Goal: Task Accomplishment & Management: Complete application form

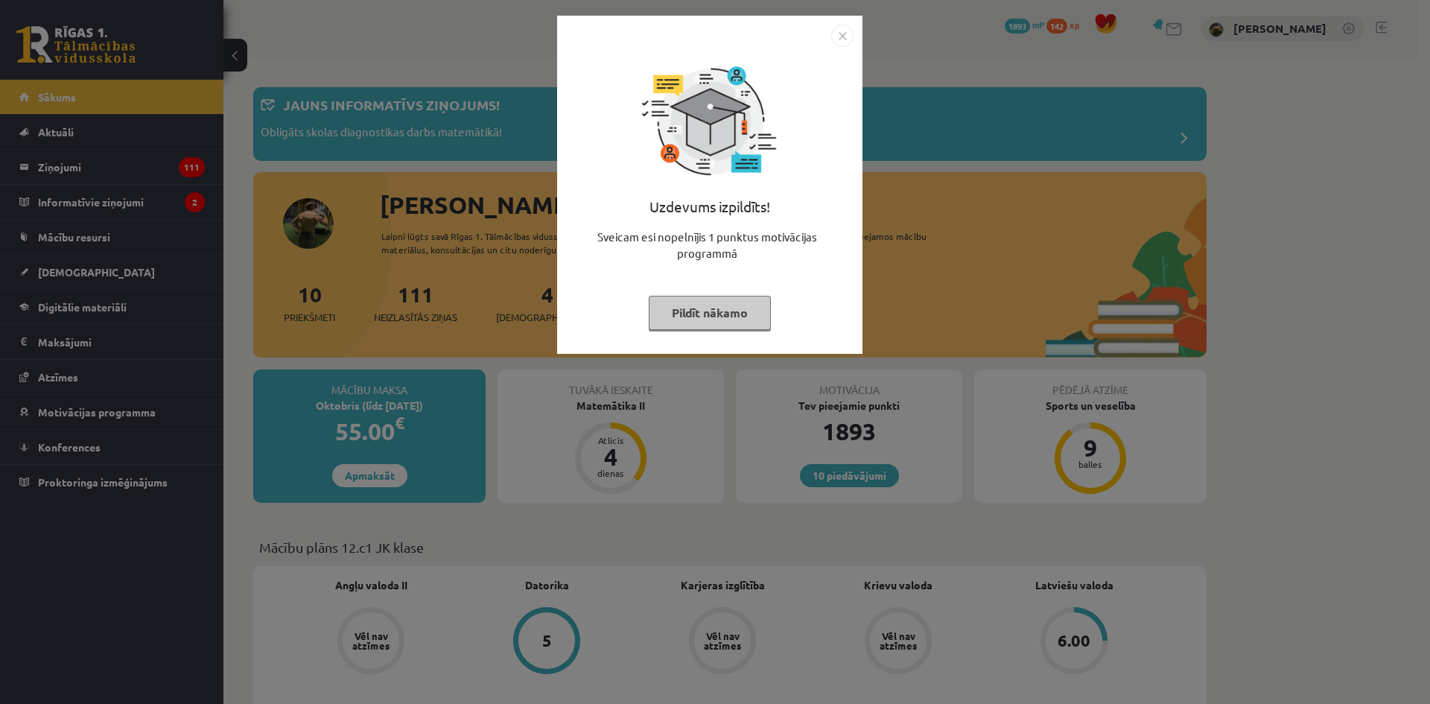
click at [713, 317] on button "Pildīt nākamo" at bounding box center [710, 313] width 122 height 34
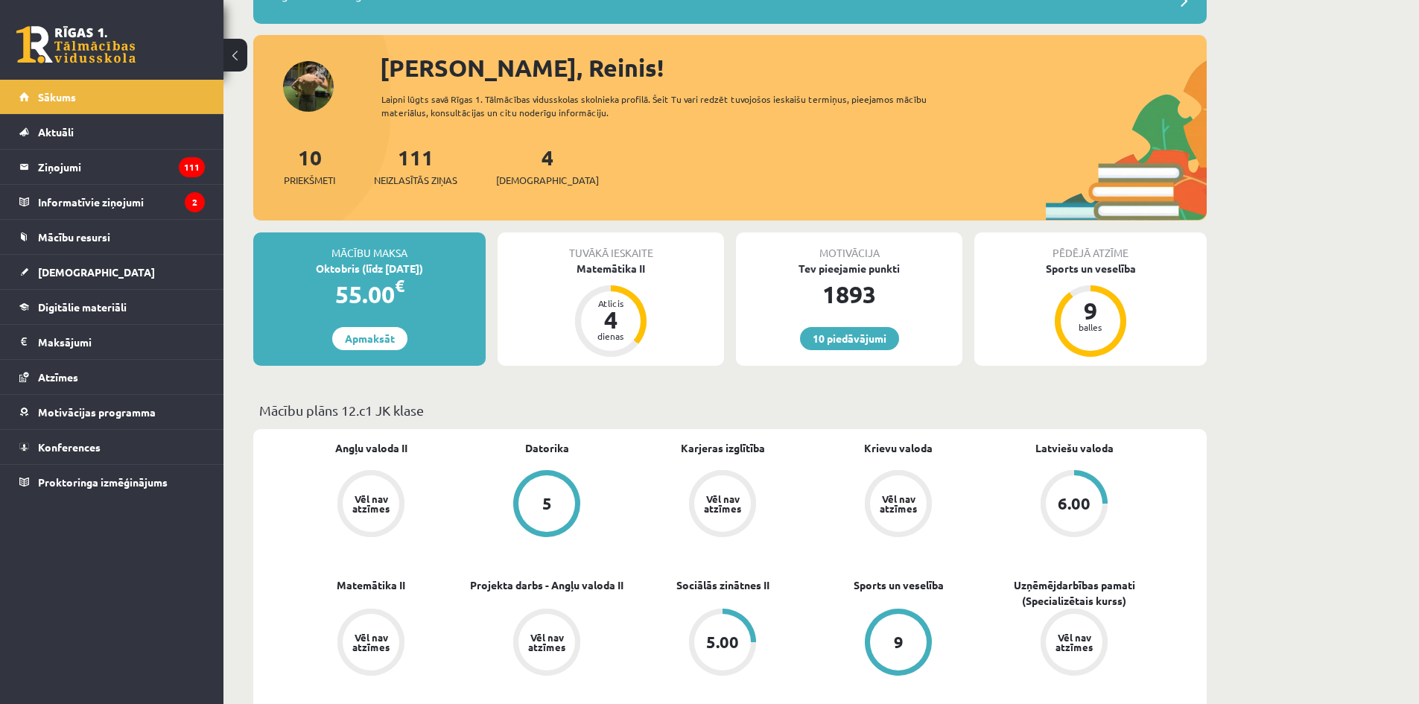
scroll to position [149, 0]
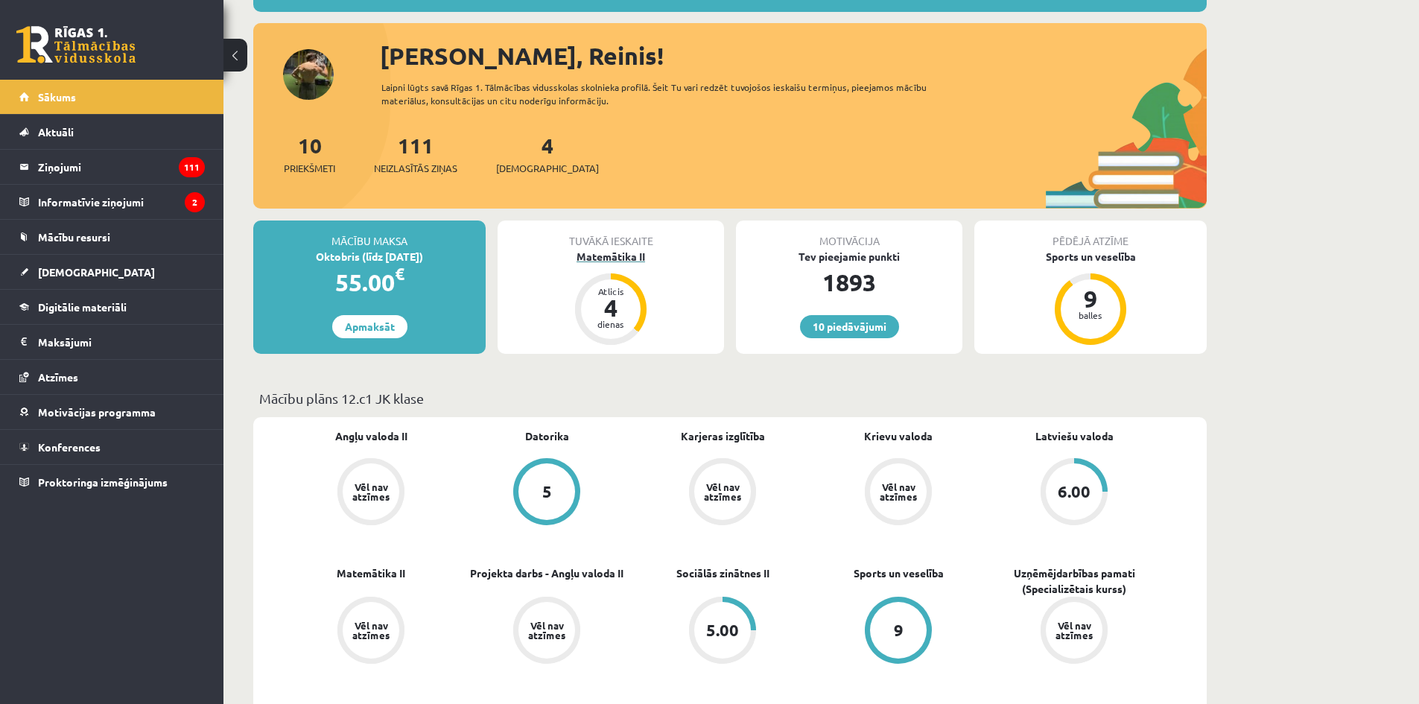
click at [623, 252] on div "Matemātika II" at bounding box center [610, 257] width 226 height 16
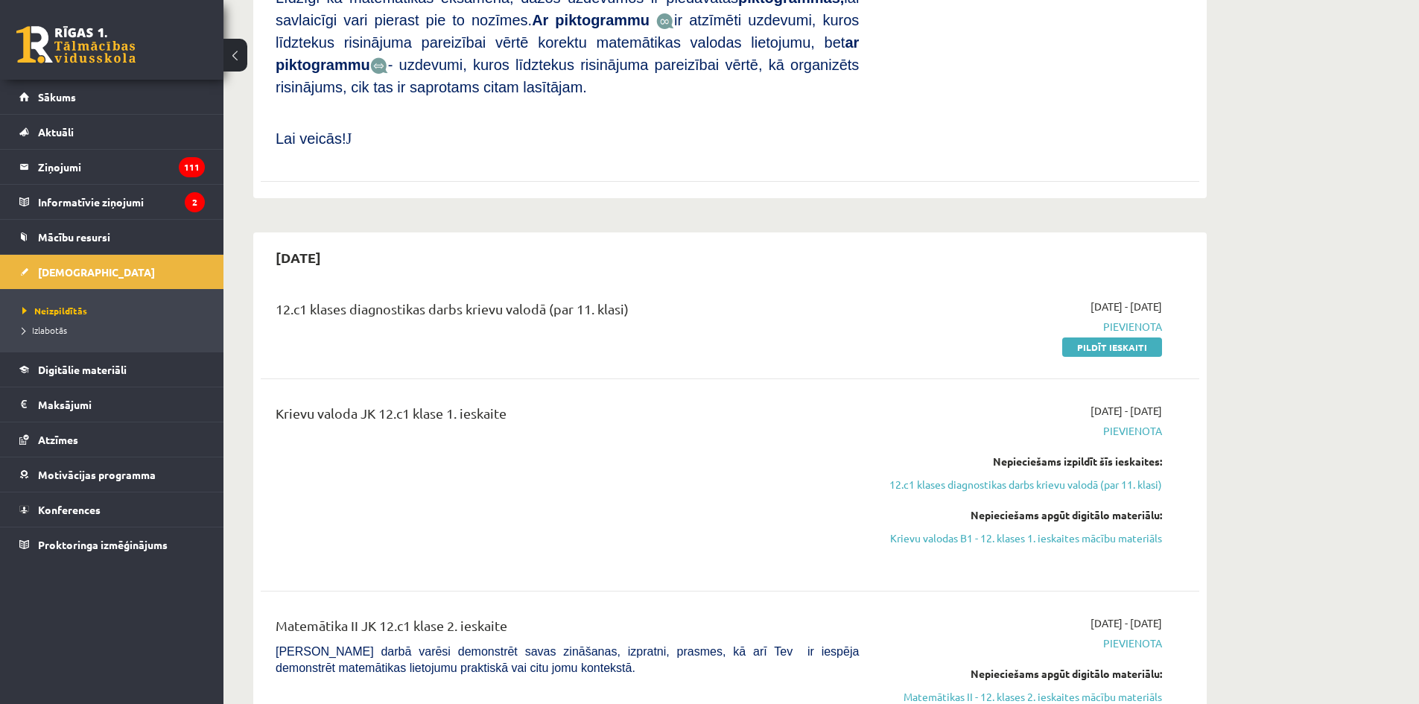
scroll to position [1043, 0]
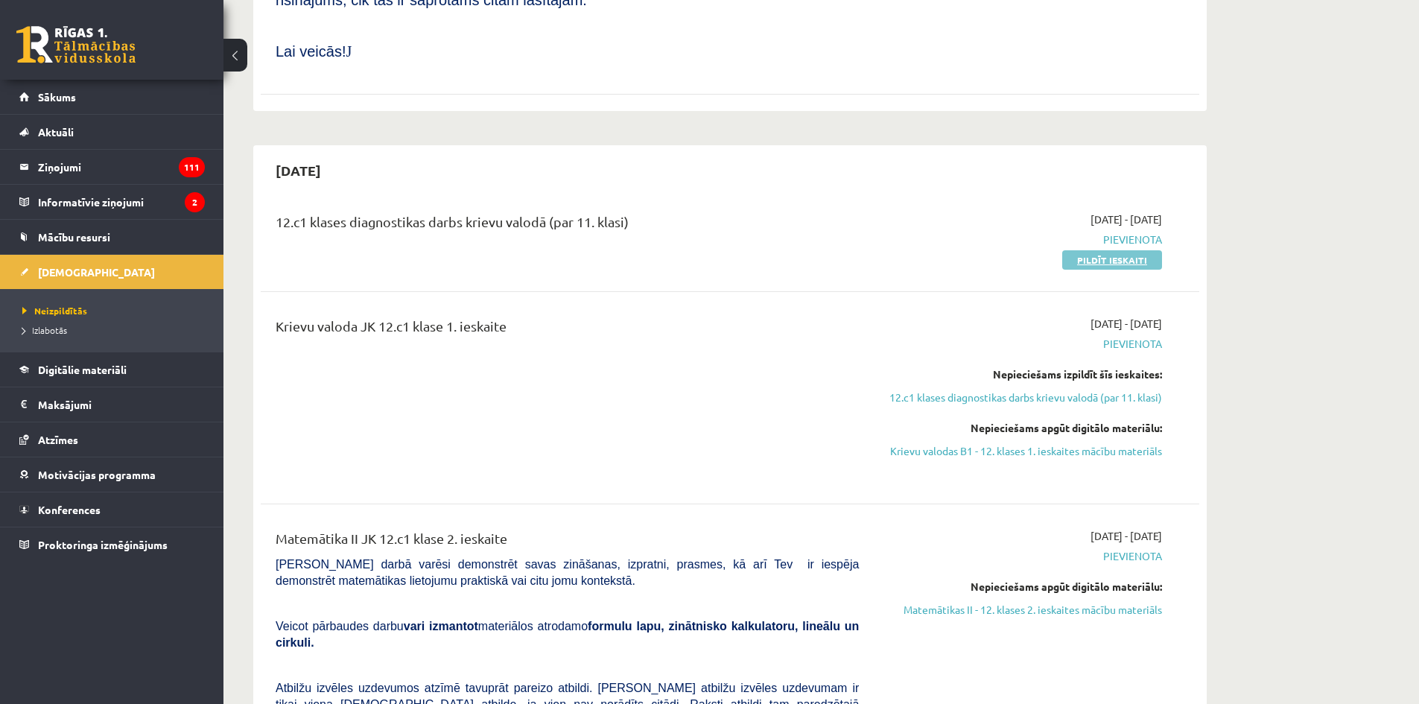
click at [1103, 250] on link "Pildīt ieskaiti" at bounding box center [1112, 259] width 100 height 19
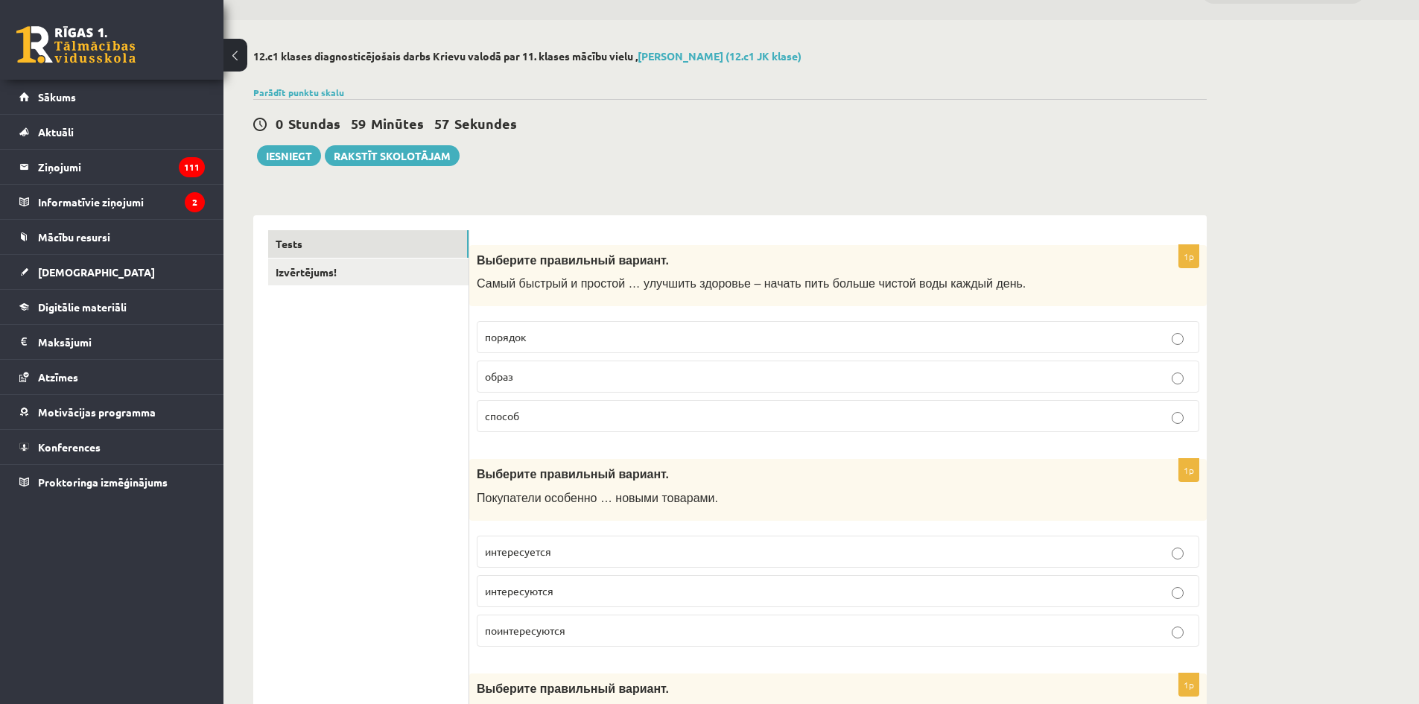
scroll to position [74, 0]
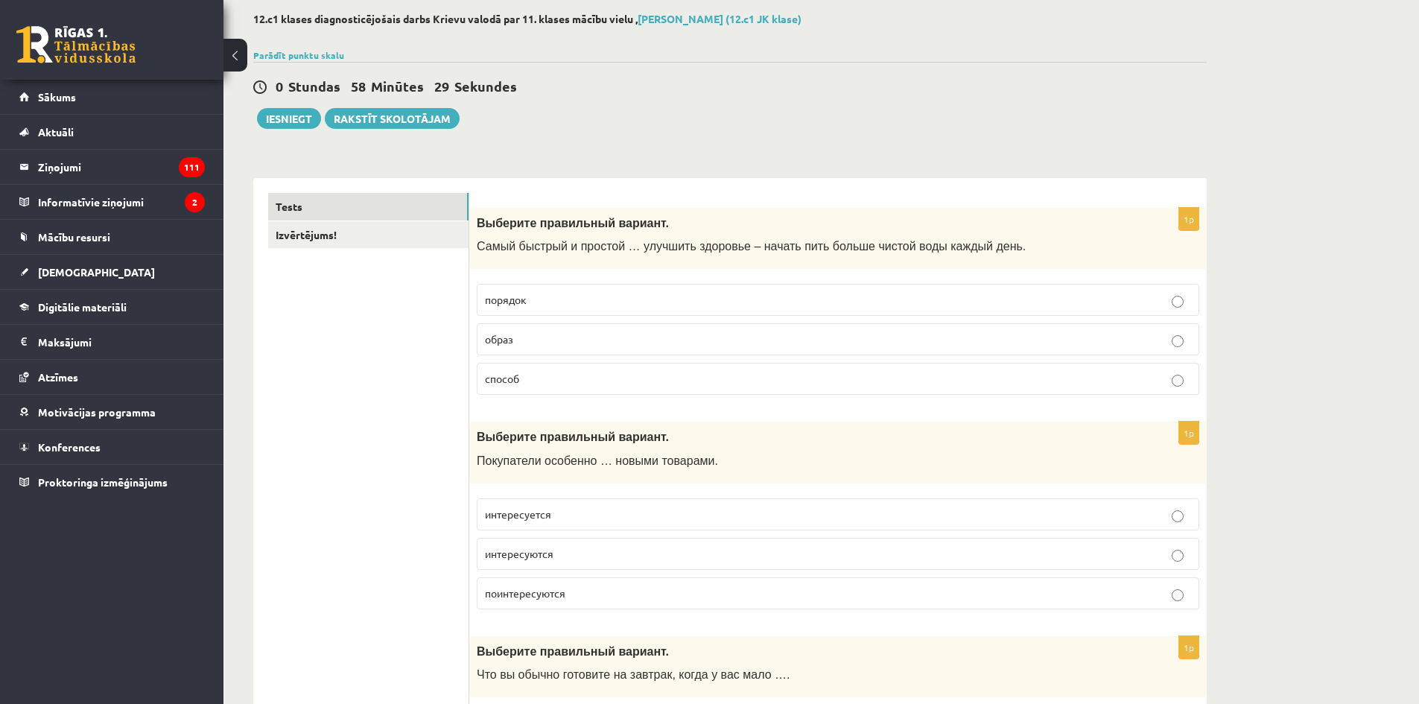
click at [562, 331] on label "образ" at bounding box center [838, 339] width 722 height 32
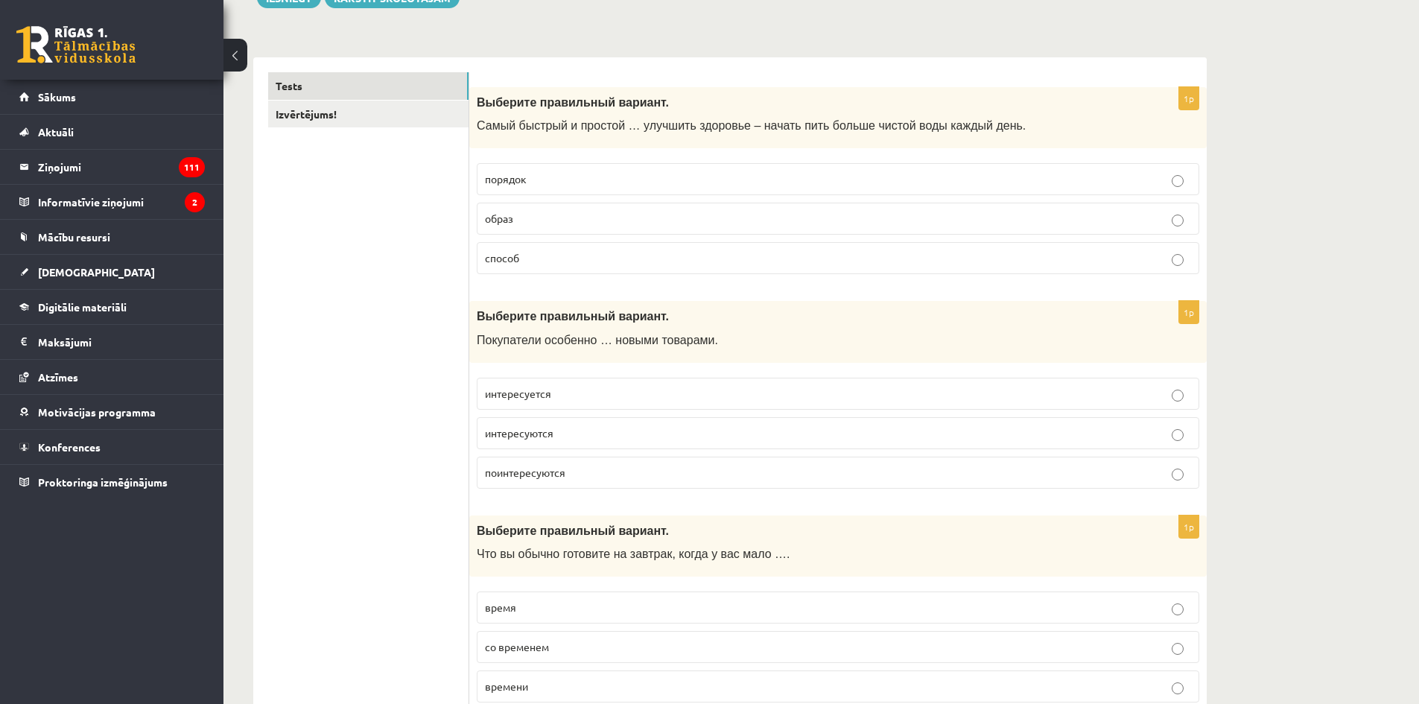
scroll to position [223, 0]
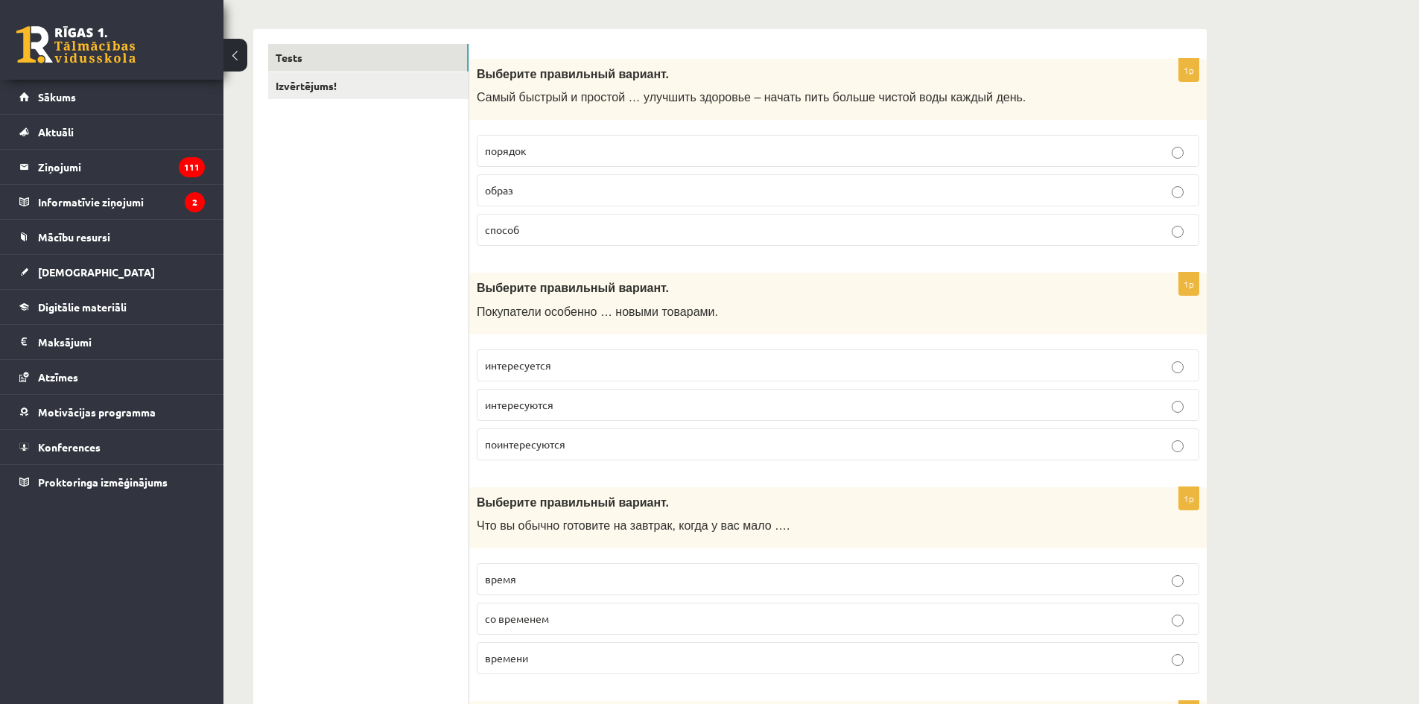
click at [559, 395] on label "интересуются" at bounding box center [838, 405] width 722 height 32
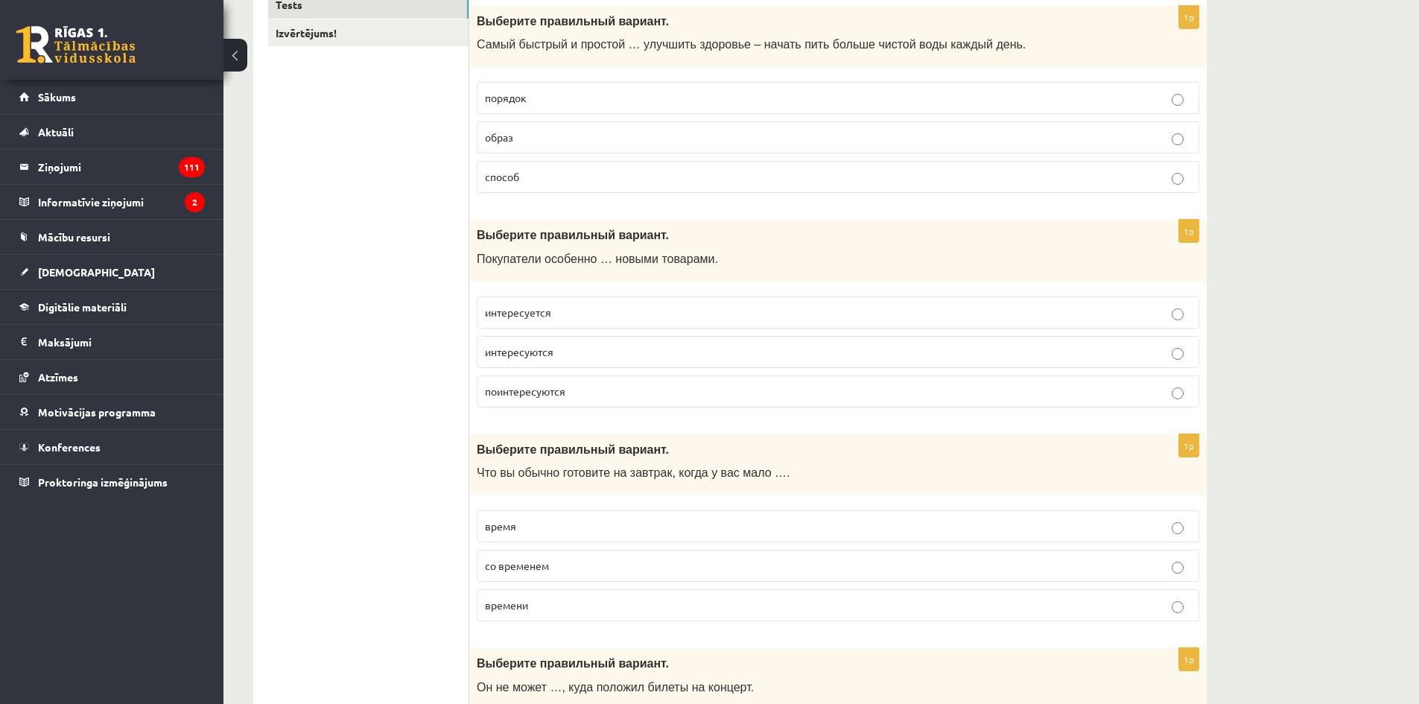
scroll to position [298, 0]
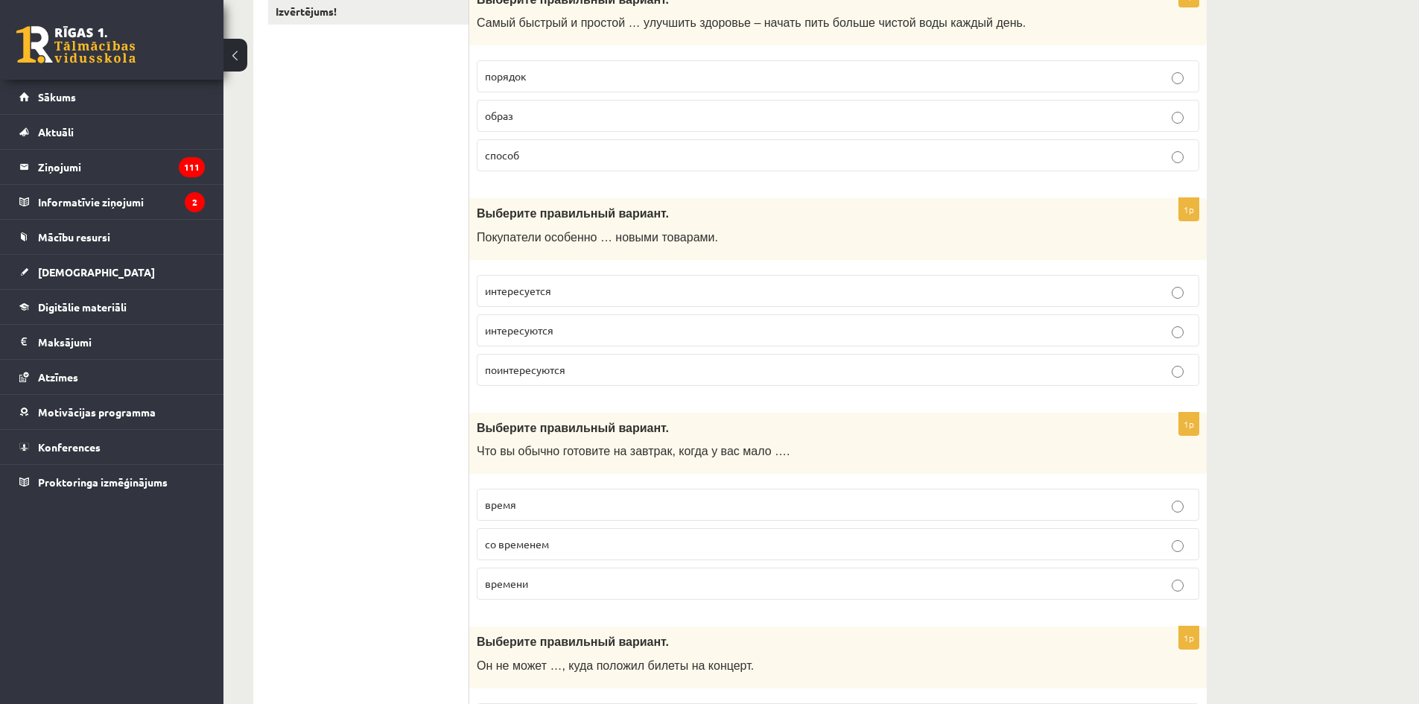
click at [582, 292] on p "интересуется" at bounding box center [838, 291] width 706 height 16
click at [576, 291] on p "интересуется" at bounding box center [838, 291] width 706 height 16
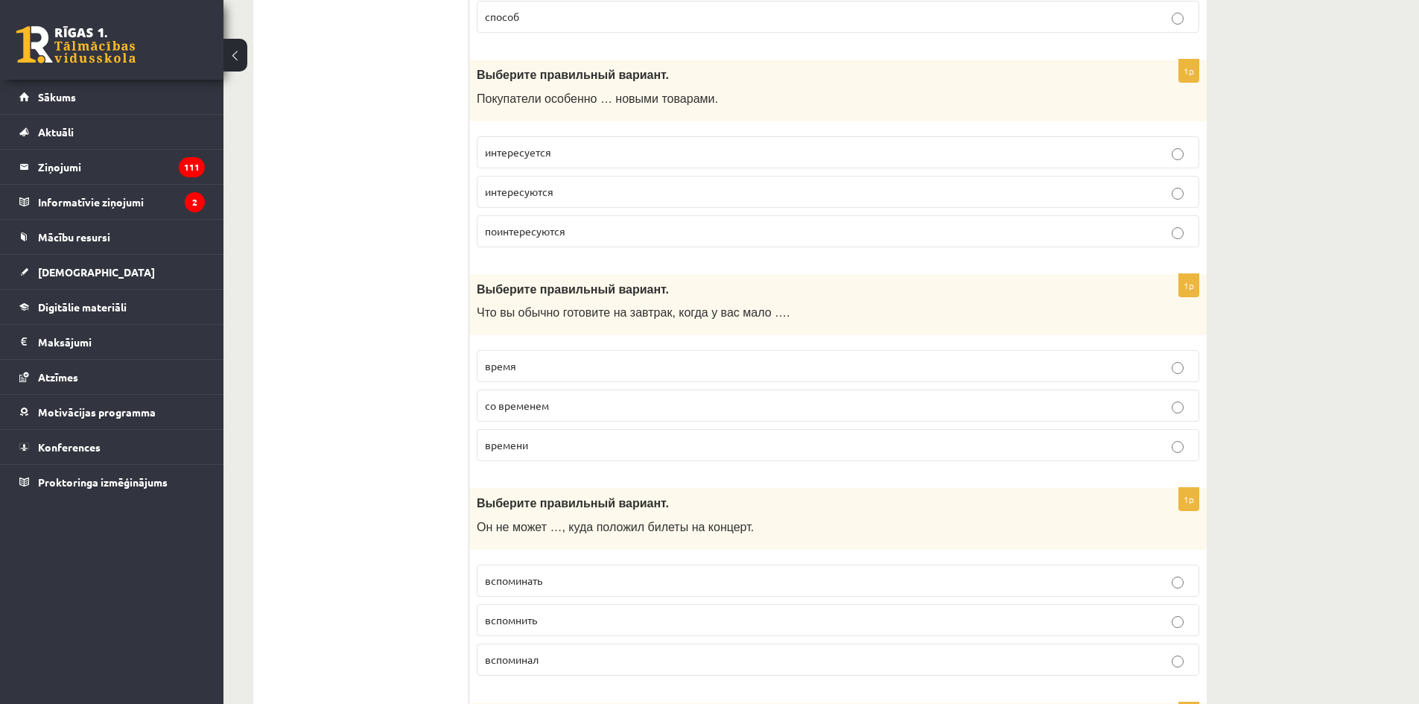
scroll to position [447, 0]
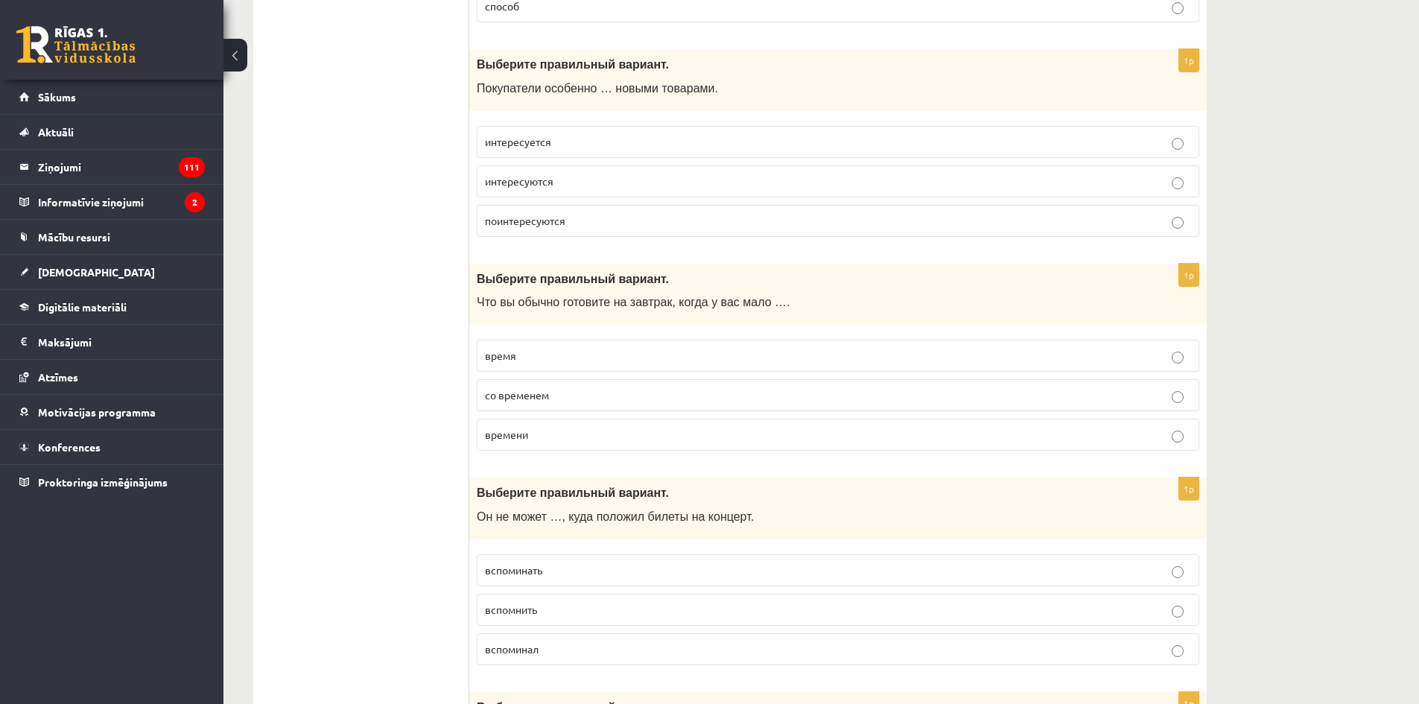
click at [583, 354] on p "время" at bounding box center [838, 356] width 706 height 16
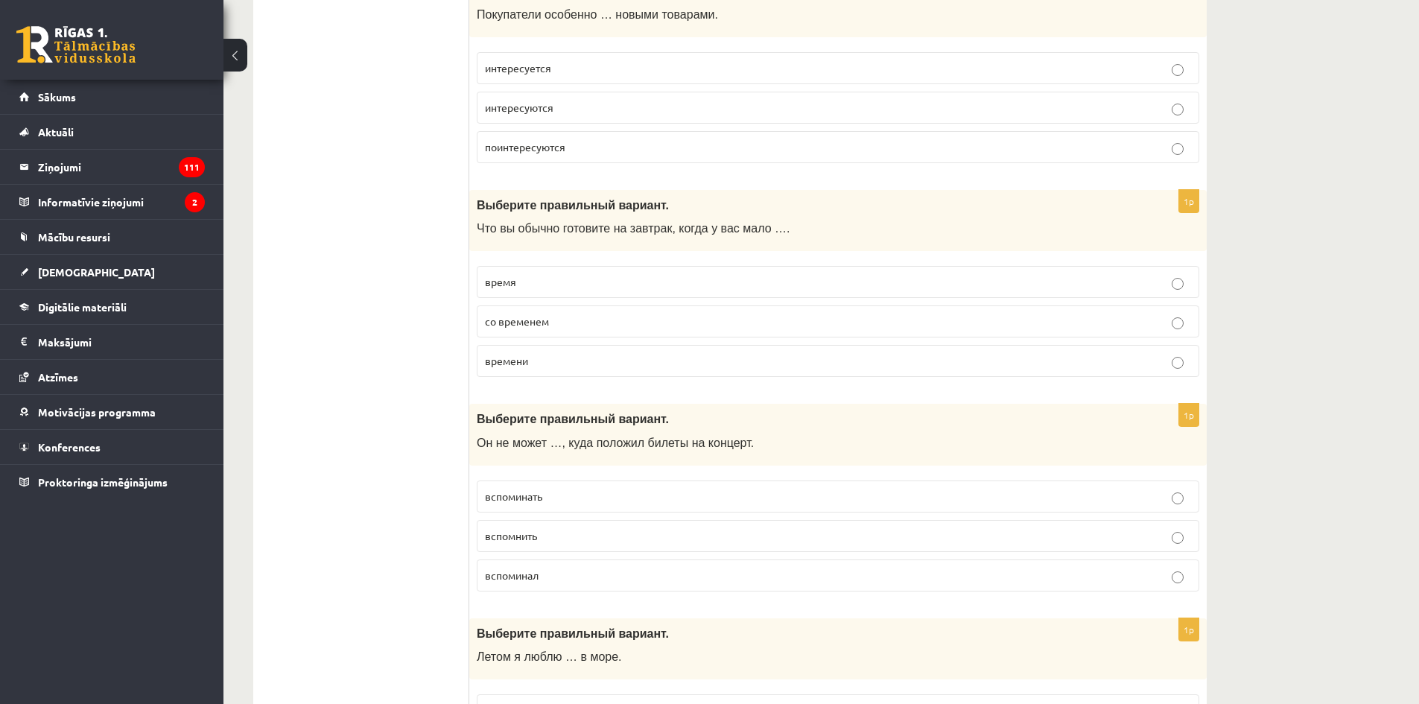
scroll to position [521, 0]
click at [574, 361] on p "времени" at bounding box center [838, 360] width 706 height 16
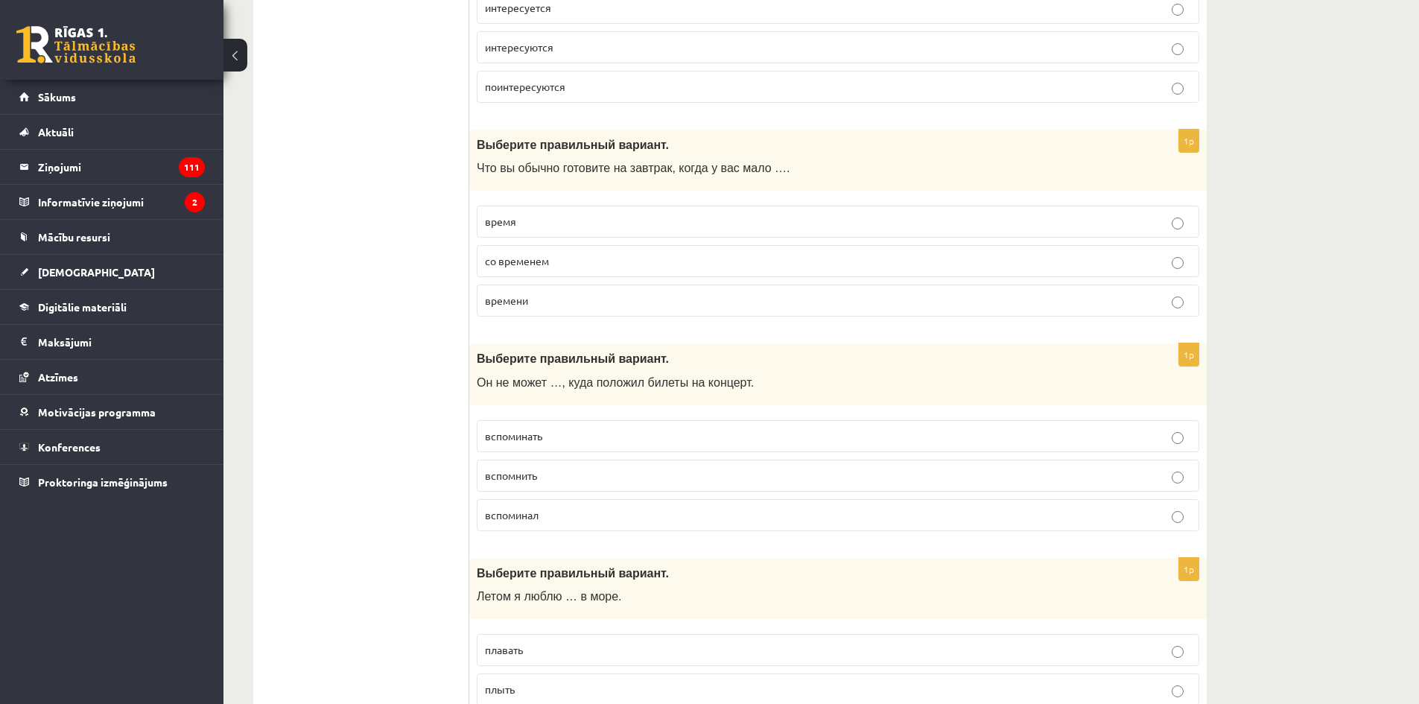
scroll to position [670, 0]
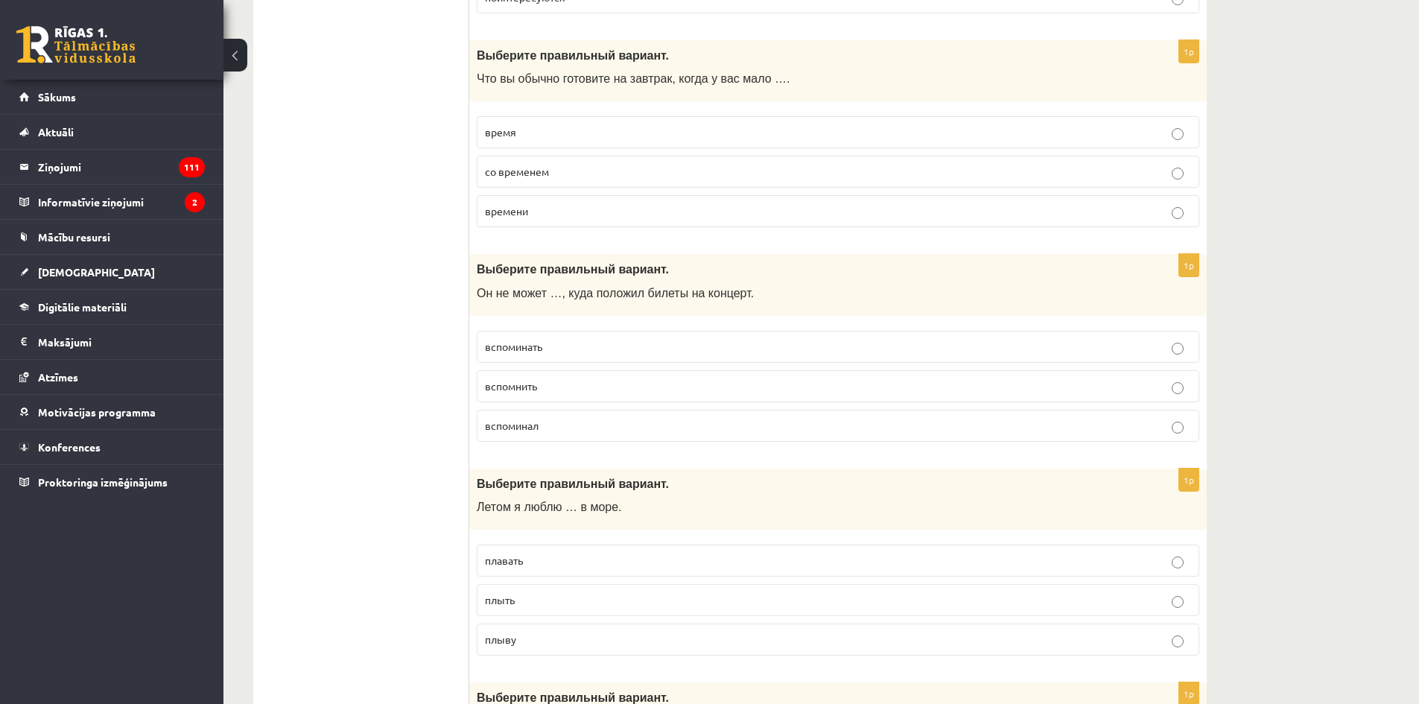
click at [567, 388] on p "вспомнить" at bounding box center [838, 386] width 706 height 16
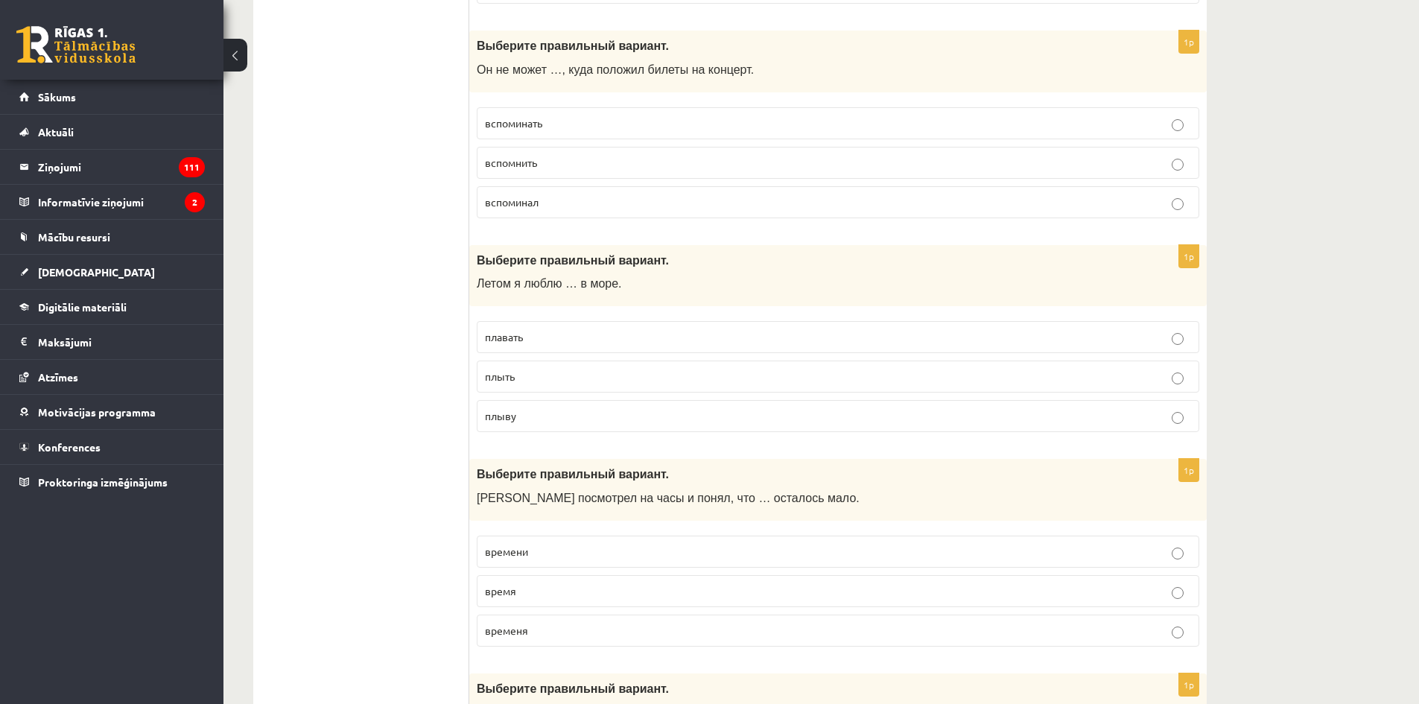
scroll to position [968, 0]
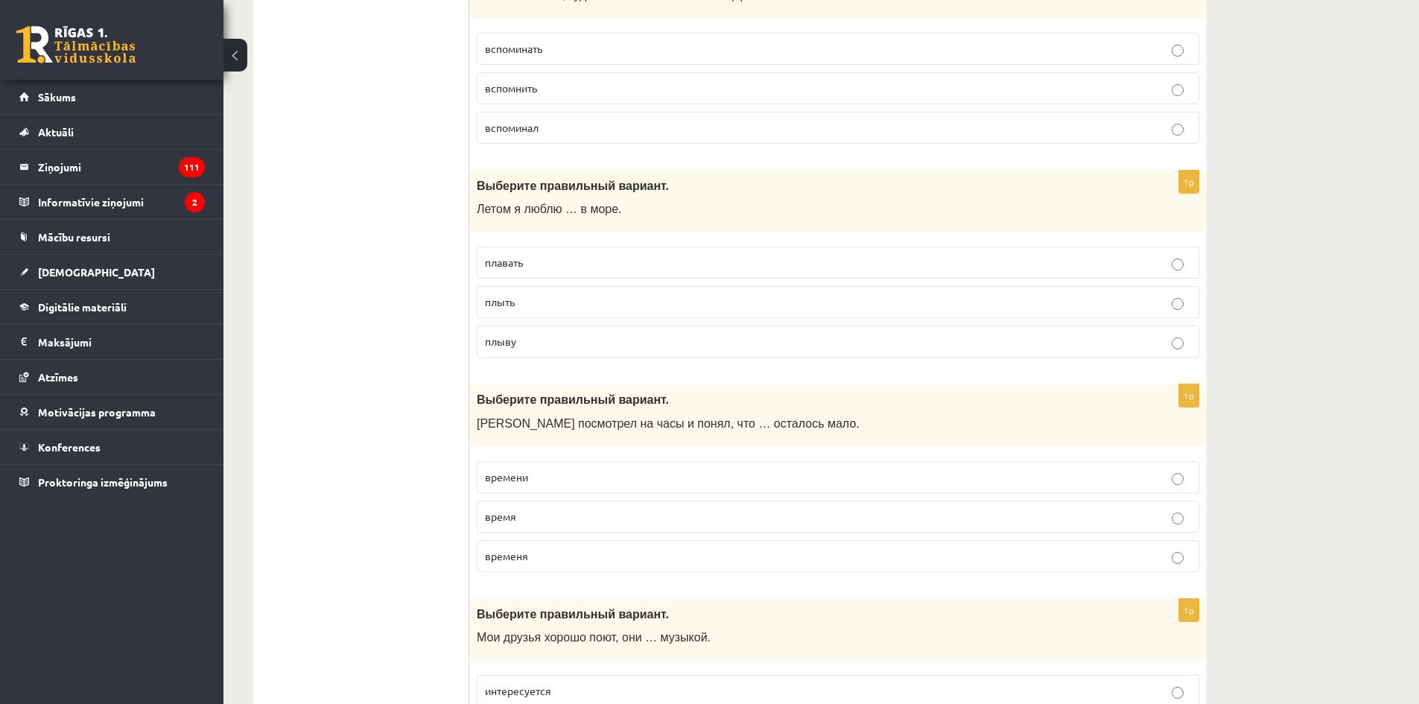
click at [548, 263] on p "плавать" at bounding box center [838, 263] width 706 height 16
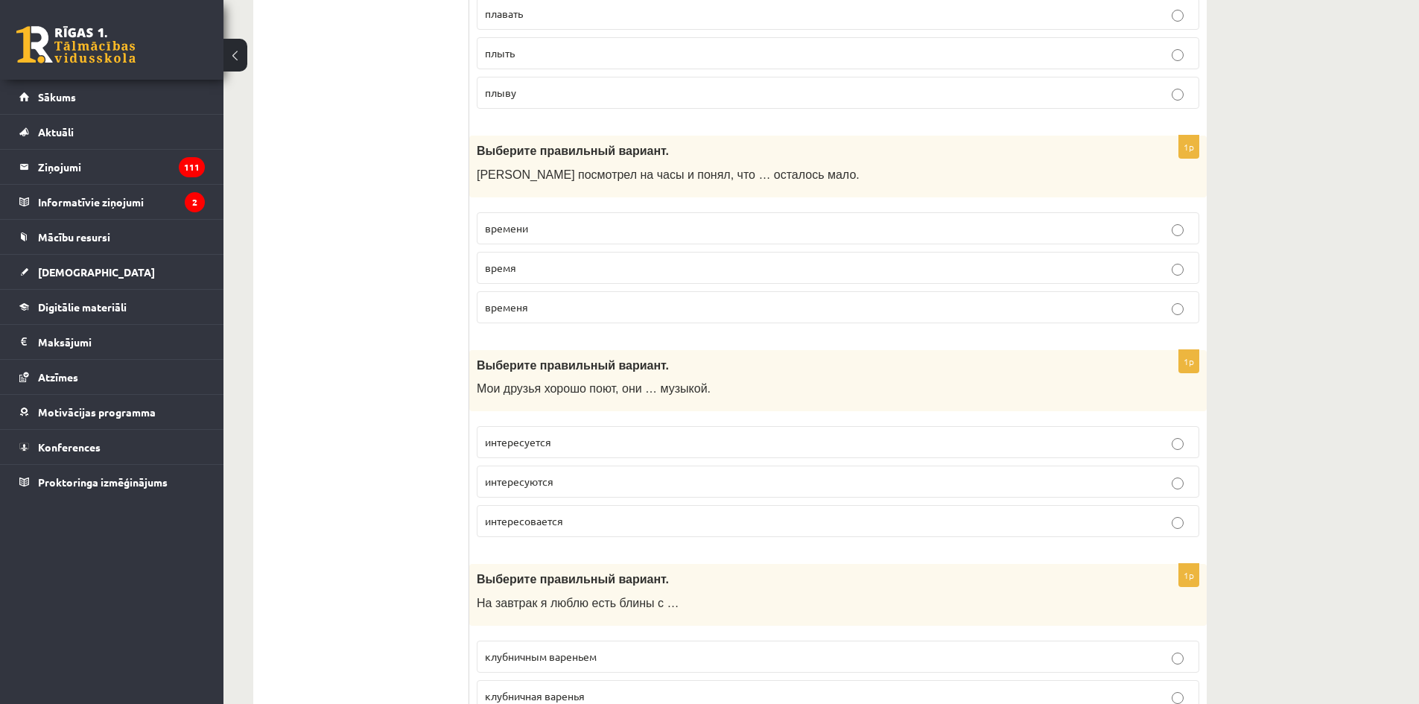
scroll to position [1247, 0]
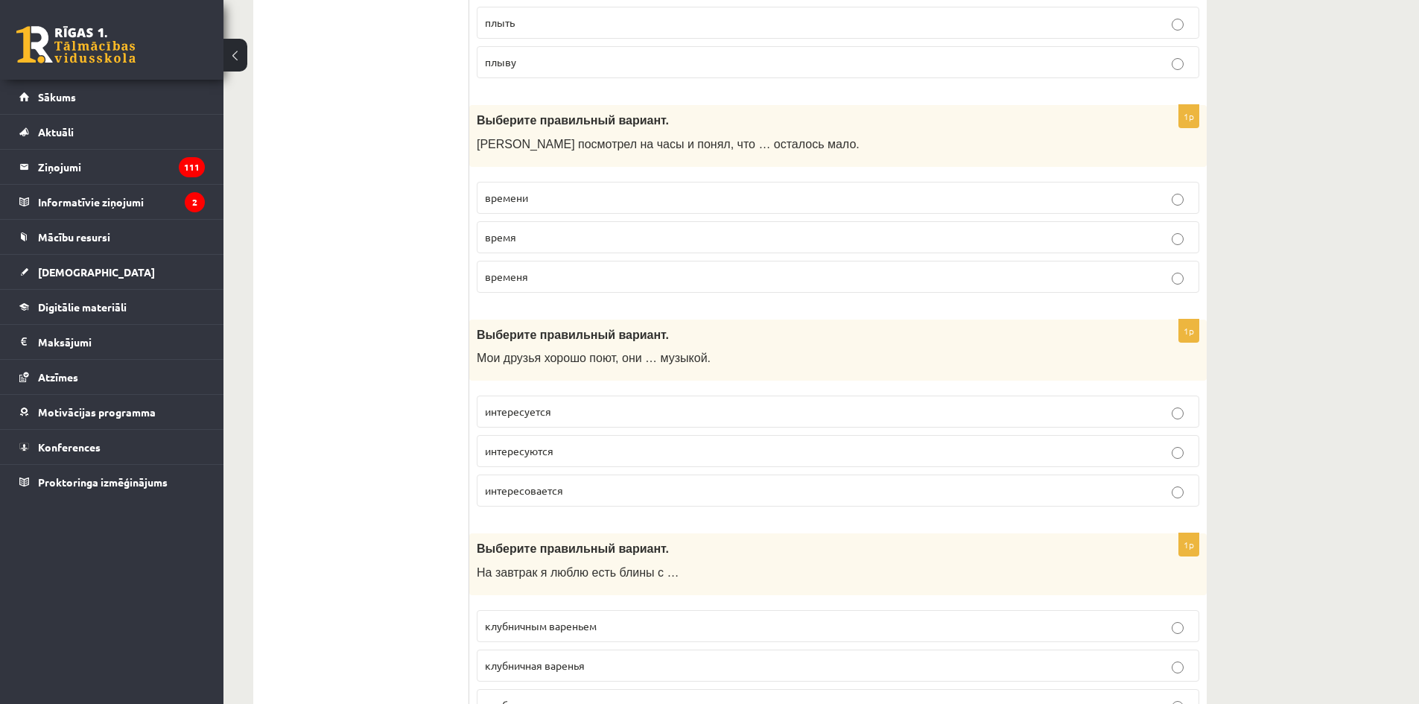
click at [544, 238] on p "время" at bounding box center [838, 237] width 706 height 16
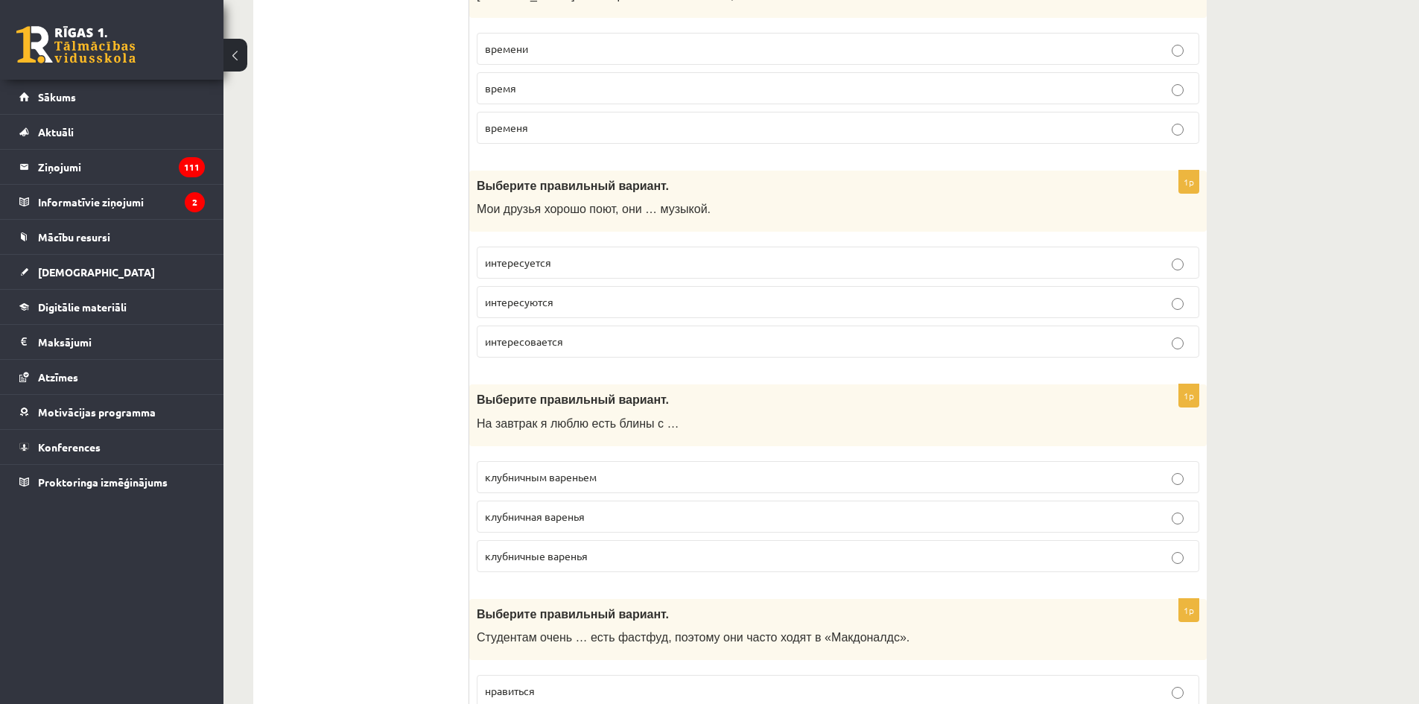
scroll to position [1471, 0]
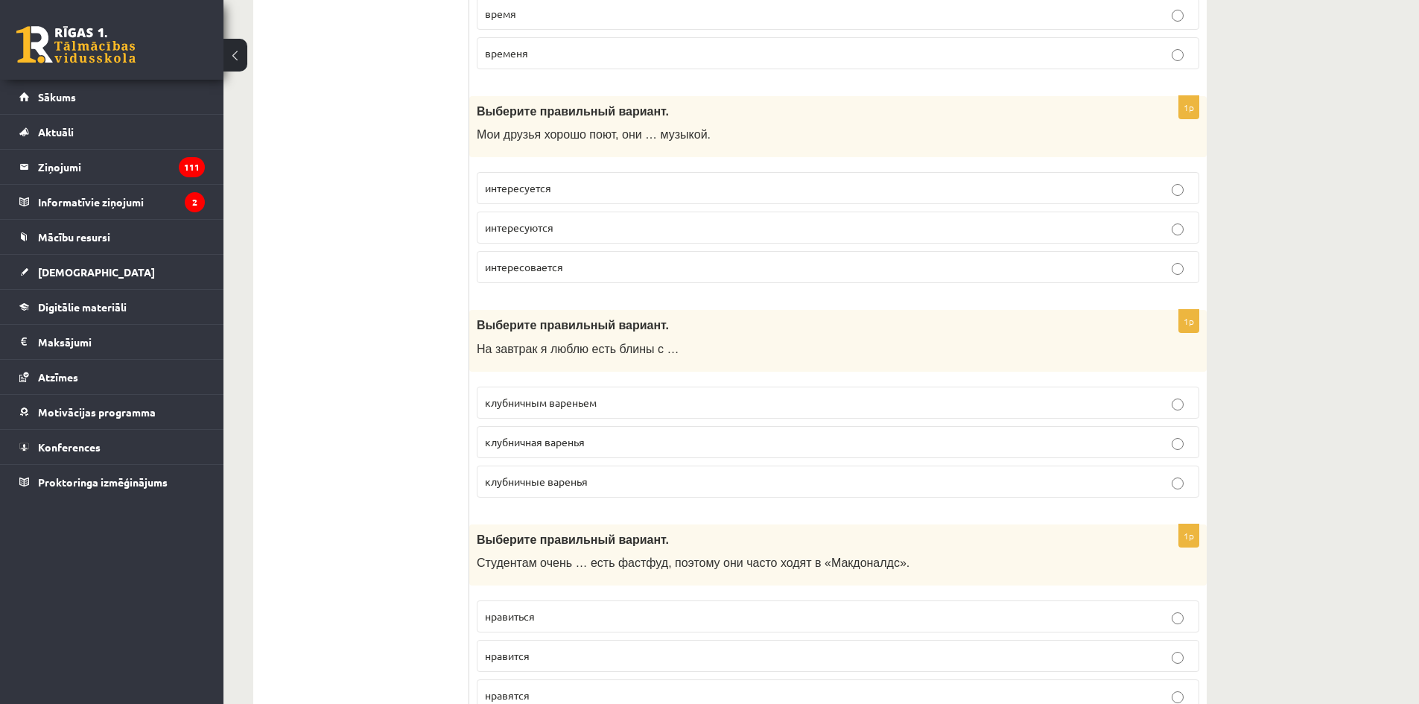
click at [585, 190] on p "интересуется" at bounding box center [838, 188] width 706 height 16
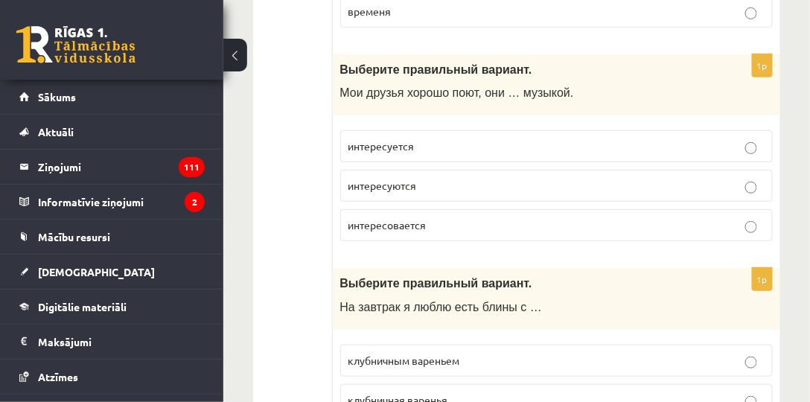
scroll to position [1545, 0]
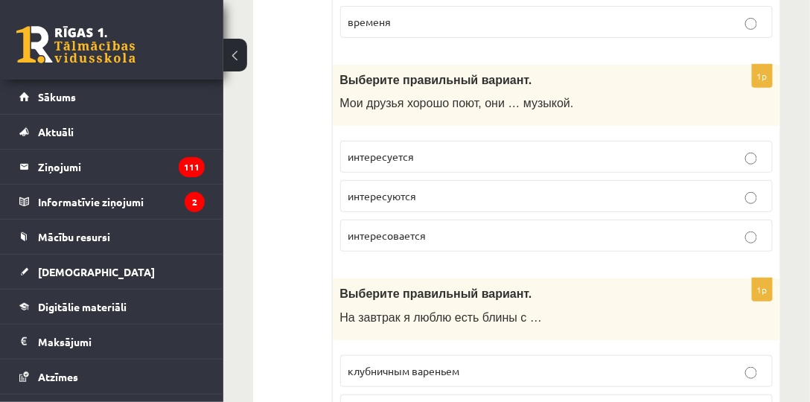
click at [412, 189] on span "интересуются" at bounding box center [383, 195] width 69 height 13
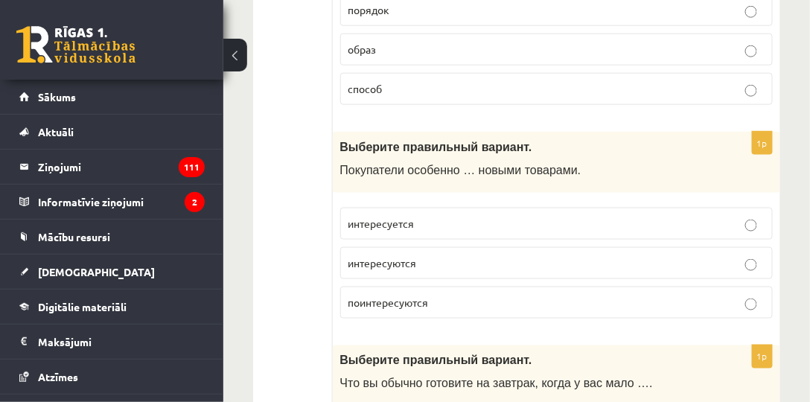
scroll to position [396, 0]
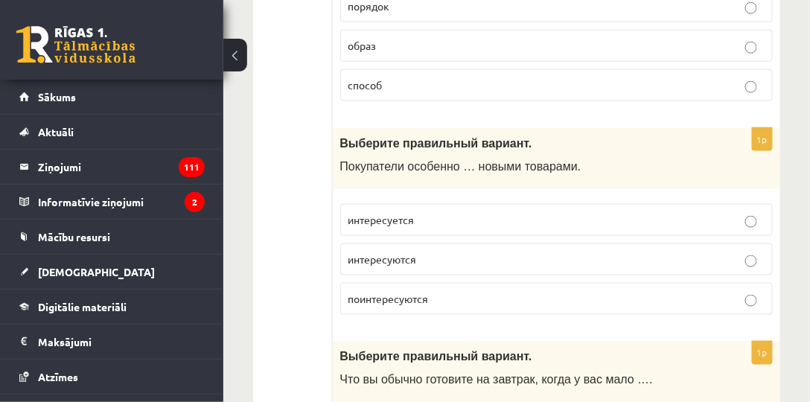
click at [398, 257] on span "интересуются" at bounding box center [383, 258] width 69 height 13
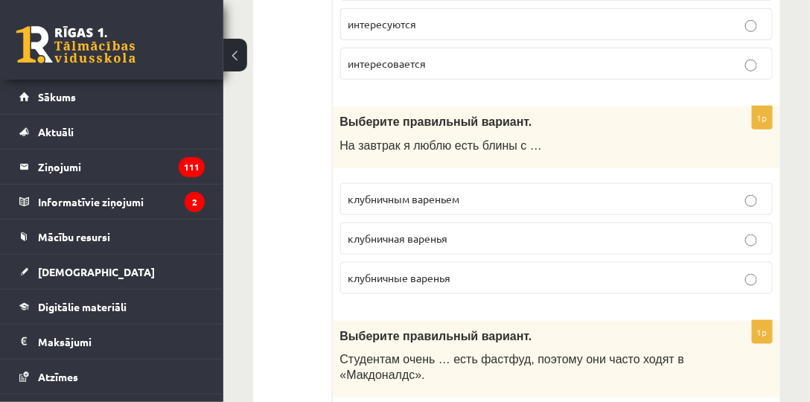
scroll to position [1758, 0]
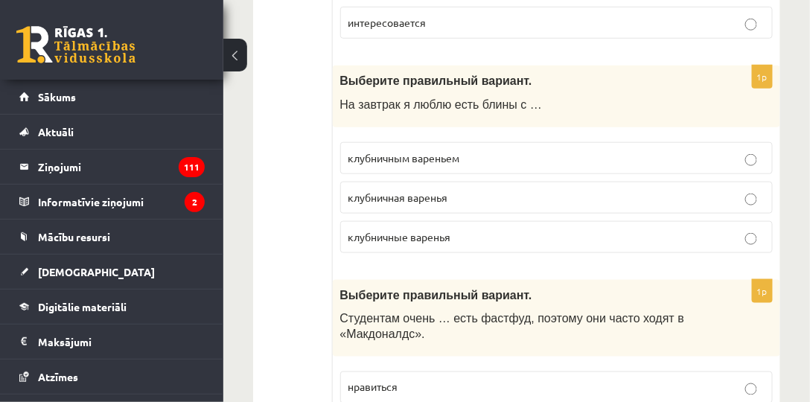
click at [433, 151] on span "клубничным вареньем" at bounding box center [405, 157] width 112 height 13
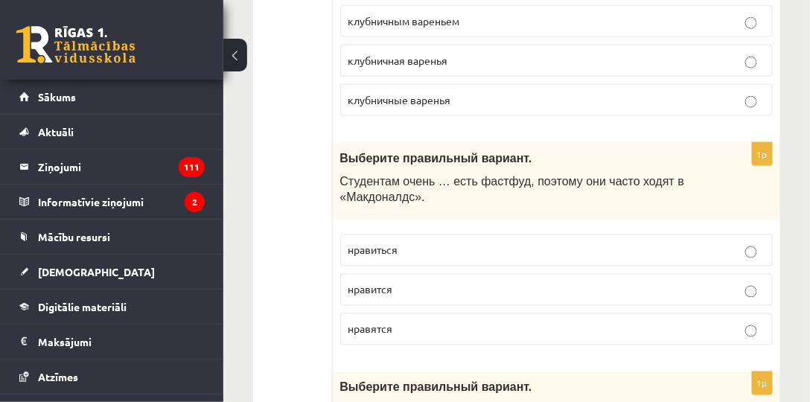
scroll to position [1928, 0]
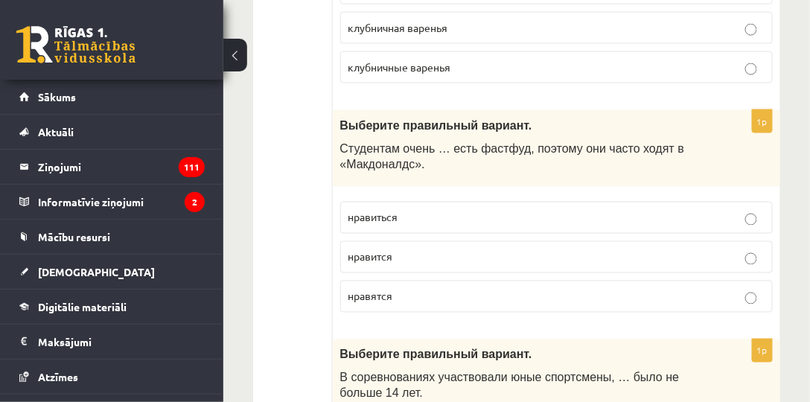
click at [383, 250] on span "нравится" at bounding box center [371, 256] width 45 height 13
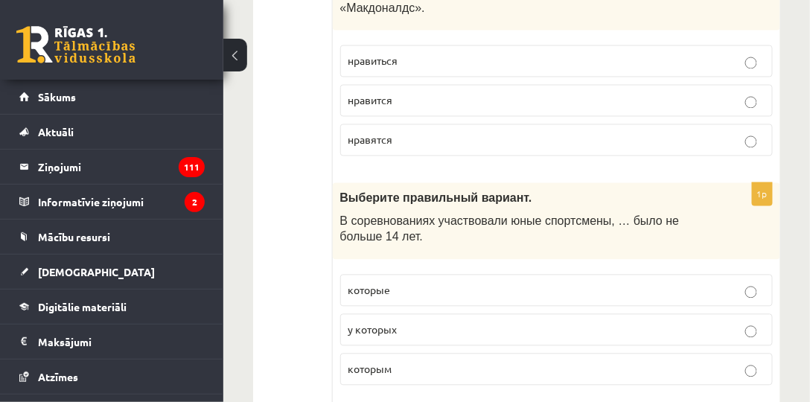
scroll to position [2099, 0]
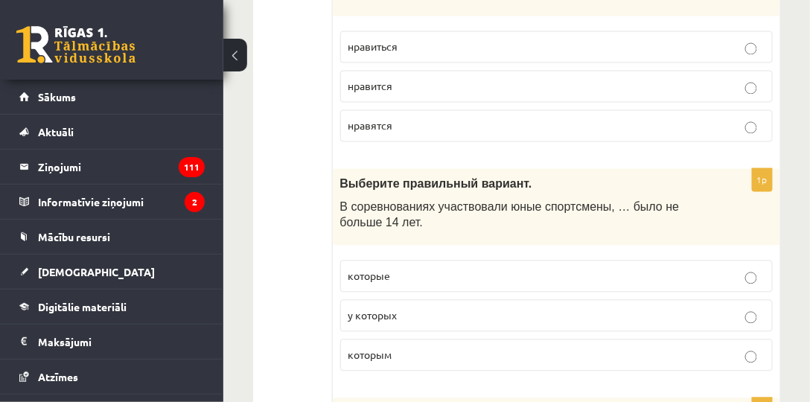
click at [416, 308] on p "у которых" at bounding box center [557, 316] width 416 height 16
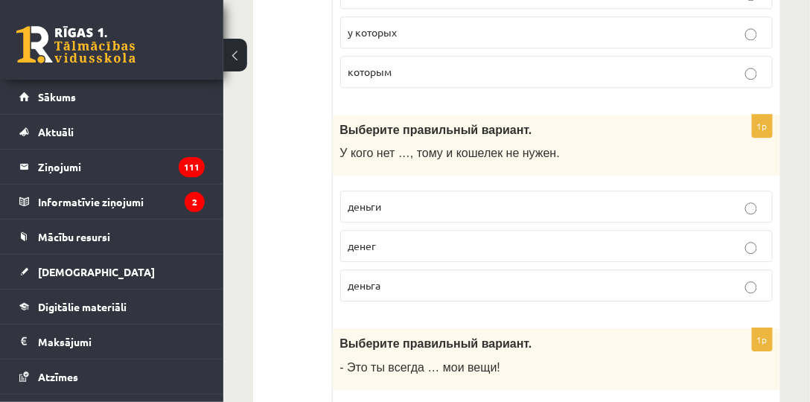
scroll to position [2396, 0]
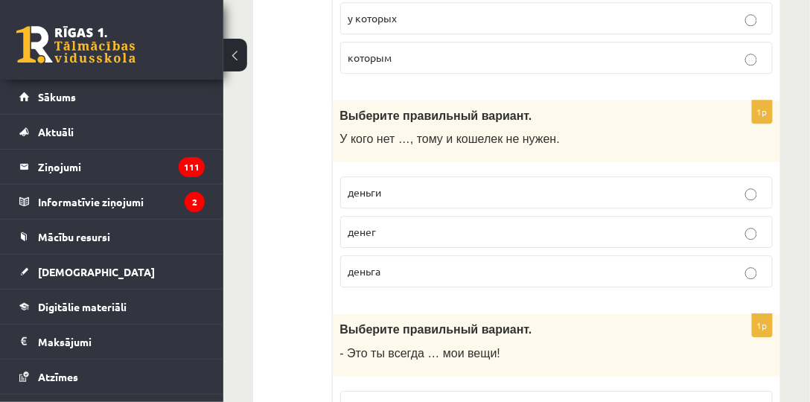
click at [377, 224] on p "денег" at bounding box center [557, 232] width 416 height 16
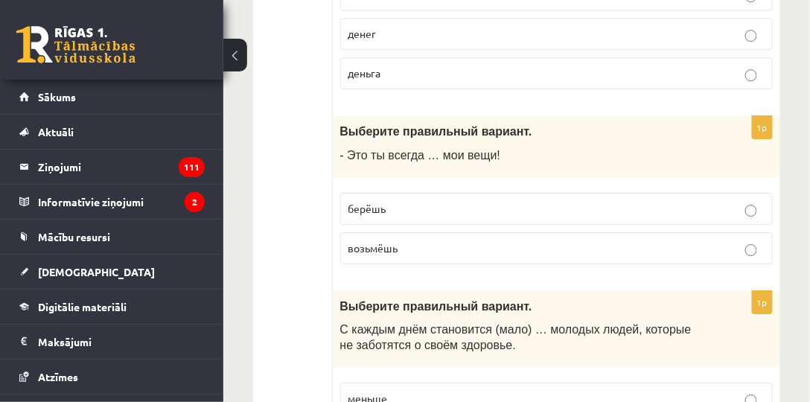
scroll to position [2609, 0]
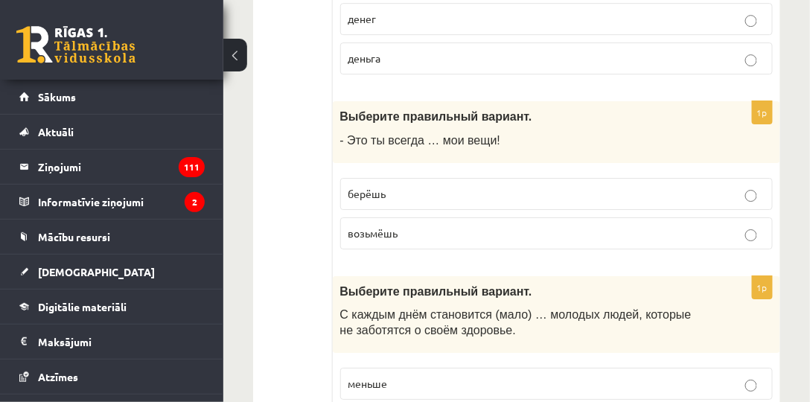
click at [381, 187] on span "берёшь" at bounding box center [368, 193] width 38 height 13
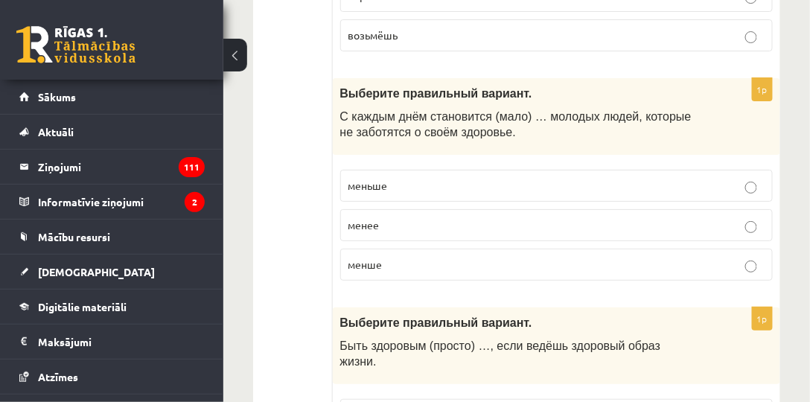
scroll to position [2822, 0]
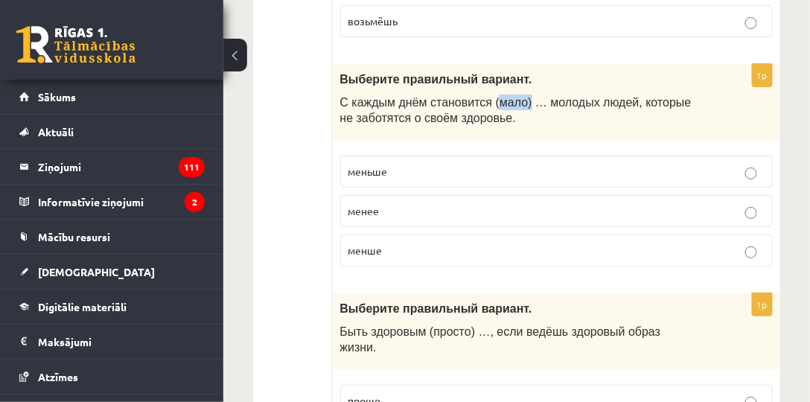
drag, startPoint x: 488, startPoint y: 64, endPoint x: 515, endPoint y: 60, distance: 27.1
click at [515, 96] on span "С каждым днём становится (мало) … молодых людей, которые не заботятся о своём з…" at bounding box center [515, 110] width 351 height 28
click at [502, 96] on span "С каждым днём становится (мало) … молодых людей, которые не заботятся о своём з…" at bounding box center [515, 110] width 351 height 28
click at [367, 156] on label "меньше" at bounding box center [556, 172] width 433 height 32
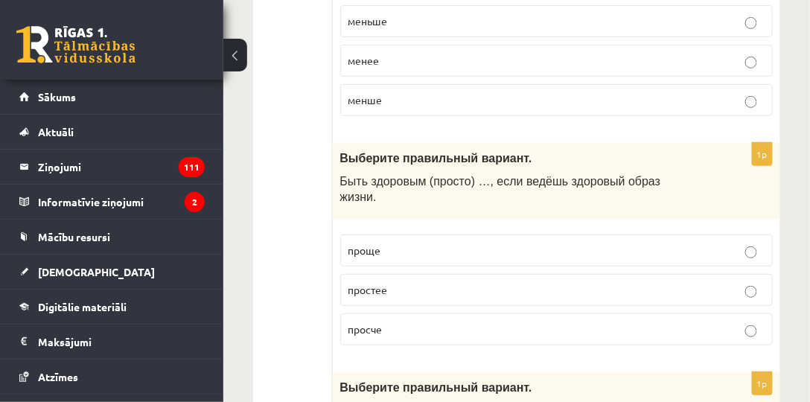
scroll to position [2992, 0]
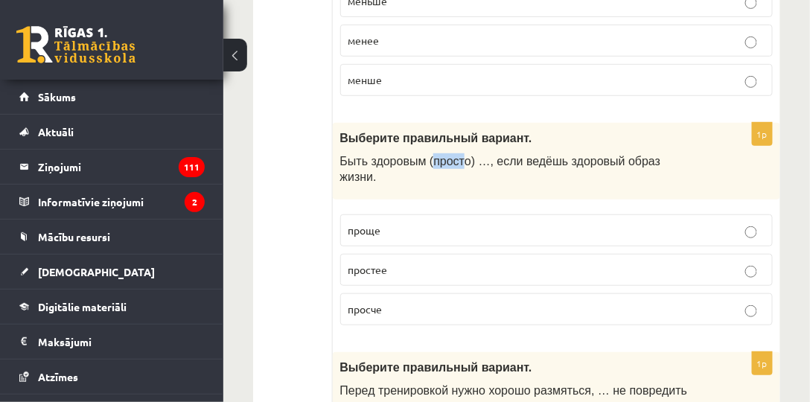
drag, startPoint x: 427, startPoint y: 121, endPoint x: 456, endPoint y: 119, distance: 29.1
click at [456, 155] on span "Быть здоровым (просто) …, если ведёшь здоровый образ жизни." at bounding box center [500, 169] width 321 height 28
click at [459, 155] on span "Быть здоровым (просто) …, если ведёшь здоровый образ жизни." at bounding box center [500, 169] width 321 height 28
click at [370, 223] on p "проще" at bounding box center [557, 231] width 416 height 16
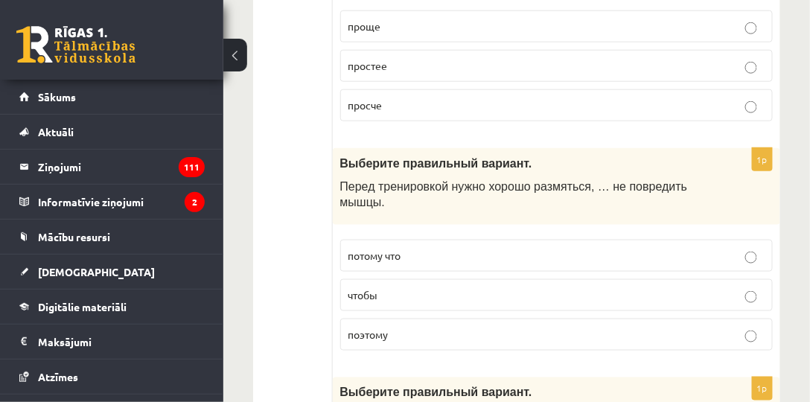
scroll to position [3248, 0]
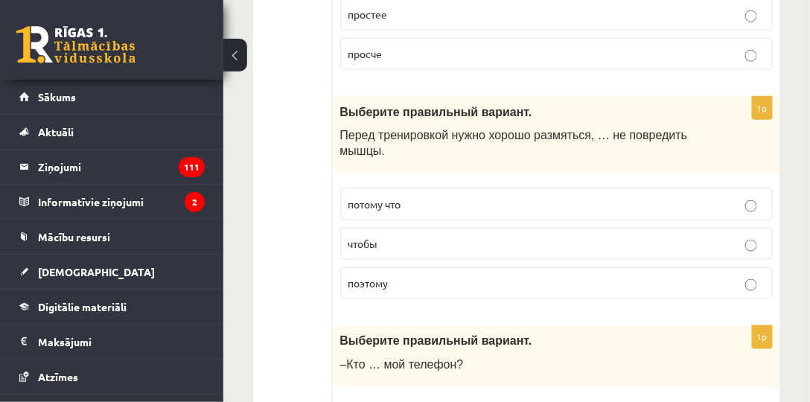
click at [389, 236] on p "чтобы" at bounding box center [557, 244] width 416 height 16
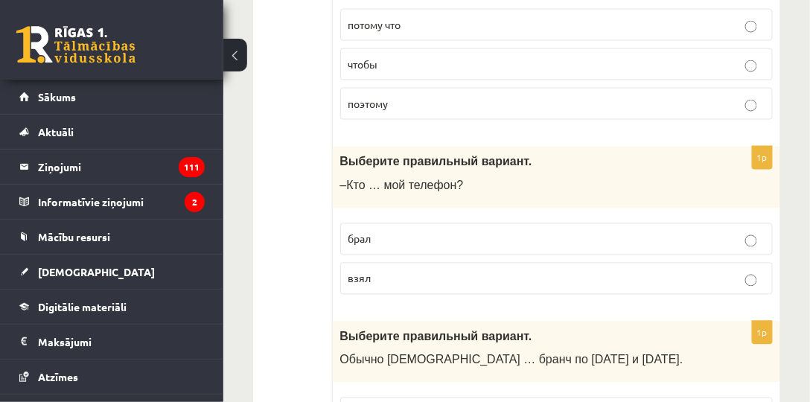
scroll to position [3460, 0]
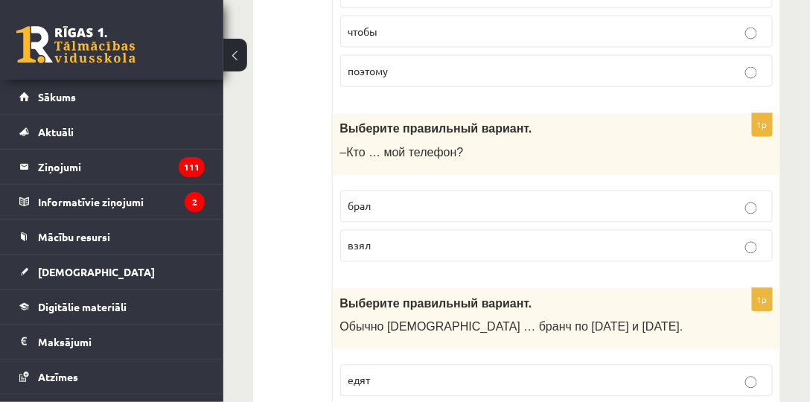
click at [371, 238] on p "взял" at bounding box center [557, 246] width 416 height 16
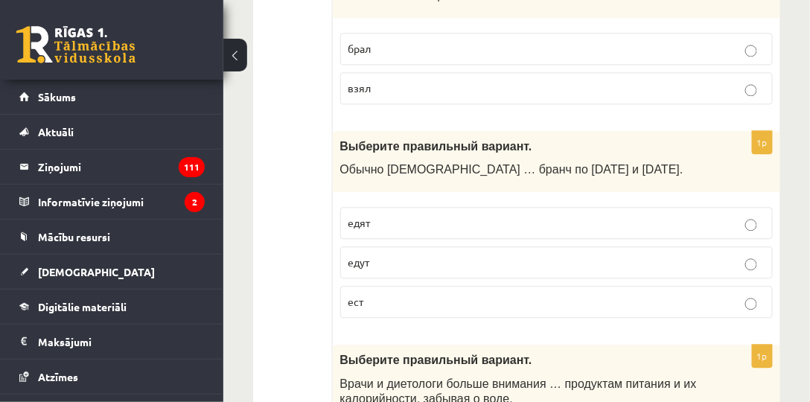
scroll to position [3630, 0]
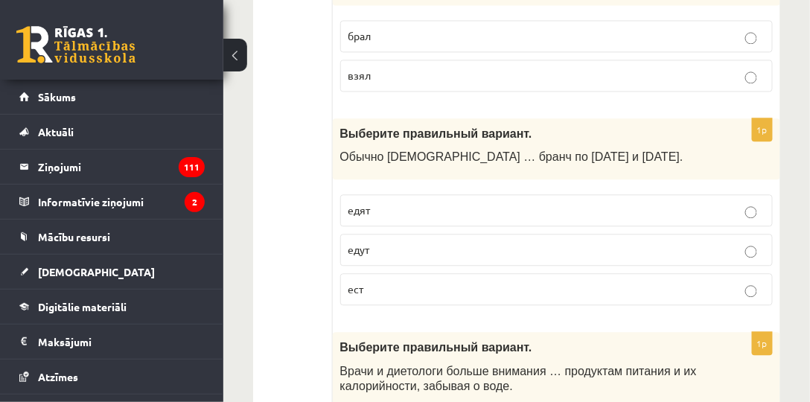
click at [400, 203] on p "едят" at bounding box center [557, 211] width 416 height 16
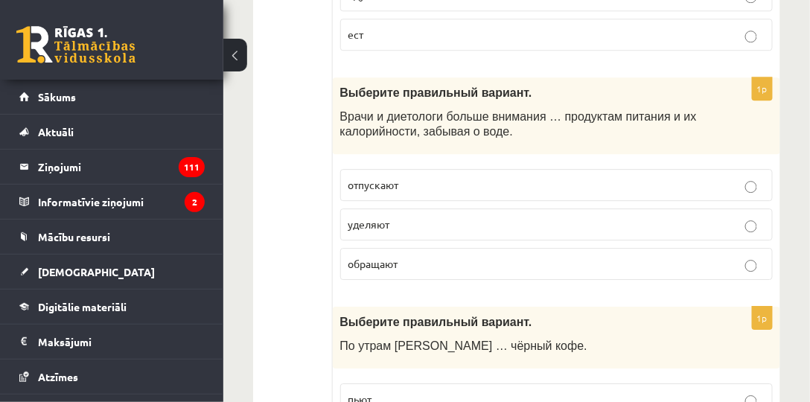
scroll to position [3886, 0]
click at [385, 217] on span "уделяют" at bounding box center [370, 223] width 42 height 13
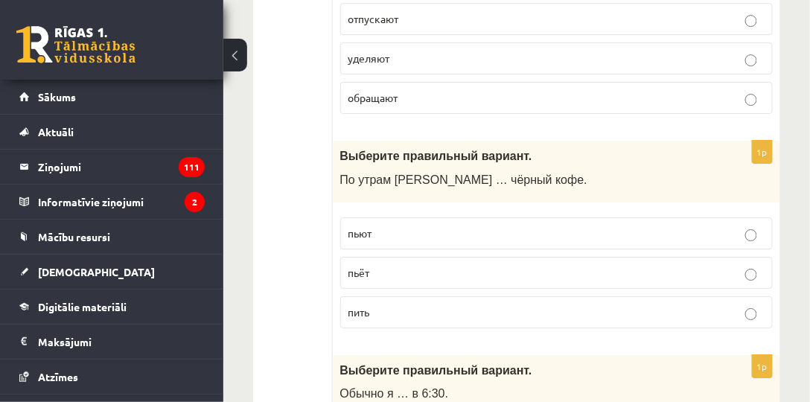
scroll to position [4056, 0]
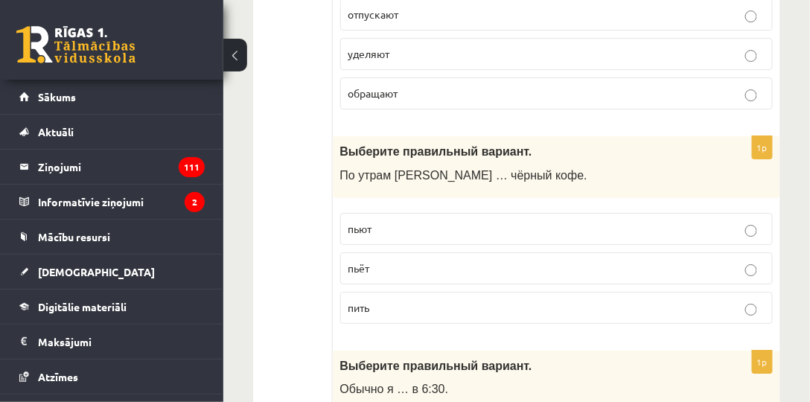
click at [393, 221] on p "пьют" at bounding box center [557, 229] width 416 height 16
click at [368, 261] on p "пьёт" at bounding box center [557, 269] width 416 height 16
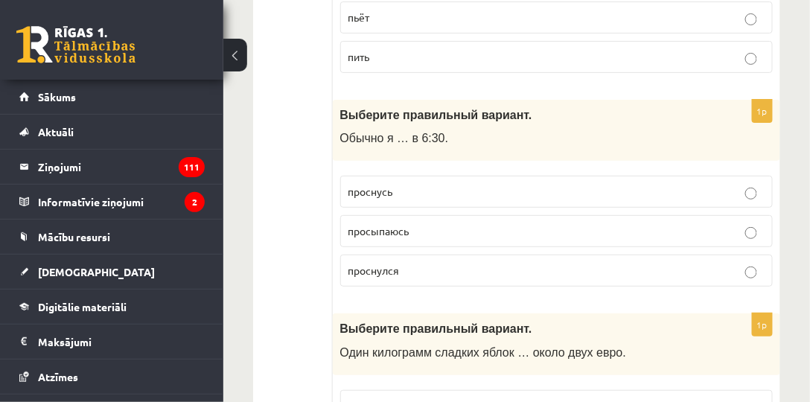
scroll to position [4311, 0]
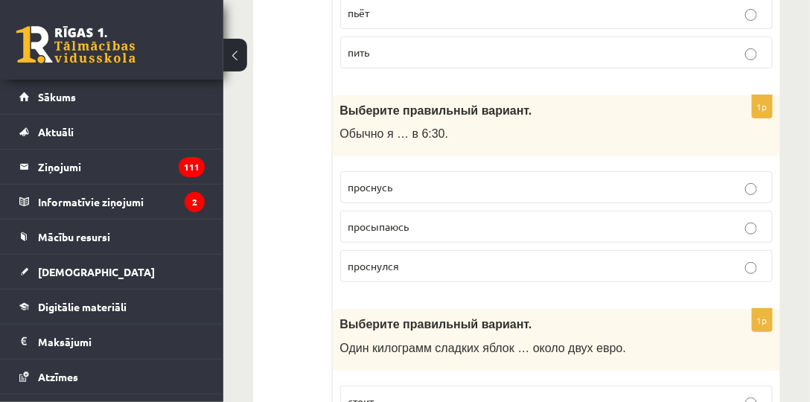
click at [388, 220] on span "просыпаюсь" at bounding box center [379, 226] width 61 height 13
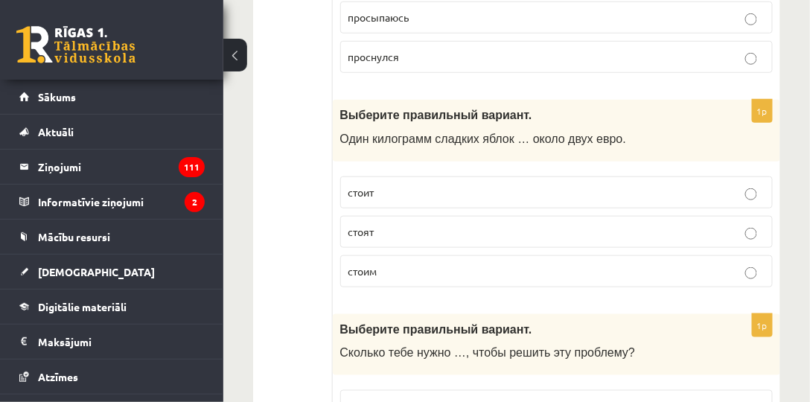
scroll to position [4524, 0]
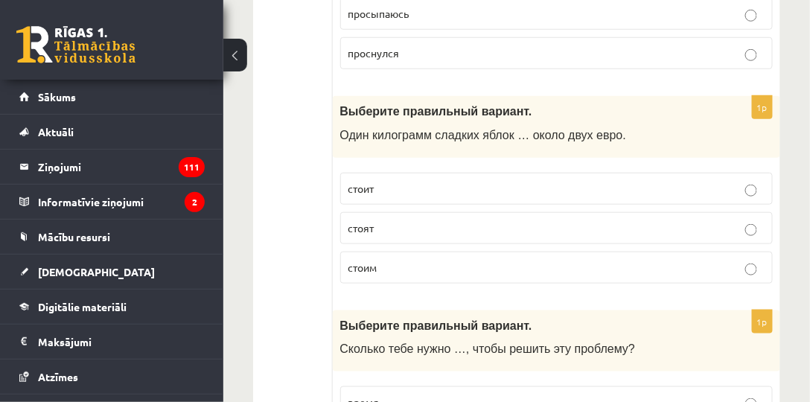
click at [369, 181] on p "стоит" at bounding box center [557, 189] width 416 height 16
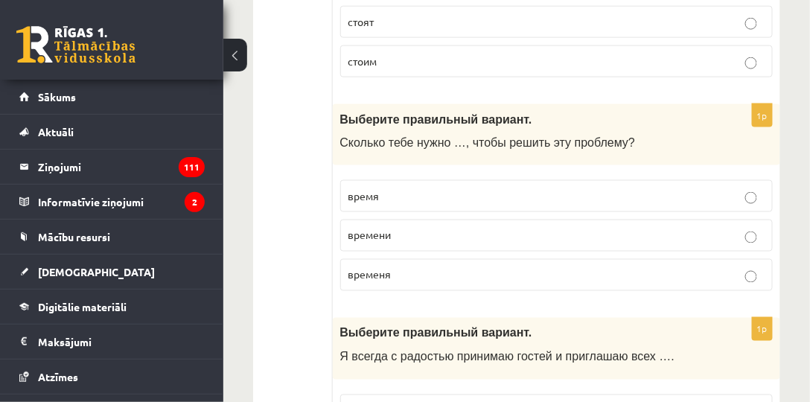
scroll to position [4737, 0]
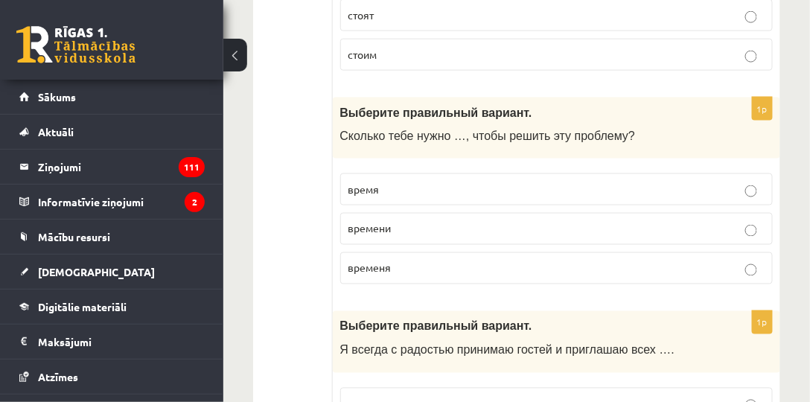
click at [412, 182] on p "время" at bounding box center [557, 190] width 416 height 16
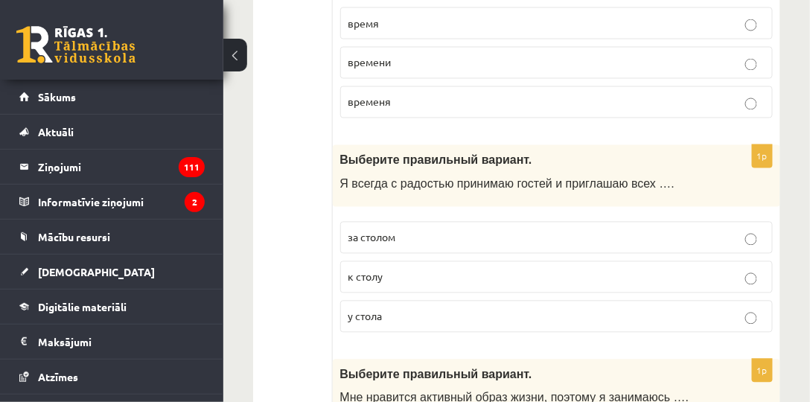
scroll to position [4907, 0]
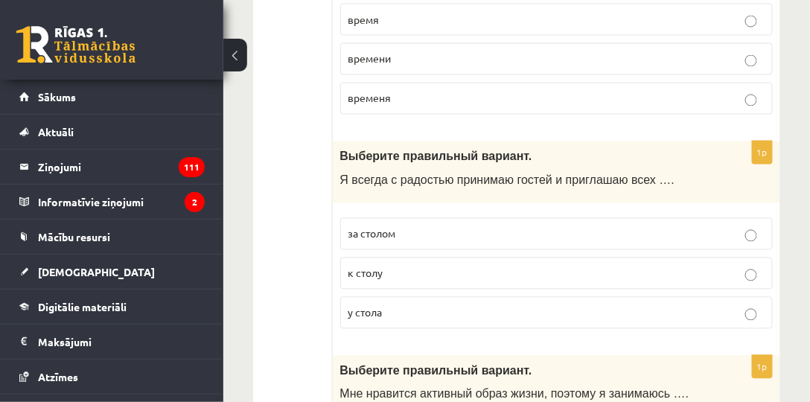
click at [362, 266] on p "к столу" at bounding box center [557, 274] width 416 height 16
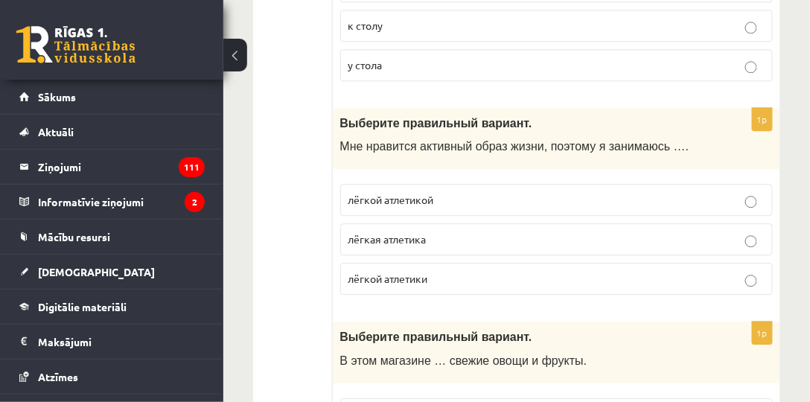
scroll to position [5162, 0]
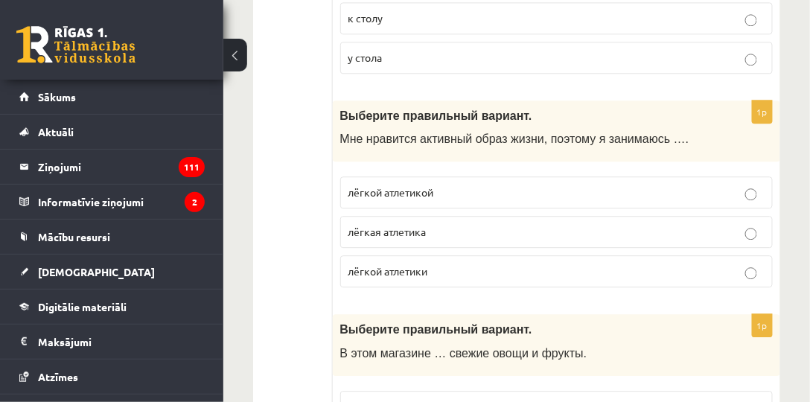
click at [427, 176] on label "лёгкой атлетикой" at bounding box center [556, 192] width 433 height 32
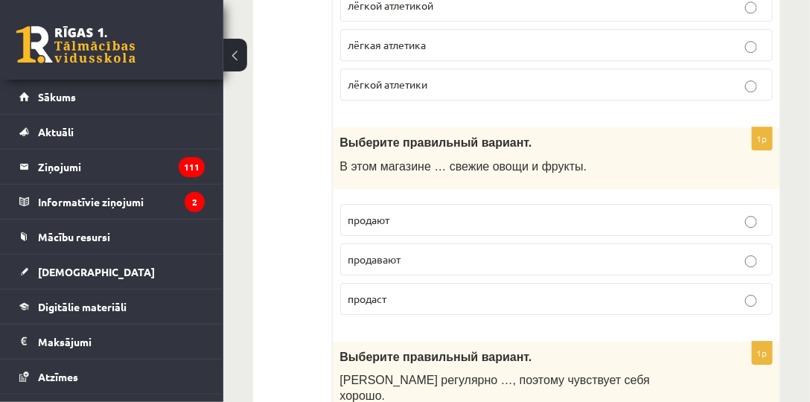
scroll to position [5375, 0]
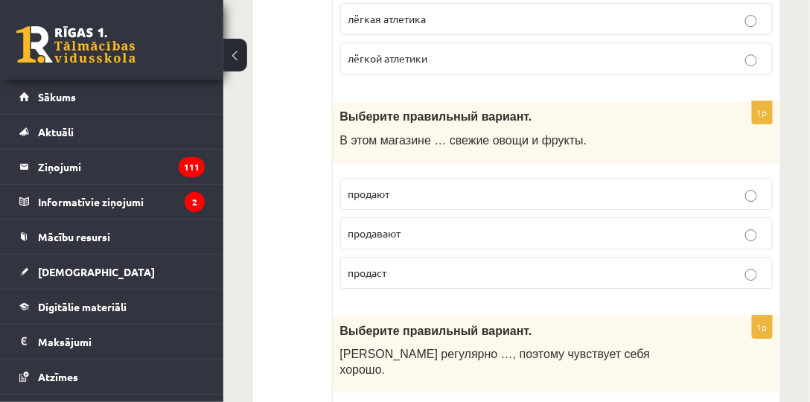
click at [384, 187] on span "продают" at bounding box center [370, 193] width 42 height 13
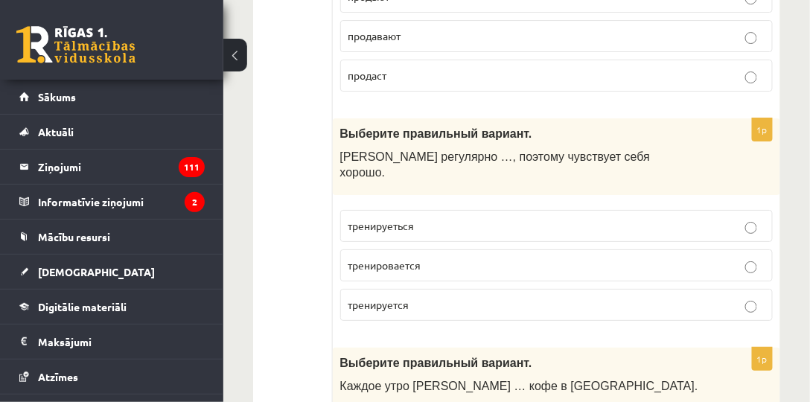
scroll to position [5588, 0]
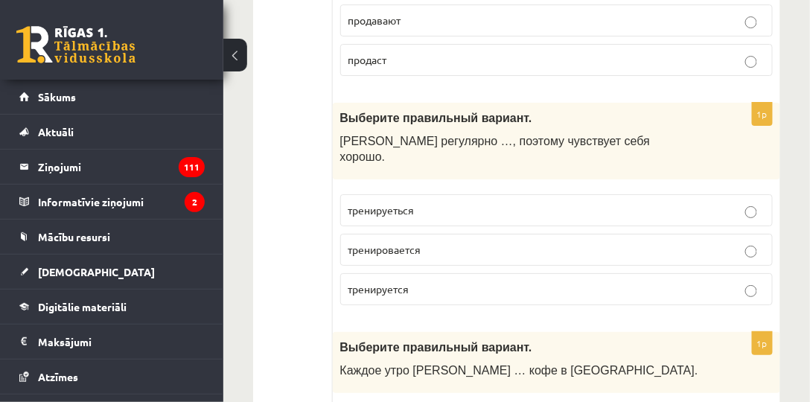
click at [401, 282] on span "тренируется" at bounding box center [379, 288] width 61 height 13
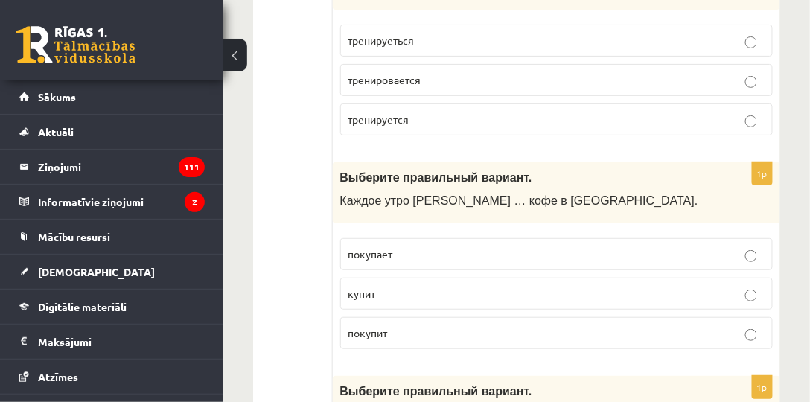
scroll to position [5800, 0]
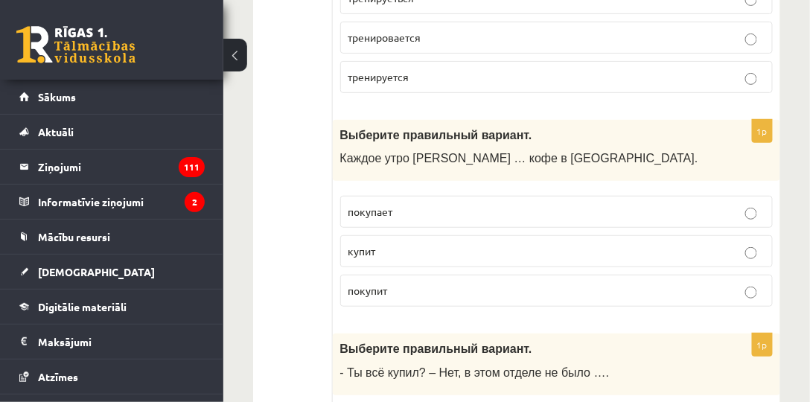
click at [392, 205] on span "покупает" at bounding box center [371, 211] width 45 height 13
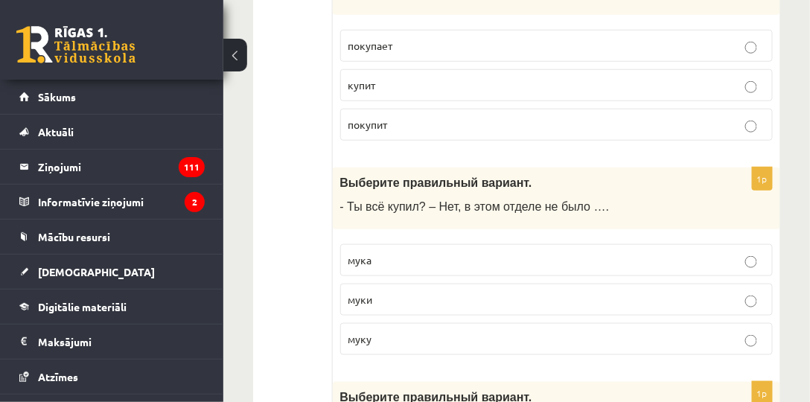
scroll to position [5971, 0]
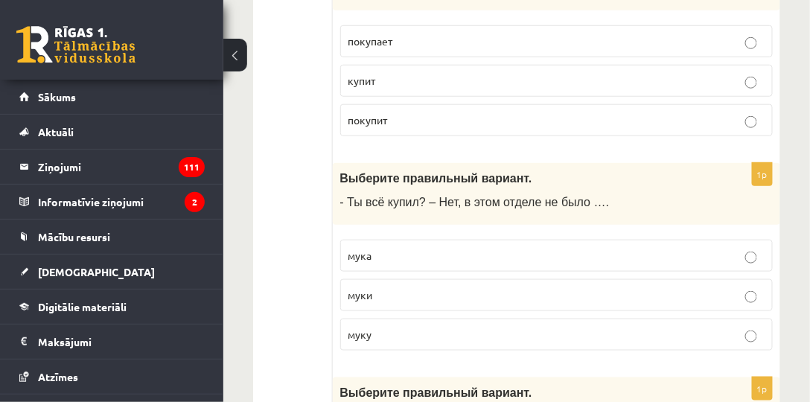
click at [383, 279] on label "муки" at bounding box center [556, 295] width 433 height 32
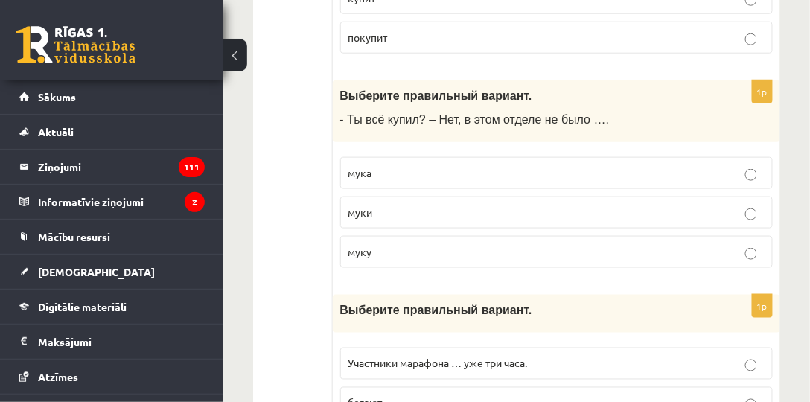
scroll to position [6063, 0]
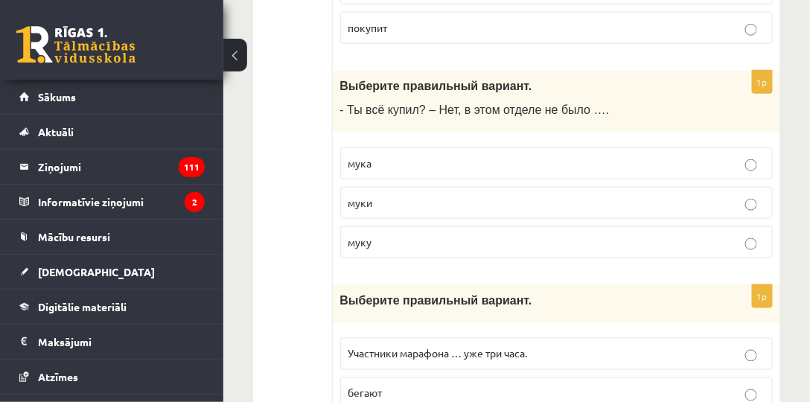
click at [401, 386] on p "бегают" at bounding box center [557, 394] width 416 height 16
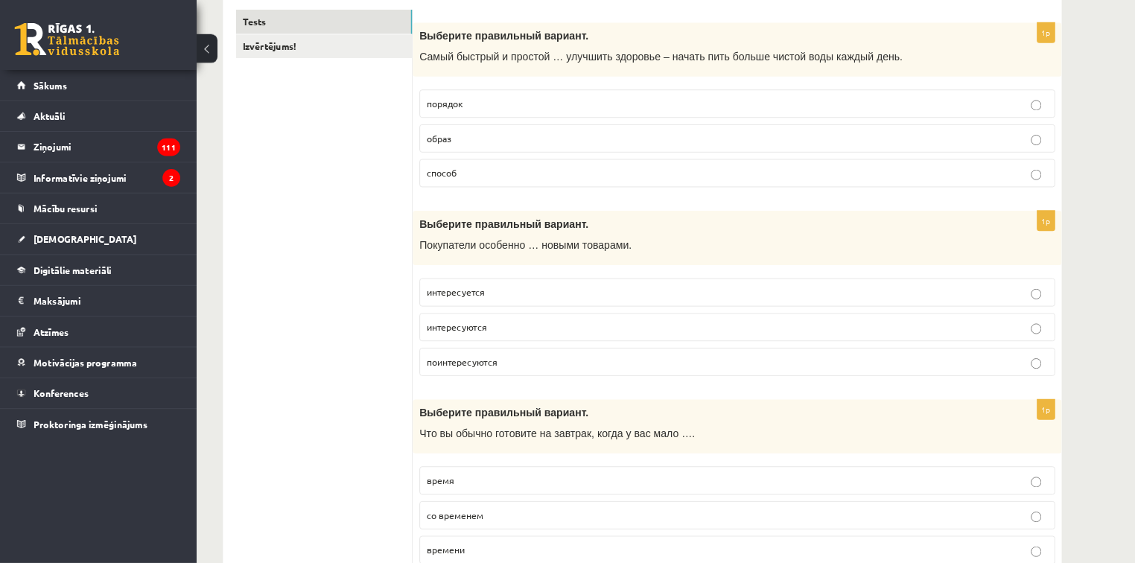
scroll to position [0, 0]
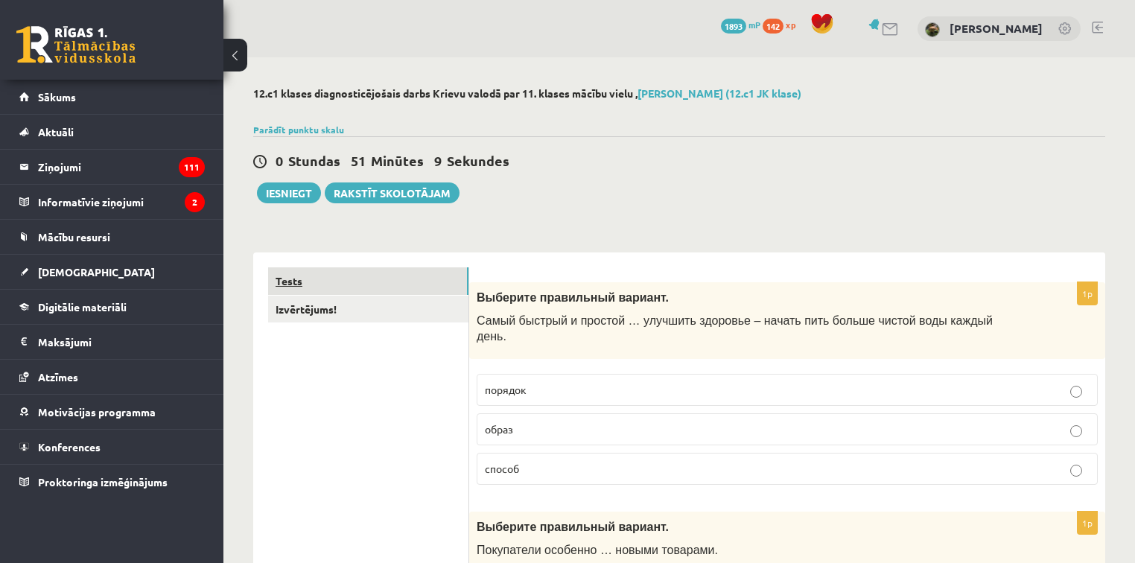
click at [386, 293] on link "Tests" at bounding box center [368, 281] width 200 height 28
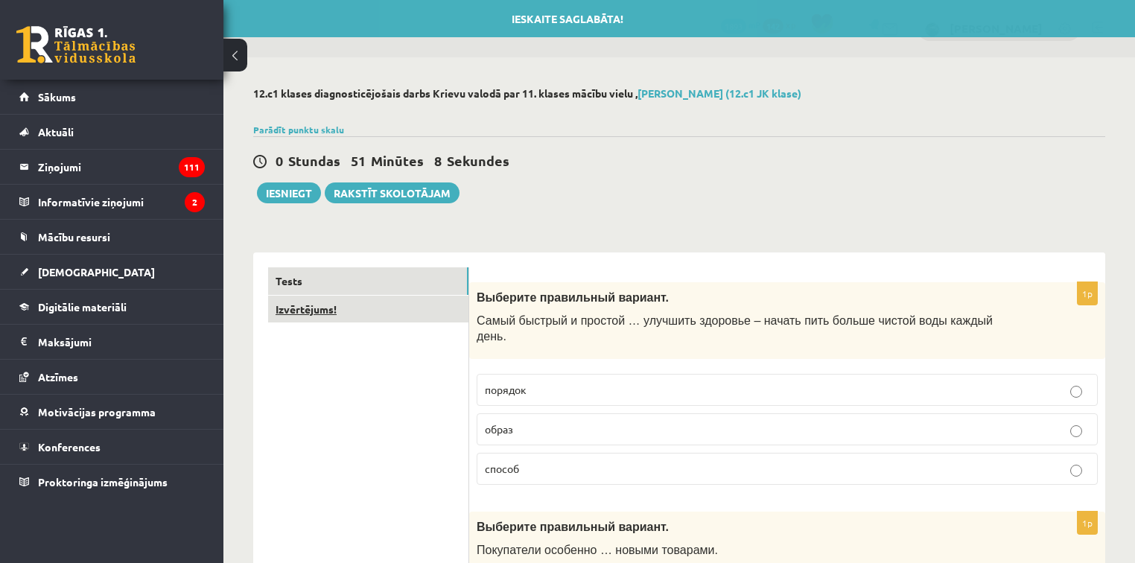
click at [378, 305] on link "Izvērtējums!" at bounding box center [368, 310] width 200 height 28
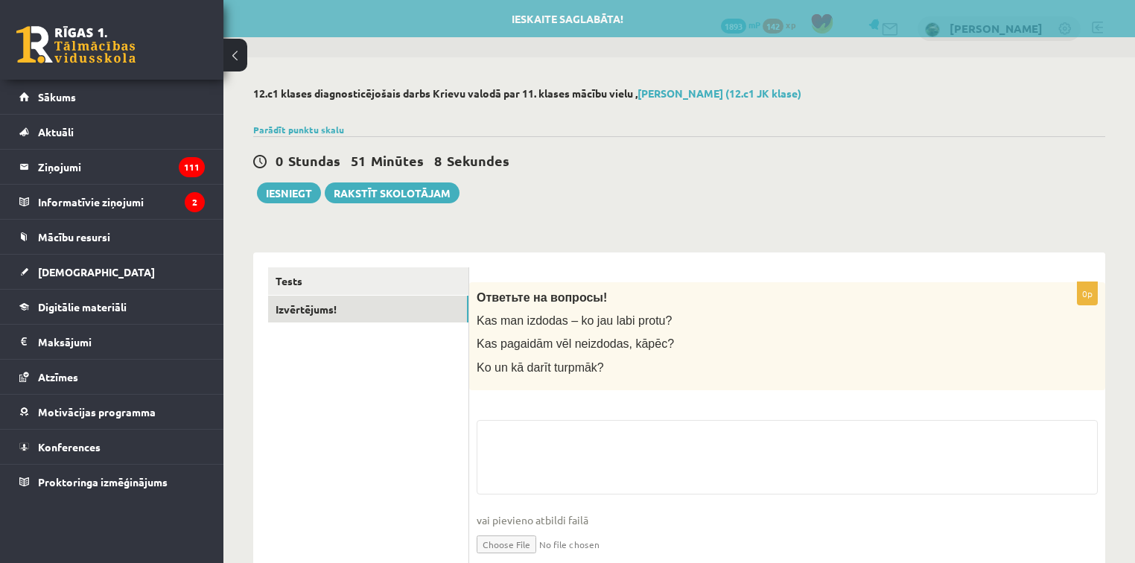
scroll to position [63, 0]
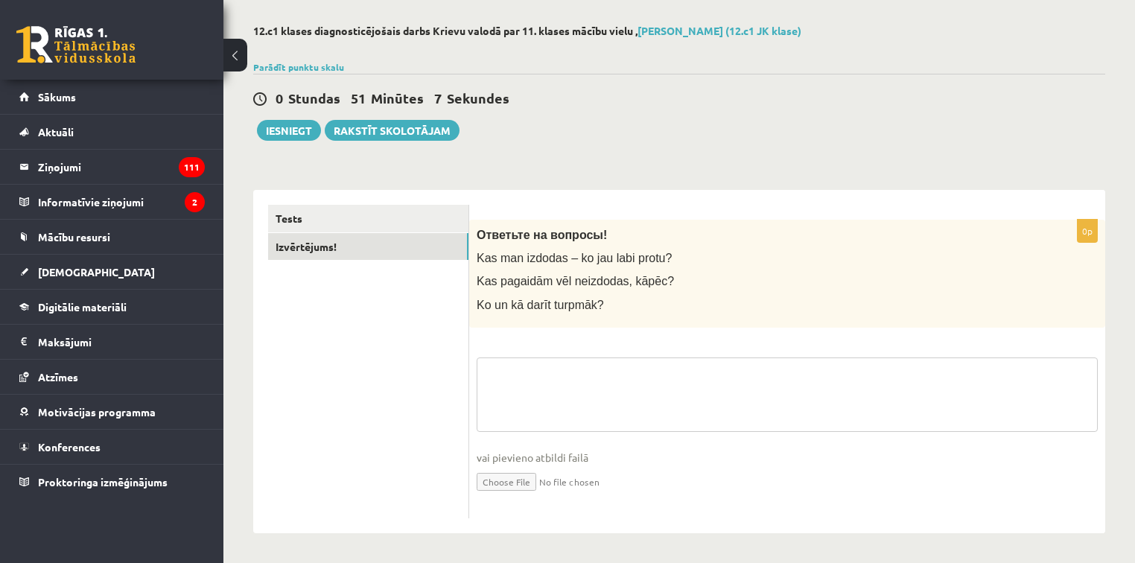
click at [552, 372] on textarea at bounding box center [787, 394] width 621 height 74
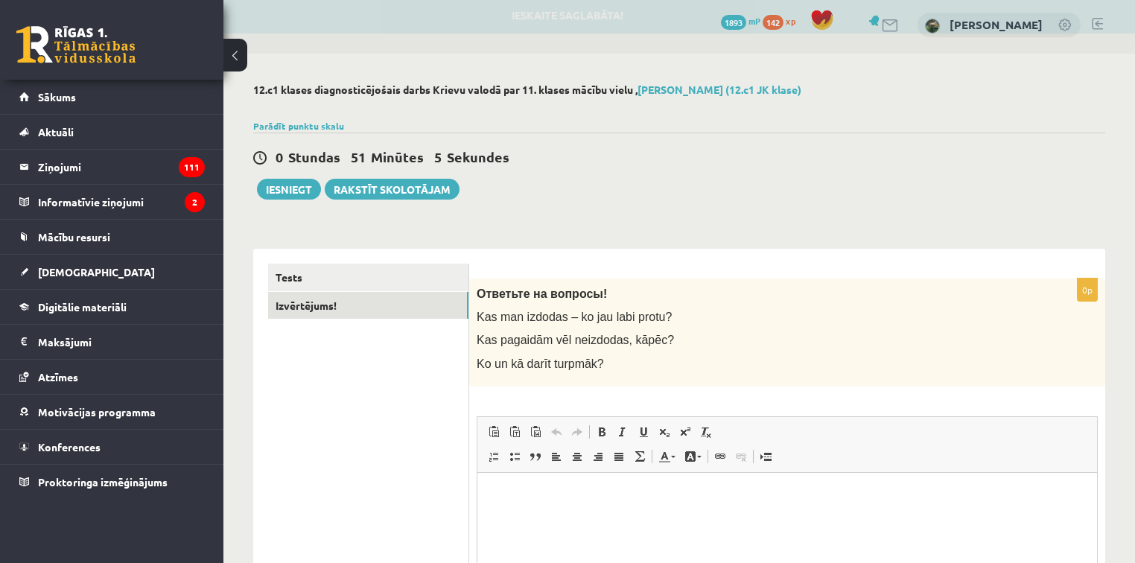
scroll to position [0, 0]
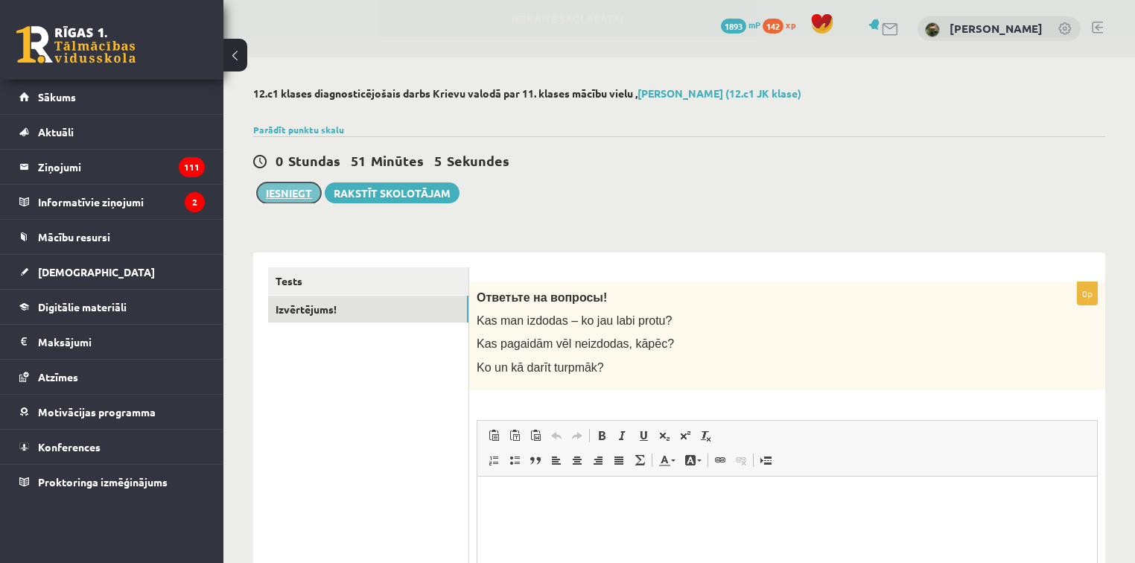
click at [296, 186] on button "Iesniegt" at bounding box center [289, 192] width 64 height 21
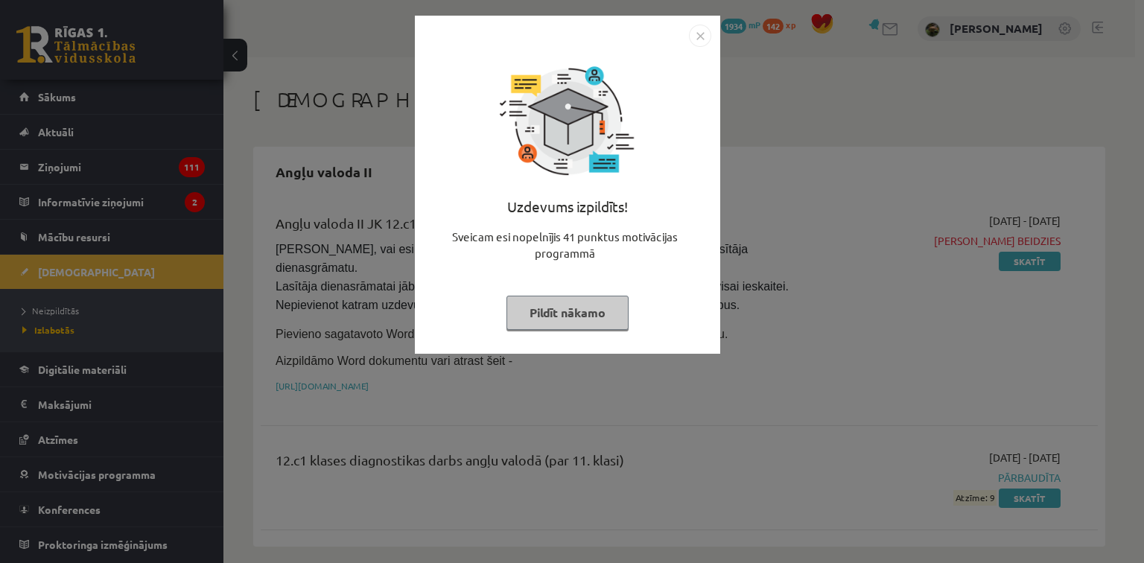
click at [568, 302] on button "Pildīt nākamo" at bounding box center [567, 313] width 122 height 34
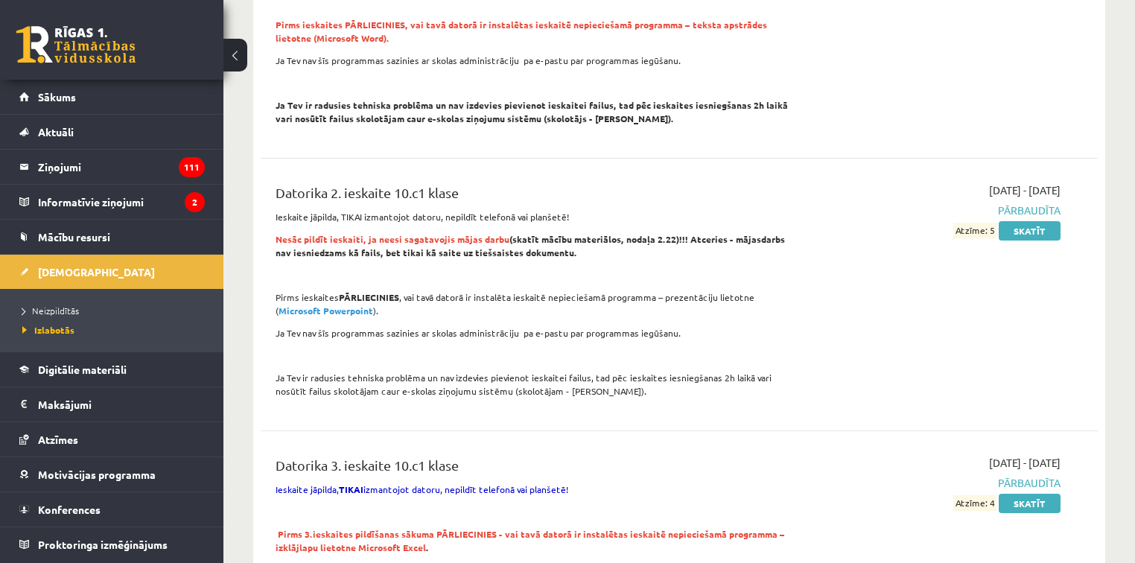
scroll to position [774, 0]
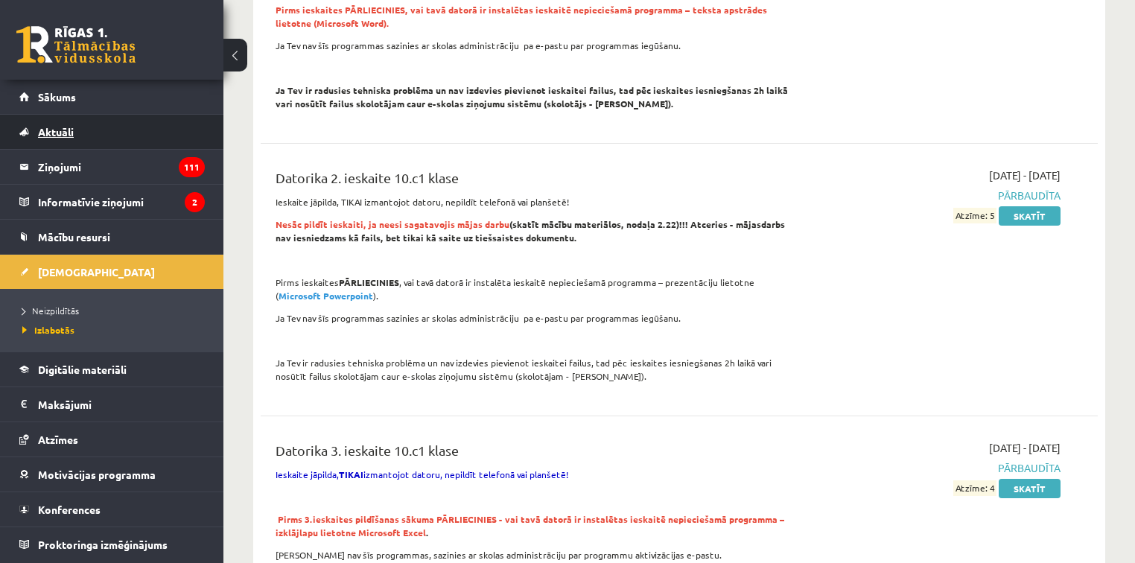
click at [60, 128] on span "Aktuāli" at bounding box center [56, 131] width 36 height 13
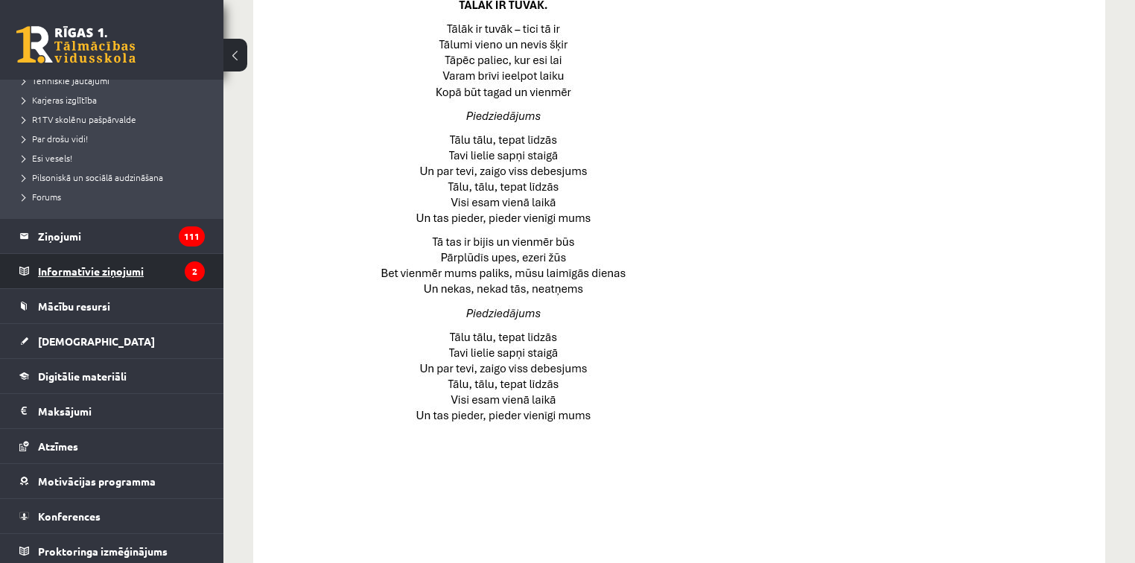
scroll to position [268, 0]
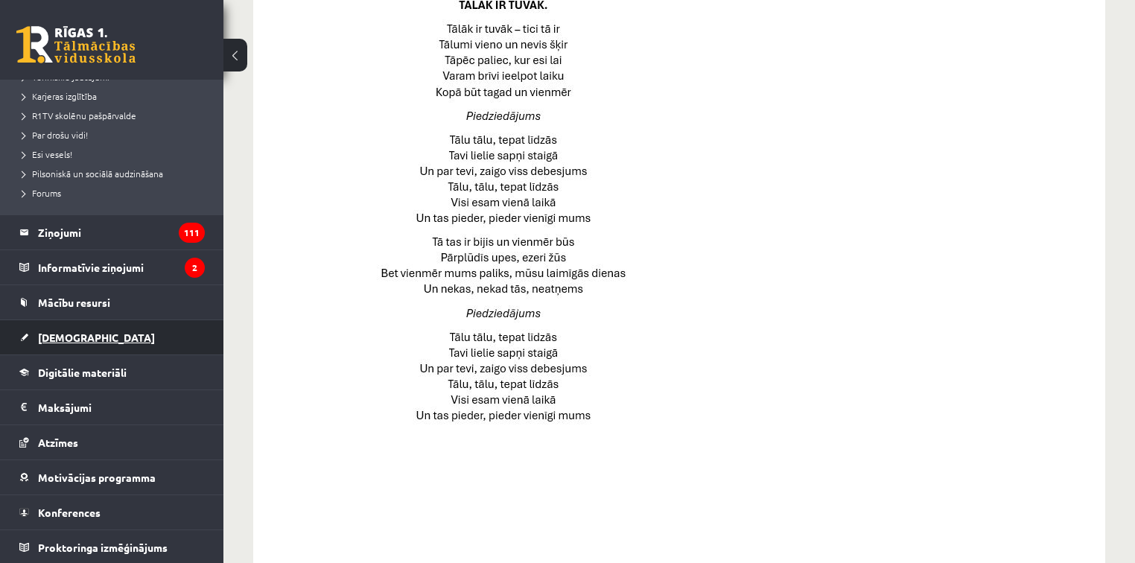
click at [63, 331] on span "[DEMOGRAPHIC_DATA]" at bounding box center [96, 337] width 117 height 13
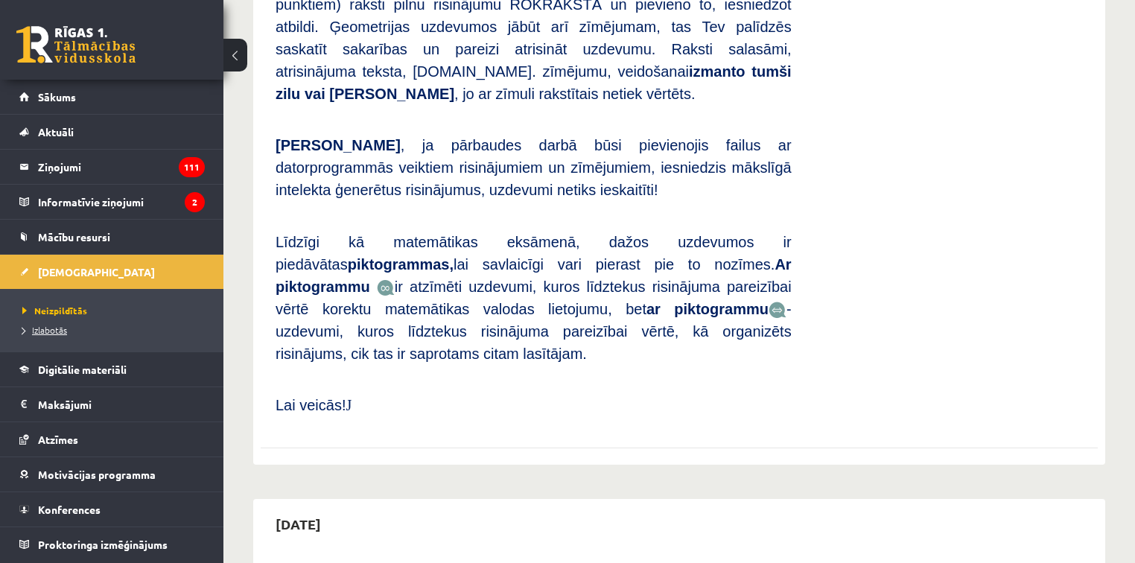
click at [54, 325] on span "Izlabotās" at bounding box center [44, 330] width 45 height 12
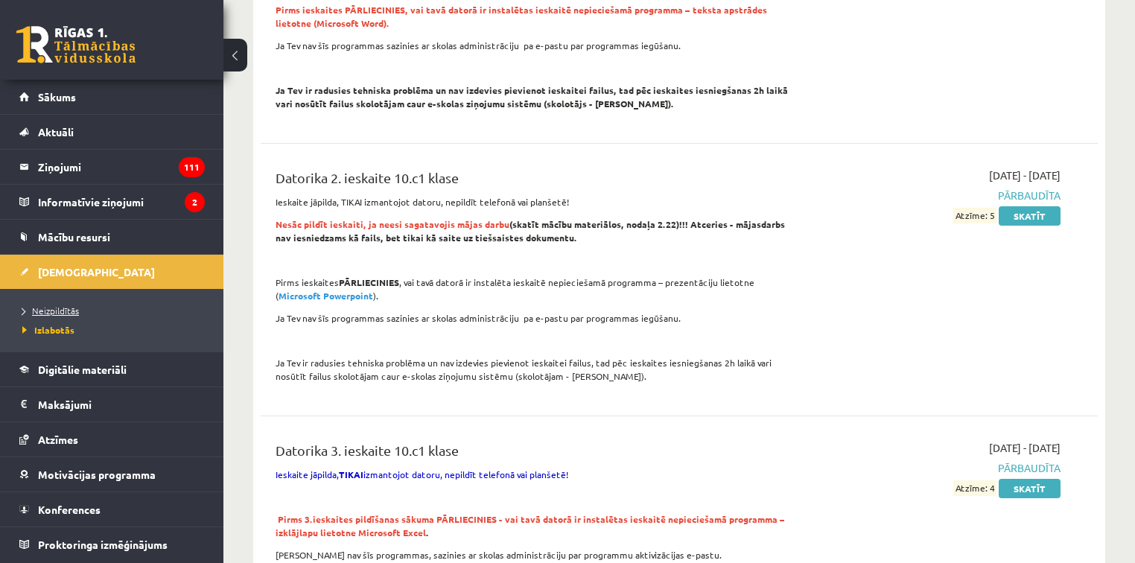
click at [74, 305] on span "Neizpildītās" at bounding box center [50, 311] width 57 height 12
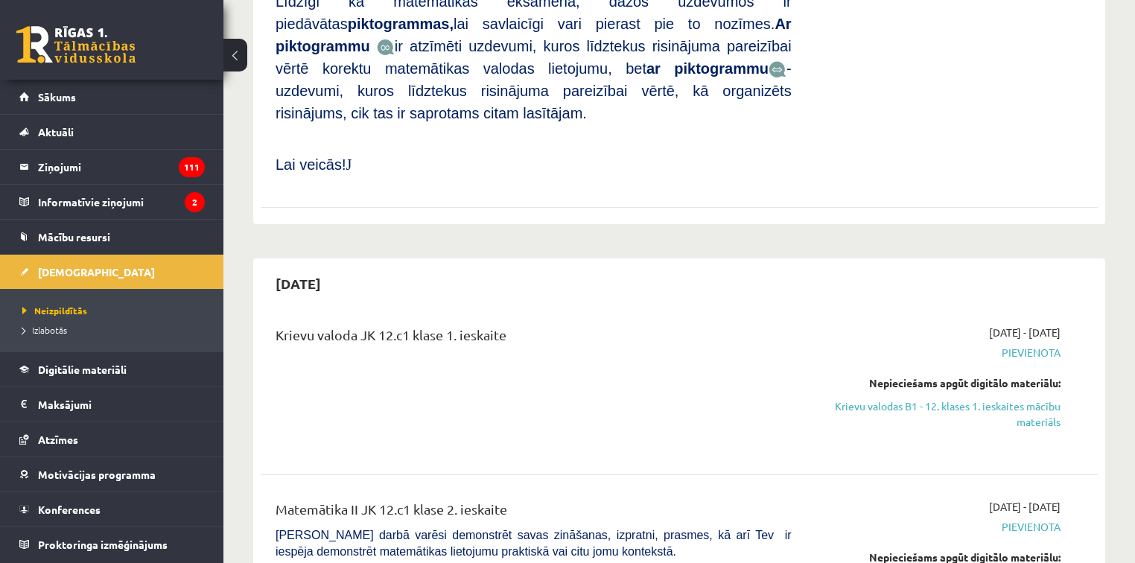
scroll to position [1013, 0]
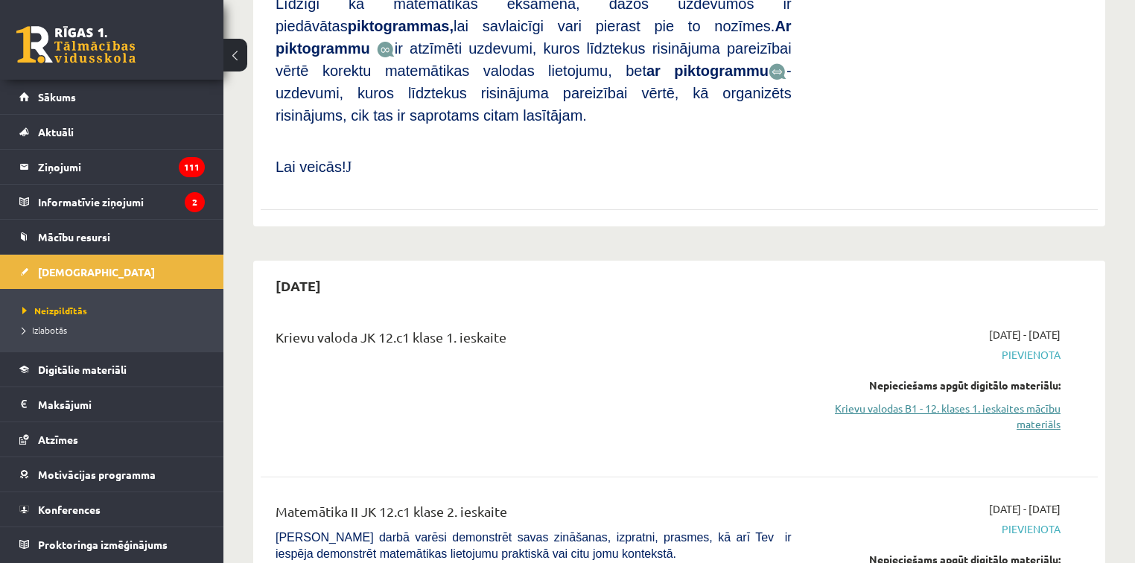
click at [953, 401] on link "Krievu valodas B1 - 12. klases 1. ieskaites mācību materiāls" at bounding box center [937, 416] width 246 height 31
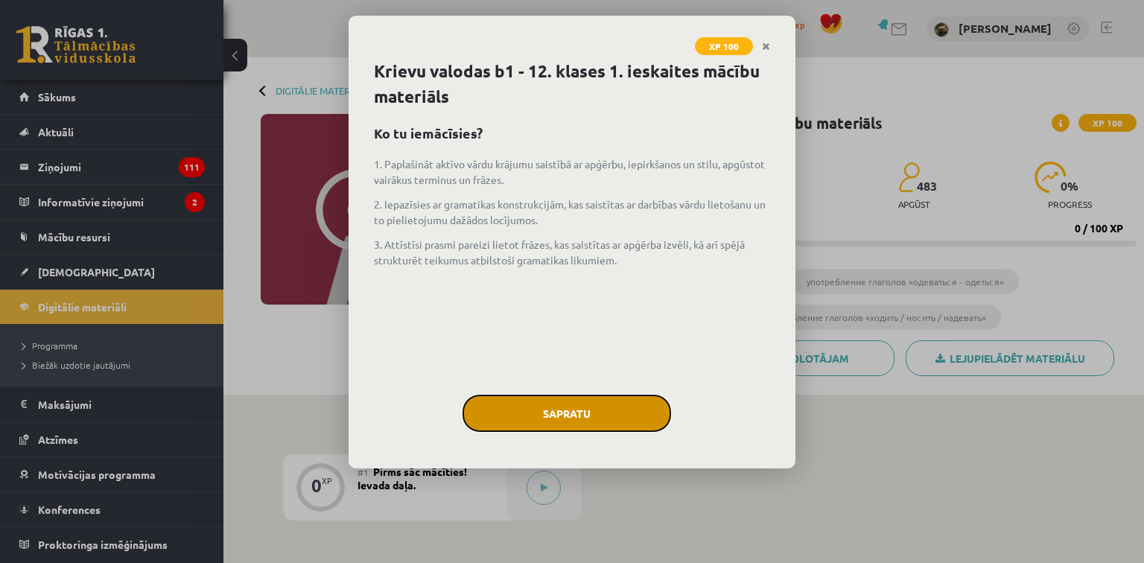
click at [588, 406] on button "Sapratu" at bounding box center [566, 413] width 209 height 37
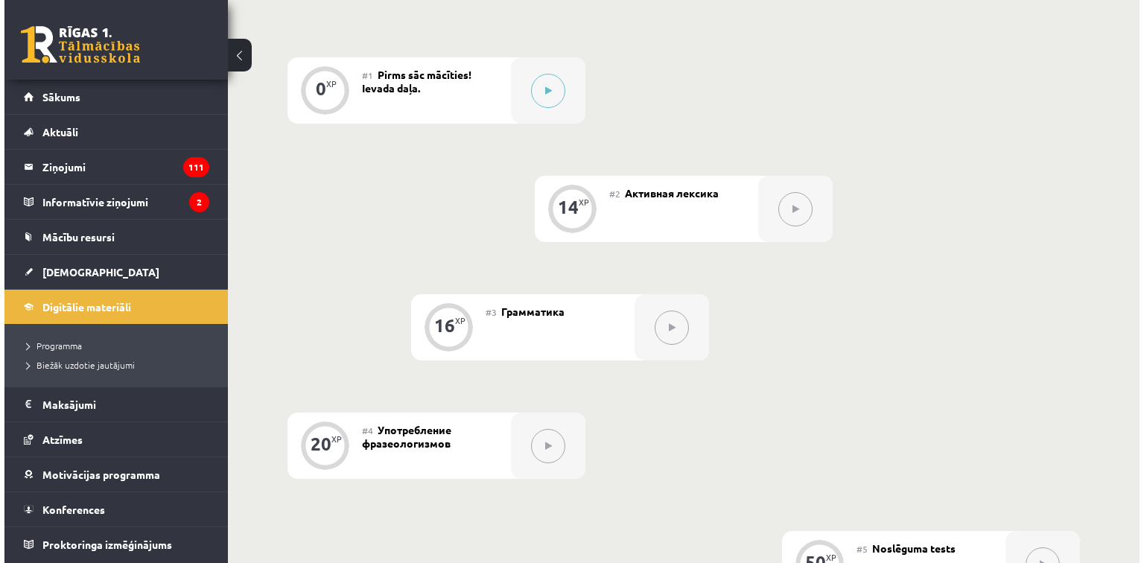
scroll to position [298, 0]
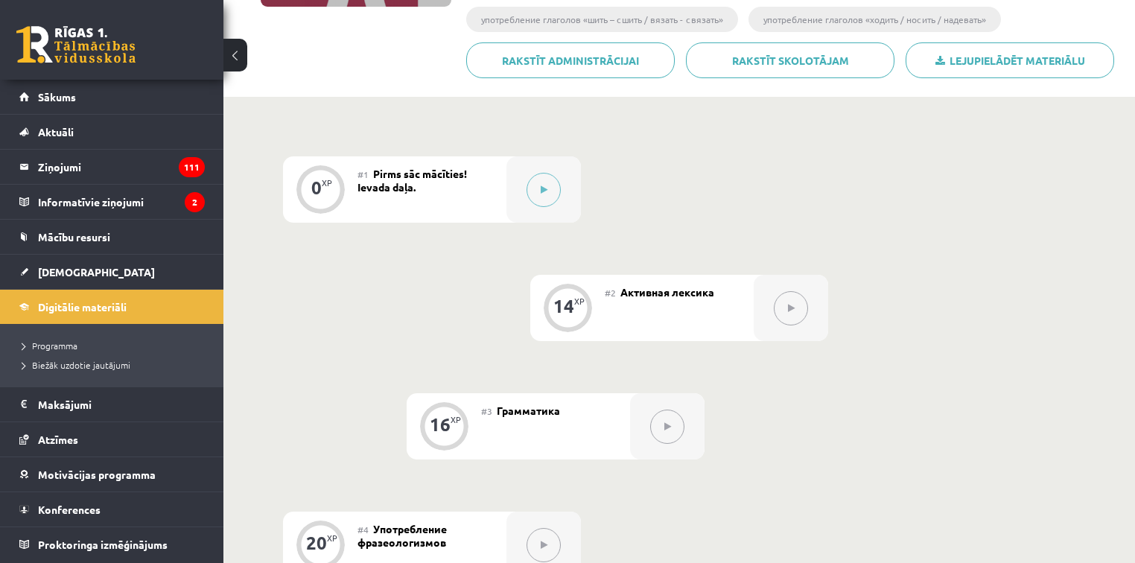
click at [785, 311] on button at bounding box center [791, 308] width 34 height 34
click at [565, 195] on div at bounding box center [543, 189] width 74 height 66
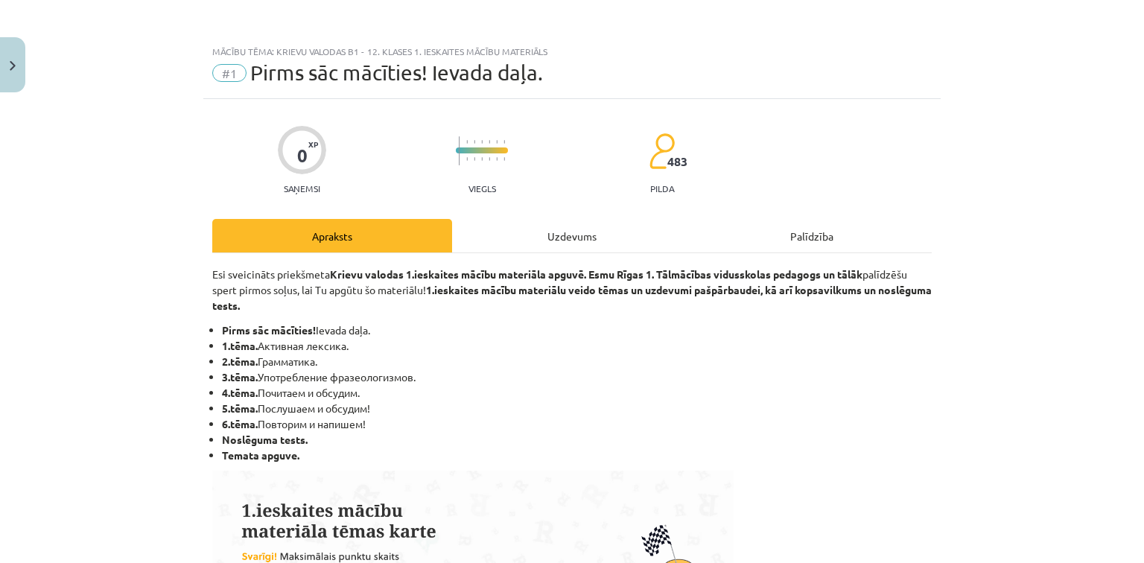
click at [602, 226] on div "Uzdevums" at bounding box center [572, 236] width 240 height 34
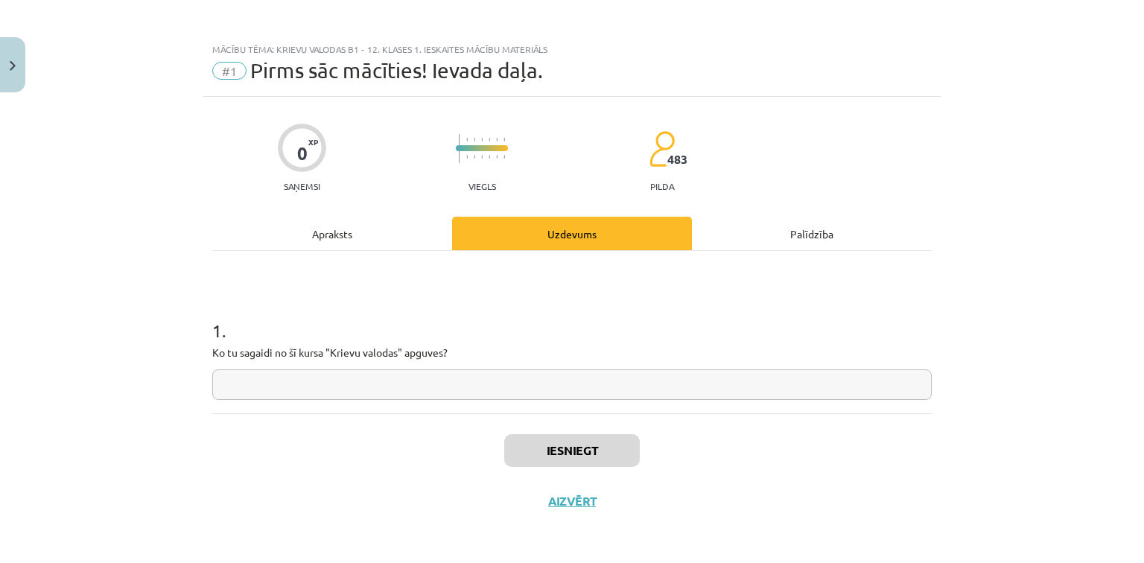
click at [480, 389] on input "text" at bounding box center [571, 384] width 719 height 31
type input "*"
type input "**********"
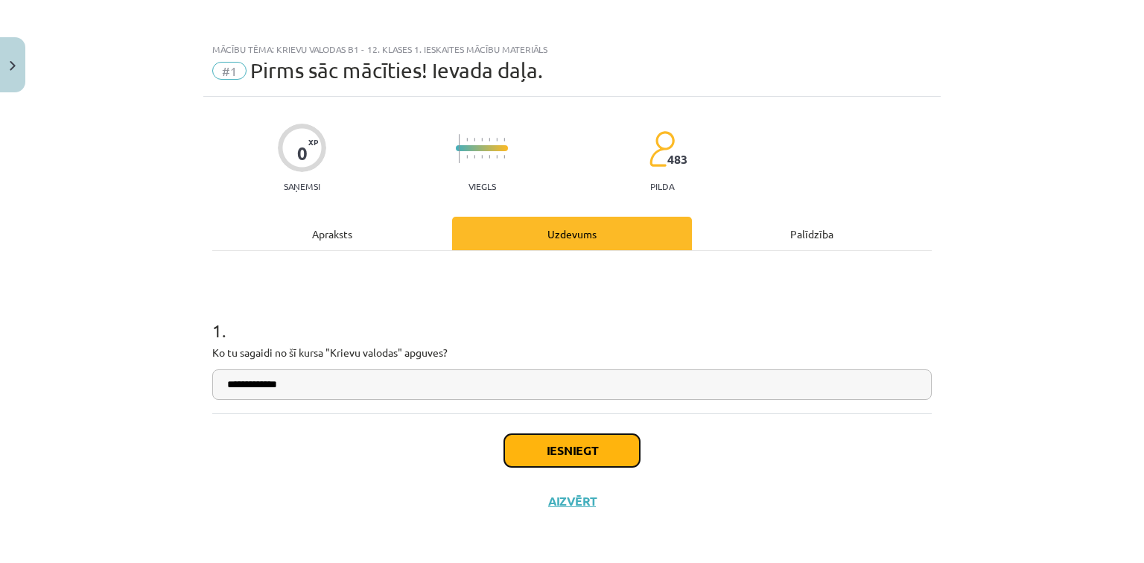
click at [539, 453] on button "Iesniegt" at bounding box center [572, 450] width 136 height 33
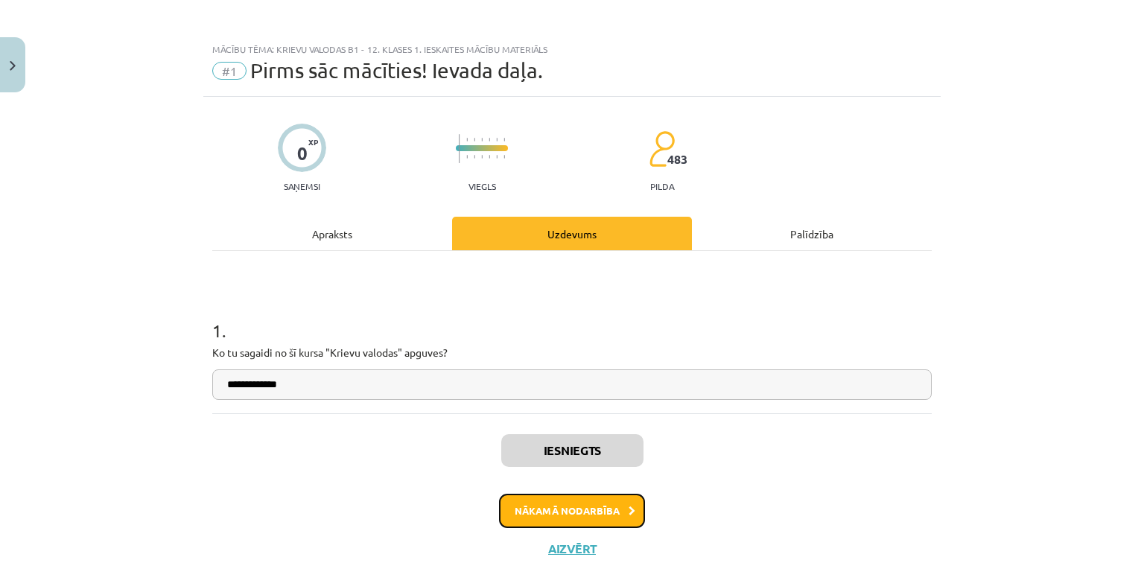
click at [564, 506] on button "Nākamā nodarbība" at bounding box center [572, 511] width 146 height 34
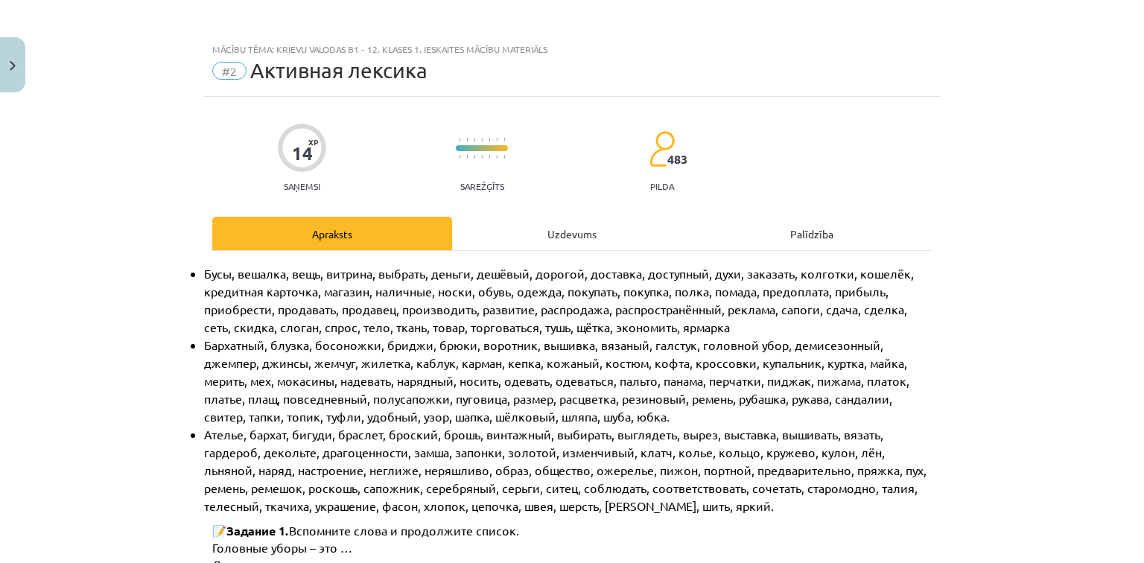
scroll to position [37, 0]
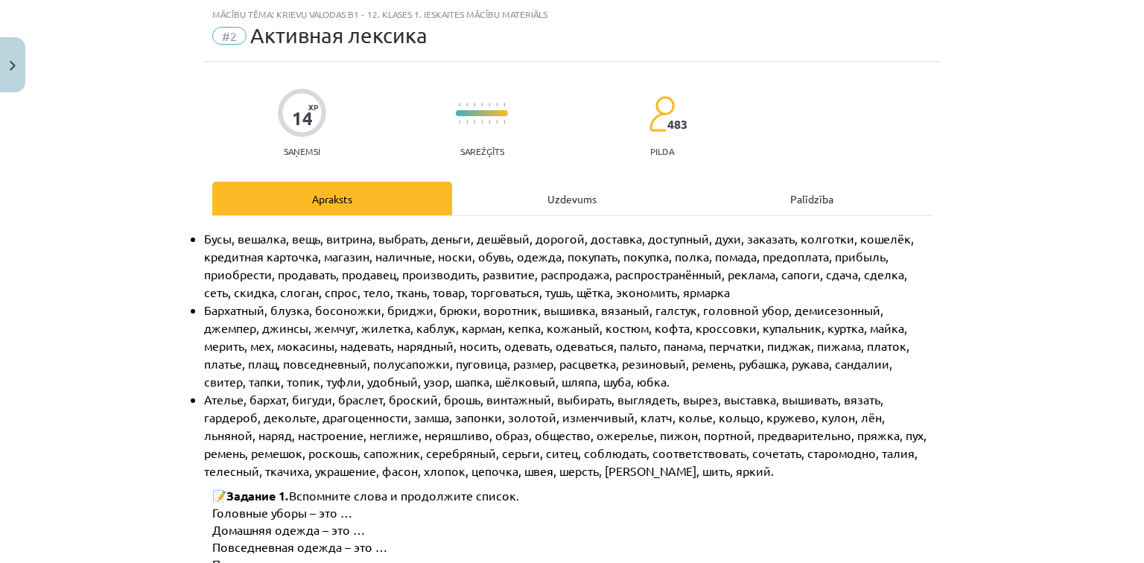
click at [567, 188] on div "Uzdevums" at bounding box center [572, 199] width 240 height 34
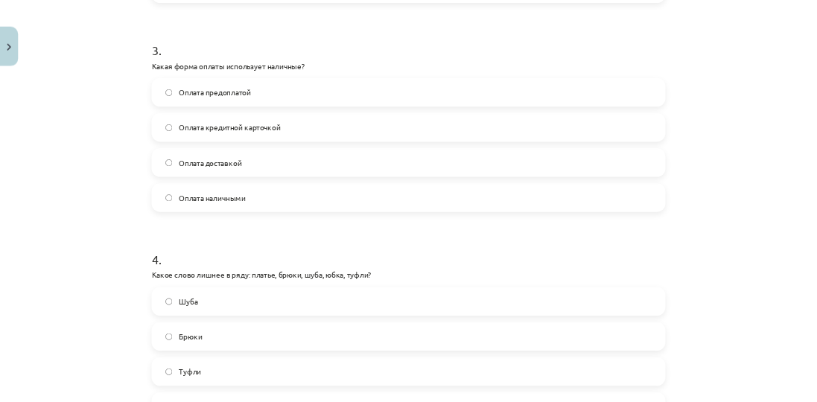
scroll to position [1046, 0]
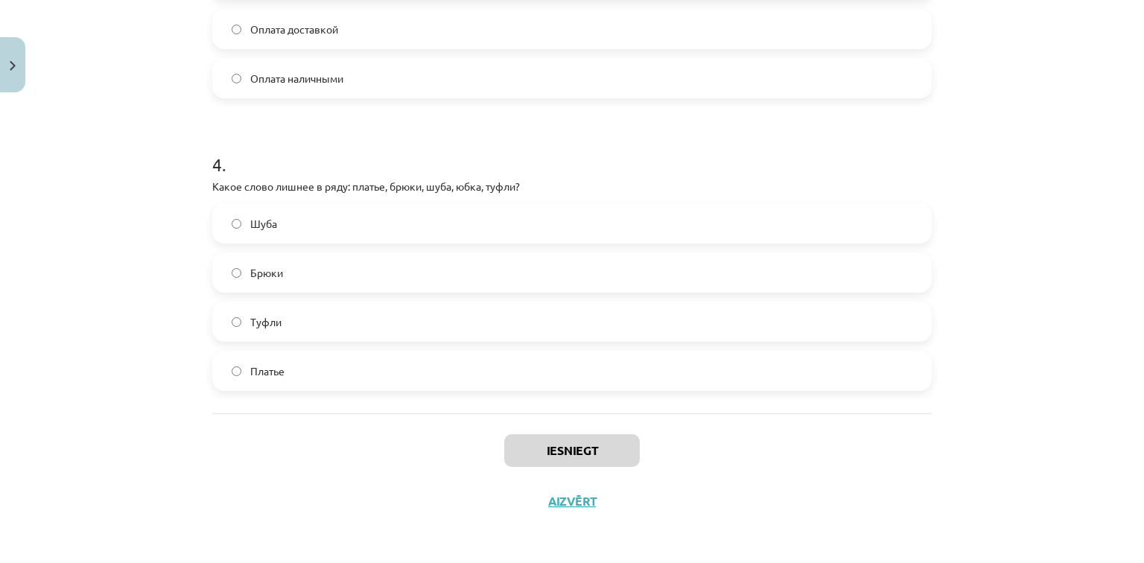
drag, startPoint x: 379, startPoint y: -19, endPoint x: 368, endPoint y: -25, distance: 12.7
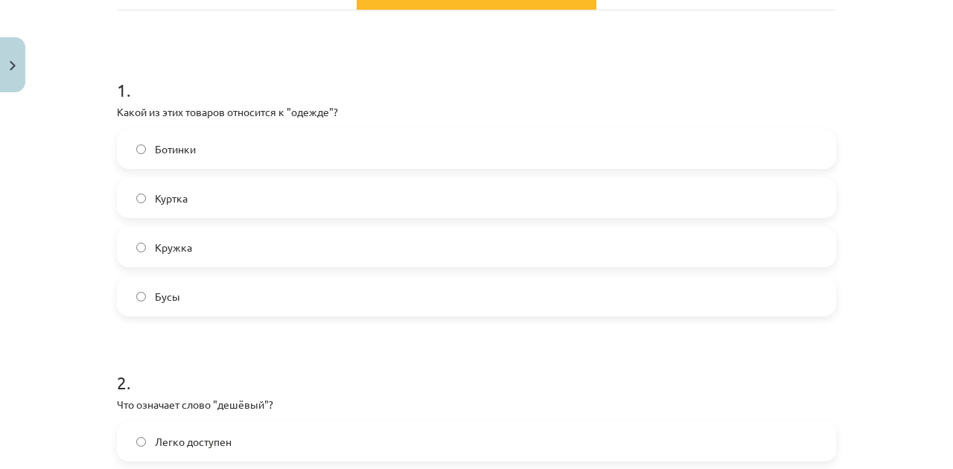
scroll to position [248, 0]
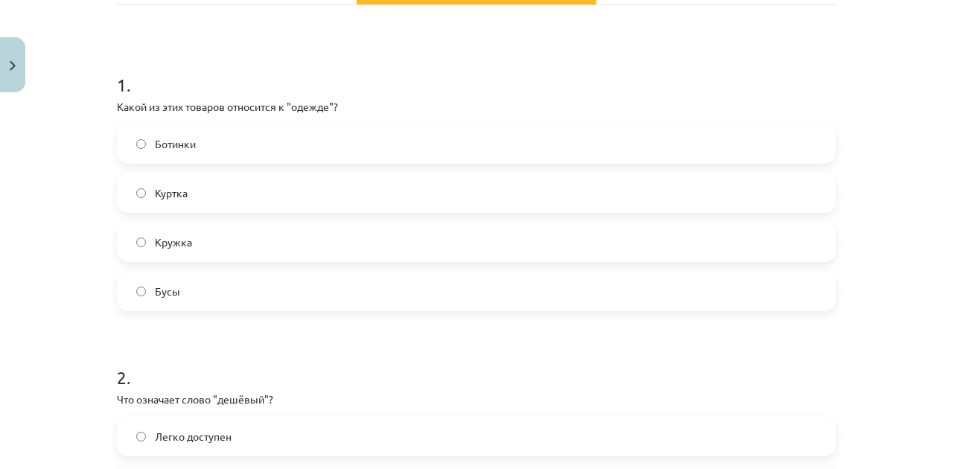
click at [186, 197] on label "Куртка" at bounding box center [476, 192] width 716 height 37
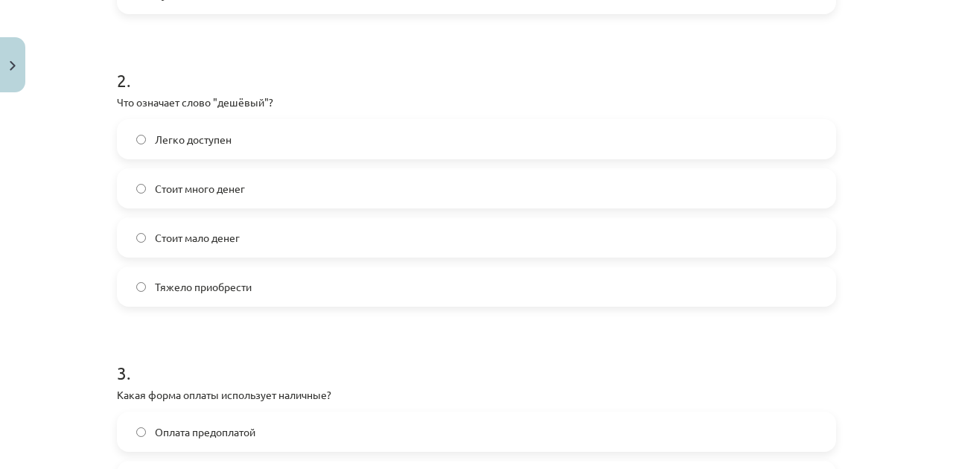
scroll to position [546, 0]
click at [231, 244] on label "Стоит мало денег" at bounding box center [476, 236] width 716 height 37
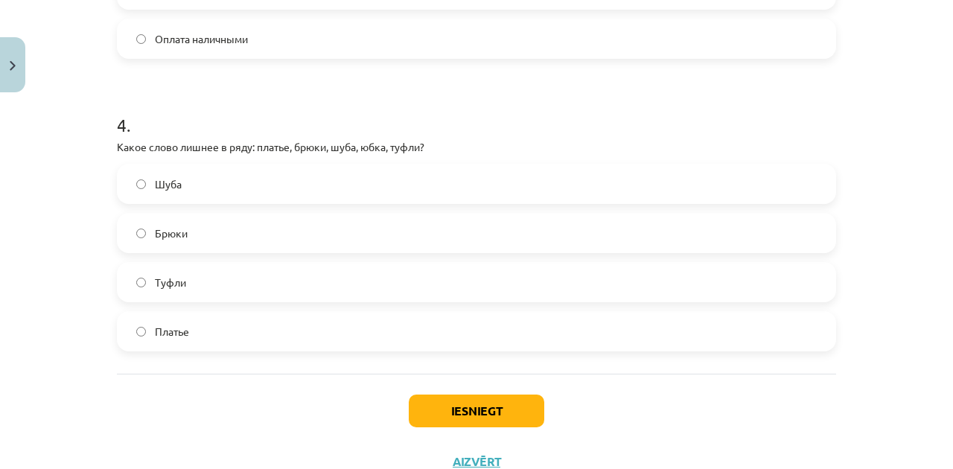
scroll to position [1092, 0]
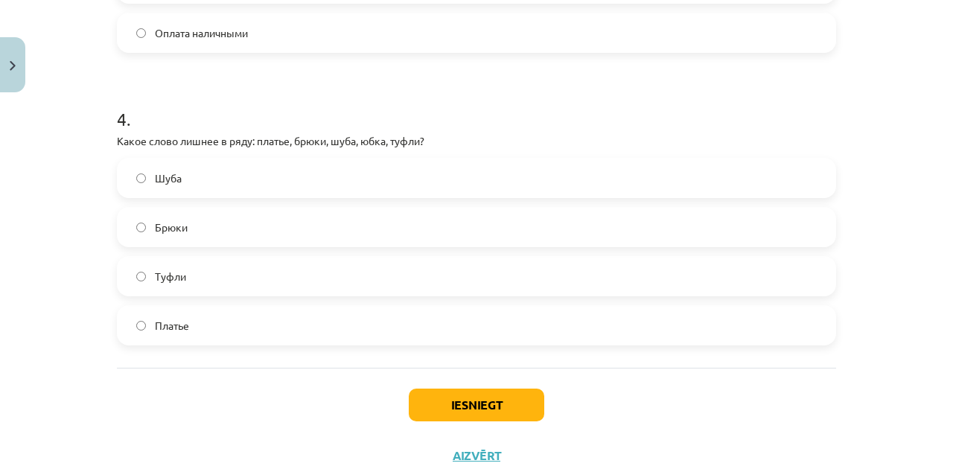
click at [203, 281] on label "Туфли" at bounding box center [476, 276] width 716 height 37
click at [418, 392] on button "Iesniegt" at bounding box center [477, 405] width 136 height 33
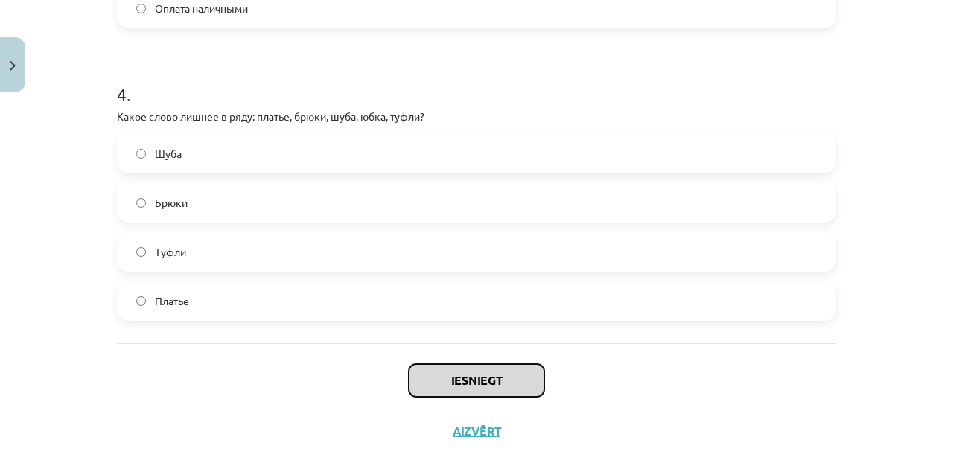
scroll to position [1140, 0]
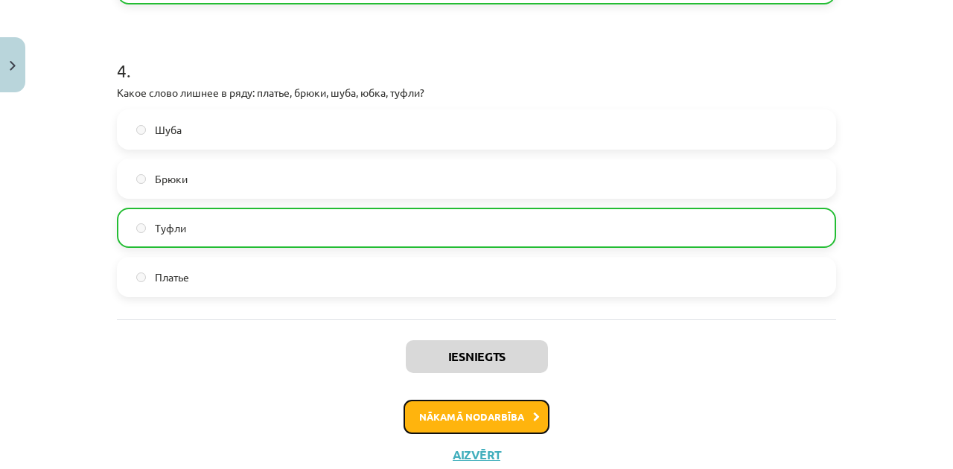
click at [489, 418] on button "Nākamā nodarbība" at bounding box center [477, 417] width 146 height 34
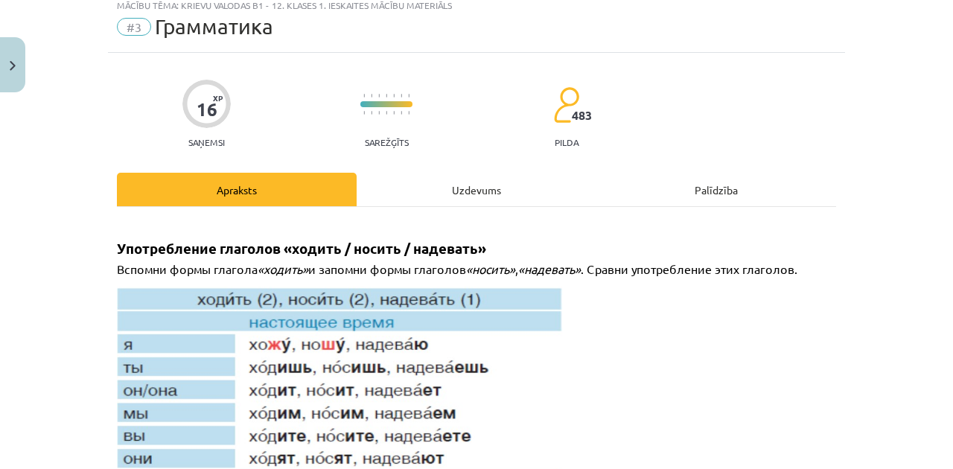
scroll to position [37, 0]
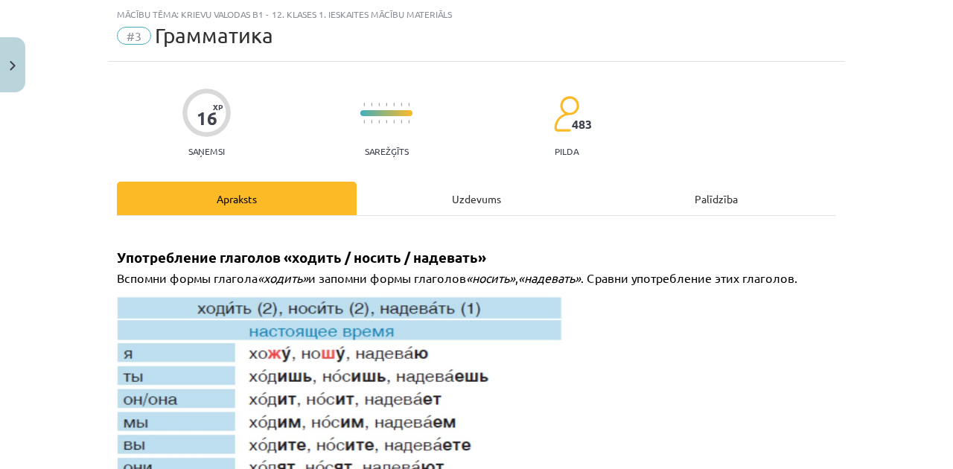
click at [462, 207] on div "Uzdevums" at bounding box center [477, 199] width 240 height 34
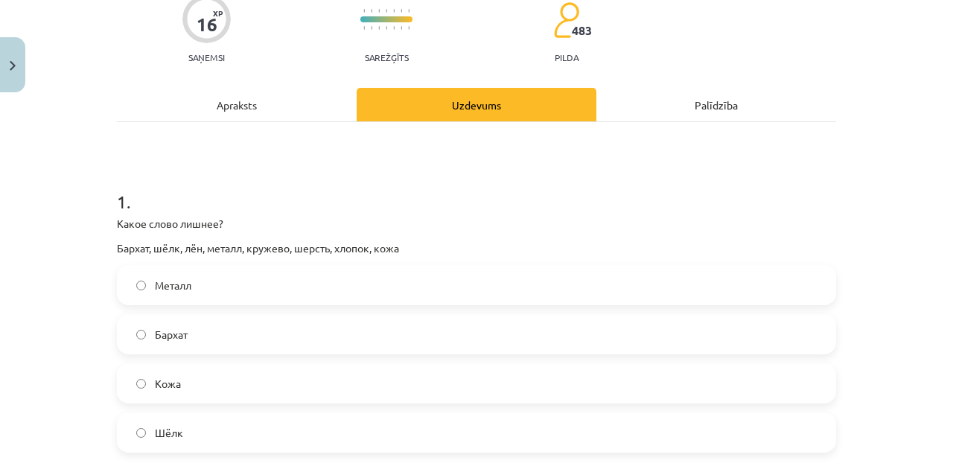
scroll to position [235, 0]
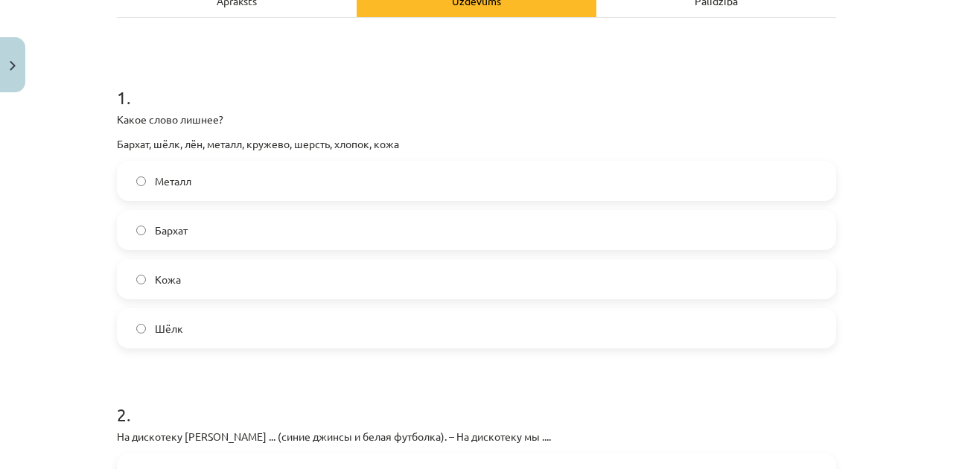
click at [200, 186] on label "Металл" at bounding box center [476, 180] width 716 height 37
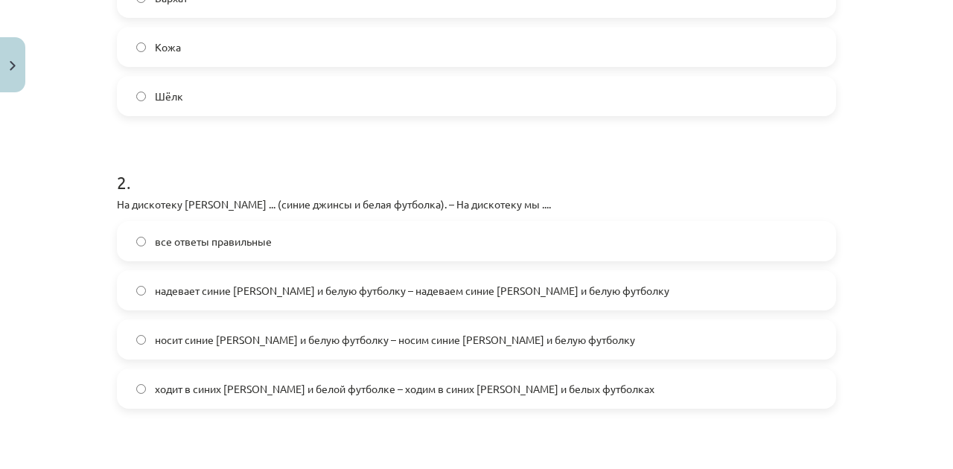
scroll to position [533, 0]
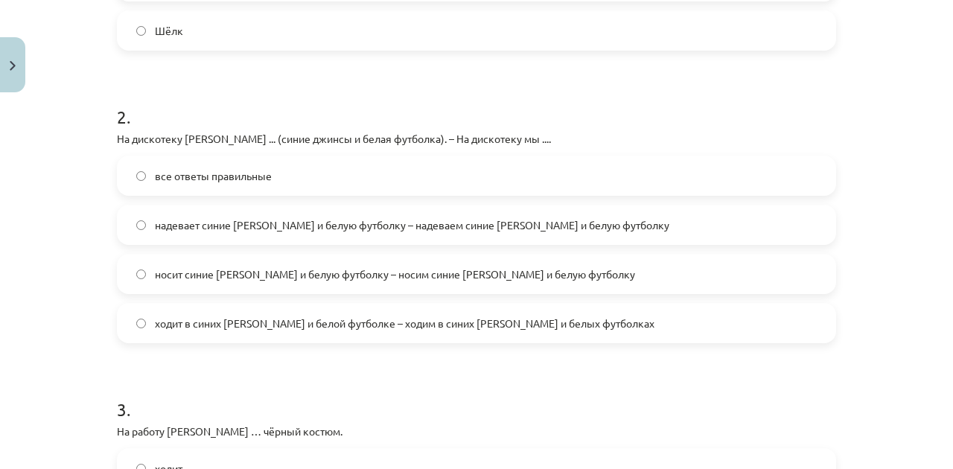
click at [384, 228] on span "надевает синие джинсы и белую футболку – надеваем синие джинсы и белую футболку" at bounding box center [412, 225] width 515 height 16
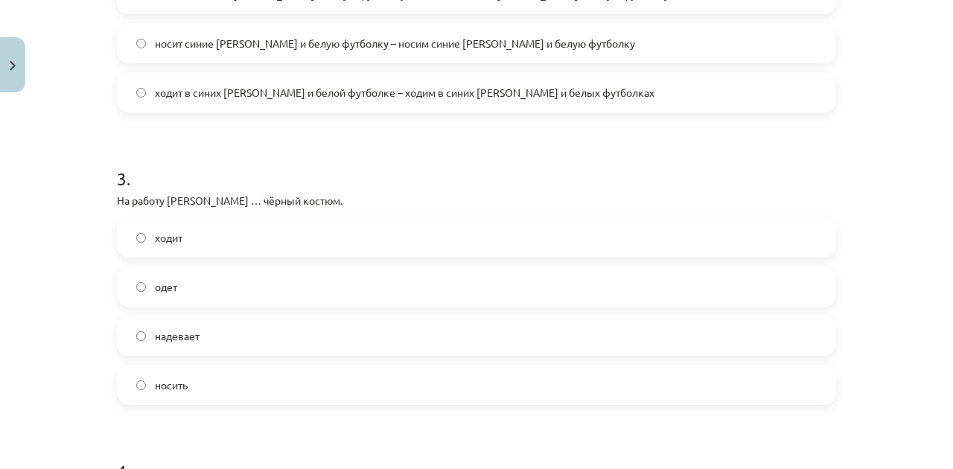
scroll to position [782, 0]
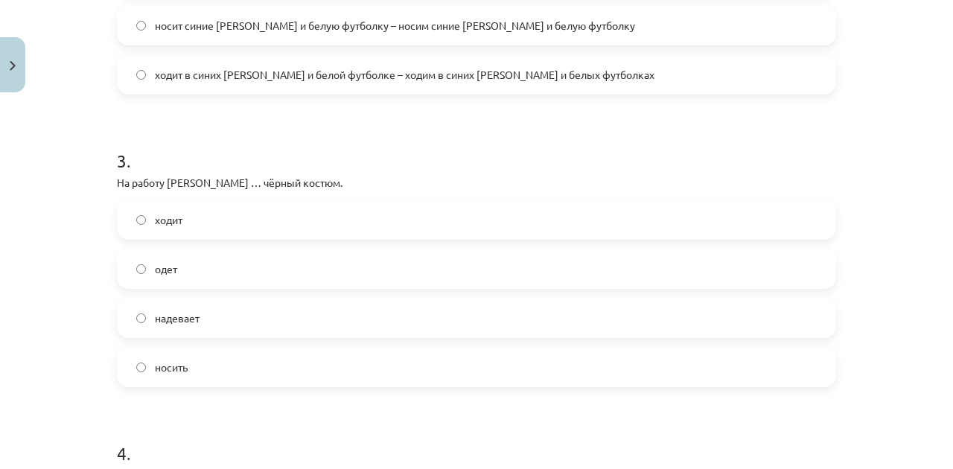
click at [162, 366] on span "носить" at bounding box center [171, 368] width 33 height 16
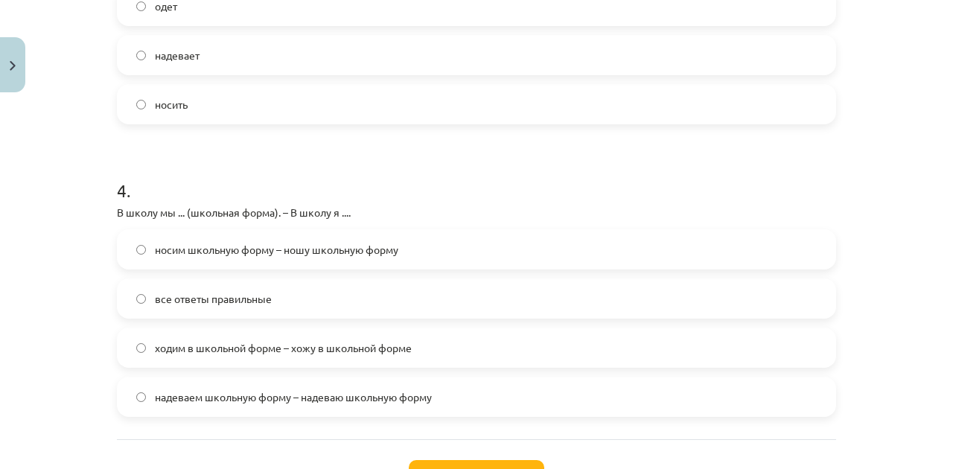
scroll to position [1129, 0]
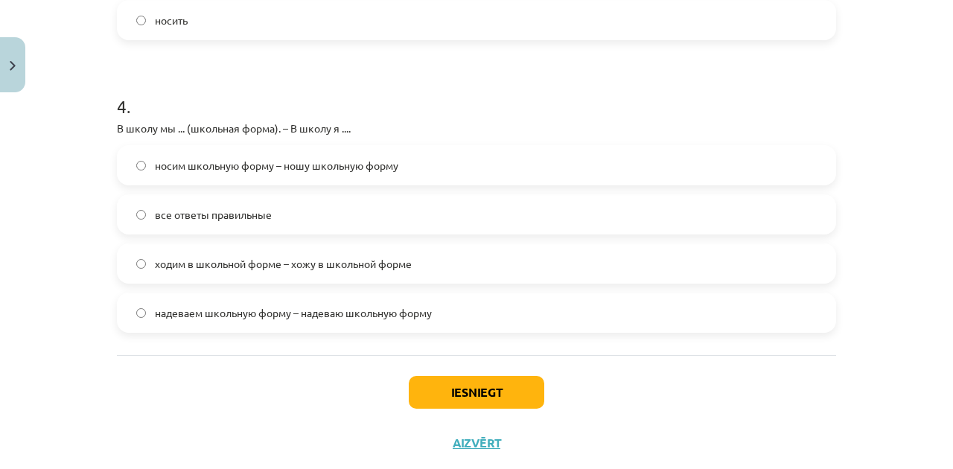
click at [189, 271] on label "ходим в школьной форме – хожу в школьной форме" at bounding box center [476, 263] width 716 height 37
click at [430, 383] on button "Iesniegt" at bounding box center [477, 392] width 136 height 33
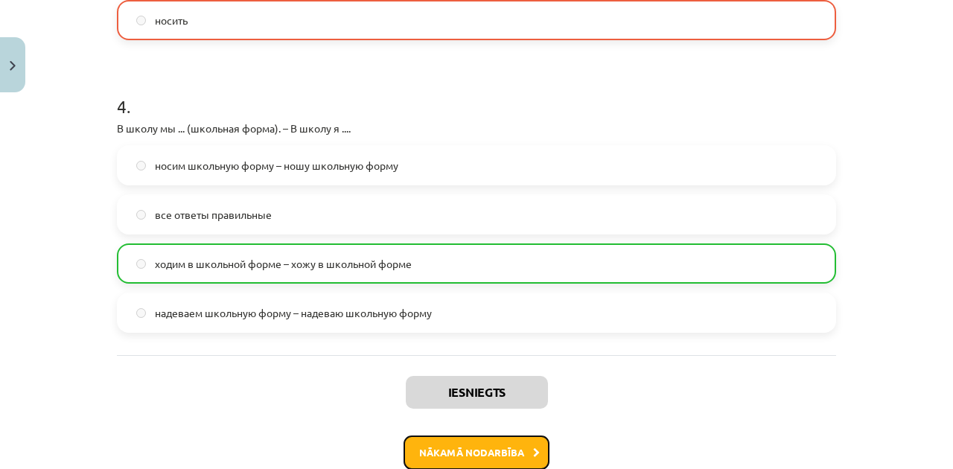
click at [505, 453] on button "Nākamā nodarbība" at bounding box center [477, 453] width 146 height 34
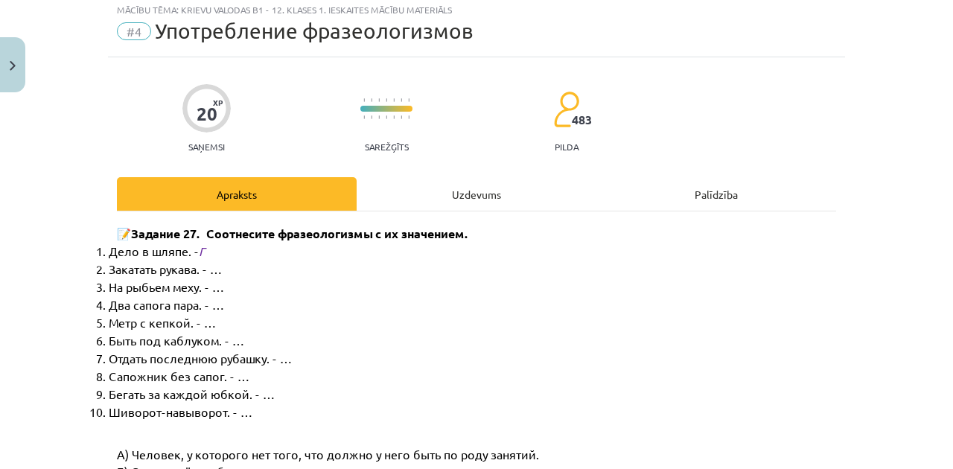
scroll to position [37, 0]
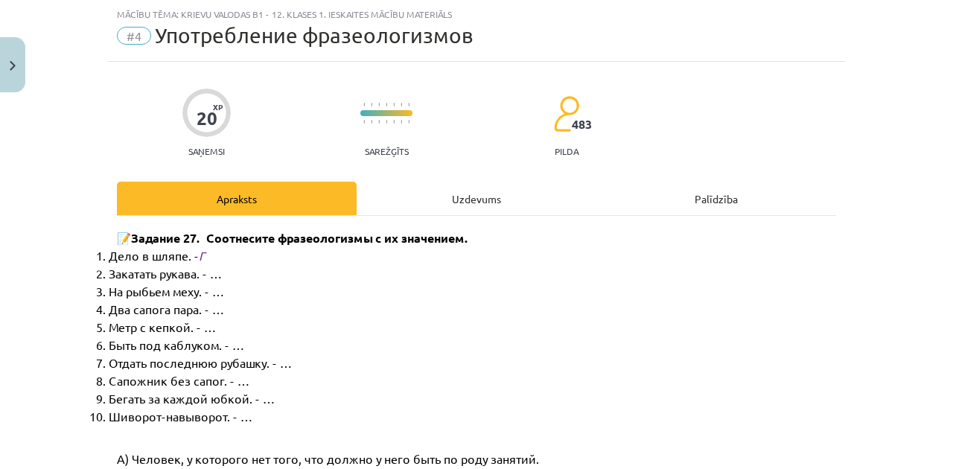
click at [471, 211] on div "Uzdevums" at bounding box center [477, 199] width 240 height 34
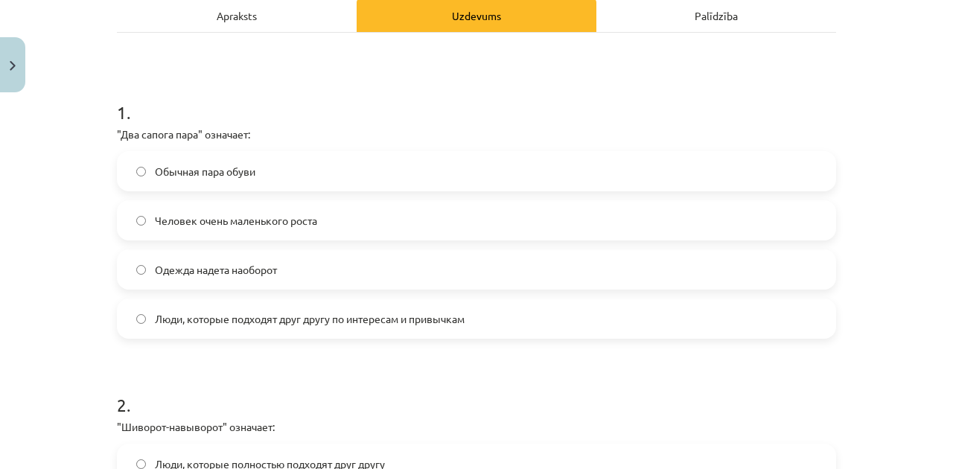
scroll to position [235, 0]
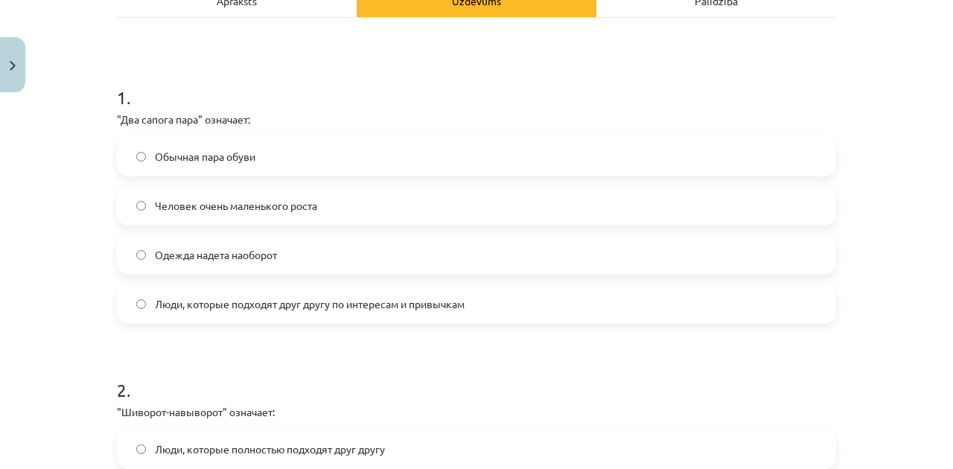
click at [322, 314] on label "Люди, которые подходят друг другу по интересам и привычкам" at bounding box center [476, 303] width 716 height 37
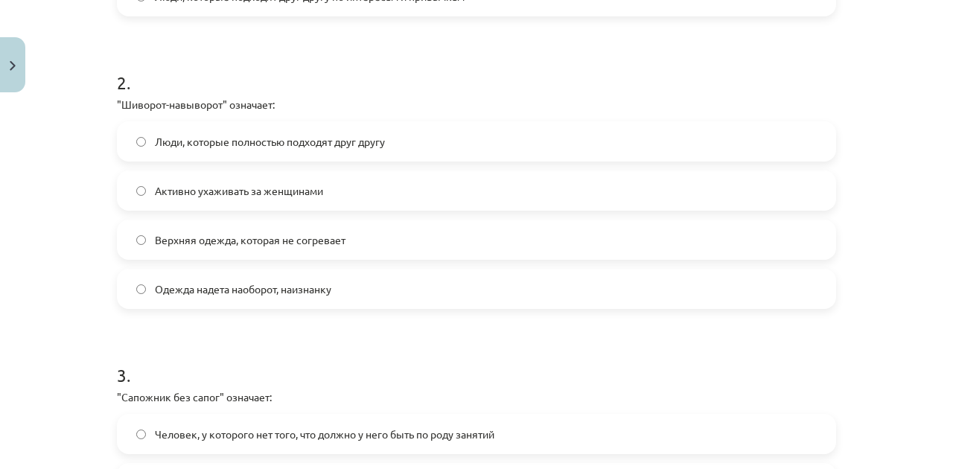
scroll to position [633, 0]
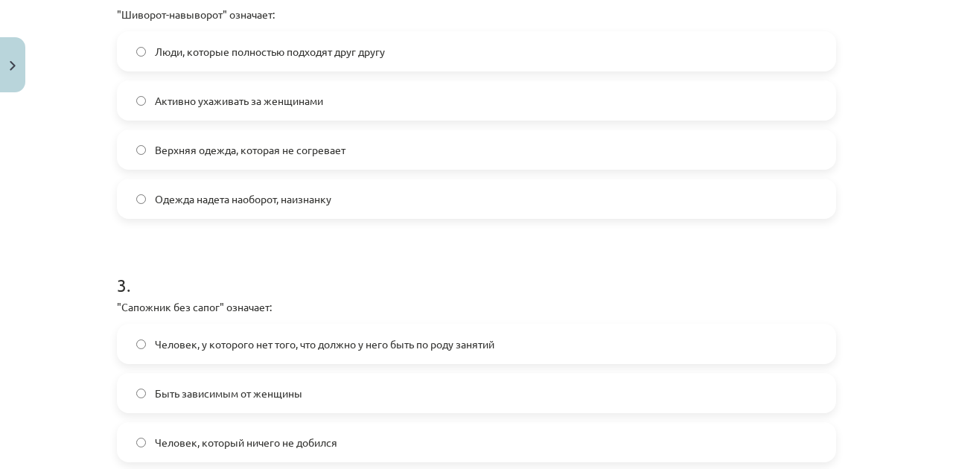
click at [191, 203] on span "Одежда надета наоборот, наизнанку" at bounding box center [243, 199] width 176 height 16
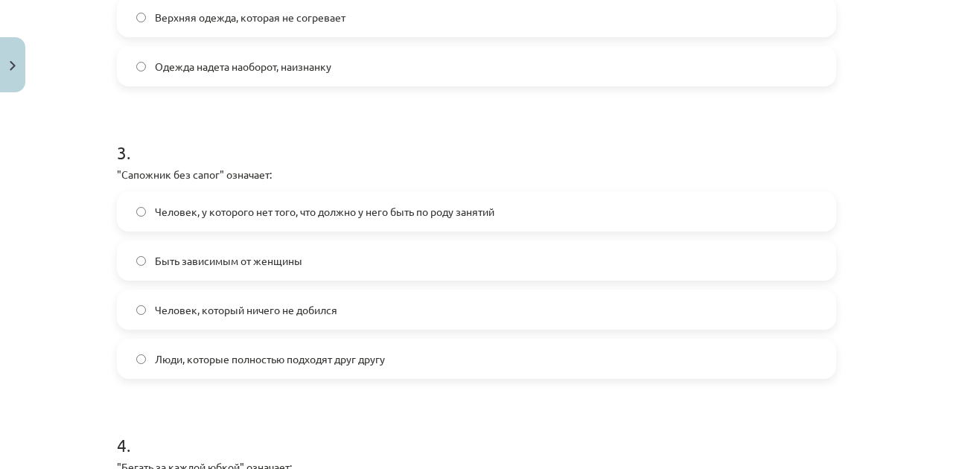
scroll to position [782, 0]
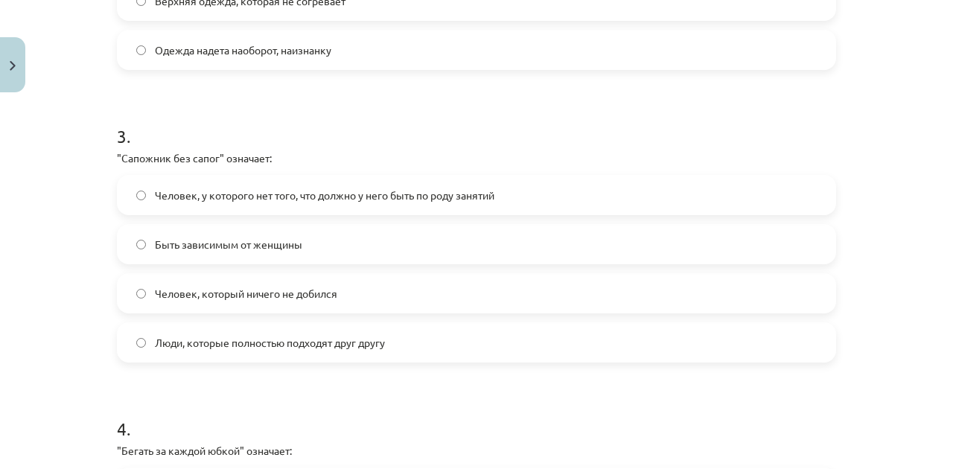
click at [211, 206] on label "Человек, у которого нет того, что должно у него быть по роду занятий" at bounding box center [476, 194] width 716 height 37
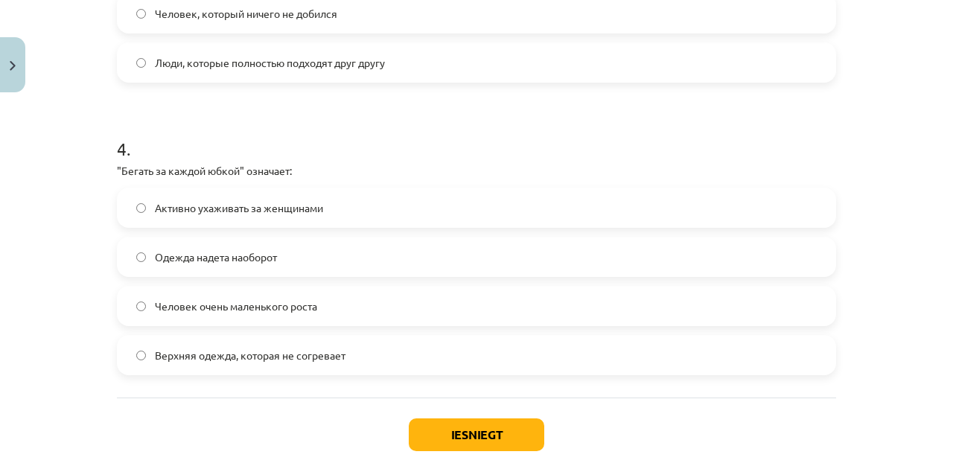
scroll to position [1080, 0]
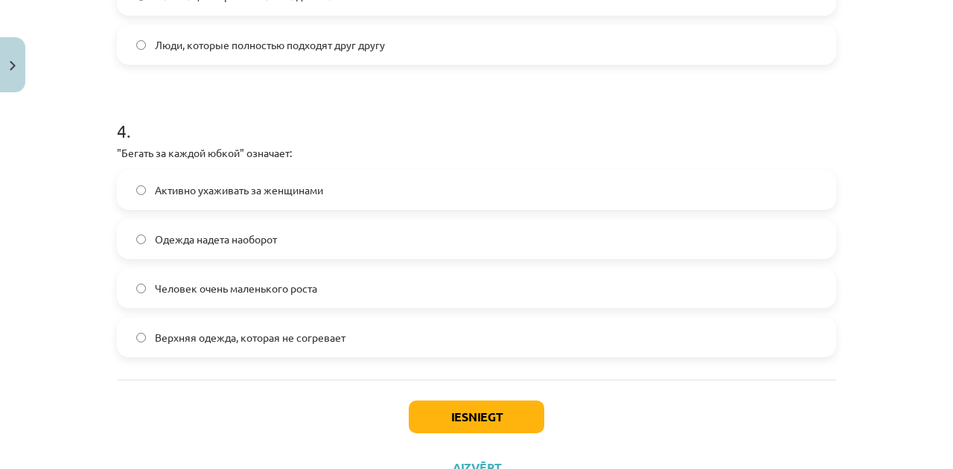
click at [168, 196] on span "Активно ухаживать за женщинами" at bounding box center [239, 190] width 168 height 16
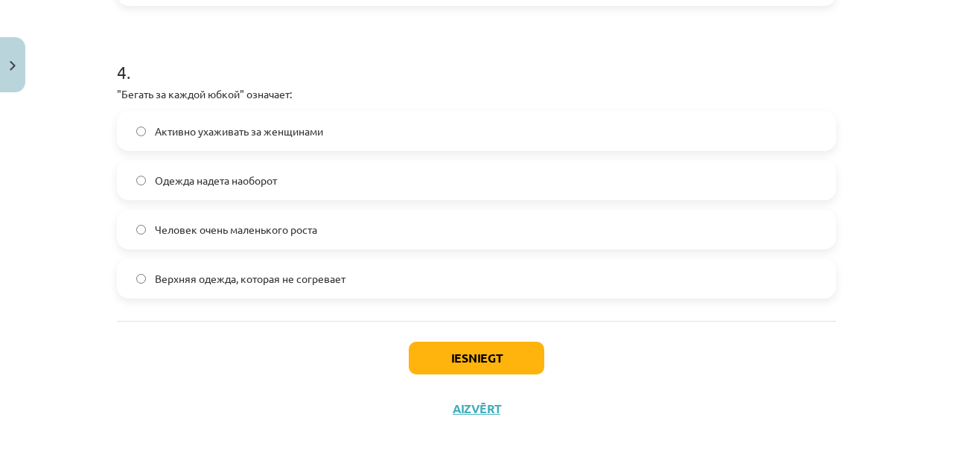
scroll to position [1140, 0]
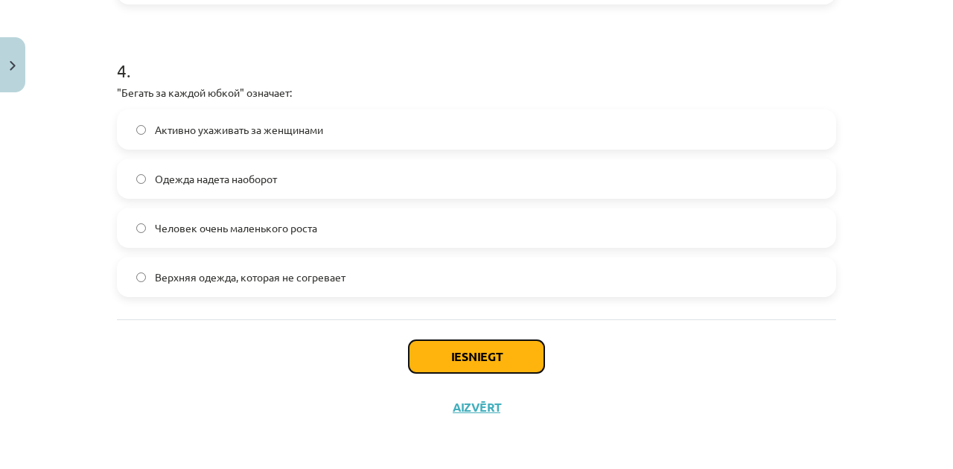
click at [423, 349] on button "Iesniegt" at bounding box center [477, 356] width 136 height 33
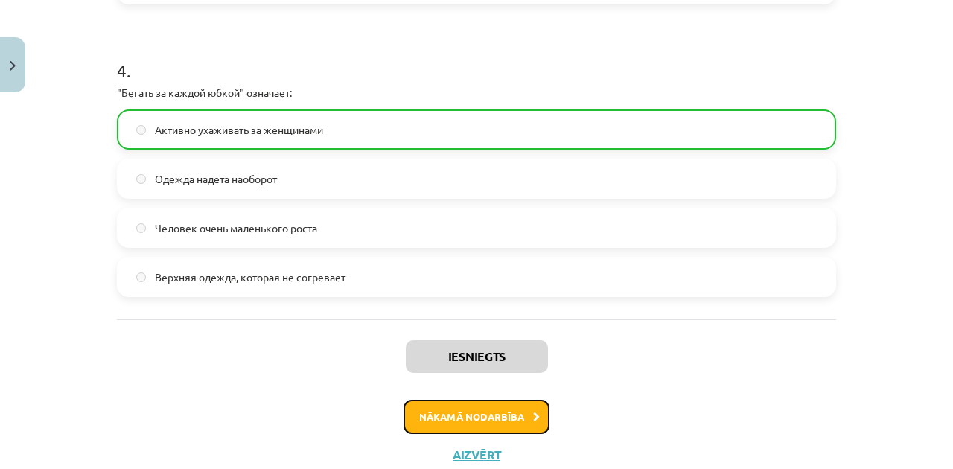
click at [436, 413] on button "Nākamā nodarbība" at bounding box center [477, 417] width 146 height 34
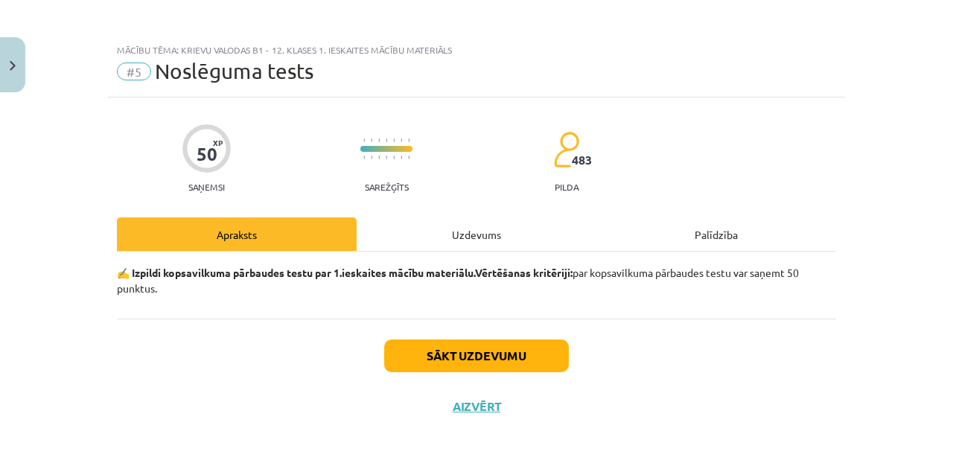
scroll to position [1, 0]
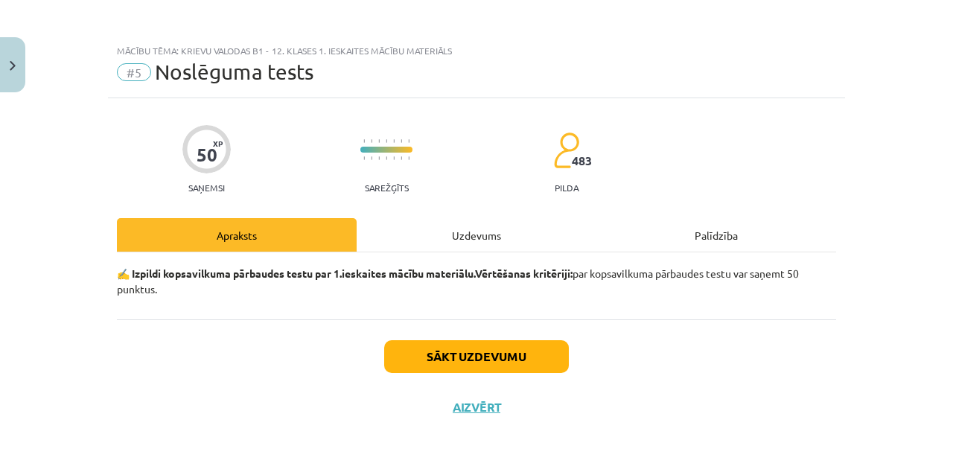
click at [438, 240] on div "Uzdevums" at bounding box center [477, 235] width 240 height 34
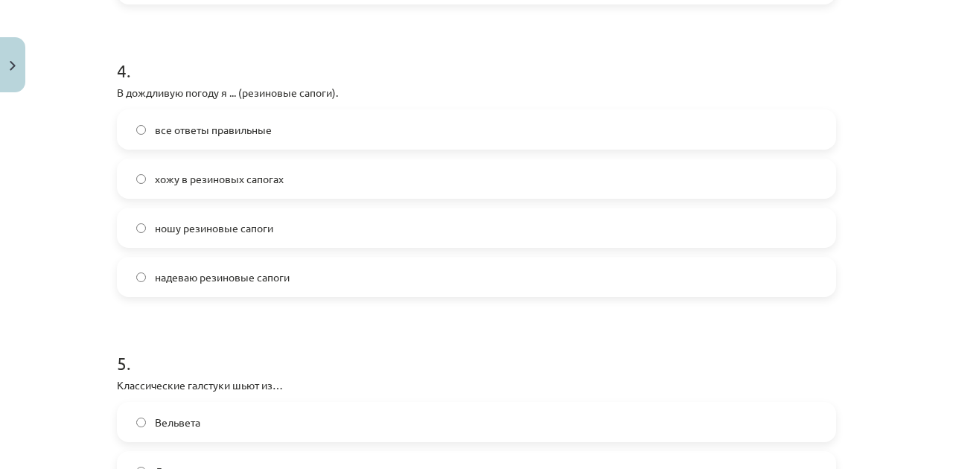
click at [206, 174] on span "хожу в резиновых сапогах" at bounding box center [219, 179] width 129 height 16
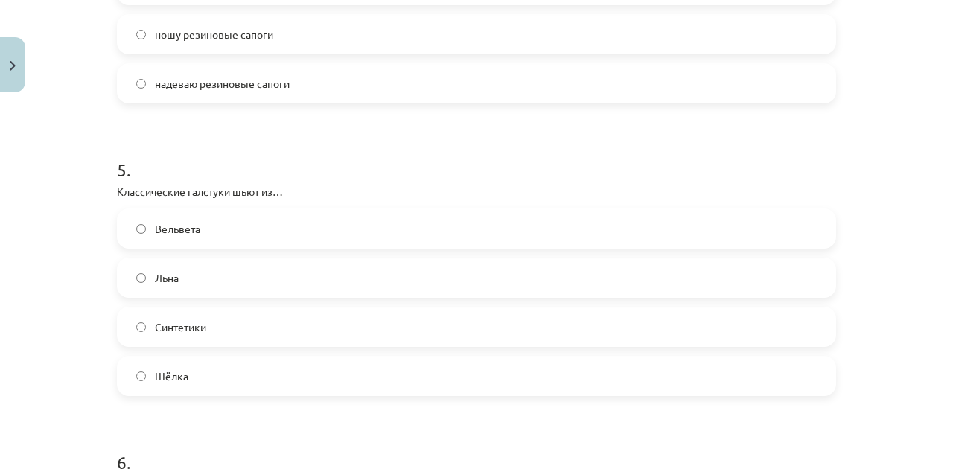
scroll to position [1388, 0]
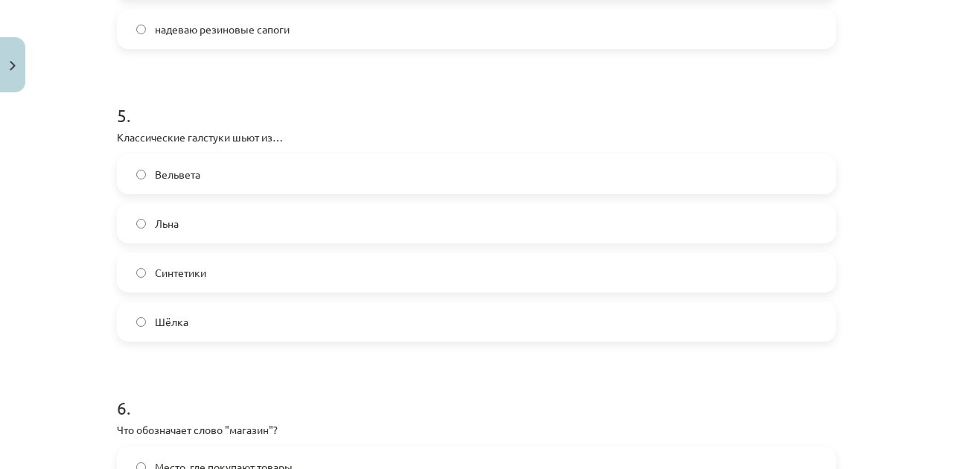
click at [193, 222] on label "Льна" at bounding box center [476, 223] width 716 height 37
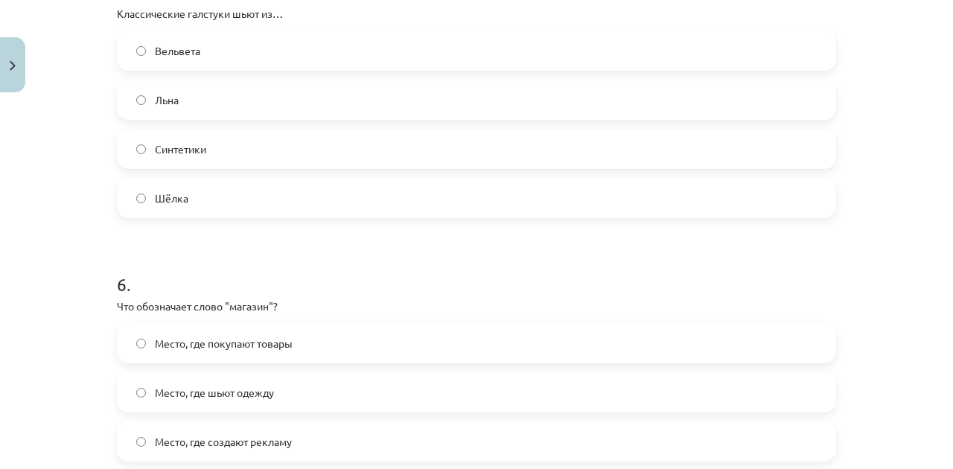
scroll to position [1488, 0]
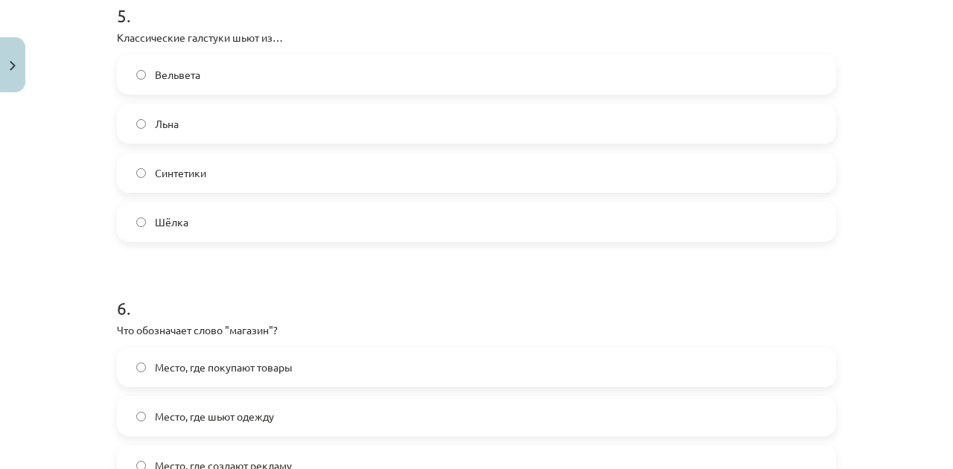
click at [310, 222] on label "Шёлка" at bounding box center [476, 221] width 716 height 37
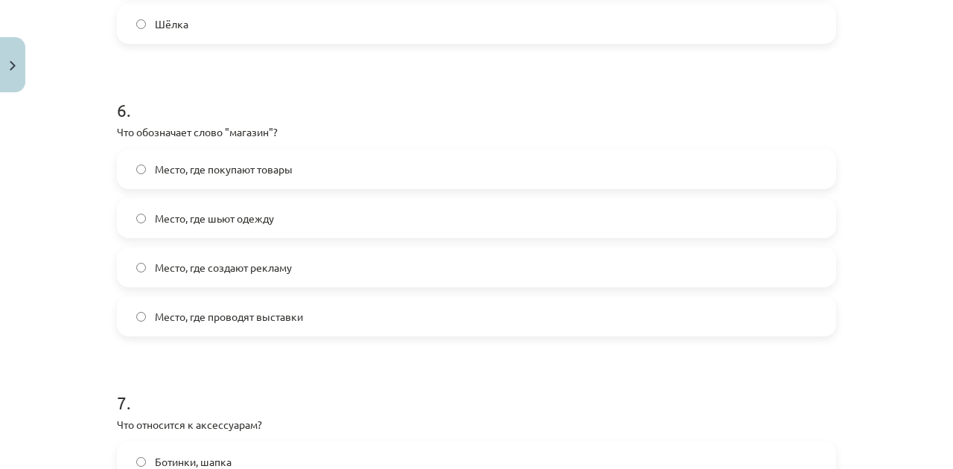
scroll to position [1736, 0]
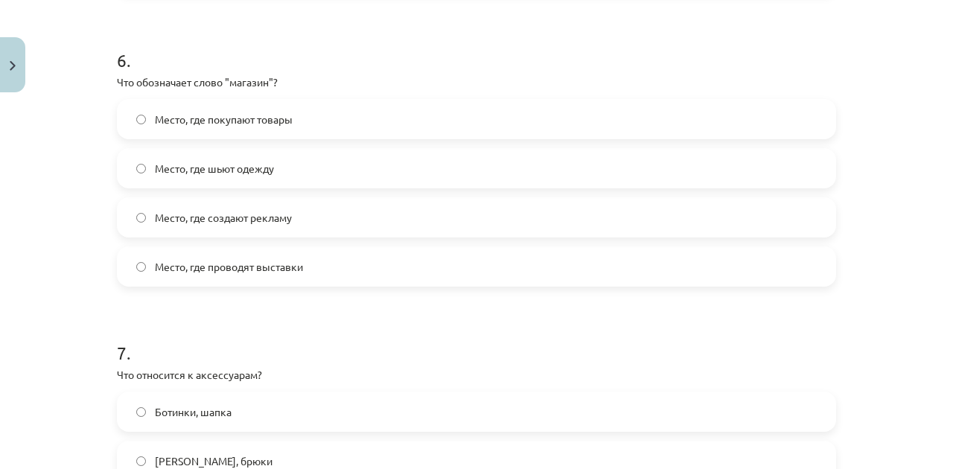
click at [302, 121] on label "Место, где покупают товары" at bounding box center [476, 119] width 716 height 37
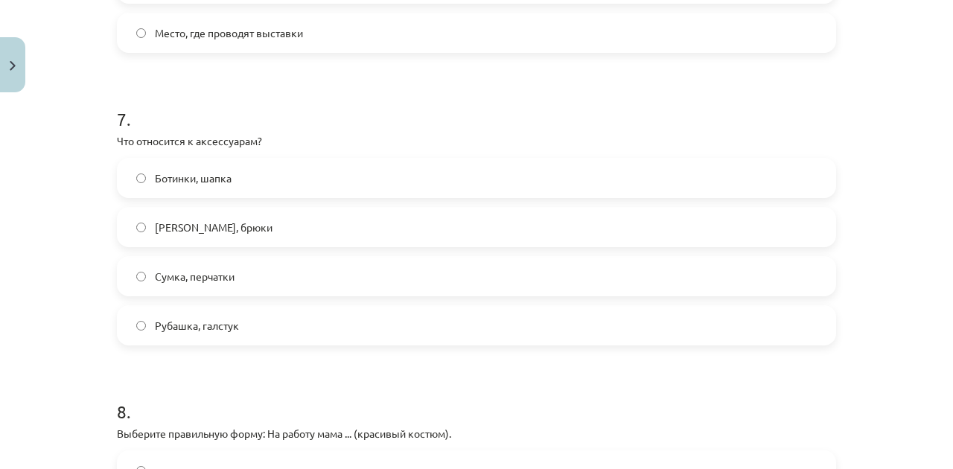
scroll to position [1984, 0]
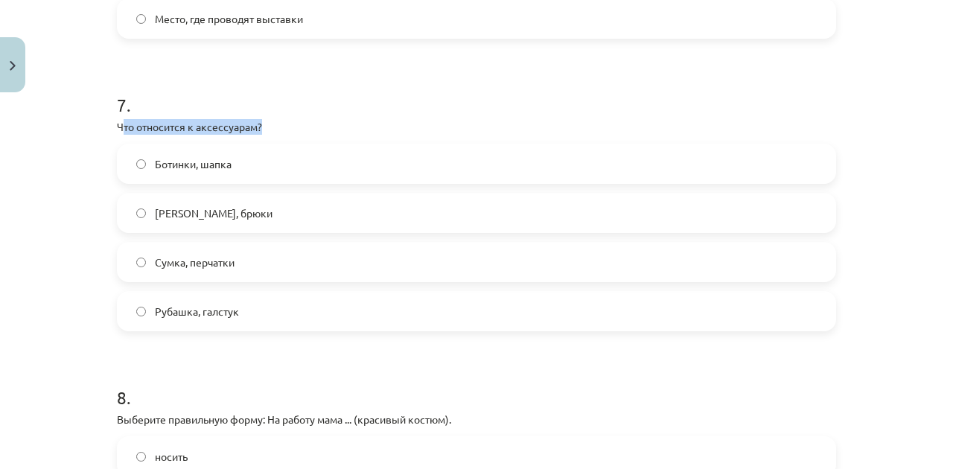
drag, startPoint x: 118, startPoint y: 126, endPoint x: 266, endPoint y: 125, distance: 147.5
click at [267, 125] on p "Что относится к аксессуарам?" at bounding box center [476, 127] width 719 height 16
click at [253, 127] on p "Что относится к аксессуарам?" at bounding box center [476, 127] width 719 height 16
drag, startPoint x: 112, startPoint y: 127, endPoint x: 261, endPoint y: 127, distance: 149.7
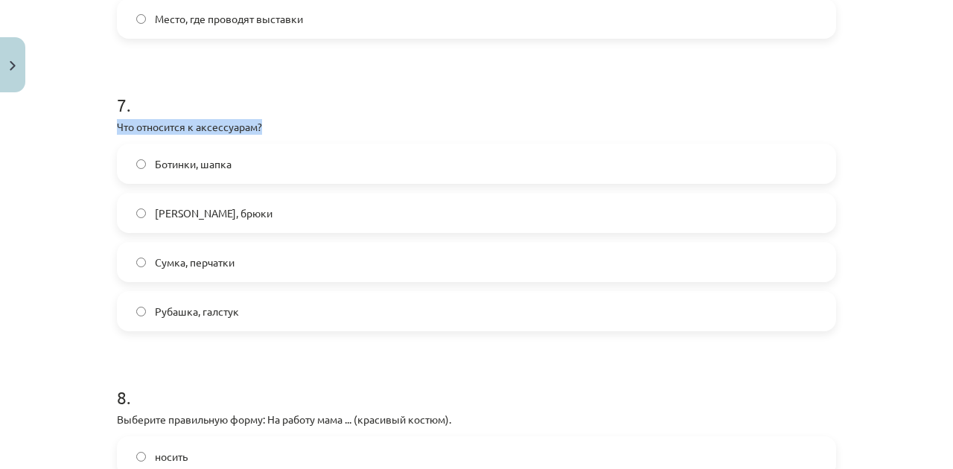
click at [252, 127] on p "Что относится к аксессуарам?" at bounding box center [476, 127] width 719 height 16
click at [246, 269] on label "Сумка, перчатки" at bounding box center [476, 262] width 716 height 37
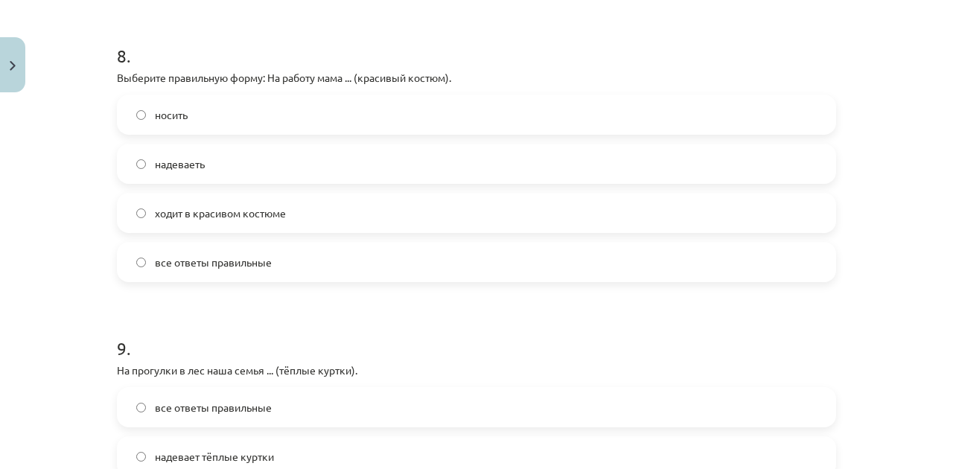
scroll to position [2332, 0]
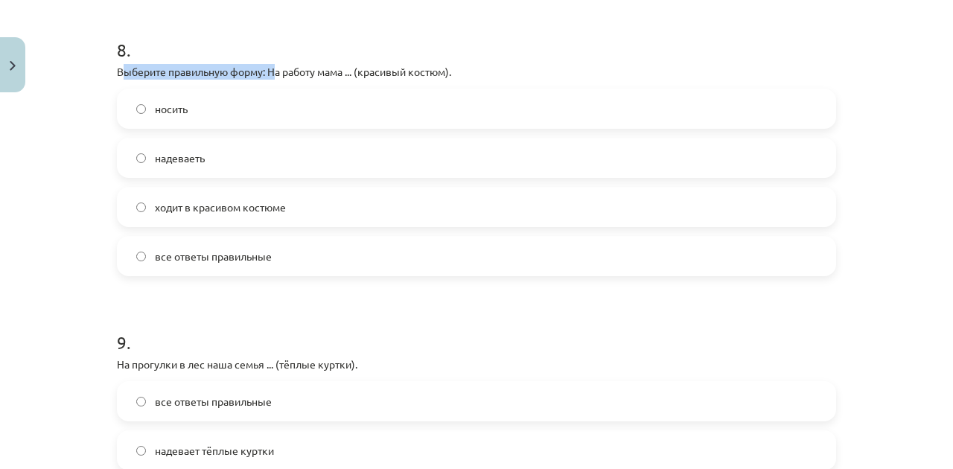
drag, startPoint x: 121, startPoint y: 74, endPoint x: 273, endPoint y: 77, distance: 152.7
click at [273, 77] on p "Выберите правильную форму: На работу мама ... (красивый костюм)." at bounding box center [476, 72] width 719 height 16
click at [278, 74] on p "Выберите правильную форму: На работу мама ... (красивый костюм)." at bounding box center [476, 72] width 719 height 16
click at [253, 209] on span "ходит в красивом костюме" at bounding box center [220, 208] width 131 height 16
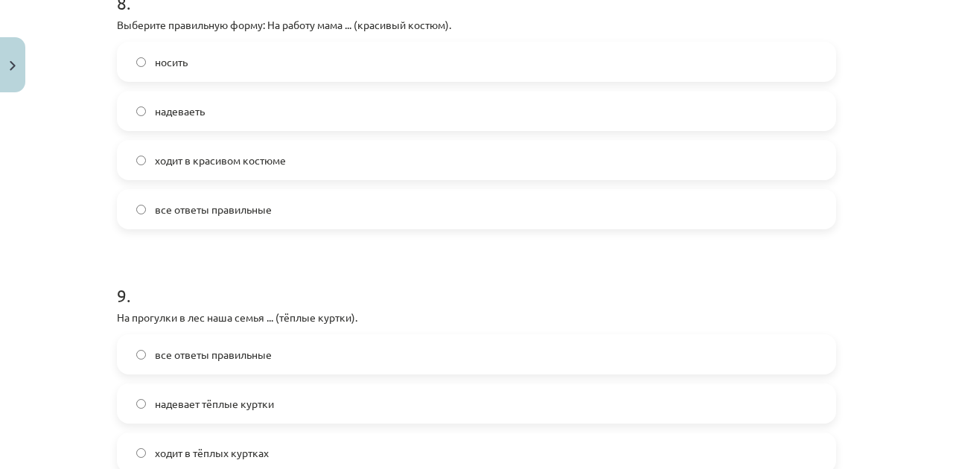
scroll to position [2530, 0]
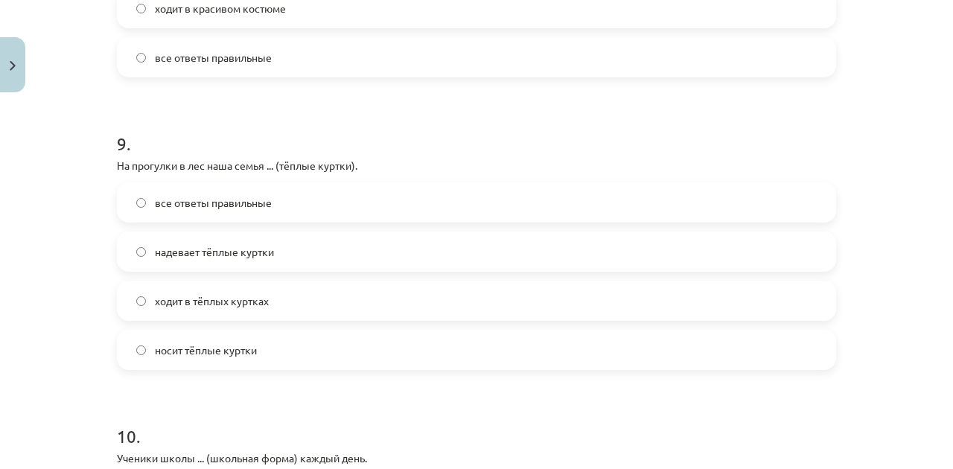
click at [191, 253] on span "надевает тёплые куртки" at bounding box center [214, 252] width 119 height 16
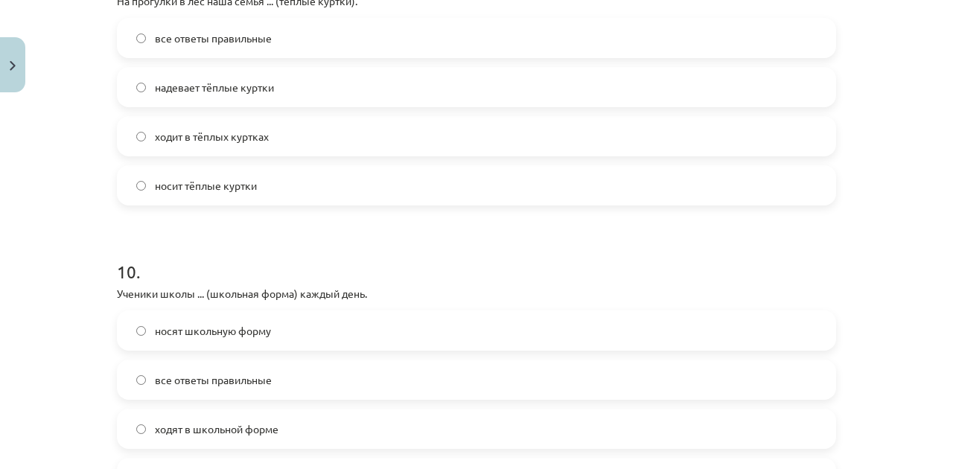
scroll to position [2679, 0]
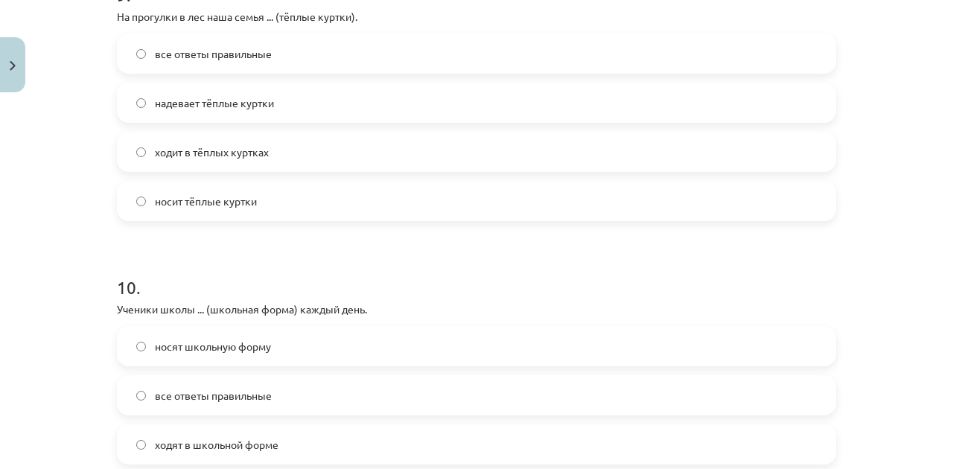
click at [206, 161] on label "ходит в тёплых куртках" at bounding box center [476, 151] width 716 height 37
click at [173, 110] on label "надевает тёплые куртки" at bounding box center [476, 102] width 716 height 37
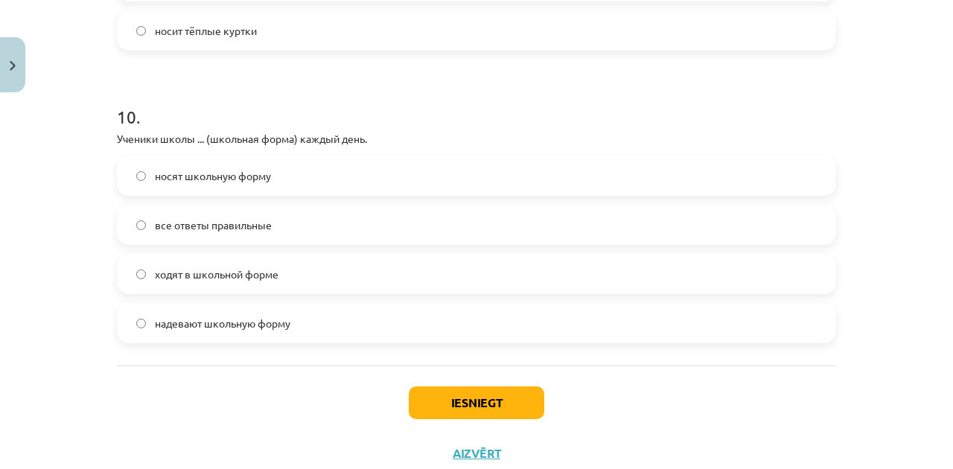
scroll to position [2877, 0]
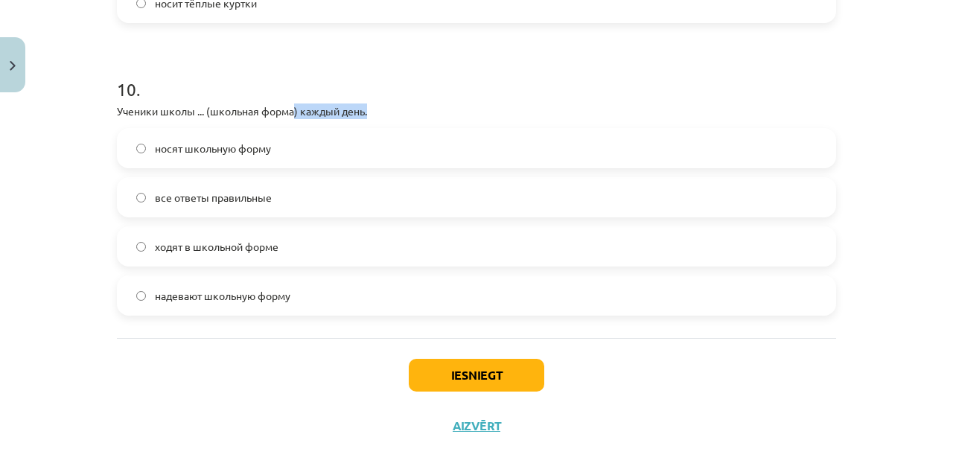
drag, startPoint x: 320, startPoint y: 106, endPoint x: 384, endPoint y: 106, distance: 64.0
click at [399, 104] on p "Ученики школы ... (школьная форма) каждый день." at bounding box center [476, 112] width 719 height 16
click at [349, 109] on p "Ученики школы ... (школьная форма) каждый день." at bounding box center [476, 112] width 719 height 16
click at [194, 255] on label "ходят в школьной форме" at bounding box center [476, 246] width 716 height 37
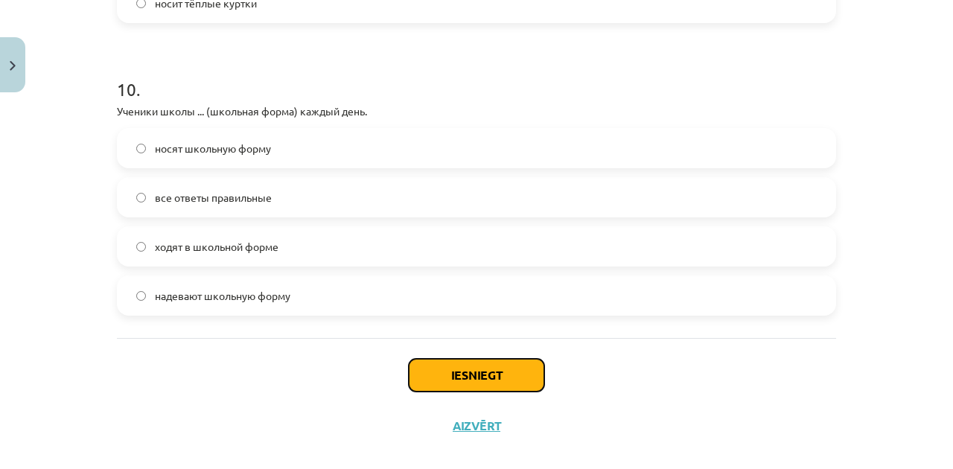
click at [418, 363] on button "Iesniegt" at bounding box center [477, 375] width 136 height 33
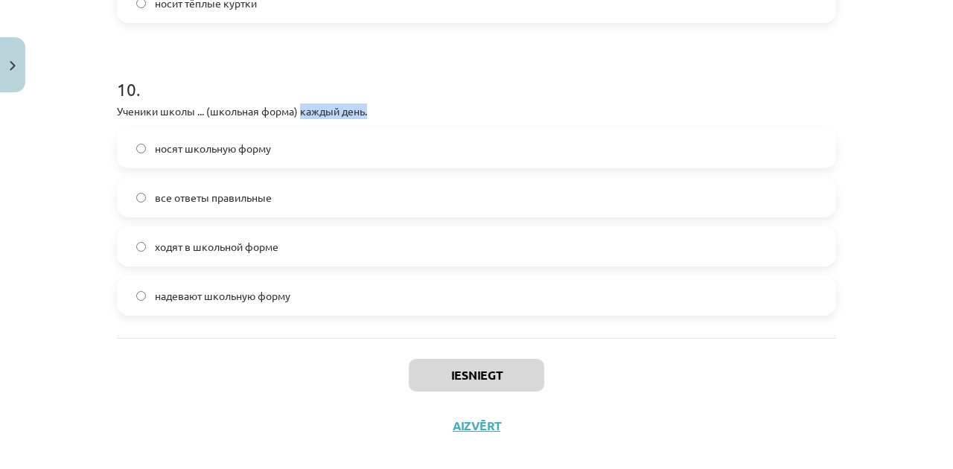
drag, startPoint x: 298, startPoint y: 110, endPoint x: 424, endPoint y: 110, distance: 126.6
click at [430, 109] on p "Ученики школы ... (школьная форма) каждый день." at bounding box center [476, 112] width 719 height 16
click at [343, 111] on p "Ученики школы ... (школьная форма) каждый день." at bounding box center [476, 112] width 719 height 16
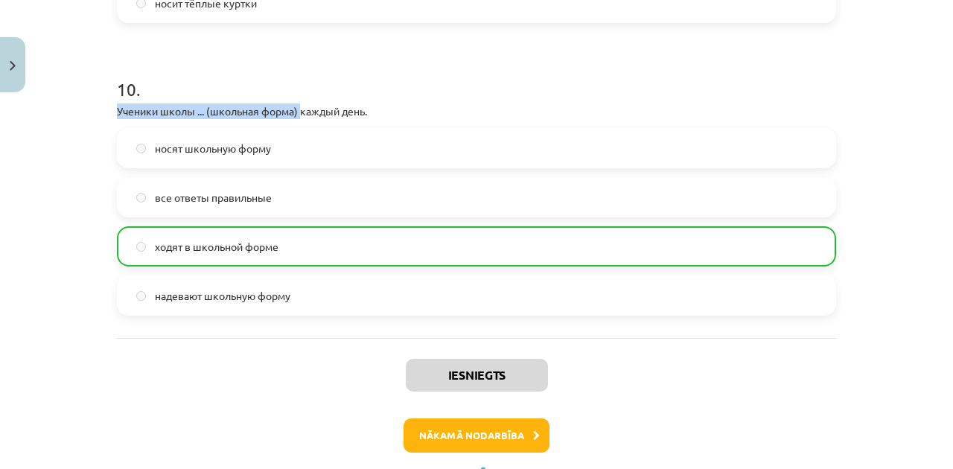
drag, startPoint x: 297, startPoint y: 112, endPoint x: 414, endPoint y: 95, distance: 118.1
click at [414, 95] on div "10 . Ученики школы ... (школьная форма) каждый день. носят школьную форму все о…" at bounding box center [476, 184] width 719 height 263
click at [365, 104] on p "Ученики школы ... (школьная форма) каждый день." at bounding box center [476, 112] width 719 height 16
drag, startPoint x: 375, startPoint y: 113, endPoint x: 303, endPoint y: 113, distance: 72.2
click at [303, 113] on p "Ученики школы ... (школьная форма) каждый день." at bounding box center [476, 112] width 719 height 16
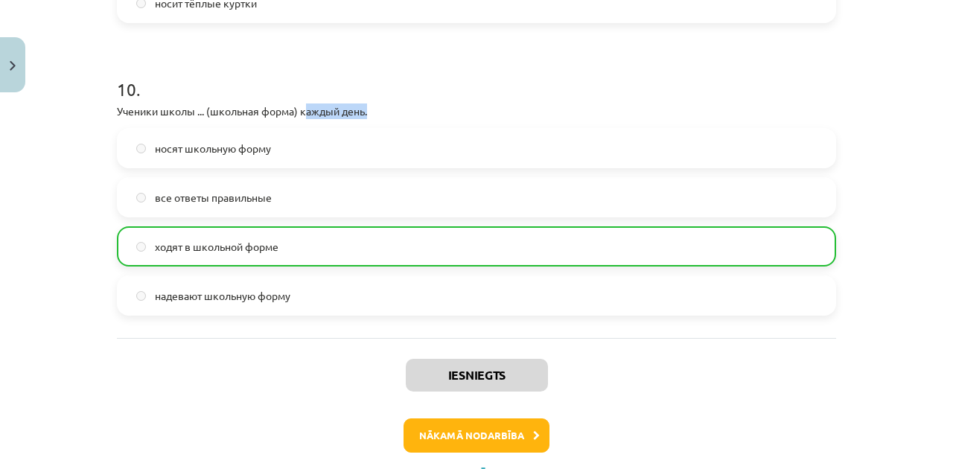
click at [302, 113] on p "Ученики школы ... (школьная форма) каждый день." at bounding box center [476, 112] width 719 height 16
click at [438, 440] on button "Nākamā nodarbība" at bounding box center [477, 436] width 146 height 34
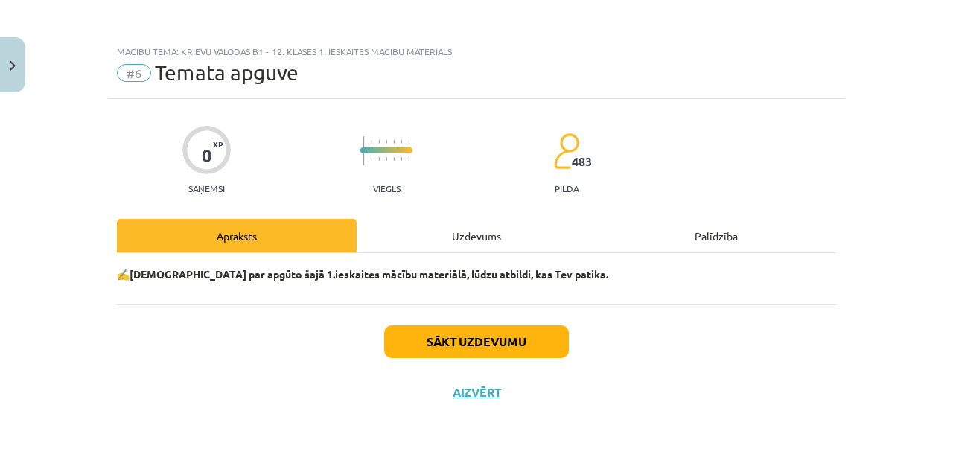
click at [421, 244] on div "Uzdevums" at bounding box center [477, 236] width 240 height 34
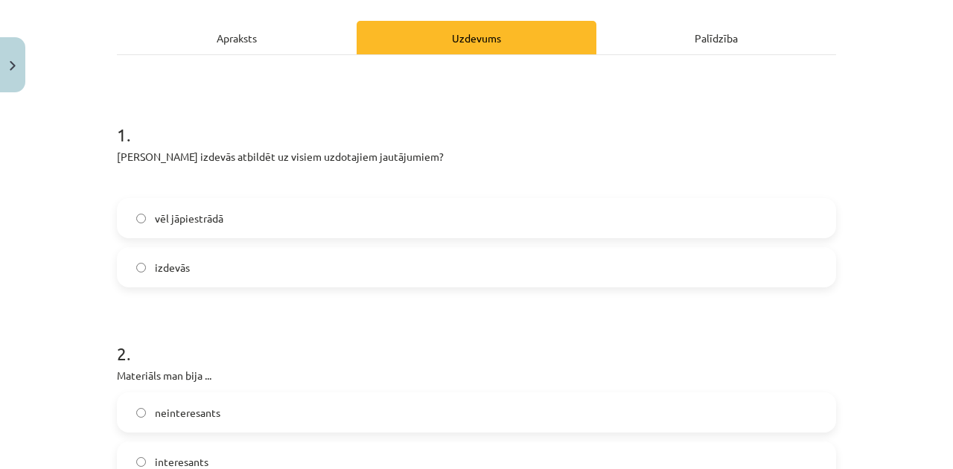
click at [247, 254] on label "izdevās" at bounding box center [476, 267] width 716 height 37
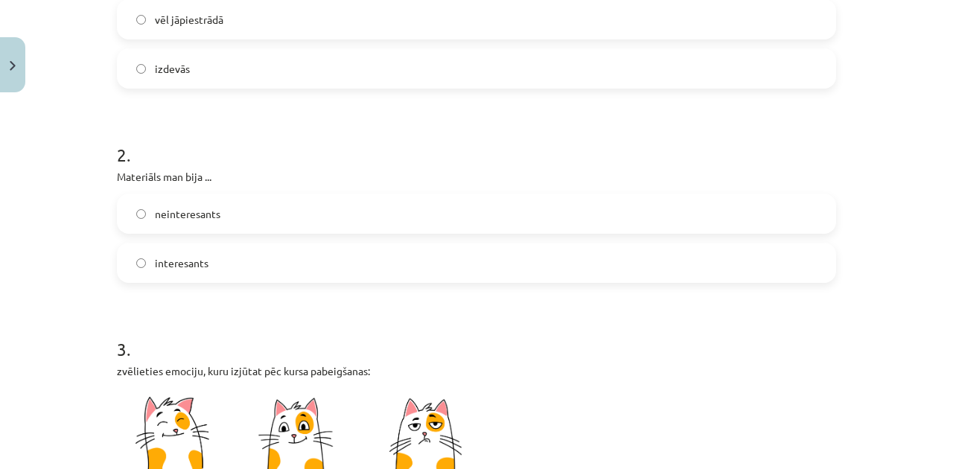
click at [226, 264] on label "interesants" at bounding box center [476, 262] width 716 height 37
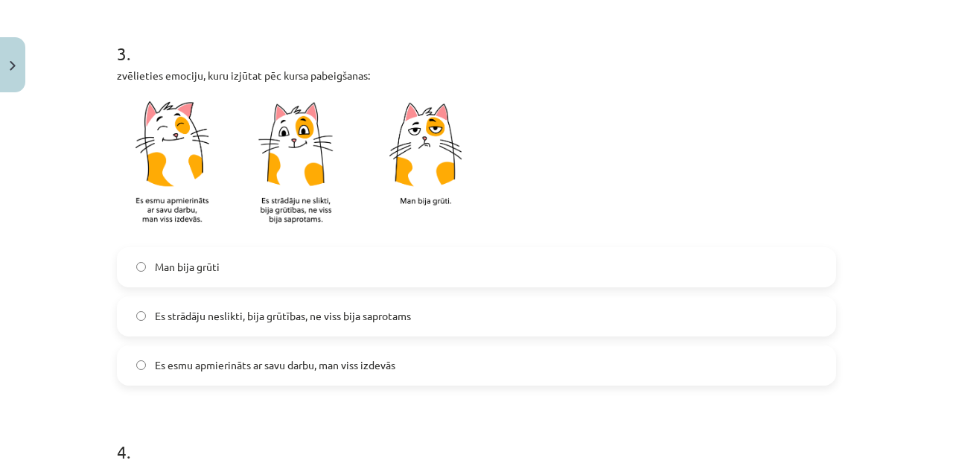
scroll to position [695, 0]
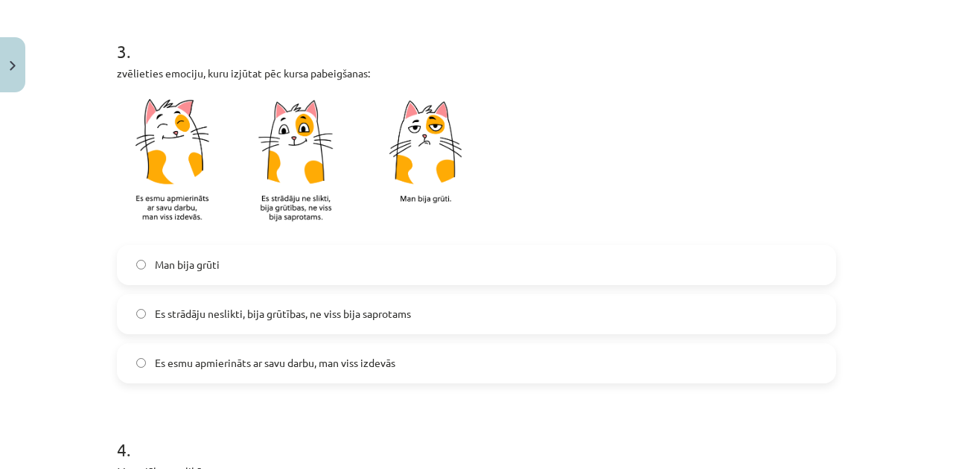
click at [247, 268] on label "Man bija grūti" at bounding box center [476, 264] width 716 height 37
click at [241, 298] on label "Es strādāju neslikti, bija grūtības, ne viss bija saprotams" at bounding box center [476, 314] width 716 height 37
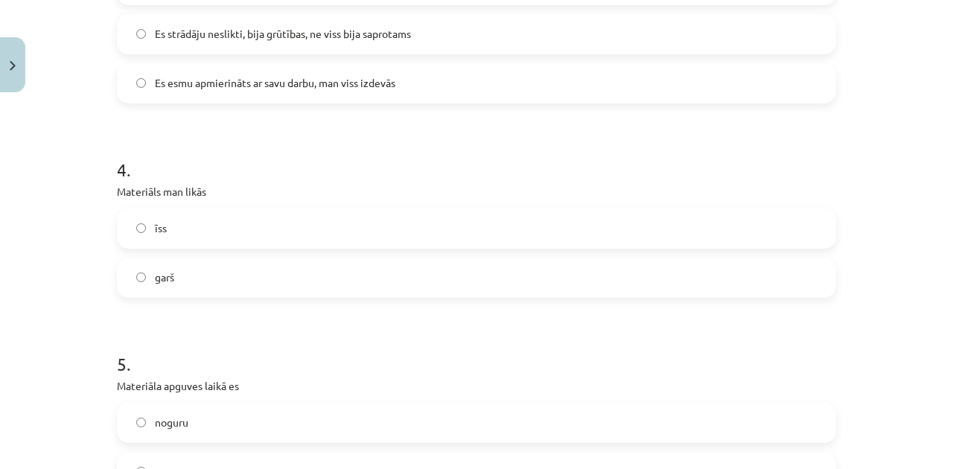
scroll to position [1043, 0]
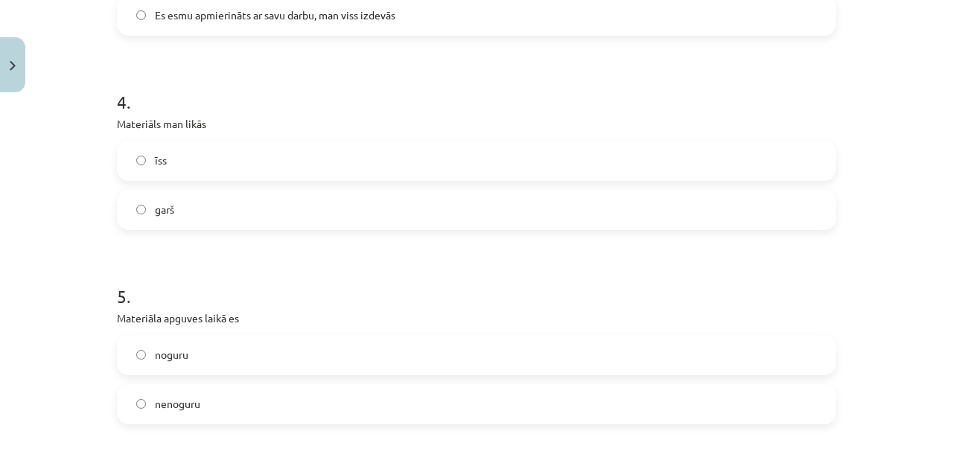
drag, startPoint x: 234, startPoint y: 226, endPoint x: 235, endPoint y: 237, distance: 10.5
click at [234, 225] on label "garš" at bounding box center [476, 209] width 716 height 37
click at [228, 354] on label "noguru" at bounding box center [476, 355] width 716 height 37
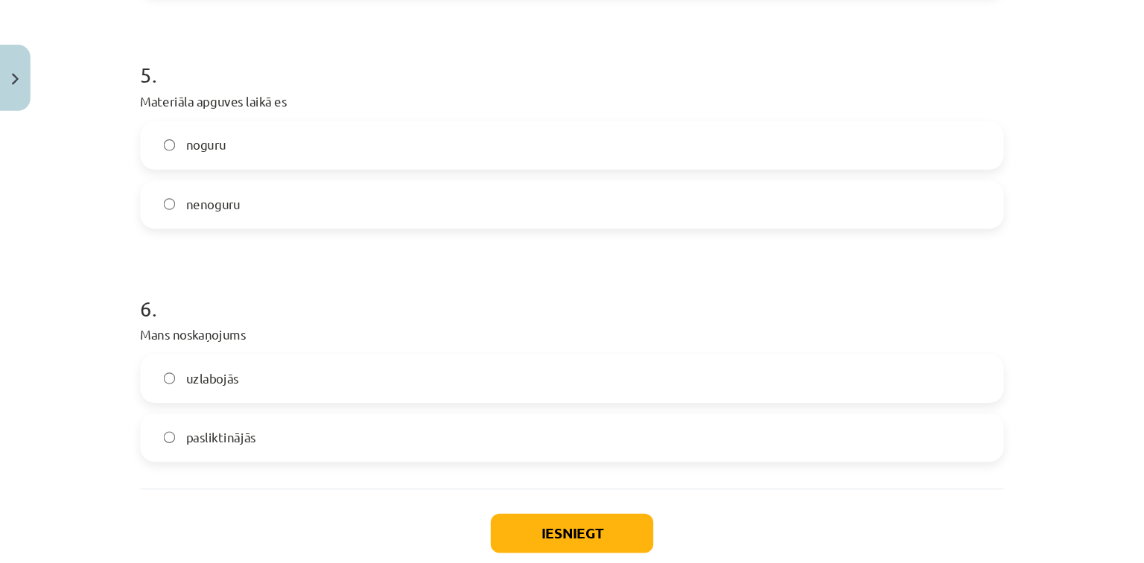
scroll to position [1291, 0]
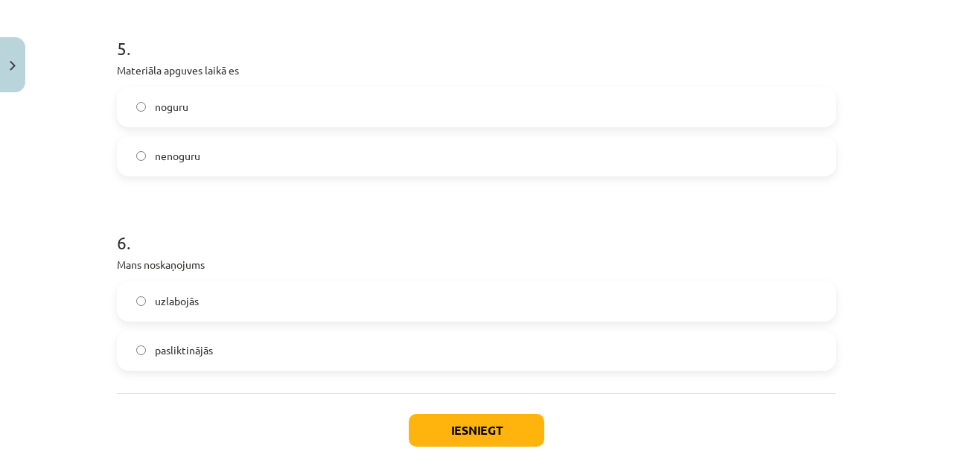
click at [255, 322] on div "uzlabojās pasliktinājās" at bounding box center [476, 325] width 719 height 89
click at [251, 305] on label "uzlabojās" at bounding box center [476, 301] width 716 height 37
click at [389, 408] on div "Iesniegt Aizvērt" at bounding box center [476, 445] width 719 height 104
click at [427, 419] on button "Iesniegt" at bounding box center [477, 430] width 136 height 33
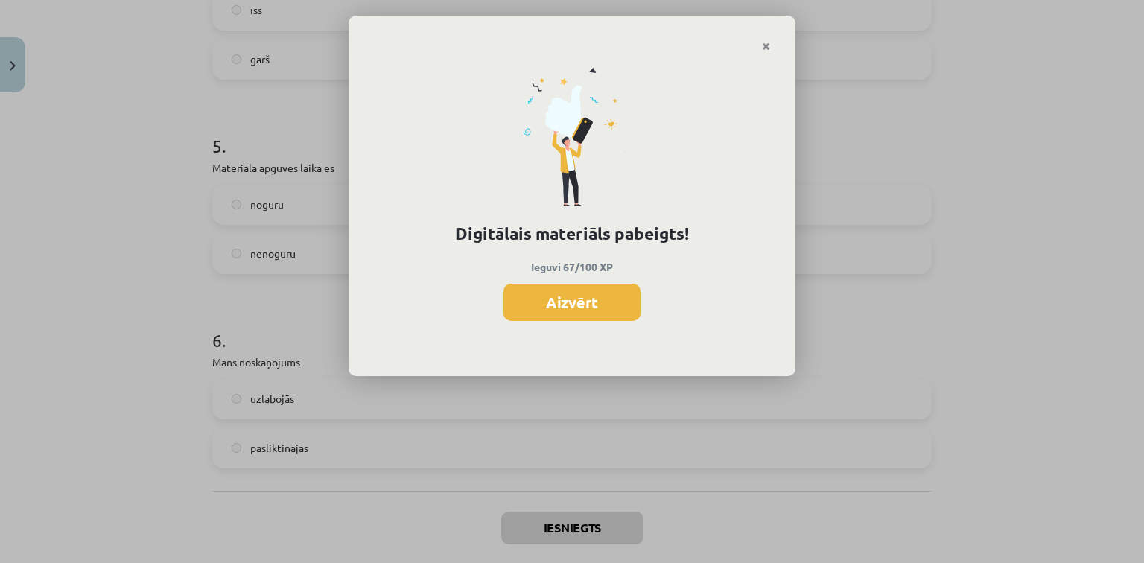
scroll to position [1193, 0]
click at [552, 301] on button "Aizvērt" at bounding box center [571, 302] width 137 height 37
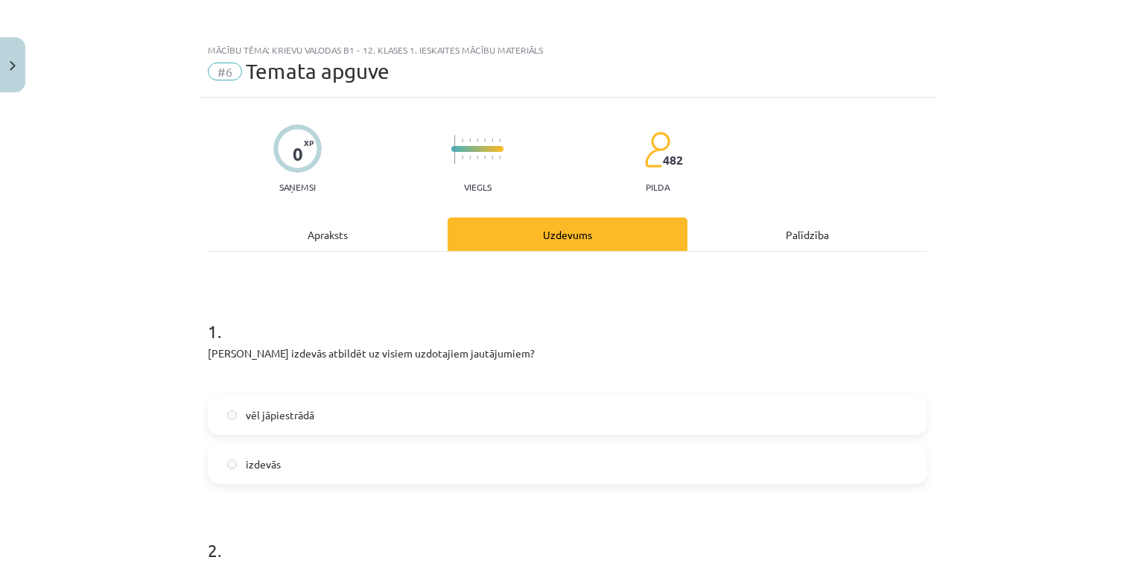
scroll to position [0, 0]
click at [8, 63] on button "Close" at bounding box center [12, 64] width 25 height 55
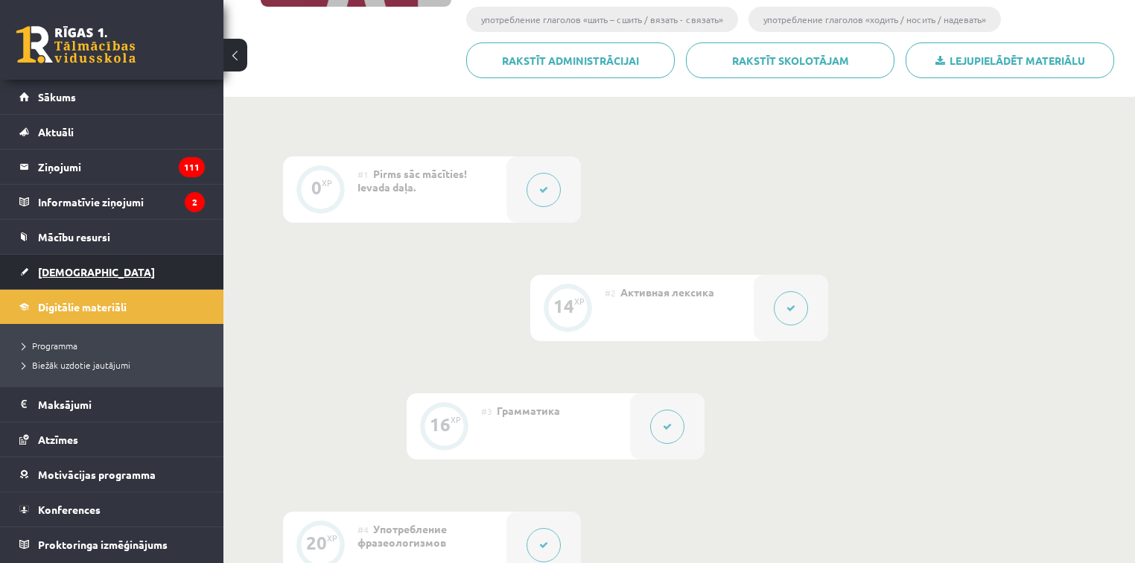
click at [69, 268] on span "[DEMOGRAPHIC_DATA]" at bounding box center [96, 271] width 117 height 13
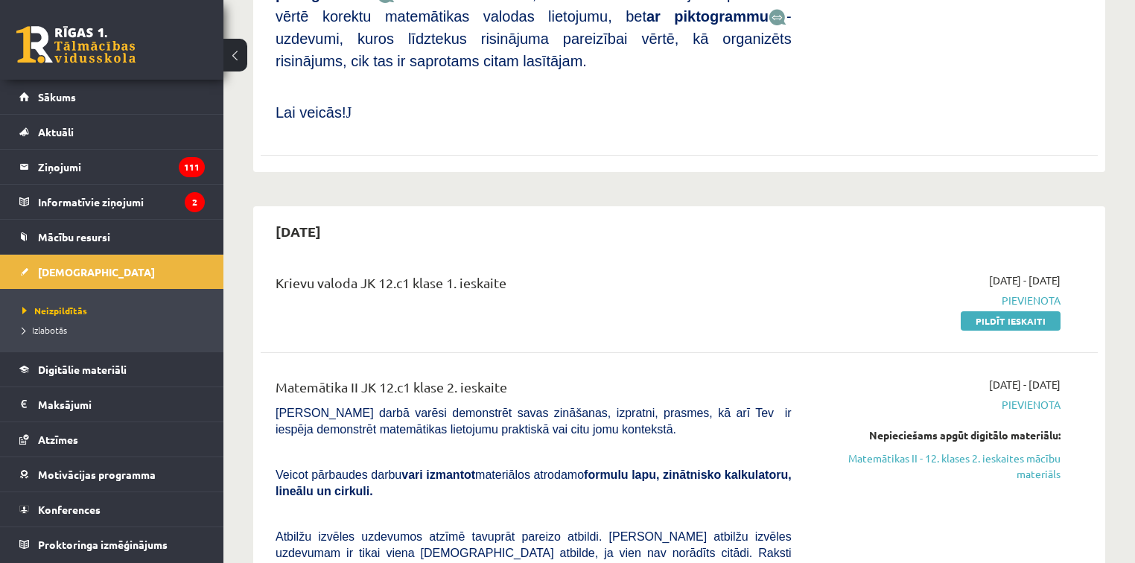
scroll to position [1072, 0]
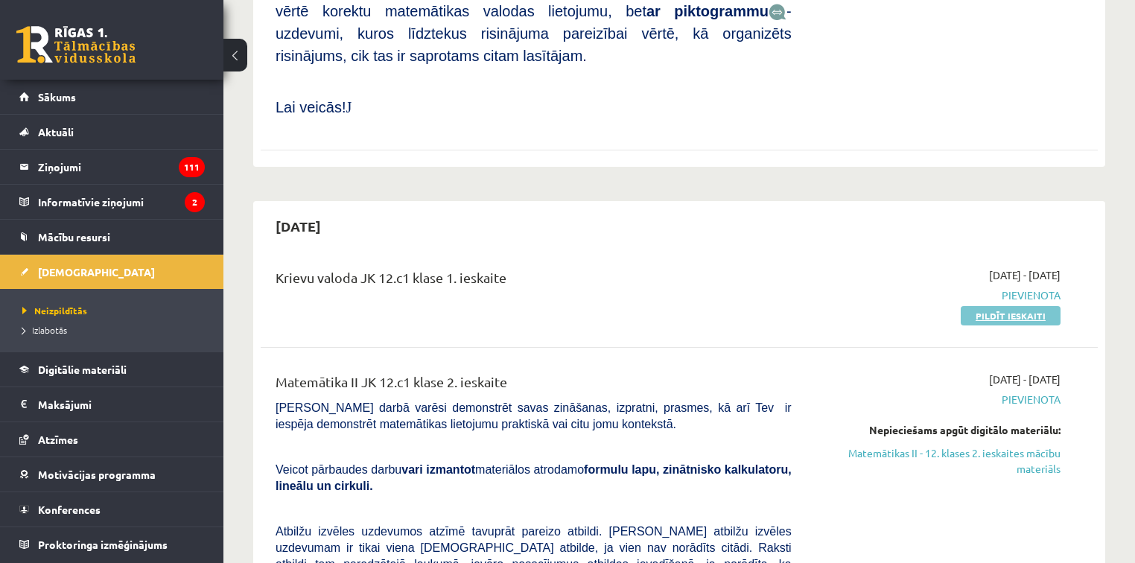
click at [994, 306] on link "Pildīt ieskaiti" at bounding box center [1011, 315] width 100 height 19
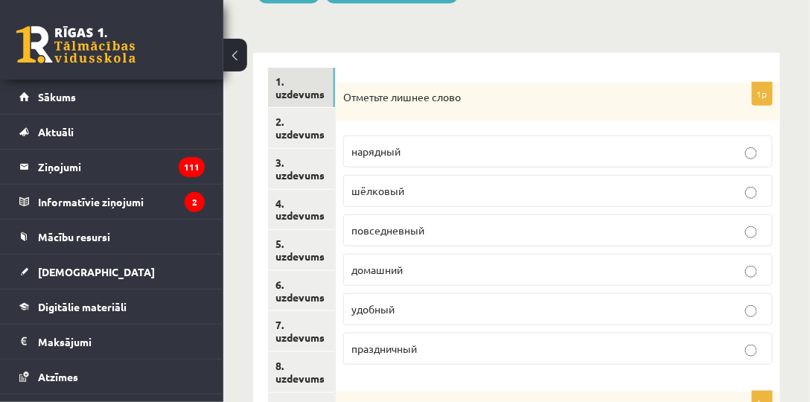
scroll to position [201, 0]
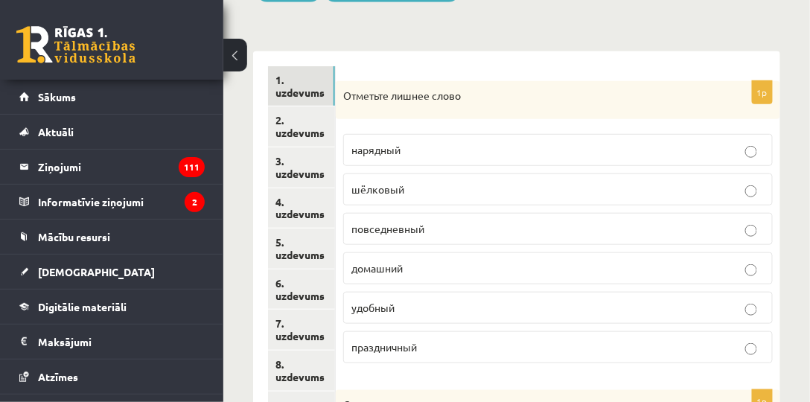
click at [503, 261] on p "домашний" at bounding box center [557, 269] width 413 height 16
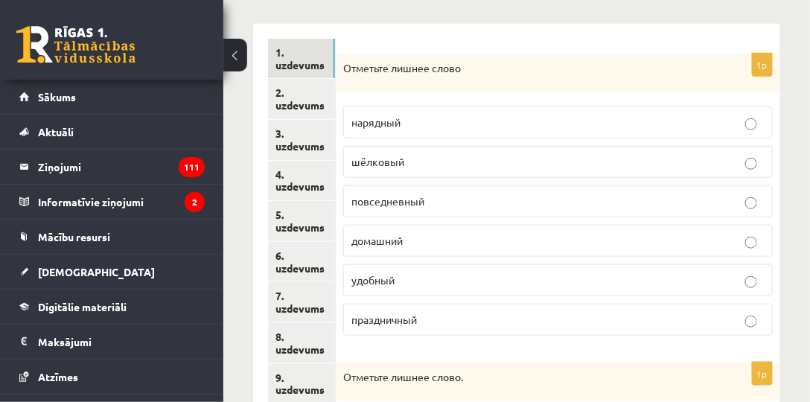
scroll to position [244, 0]
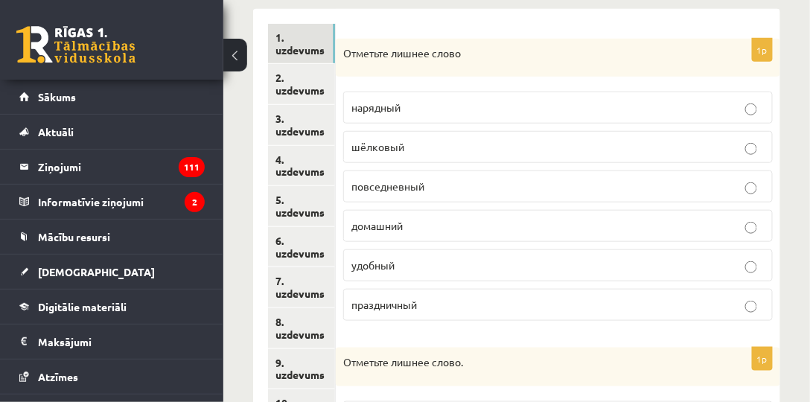
click at [517, 218] on p "домашний" at bounding box center [557, 226] width 413 height 16
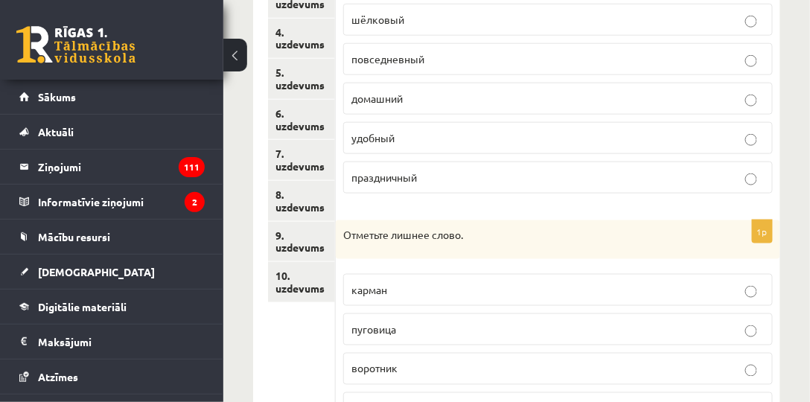
scroll to position [286, 0]
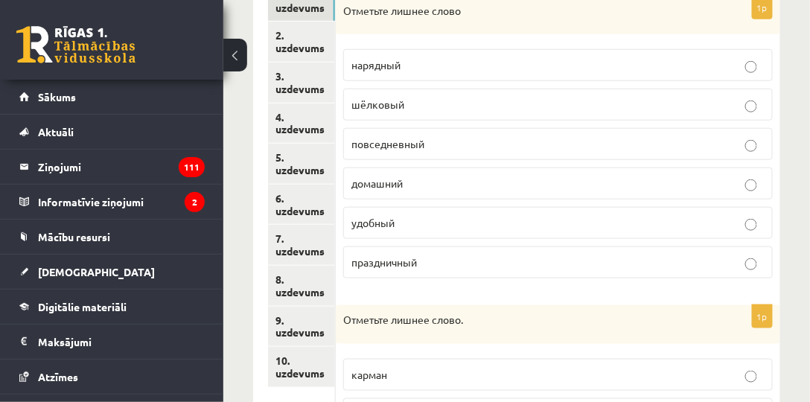
click at [527, 227] on p "удобный" at bounding box center [557, 223] width 413 height 16
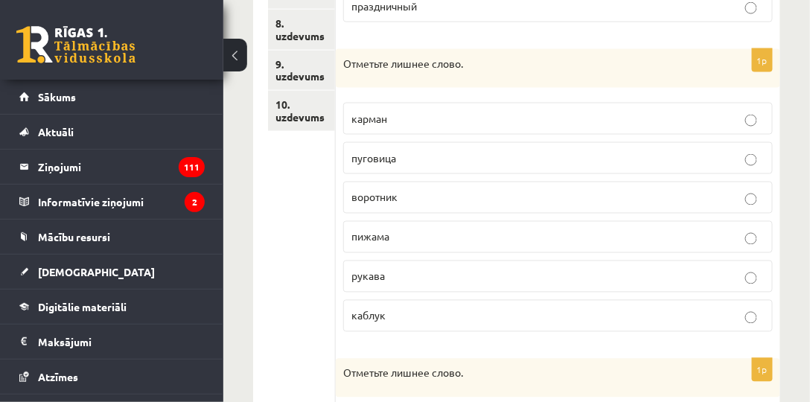
scroll to position [584, 0]
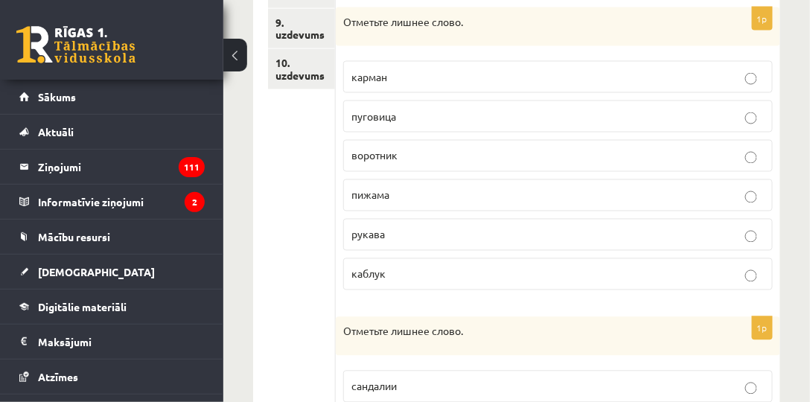
click at [440, 188] on p "пижама" at bounding box center [557, 196] width 413 height 16
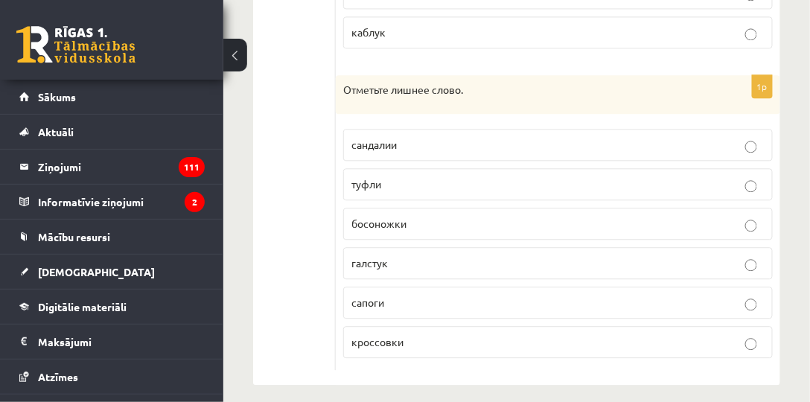
scroll to position [826, 0]
click at [368, 257] on span "галстук" at bounding box center [369, 262] width 36 height 13
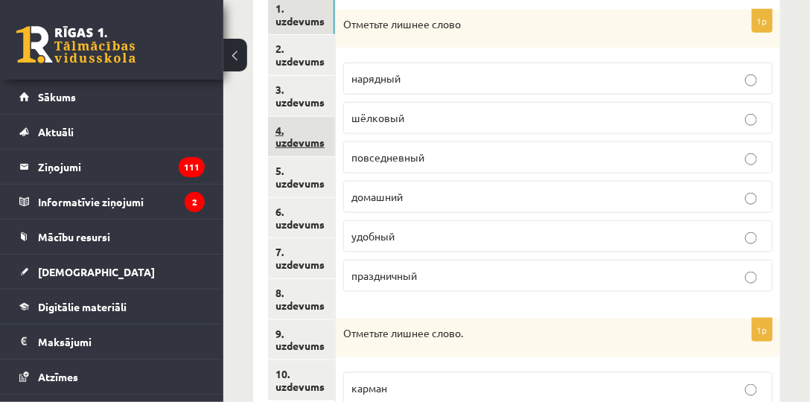
scroll to position [188, 0]
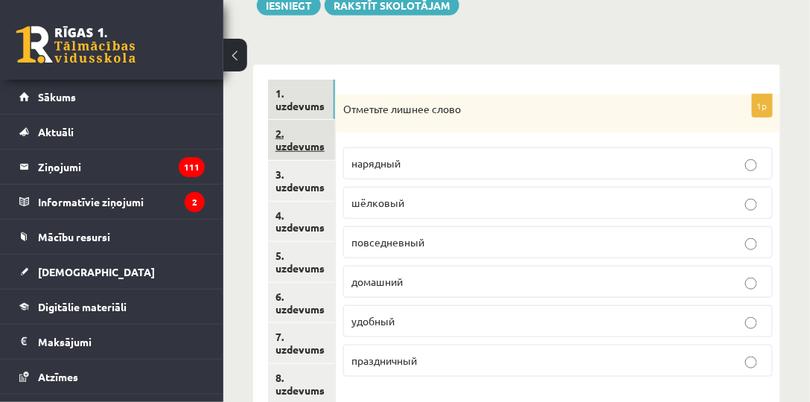
click at [304, 130] on link "2. uzdevums" at bounding box center [301, 140] width 67 height 40
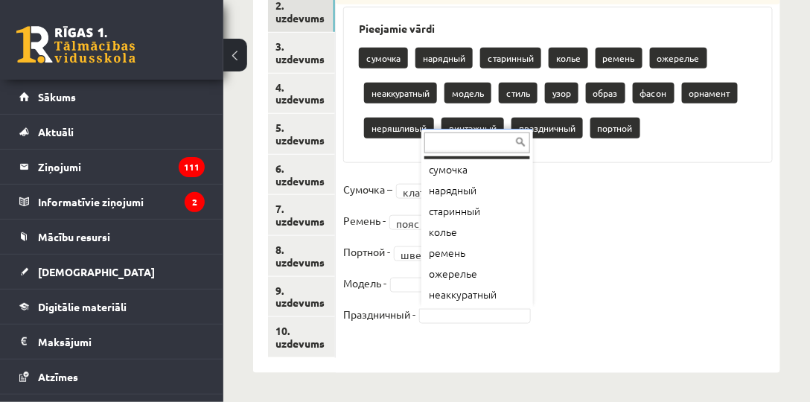
scroll to position [18, 0]
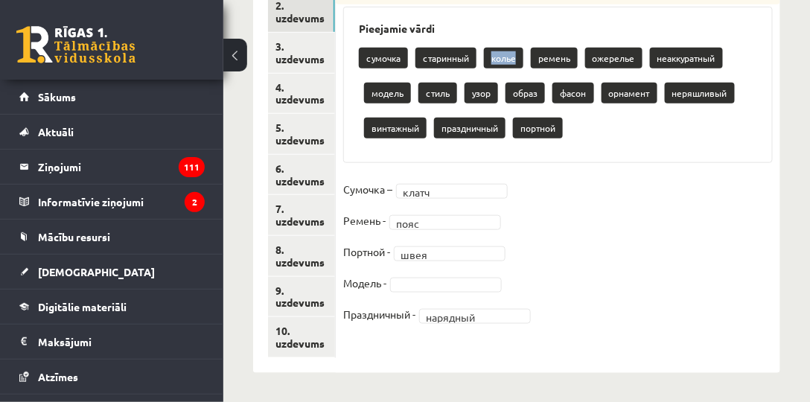
drag, startPoint x: 493, startPoint y: 57, endPoint x: 519, endPoint y: 56, distance: 26.1
click at [519, 56] on p "колье" at bounding box center [503, 58] width 39 height 21
click at [515, 59] on p "колье" at bounding box center [503, 58] width 39 height 21
drag, startPoint x: 540, startPoint y: 56, endPoint x: 582, endPoint y: 54, distance: 41.7
click at [582, 54] on div "сумочка старинный колье ремень ожерелье неаккуратный модель стиль узор образ фа…" at bounding box center [558, 94] width 398 height 105
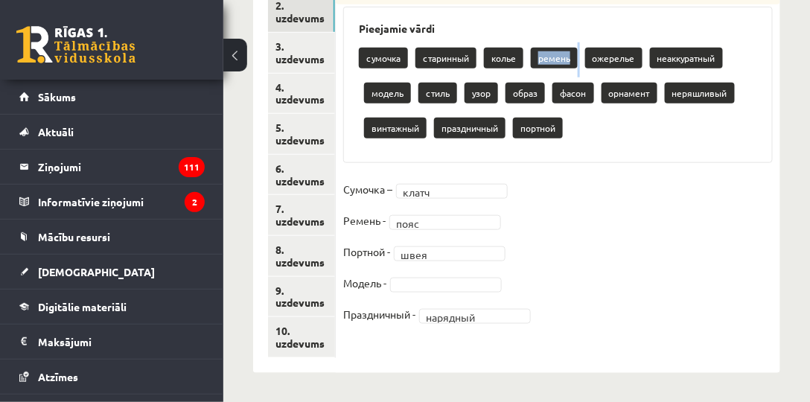
click at [576, 57] on p "ремень" at bounding box center [554, 58] width 47 height 21
drag, startPoint x: 591, startPoint y: 57, endPoint x: 635, endPoint y: 57, distance: 43.9
click at [635, 57] on p "ожерелье" at bounding box center [613, 58] width 57 height 21
click at [635, 58] on p "ожерелье" at bounding box center [613, 58] width 57 height 21
drag, startPoint x: 655, startPoint y: 57, endPoint x: 717, endPoint y: 55, distance: 62.6
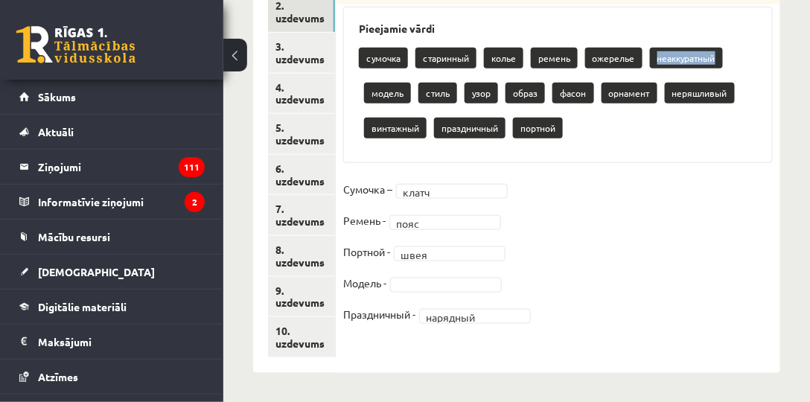
click at [717, 55] on p "неаккуратный" at bounding box center [686, 58] width 73 height 21
click at [707, 57] on p "неаккуратный" at bounding box center [686, 58] width 73 height 21
click at [448, 90] on p "стиль" at bounding box center [438, 93] width 39 height 21
click at [442, 94] on p "стиль" at bounding box center [438, 93] width 39 height 21
drag, startPoint x: 472, startPoint y: 93, endPoint x: 493, endPoint y: 91, distance: 21.0
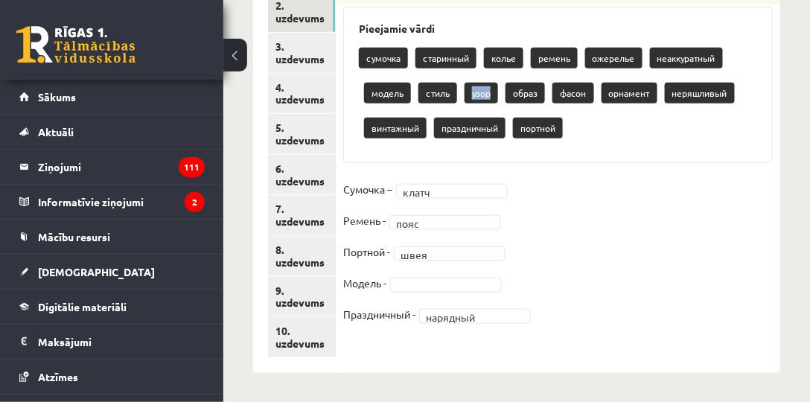
click at [493, 91] on p "узор" at bounding box center [482, 93] width 34 height 21
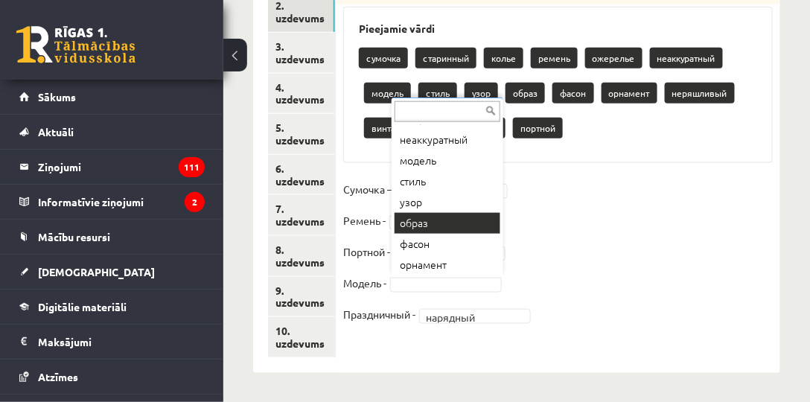
scroll to position [120, 0]
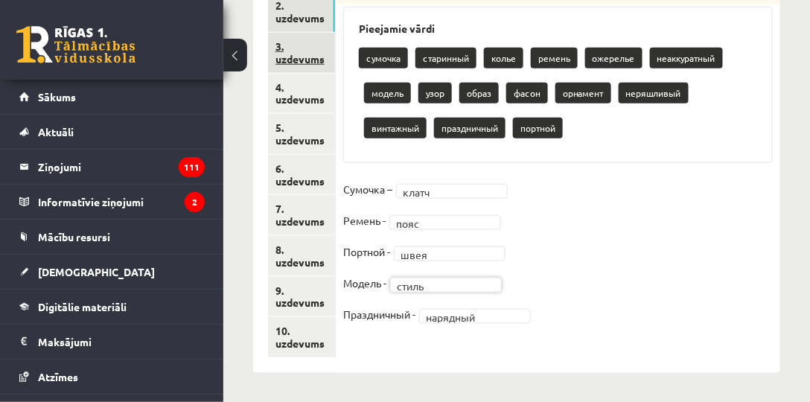
click at [304, 53] on link "3. uzdevums" at bounding box center [301, 53] width 67 height 40
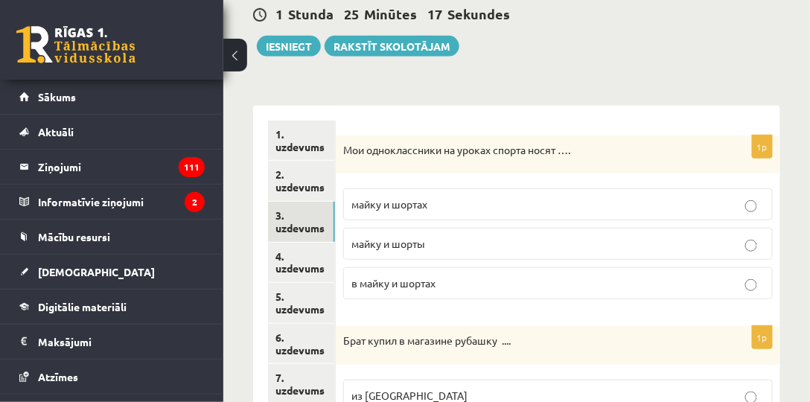
scroll to position [230, 0]
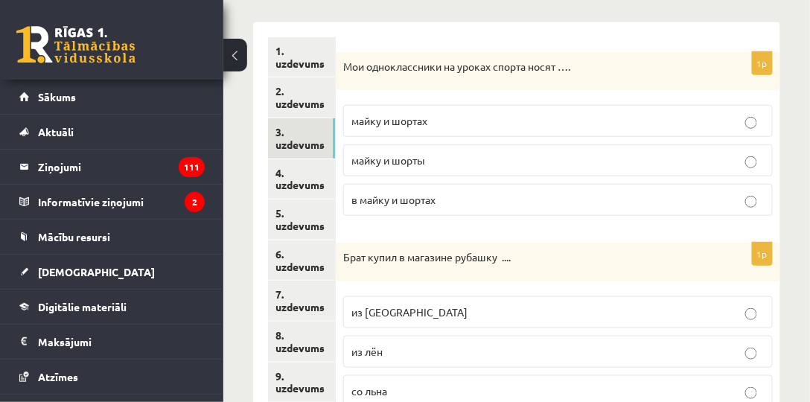
click at [438, 159] on p "майку и шорты" at bounding box center [557, 161] width 413 height 16
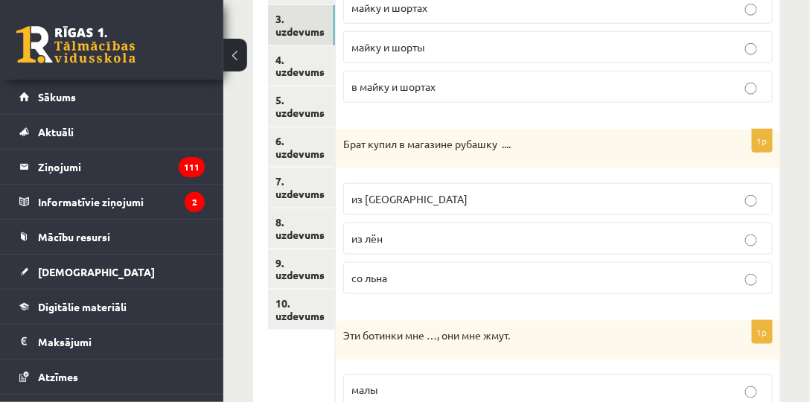
scroll to position [358, 0]
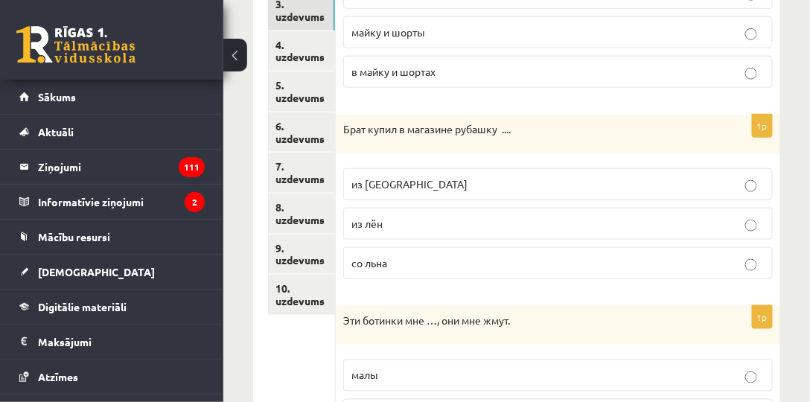
click at [385, 183] on span "из льна" at bounding box center [409, 183] width 116 height 13
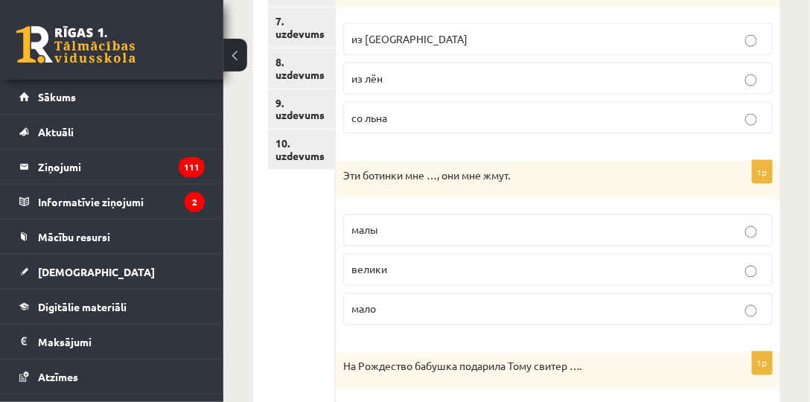
scroll to position [528, 0]
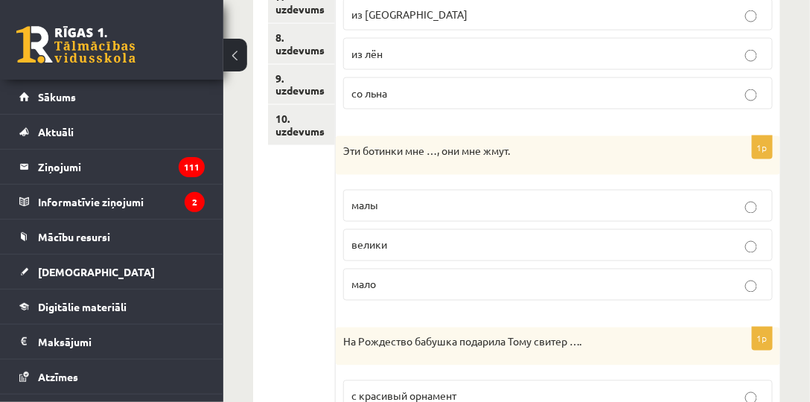
click at [390, 204] on p "малы" at bounding box center [557, 206] width 413 height 16
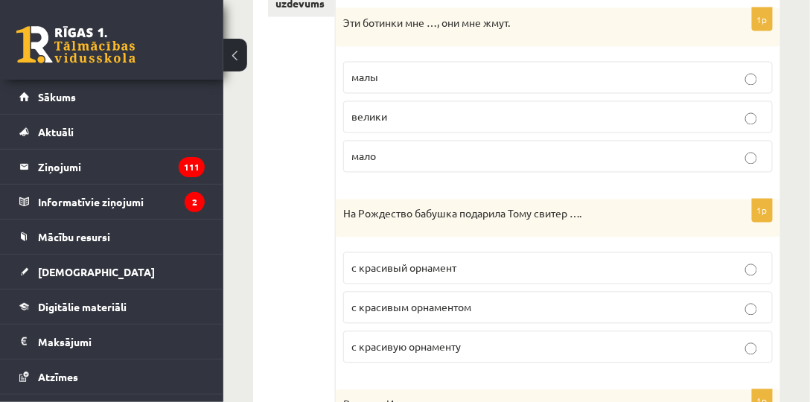
scroll to position [699, 0]
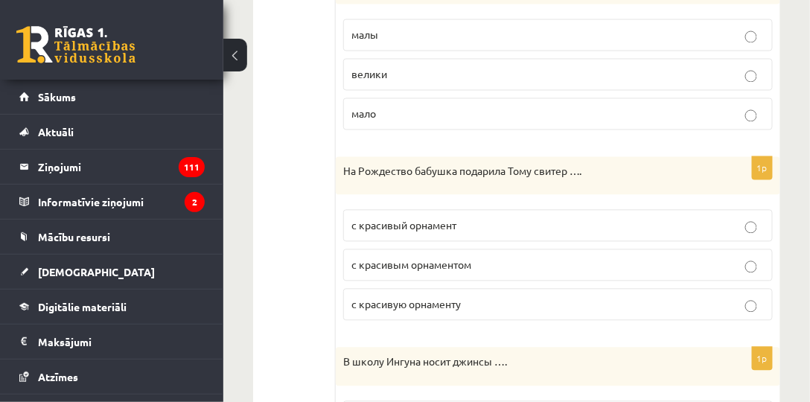
click at [430, 261] on span "с красивым орнаментом" at bounding box center [411, 264] width 120 height 13
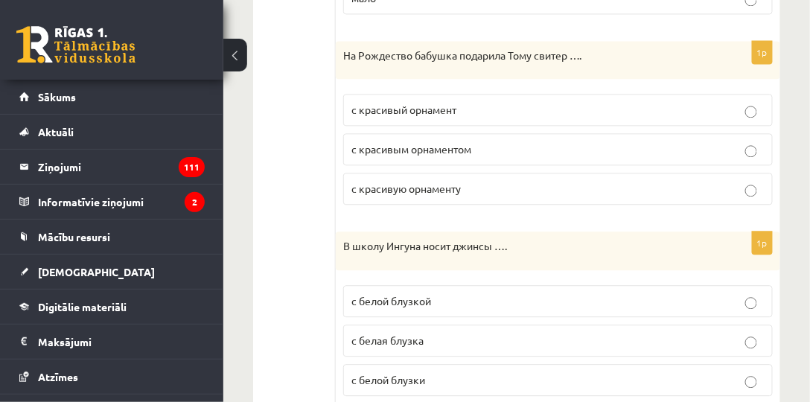
scroll to position [912, 0]
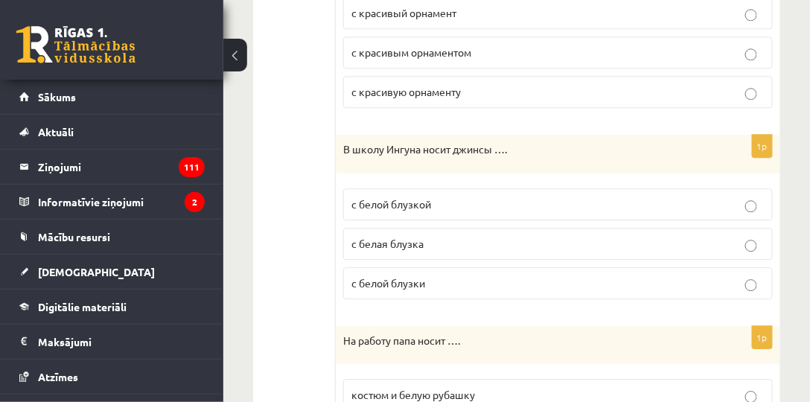
click at [386, 204] on label "с белой блузкой" at bounding box center [558, 204] width 430 height 32
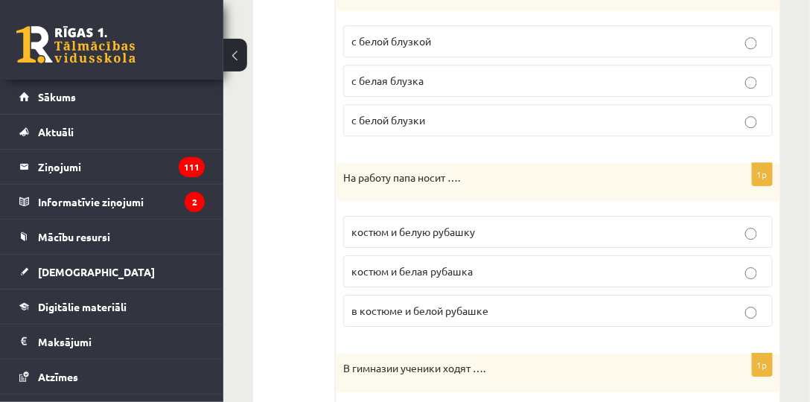
scroll to position [1124, 0]
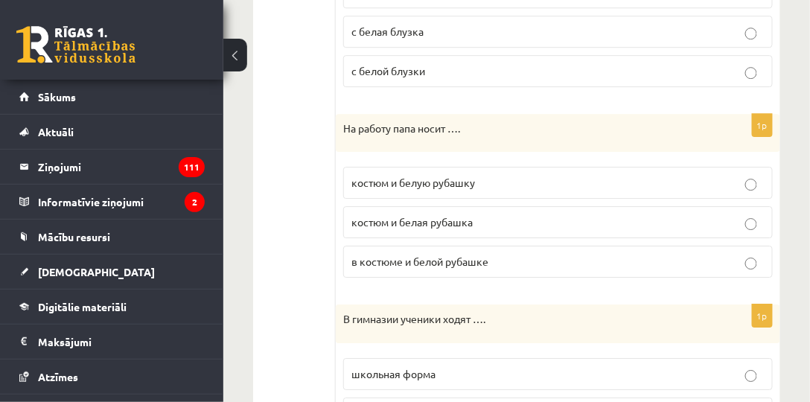
click at [460, 176] on span "костюм и белую рубашку" at bounding box center [413, 182] width 124 height 13
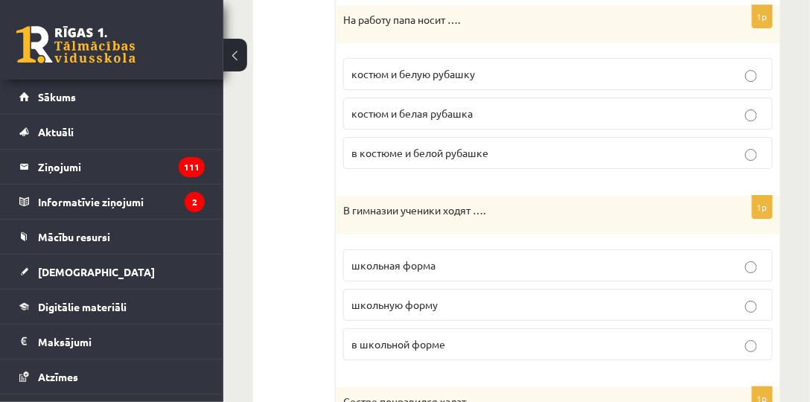
scroll to position [1294, 0]
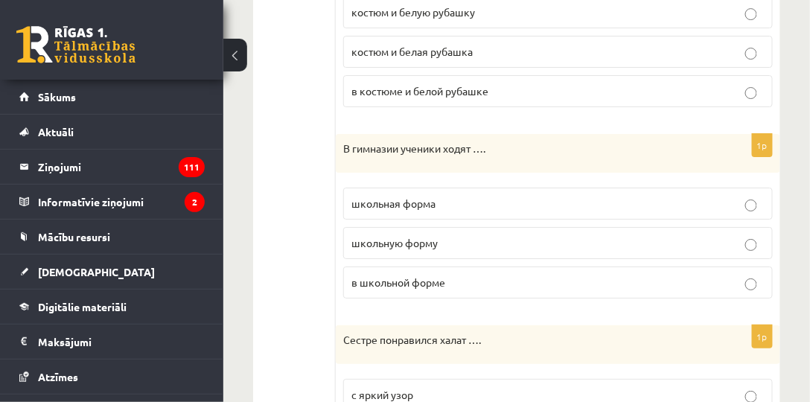
click at [373, 276] on span "в школьной форме" at bounding box center [398, 282] width 94 height 13
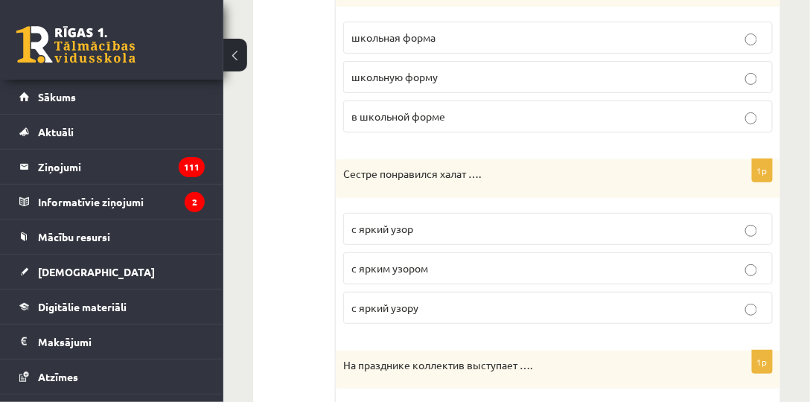
scroll to position [1464, 0]
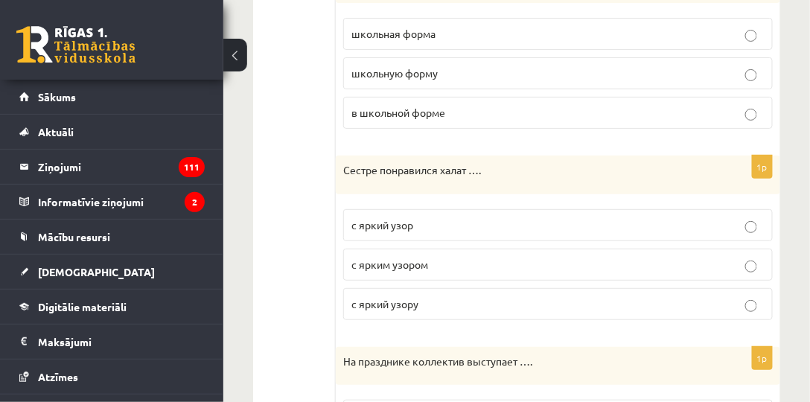
click at [365, 258] on span "с ярким узором" at bounding box center [389, 264] width 77 height 13
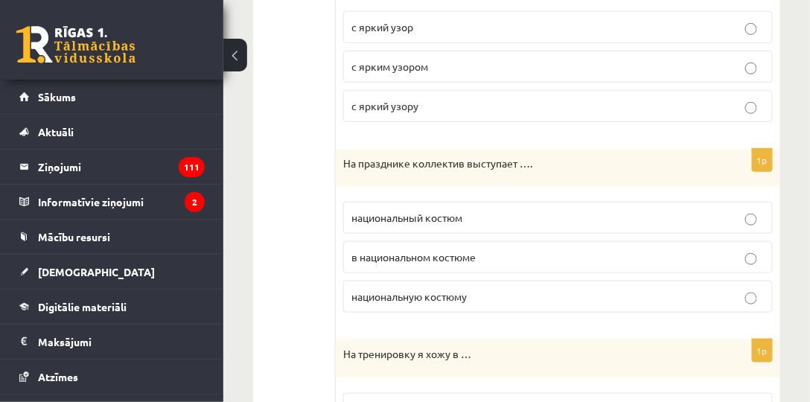
scroll to position [1677, 0]
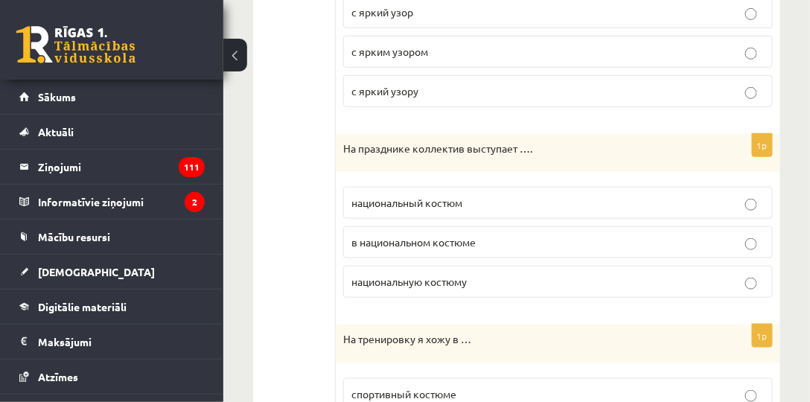
click at [394, 235] on label "в национальном костюме" at bounding box center [558, 242] width 430 height 32
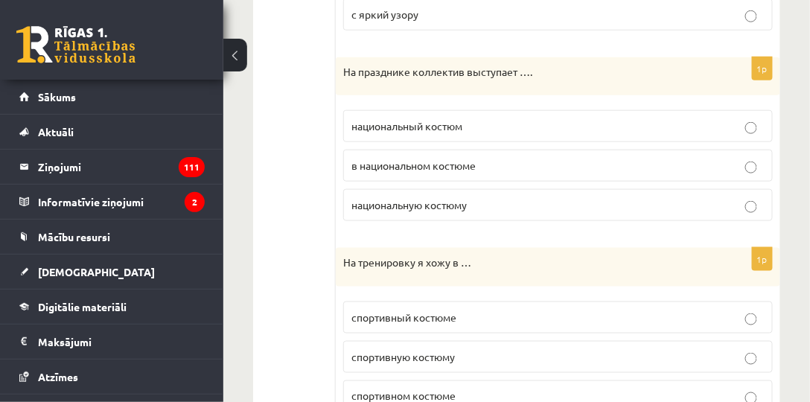
scroll to position [1801, 0]
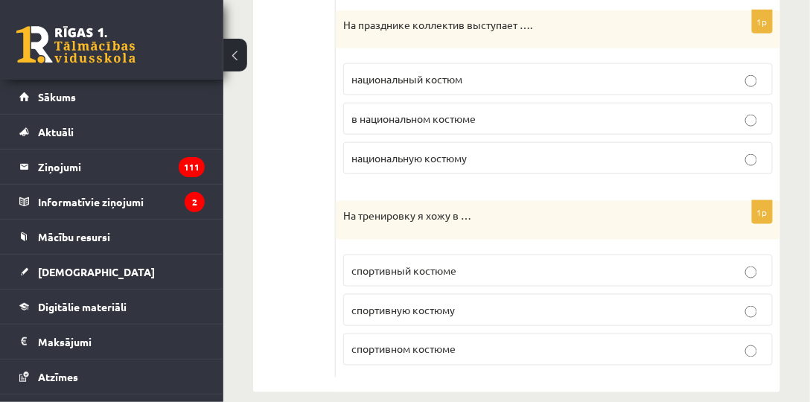
click at [377, 343] on span "спортивном костюме" at bounding box center [403, 349] width 104 height 13
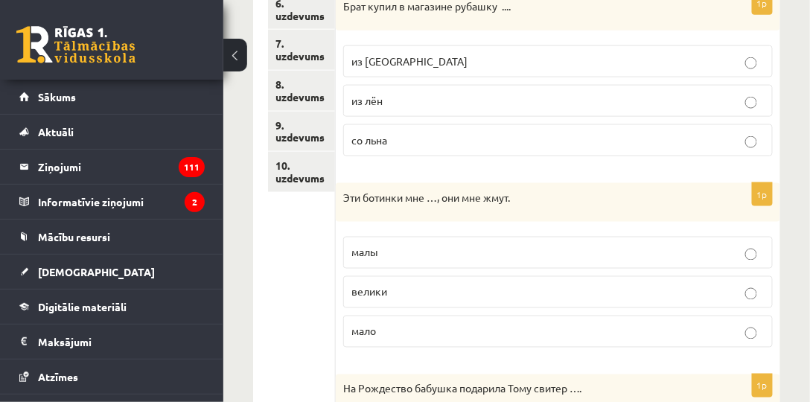
scroll to position [269, 0]
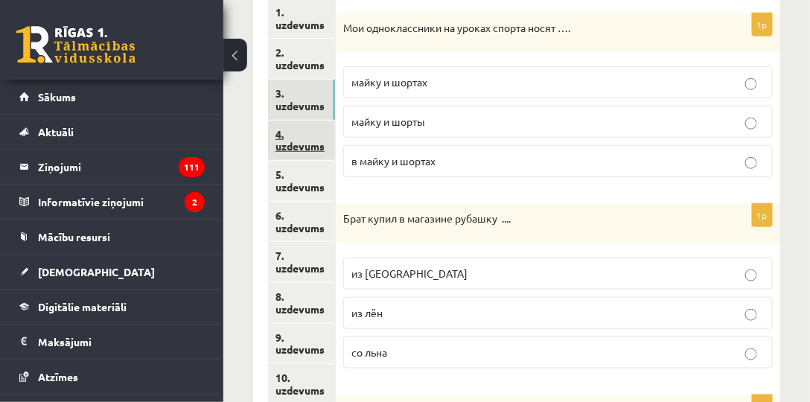
click at [311, 141] on link "4. uzdevums" at bounding box center [301, 141] width 67 height 40
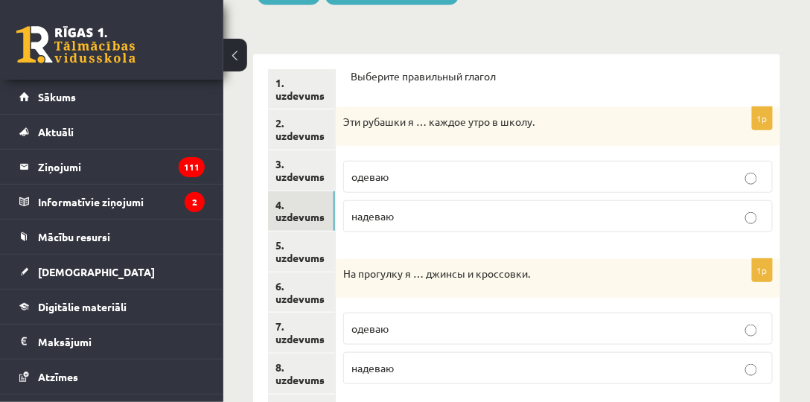
scroll to position [226, 0]
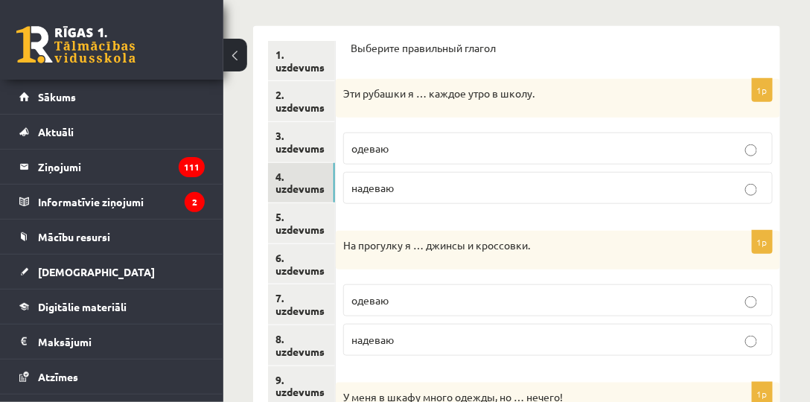
click at [412, 188] on p "надеваю" at bounding box center [557, 188] width 413 height 16
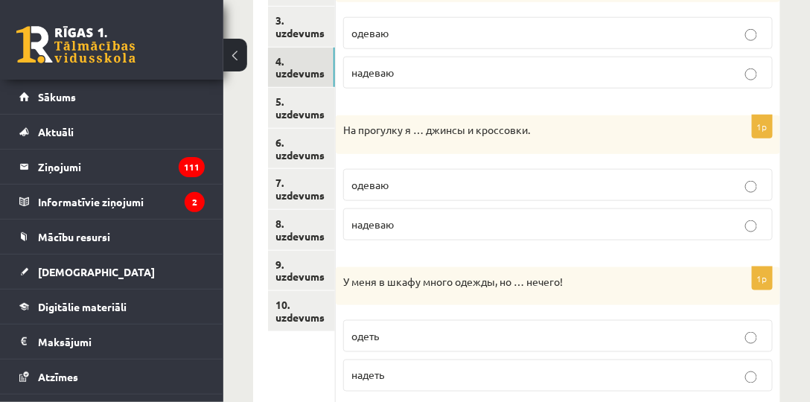
scroll to position [354, 0]
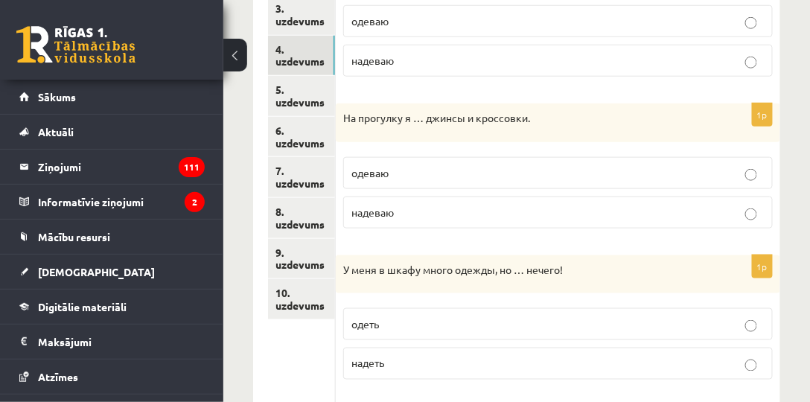
click at [407, 174] on p "одеваю" at bounding box center [557, 173] width 413 height 16
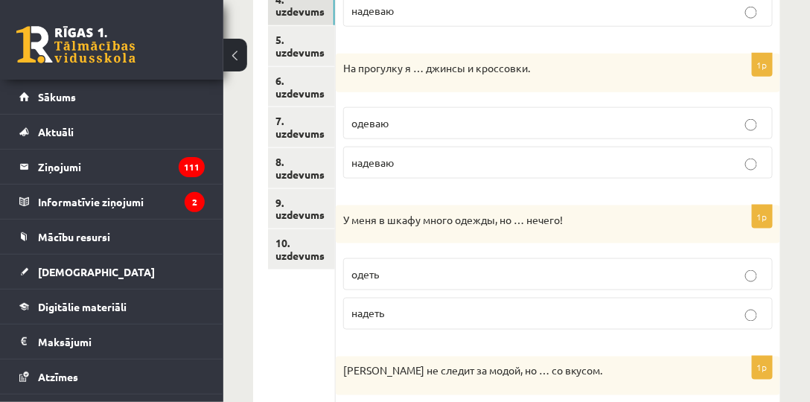
scroll to position [481, 0]
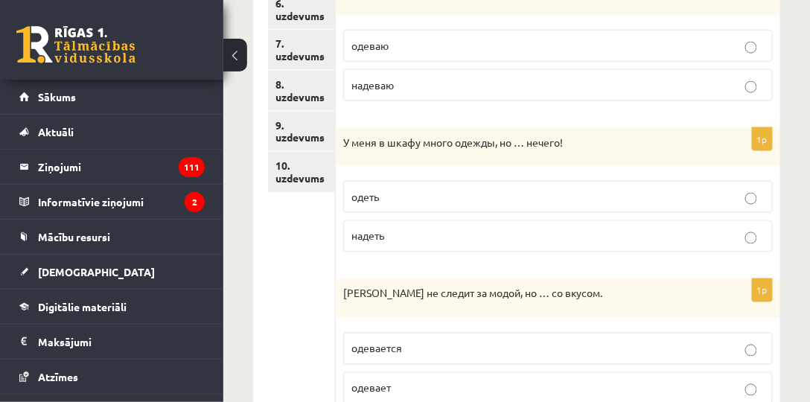
click at [388, 197] on p "одеть" at bounding box center [557, 197] width 413 height 16
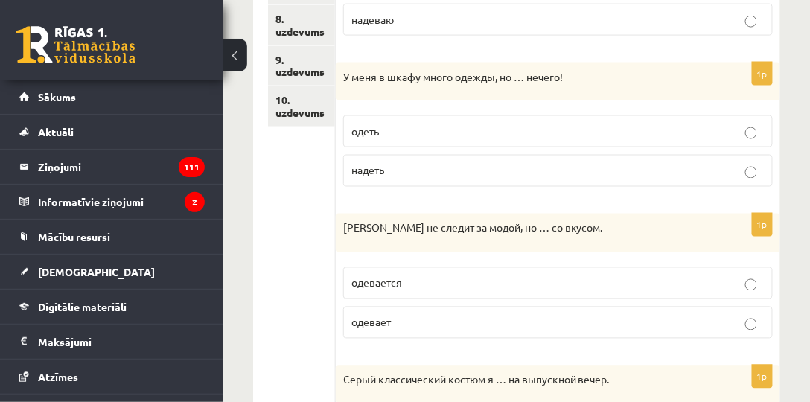
scroll to position [609, 0]
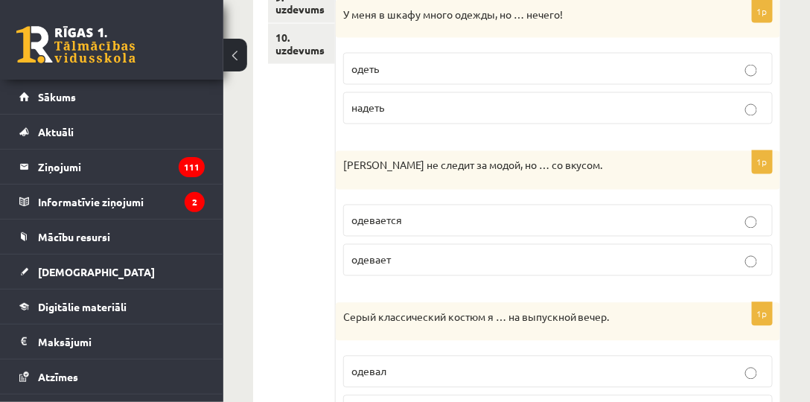
click at [404, 217] on p "одевается" at bounding box center [557, 221] width 413 height 16
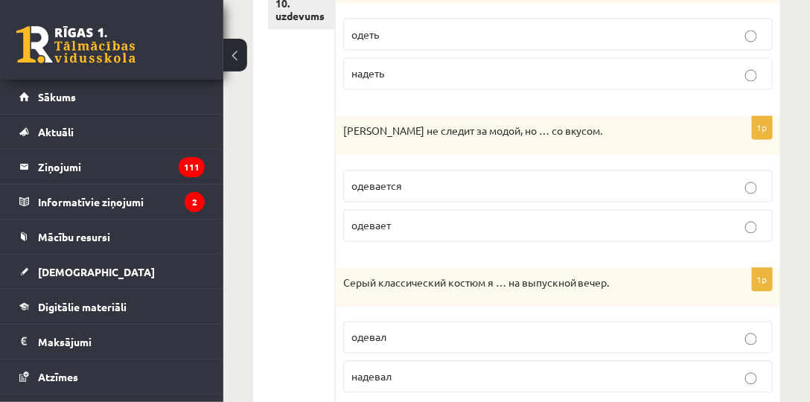
scroll to position [684, 0]
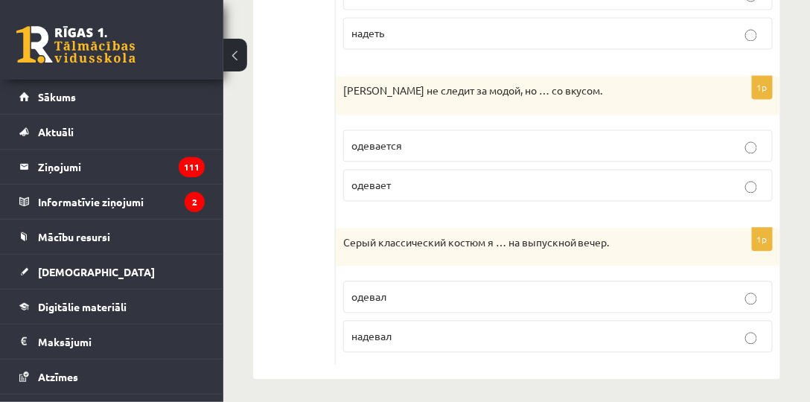
click at [430, 330] on p "надевал" at bounding box center [557, 337] width 413 height 16
click at [384, 274] on fieldset "одевал надевал" at bounding box center [558, 315] width 430 height 83
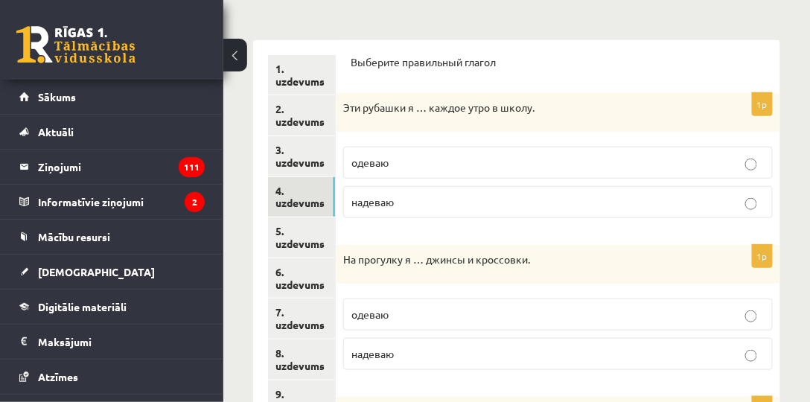
scroll to position [212, 0]
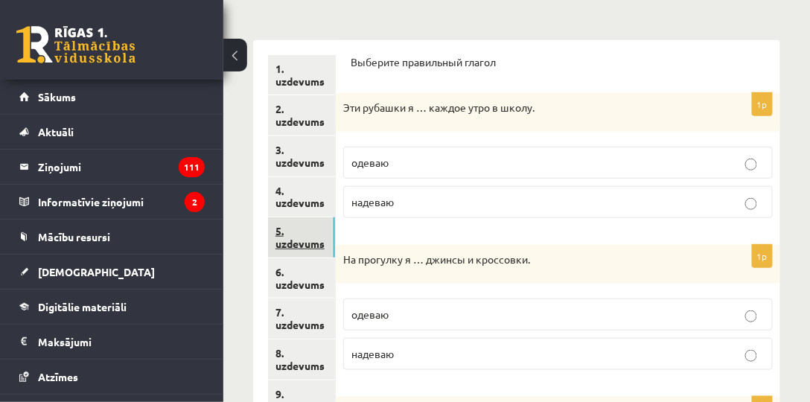
click at [322, 244] on link "5. uzdevums" at bounding box center [301, 237] width 67 height 40
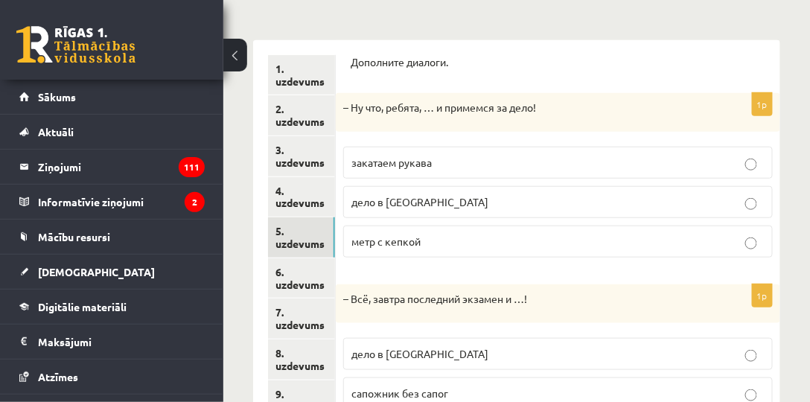
click at [432, 163] on span "закатаем рукава" at bounding box center [391, 162] width 80 height 13
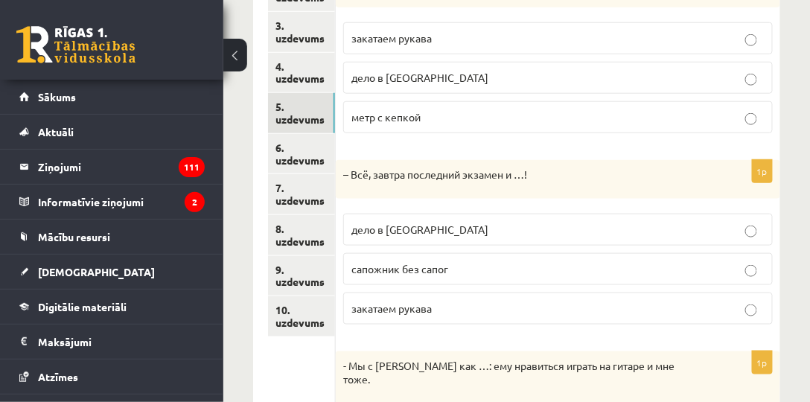
scroll to position [383, 0]
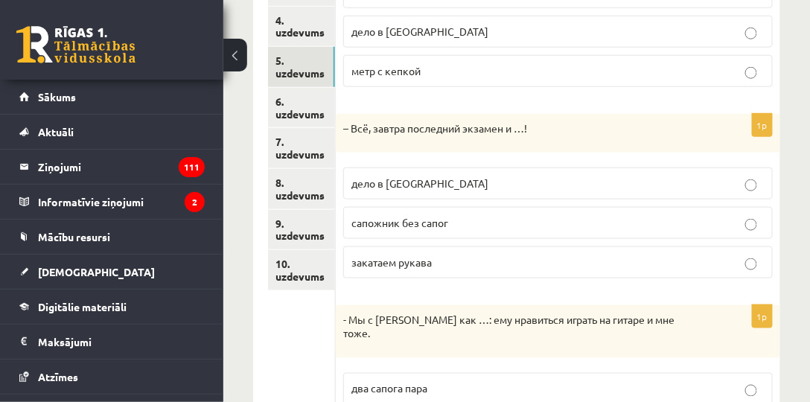
click at [421, 185] on p "дело в шляпе" at bounding box center [557, 184] width 413 height 16
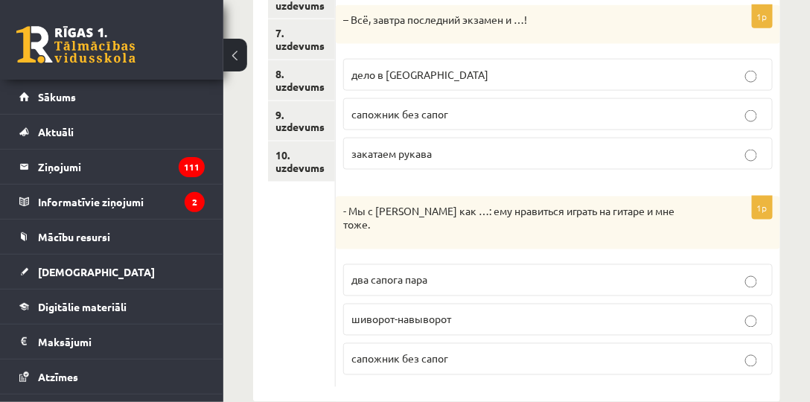
scroll to position [500, 0]
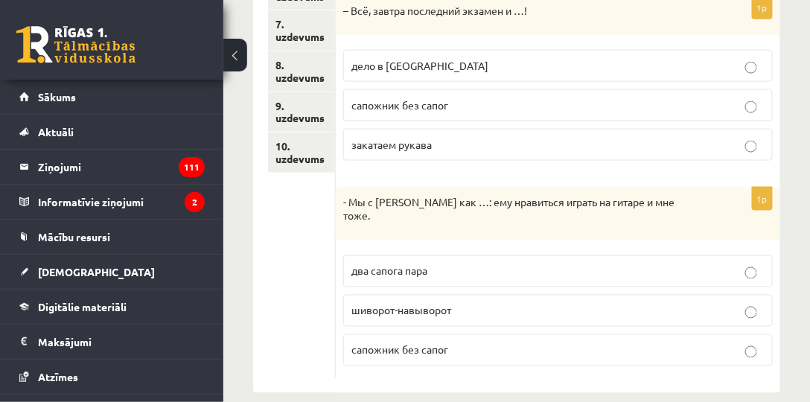
click at [441, 264] on p "два сапога пара" at bounding box center [557, 272] width 413 height 16
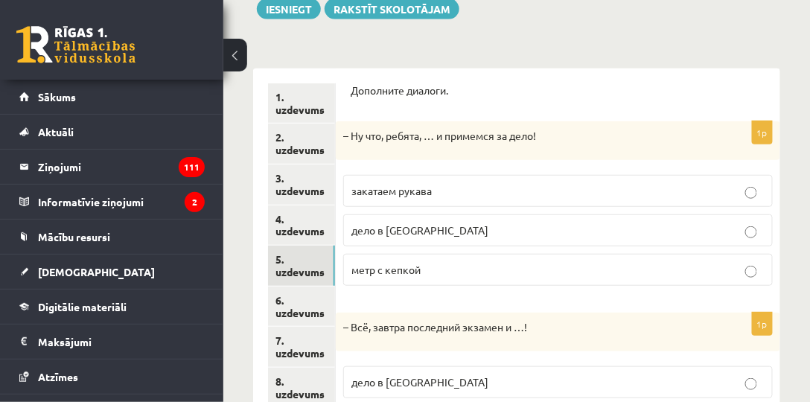
scroll to position [255, 0]
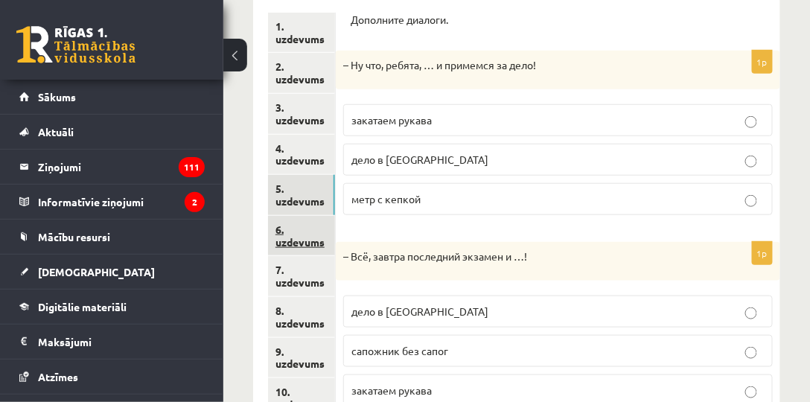
click at [310, 222] on link "6. uzdevums" at bounding box center [301, 236] width 67 height 40
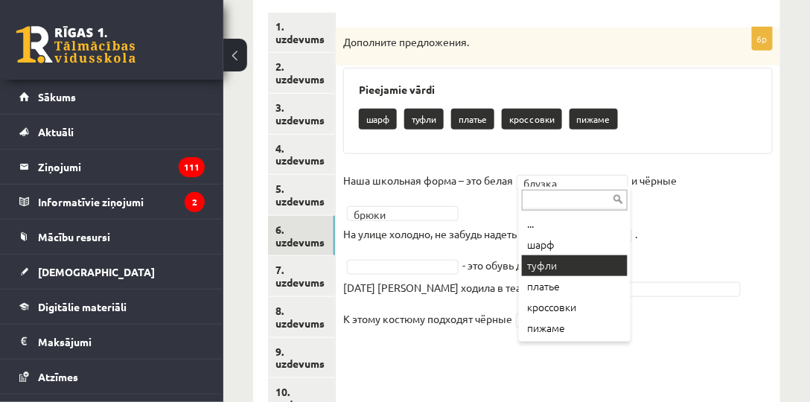
scroll to position [298, 0]
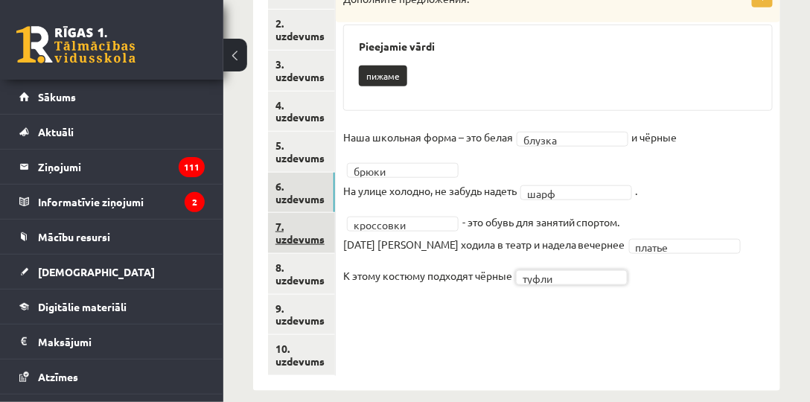
click at [323, 235] on link "7. uzdevums" at bounding box center [301, 233] width 67 height 40
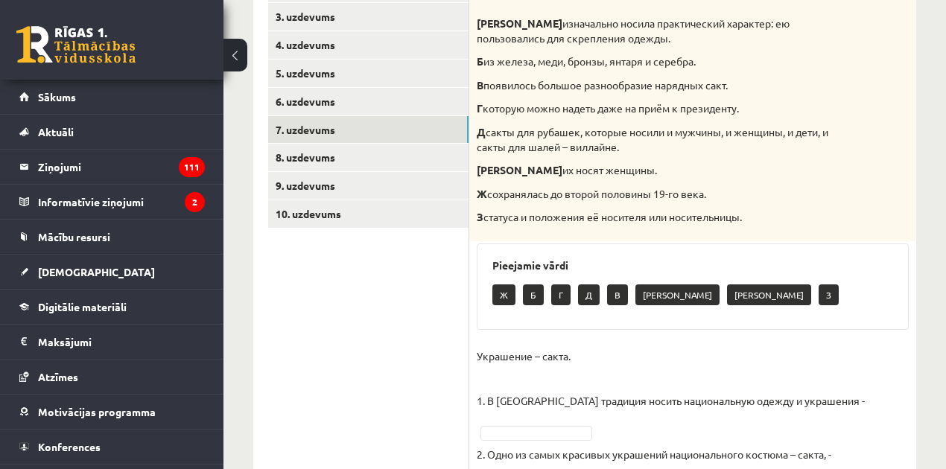
scroll to position [316, 0]
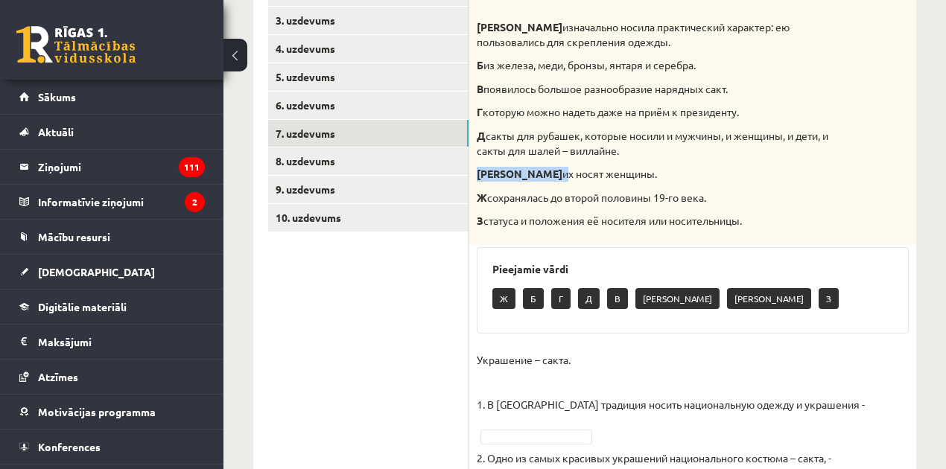
drag, startPoint x: 478, startPoint y: 174, endPoint x: 487, endPoint y: 174, distance: 8.9
click at [487, 174] on p "Е их носят женщины." at bounding box center [655, 174] width 357 height 15
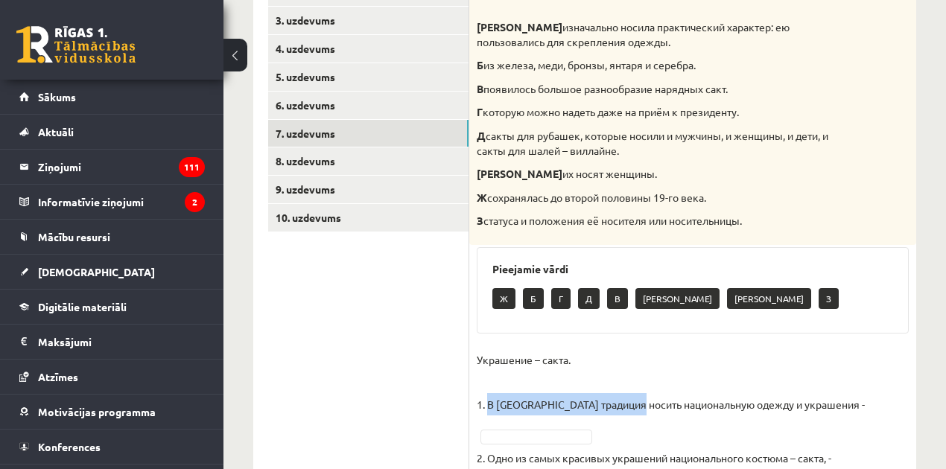
drag, startPoint x: 488, startPoint y: 404, endPoint x: 640, endPoint y: 401, distance: 152.7
click at [640, 401] on p "Украшение – сакта. 1. В Латвии традиция носить национальную одежду и украшения -" at bounding box center [671, 382] width 388 height 67
click at [640, 393] on p "Украшение – сакта. 1. В Латвии традиция носить национальную одежду и украшения -" at bounding box center [671, 382] width 388 height 67
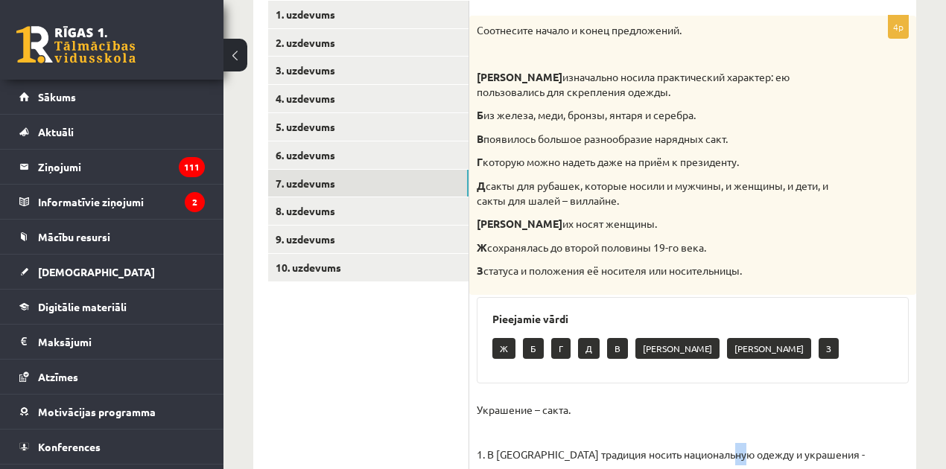
drag, startPoint x: 739, startPoint y: 442, endPoint x: 746, endPoint y: 454, distance: 13.4
click at [746, 454] on p "Украшение – сакта. 1. В Латвии традиция носить национальную одежду и украшения -" at bounding box center [671, 431] width 388 height 67
click at [664, 422] on p "Украшение – сакта. 1. В Латвии традиция носить национальную одежду и украшения -" at bounding box center [671, 431] width 388 height 67
drag, startPoint x: 544, startPoint y: 410, endPoint x: 574, endPoint y: 411, distance: 30.6
click at [574, 411] on p "Украшение – сакта. 1. В Латвии традиция носить национальную одежду и украшения -" at bounding box center [671, 431] width 388 height 67
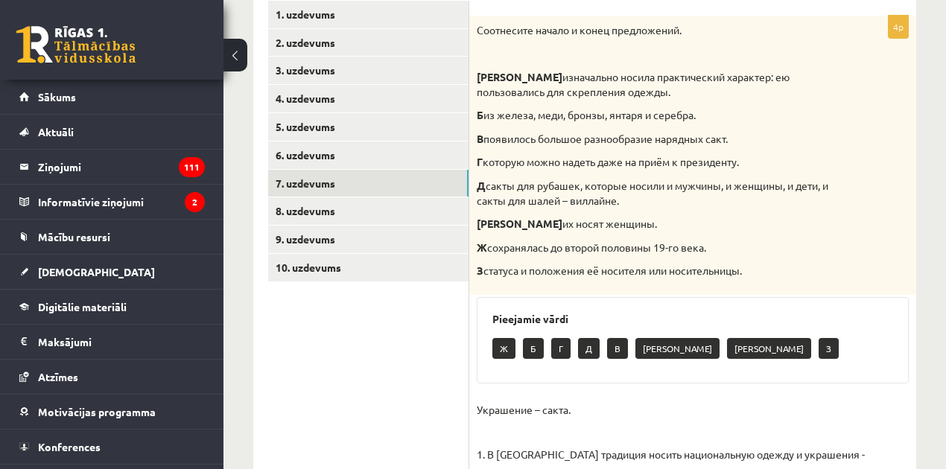
click at [576, 392] on div "4p Соотнесите начало и конец предложений. А изначально носила практический хара…" at bounding box center [692, 329] width 447 height 627
drag, startPoint x: 497, startPoint y: 130, endPoint x: 502, endPoint y: 115, distance: 15.8
drag, startPoint x: 502, startPoint y: 115, endPoint x: 709, endPoint y: 86, distance: 208.9
click at [709, 86] on p "А изначально носила практический характер: ею пользовались для скрепления одежд…" at bounding box center [655, 84] width 357 height 29
drag, startPoint x: 483, startPoint y: 116, endPoint x: 713, endPoint y: 110, distance: 230.2
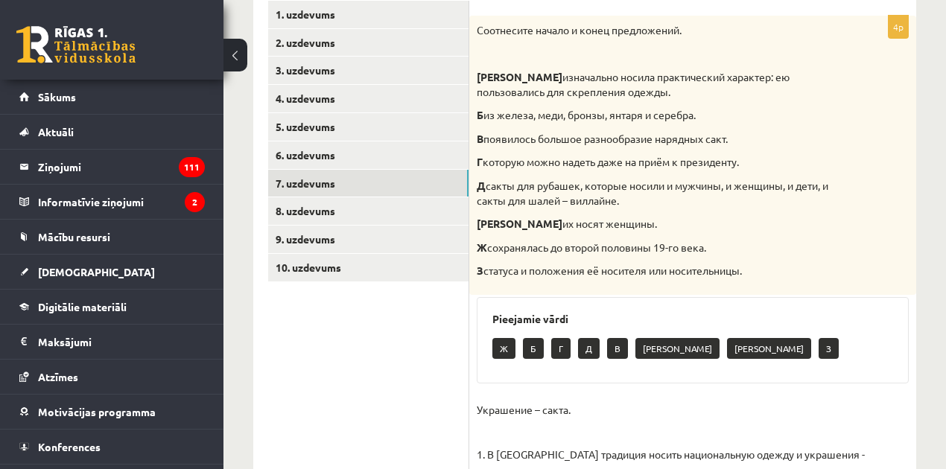
click at [714, 109] on p "Б из железа, меди, бронзы, янтаря и серебра." at bounding box center [655, 115] width 357 height 15
click at [704, 115] on p "Б из железа, меди, бронзы, янтаря и серебра." at bounding box center [655, 115] width 357 height 15
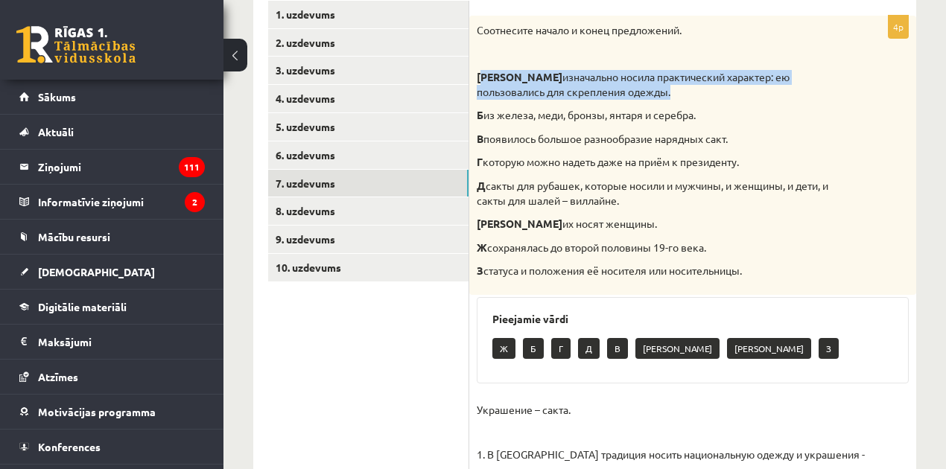
drag, startPoint x: 484, startPoint y: 79, endPoint x: 587, endPoint y: 95, distance: 104.0
click at [587, 95] on p "А изначально носила практический характер: ею пользовались для скрепления одежд…" at bounding box center [655, 84] width 357 height 29
click at [589, 95] on p "А изначально носила практический характер: ею пользовались для скрепления одежд…" at bounding box center [655, 84] width 357 height 29
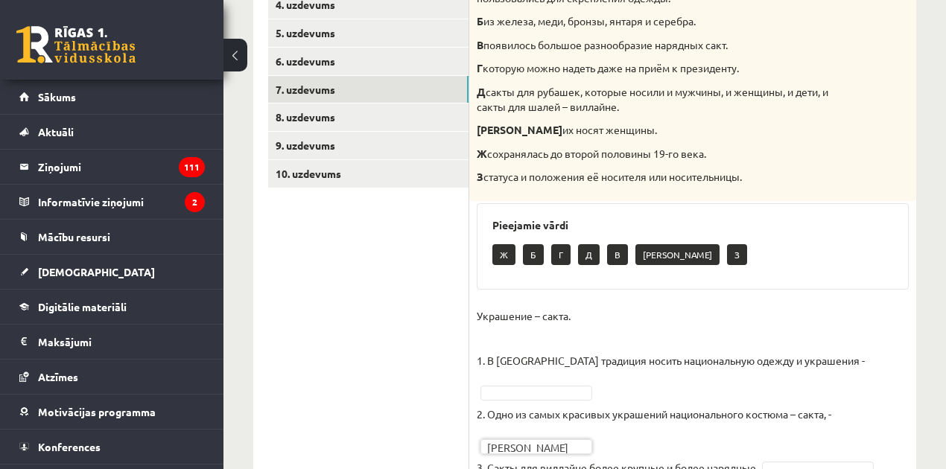
scroll to position [285, 0]
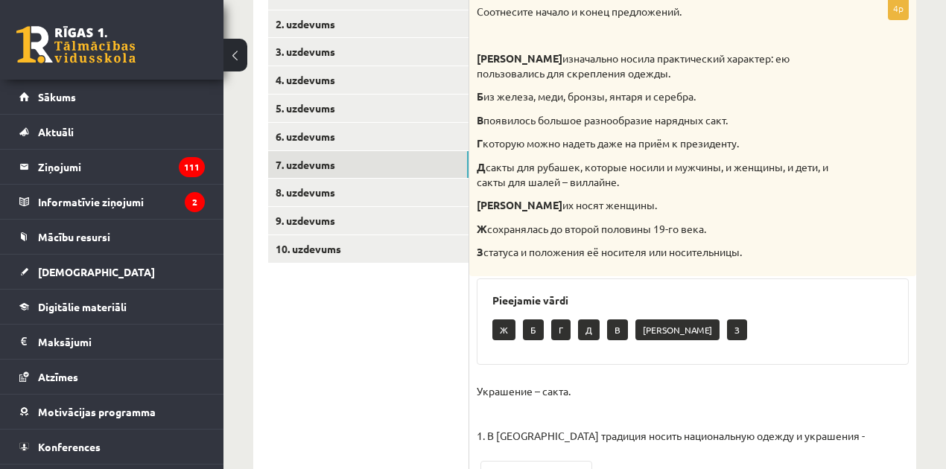
drag, startPoint x: 487, startPoint y: 253, endPoint x: 758, endPoint y: 251, distance: 271.1
click at [758, 251] on p "З статуса и положения её носителя или носительницы." at bounding box center [655, 252] width 357 height 15
click at [714, 256] on p "З статуса и положения её носителя или носительницы." at bounding box center [655, 252] width 357 height 15
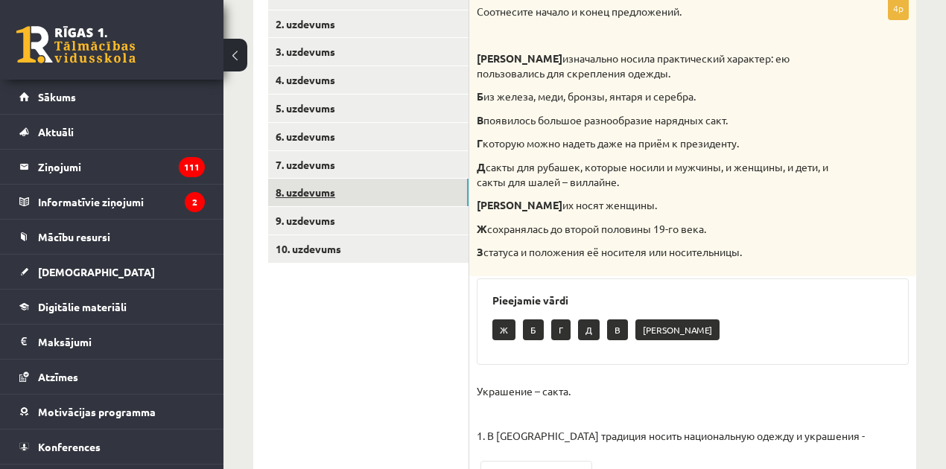
click at [422, 191] on link "8. uzdevums" at bounding box center [368, 193] width 200 height 28
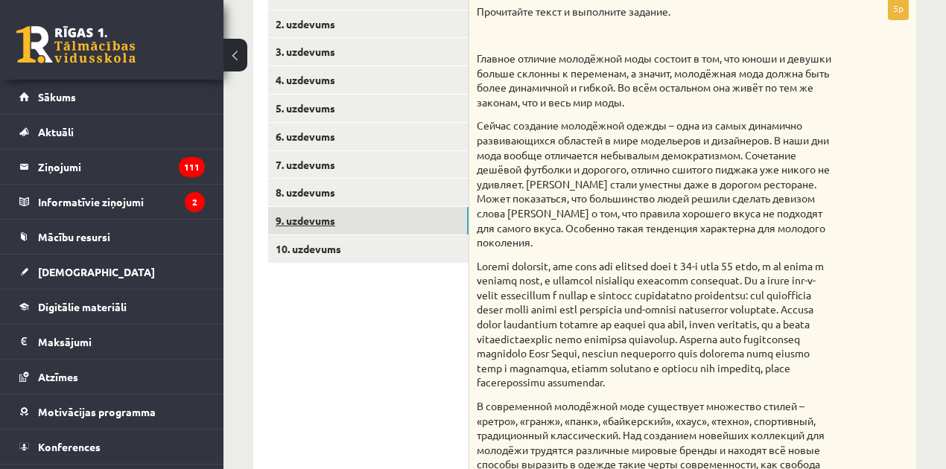
click at [413, 220] on link "9. uzdevums" at bounding box center [368, 221] width 200 height 28
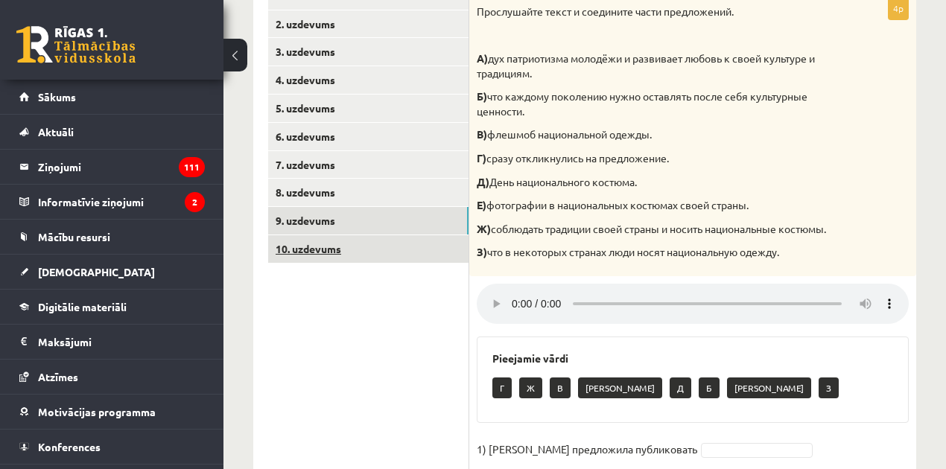
click at [419, 255] on link "10. uzdevums" at bounding box center [368, 249] width 200 height 28
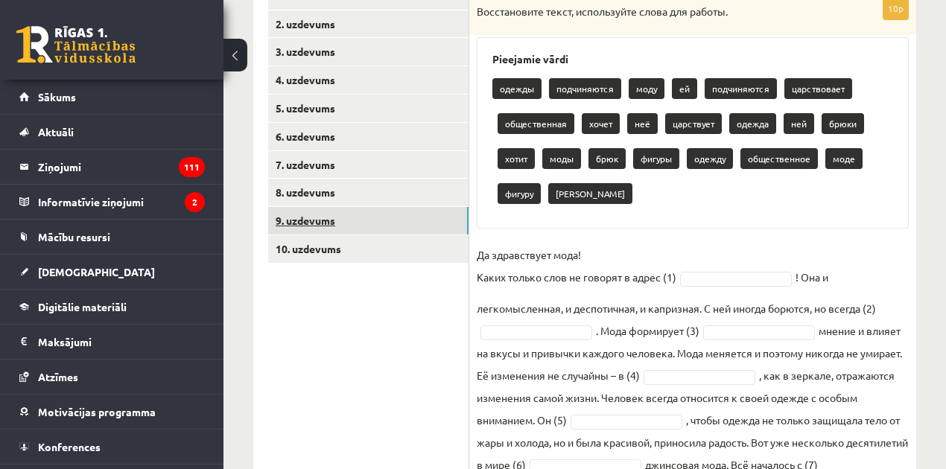
click at [431, 231] on link "9. uzdevums" at bounding box center [368, 221] width 200 height 28
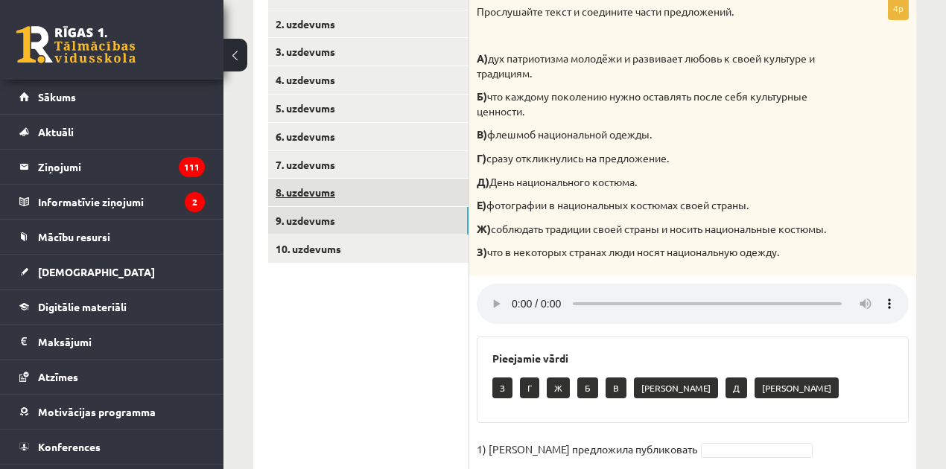
click at [429, 202] on link "8. uzdevums" at bounding box center [368, 193] width 200 height 28
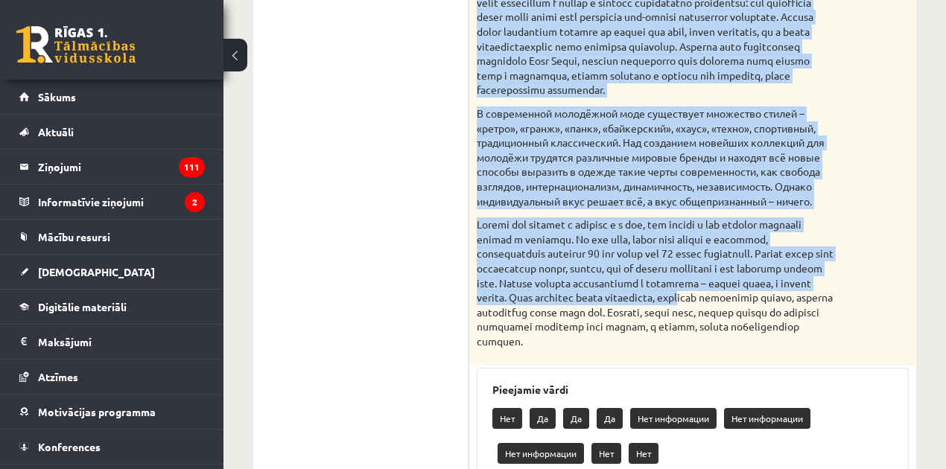
scroll to position [718, 0]
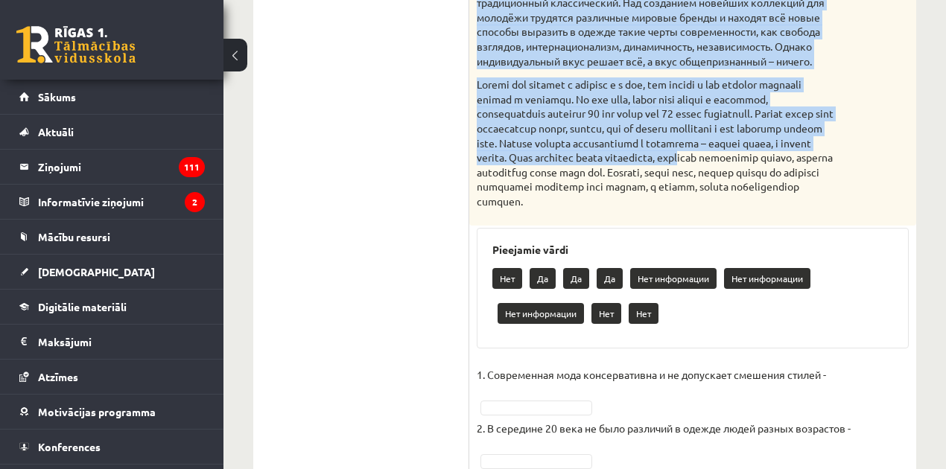
drag, startPoint x: 475, startPoint y: 119, endPoint x: 619, endPoint y: 231, distance: 182.0
copy div "Главное отличие молодёжной моды состоит в том, что юноши и девушки больше склон…"
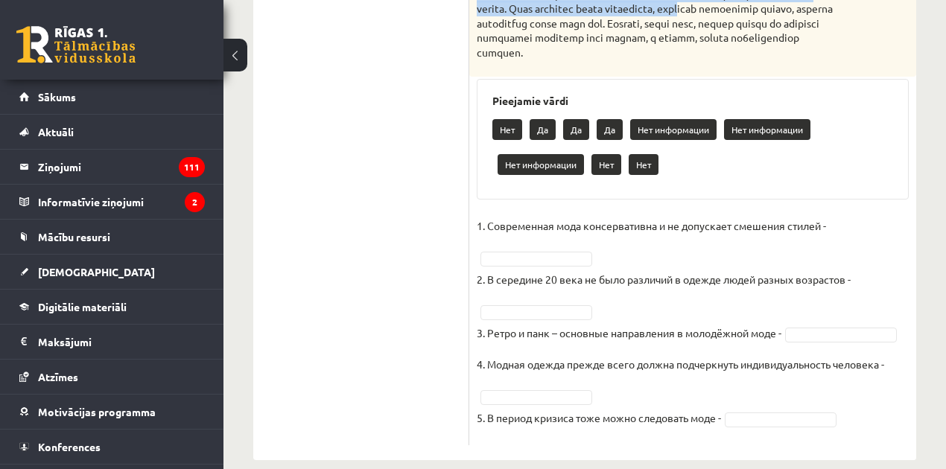
scroll to position [916, 0]
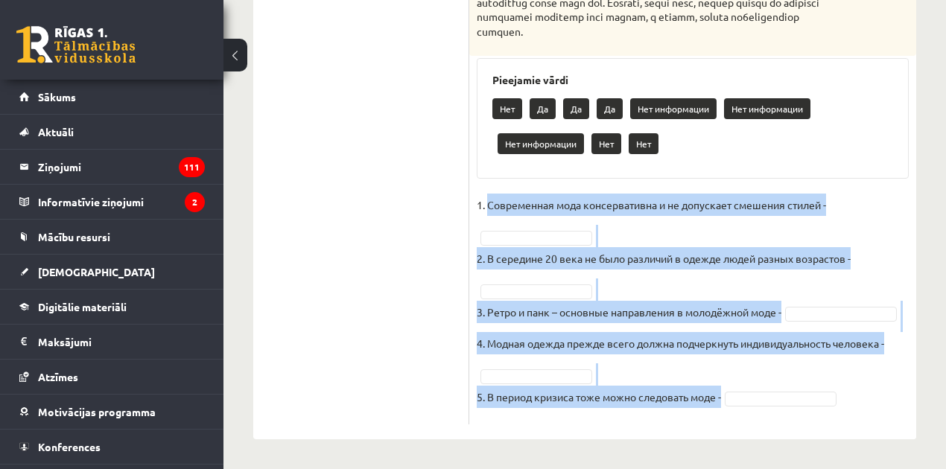
drag, startPoint x: 486, startPoint y: 203, endPoint x: 727, endPoint y: 402, distance: 312.6
click at [727, 402] on fieldset "1. Современная мода консервативна и не допускает смешения стилей - 2. В середин…" at bounding box center [693, 305] width 432 height 223
click at [701, 401] on p "5. В период кризиса тоже можно следовать моде -" at bounding box center [599, 397] width 244 height 22
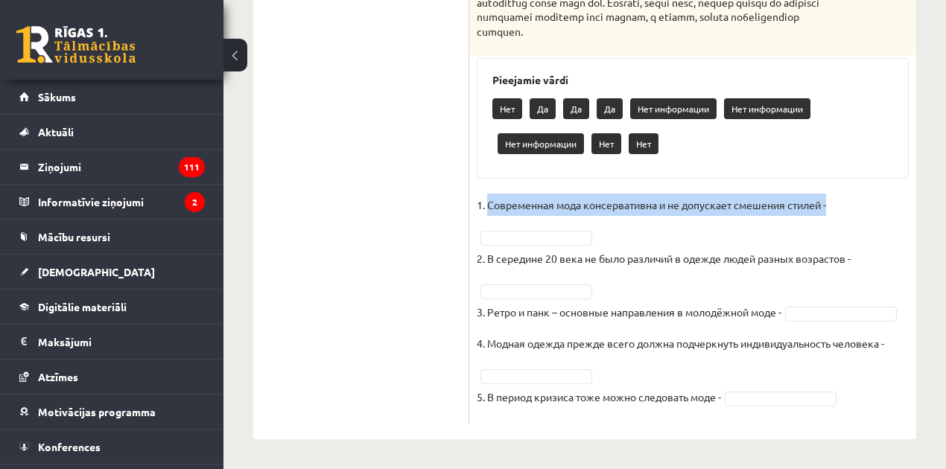
drag, startPoint x: 486, startPoint y: 203, endPoint x: 865, endPoint y: 206, distance: 379.1
click at [865, 206] on fieldset "1. Современная мода консервативна и не допускает смешения стилей - 2. В середин…" at bounding box center [693, 305] width 432 height 223
copy p "Современная мода консервативна и не допускает смешения стилей -"
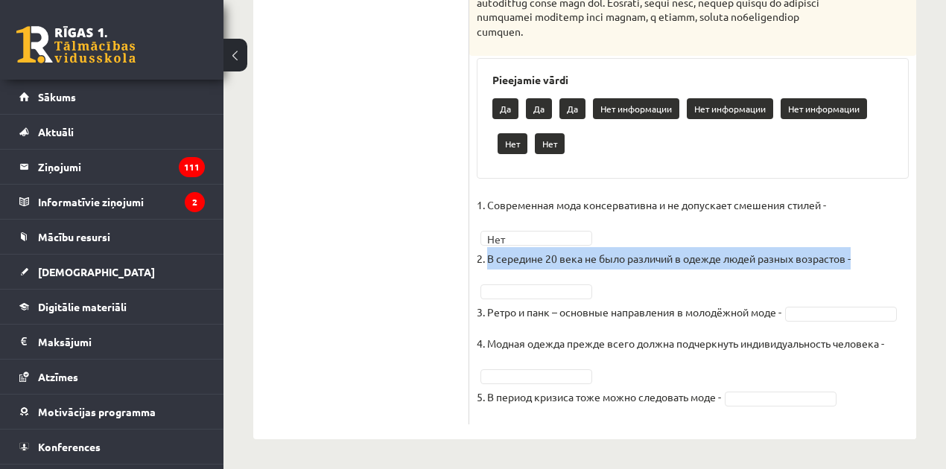
drag, startPoint x: 489, startPoint y: 260, endPoint x: 868, endPoint y: 255, distance: 379.1
click at [868, 255] on fieldset "1. Современная мода консервативна и не допускает смешения стилей - Нет *** 2. В…" at bounding box center [693, 305] width 432 height 223
copy p "В середине 20 века не было различий в одежде людей разных возрастов -"
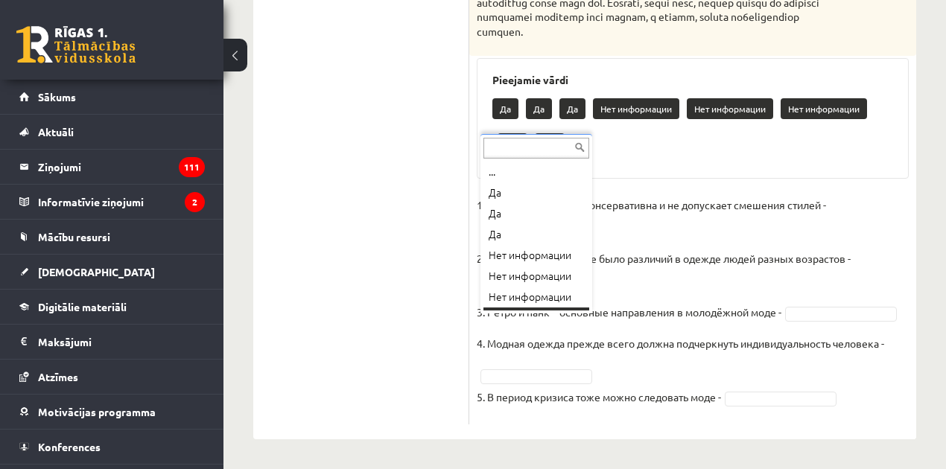
scroll to position [18, 0]
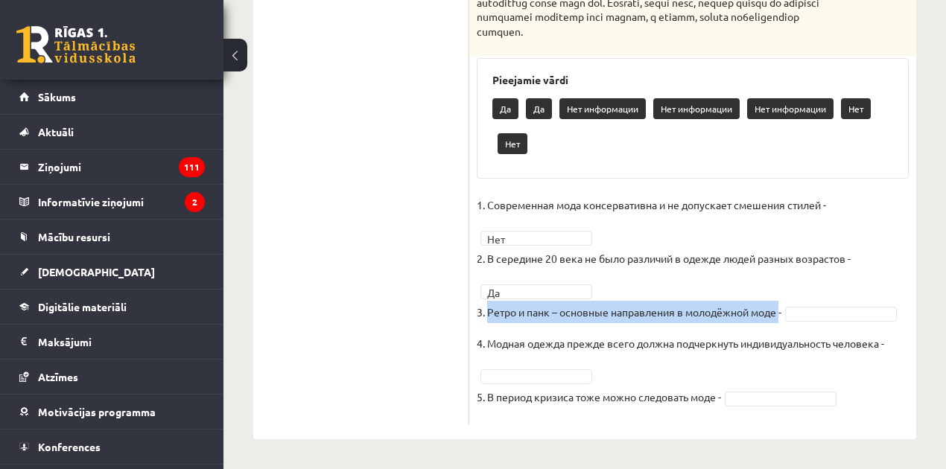
drag, startPoint x: 490, startPoint y: 313, endPoint x: 782, endPoint y: 311, distance: 291.9
click at [781, 311] on p "3. Ретро и панк – основные направления в молодёжной моде -" at bounding box center [629, 312] width 305 height 22
copy p "Ретро и панк – основные направления в молодёжной моде"
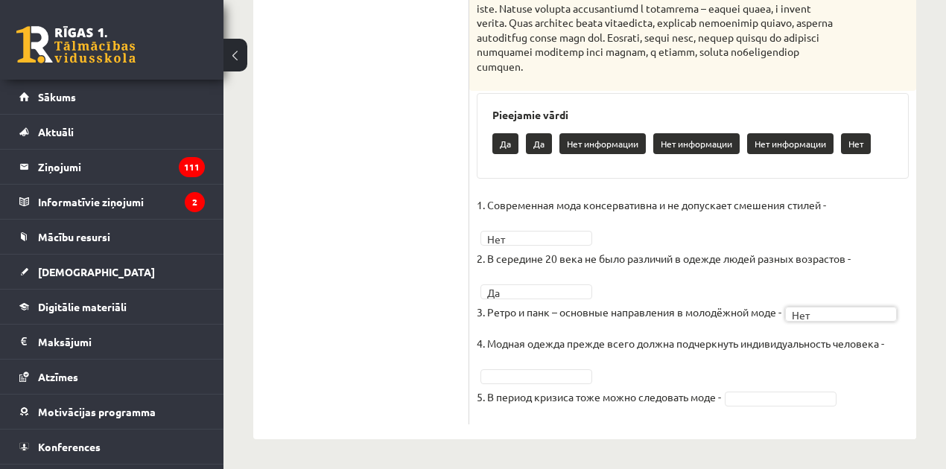
scroll to position [881, 0]
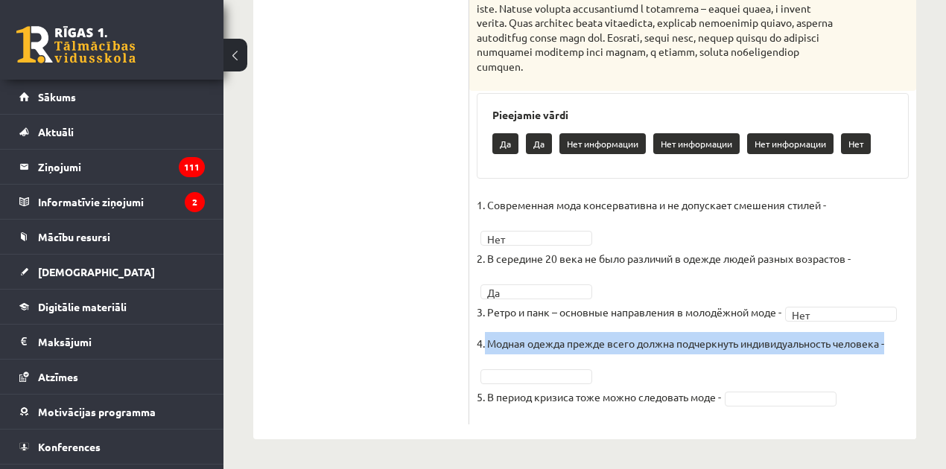
drag, startPoint x: 486, startPoint y: 343, endPoint x: 931, endPoint y: 343, distance: 445.3
copy p "Модная одежда прежде всего должна подчеркнуть индивидуальность человека -"
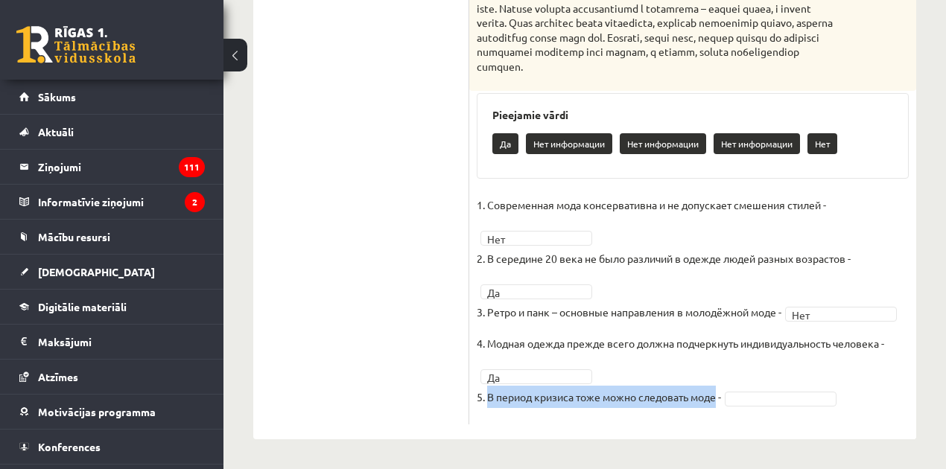
drag, startPoint x: 717, startPoint y: 398, endPoint x: 487, endPoint y: 395, distance: 230.1
click at [487, 395] on p "5. В период кризиса тоже можно следовать моде -" at bounding box center [599, 397] width 244 height 22
copy p "В период кризиса тоже можно следовать моде"
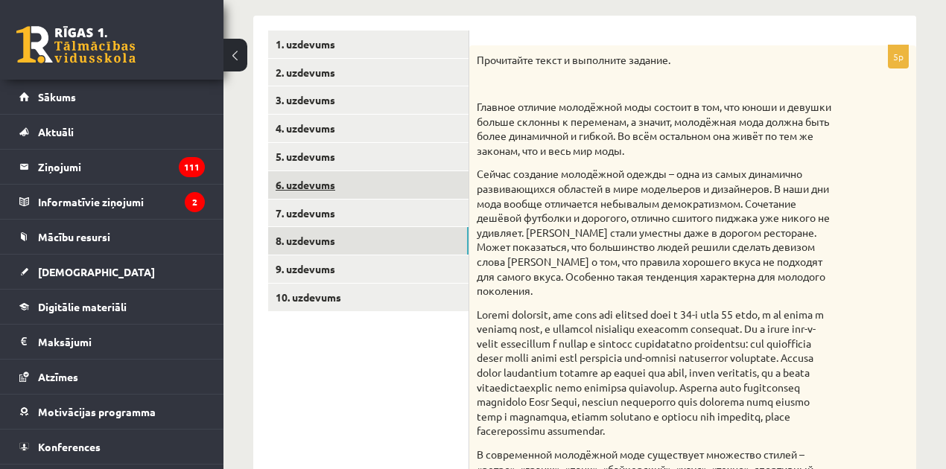
scroll to position [235, 0]
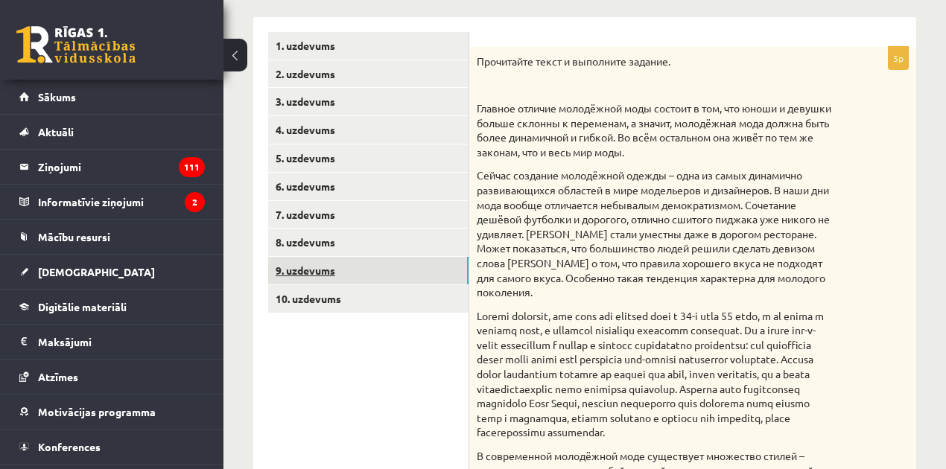
click at [360, 267] on link "9. uzdevums" at bounding box center [368, 271] width 200 height 28
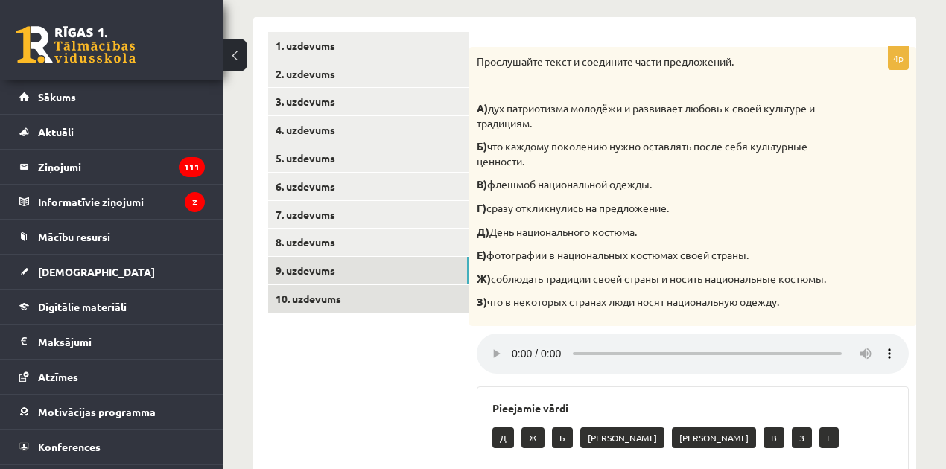
click at [366, 299] on link "10. uzdevums" at bounding box center [368, 299] width 200 height 28
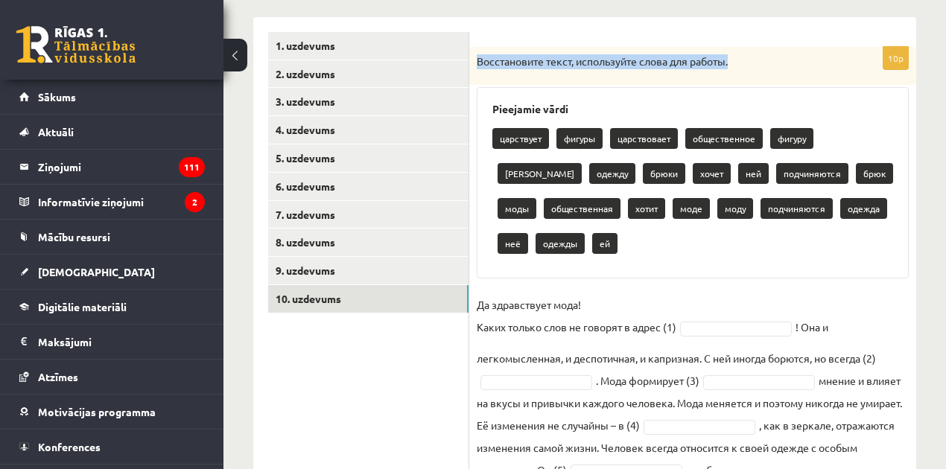
drag, startPoint x: 477, startPoint y: 60, endPoint x: 737, endPoint y: 70, distance: 260.8
click at [737, 70] on div "Восстановите текст, используйте слова для работы." at bounding box center [692, 66] width 447 height 39
copy p "Восстановите текст, используйте слова для работы."
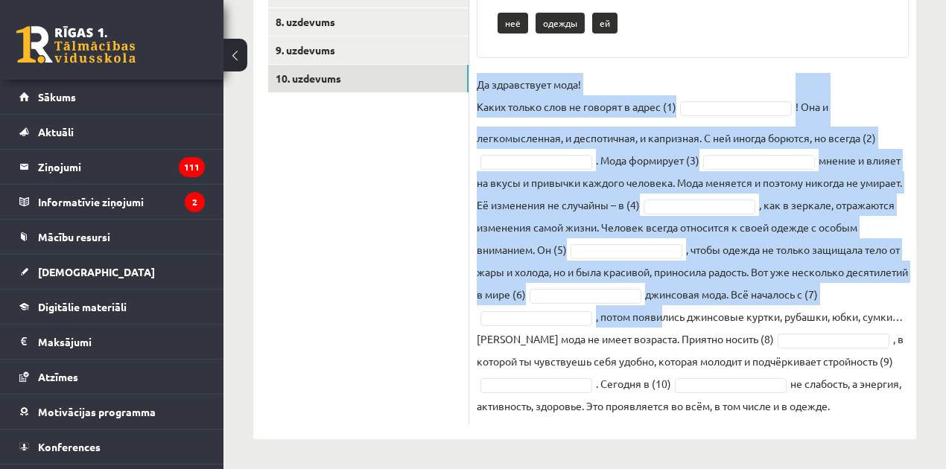
scroll to position [477, 0]
drag, startPoint x: 478, startPoint y: 204, endPoint x: 760, endPoint y: 401, distance: 343.4
click at [760, 401] on fieldset "Да здравствует мода! Каких только слов не говорят в адрес (1) ! Она и легкомысл…" at bounding box center [693, 245] width 432 height 344
copy fieldset "Да здравствует мода! Каких только слов не говорят в адрес (1) ! Она и легкомысл…"
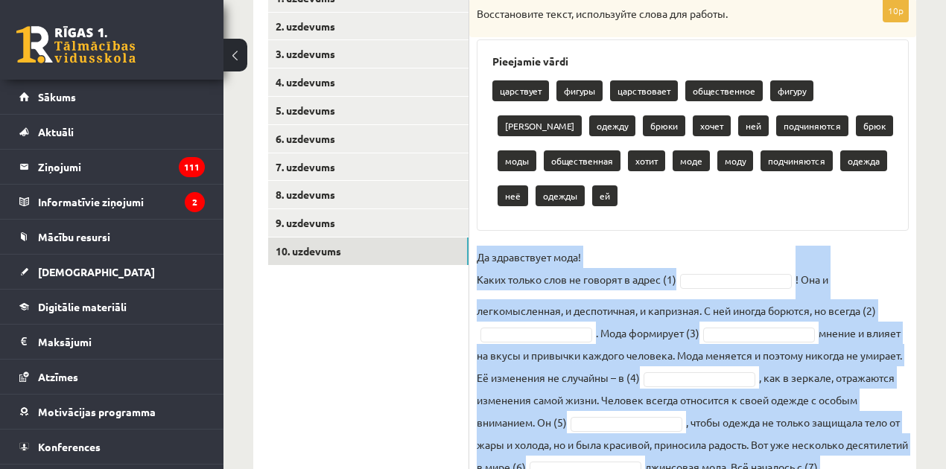
scroll to position [279, 0]
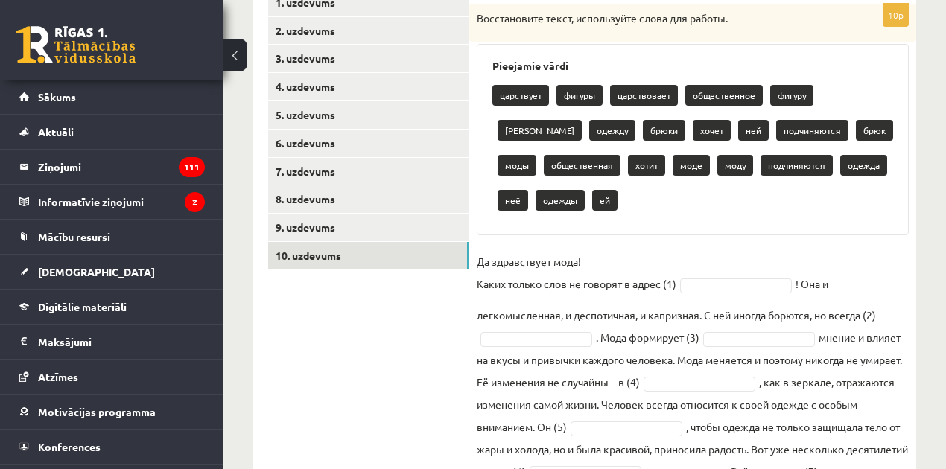
click at [491, 98] on div "Pieejamie vārdi царствует фигуры царствовает общественное фигуру брюков одежду …" at bounding box center [693, 139] width 432 height 191
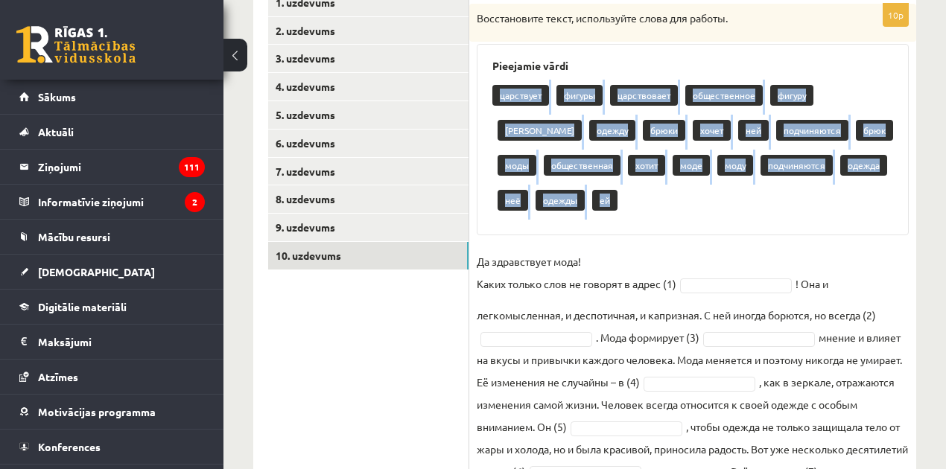
drag, startPoint x: 500, startPoint y: 93, endPoint x: 596, endPoint y: 195, distance: 139.6
click at [596, 195] on div "царствует фигуры царствовает общественное фигуру брюков одежду брюки хочет ней …" at bounding box center [692, 150] width 401 height 140
copy div "царствует фигуры царствовает общественное фигуру брюков одежду брюки хочет ней …"
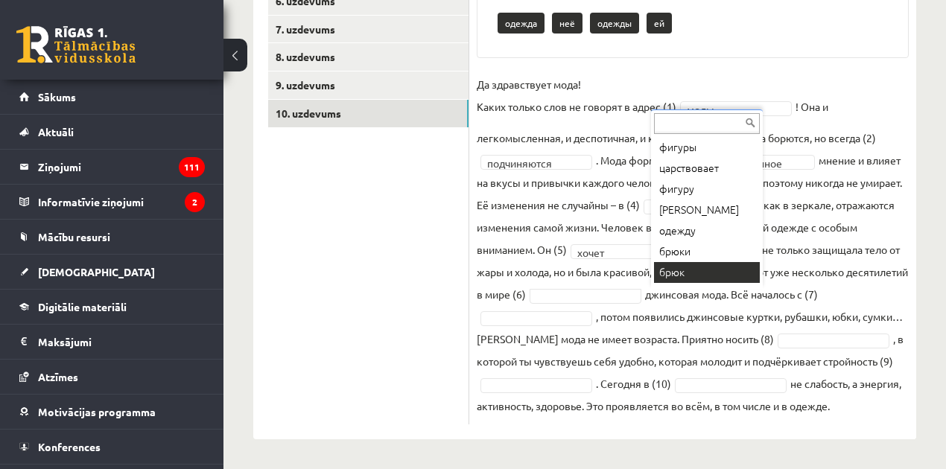
scroll to position [0, 0]
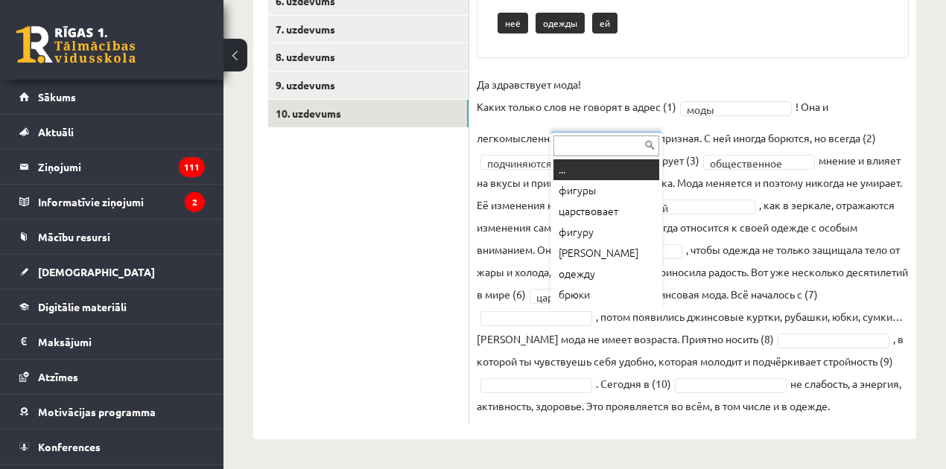
drag, startPoint x: 634, startPoint y: 311, endPoint x: 529, endPoint y: 180, distance: 167.9
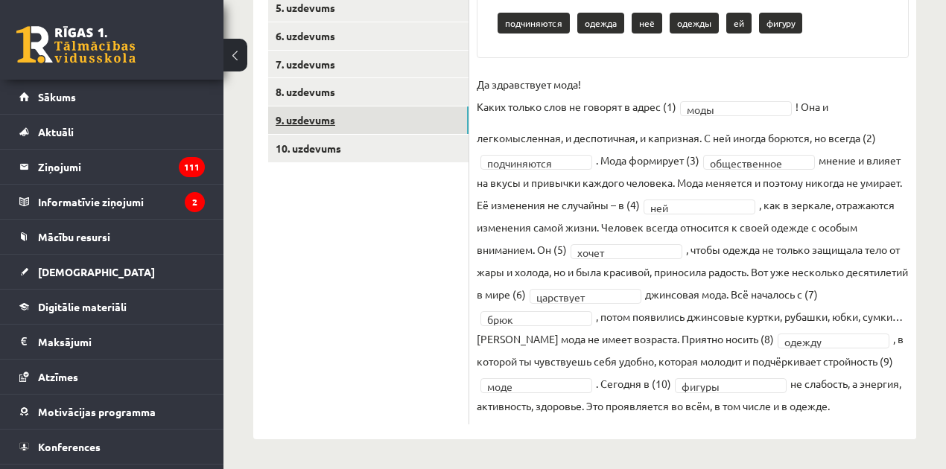
click at [390, 106] on link "9. uzdevums" at bounding box center [368, 120] width 200 height 28
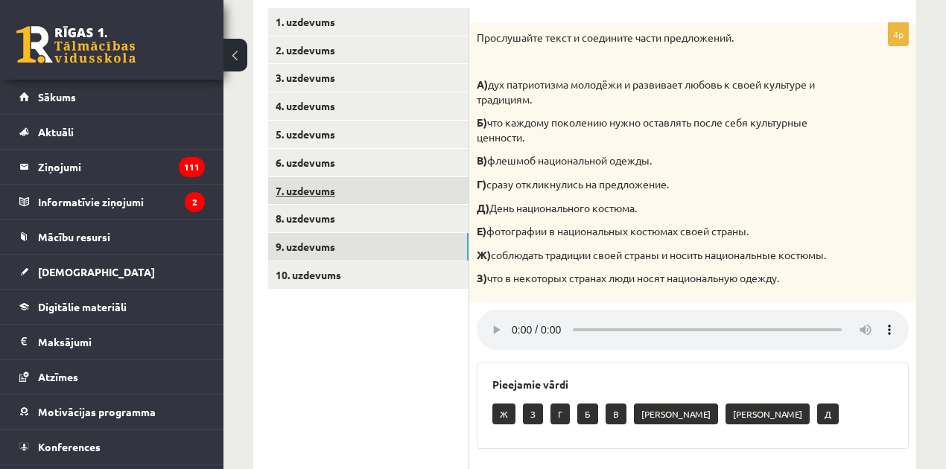
scroll to position [258, 0]
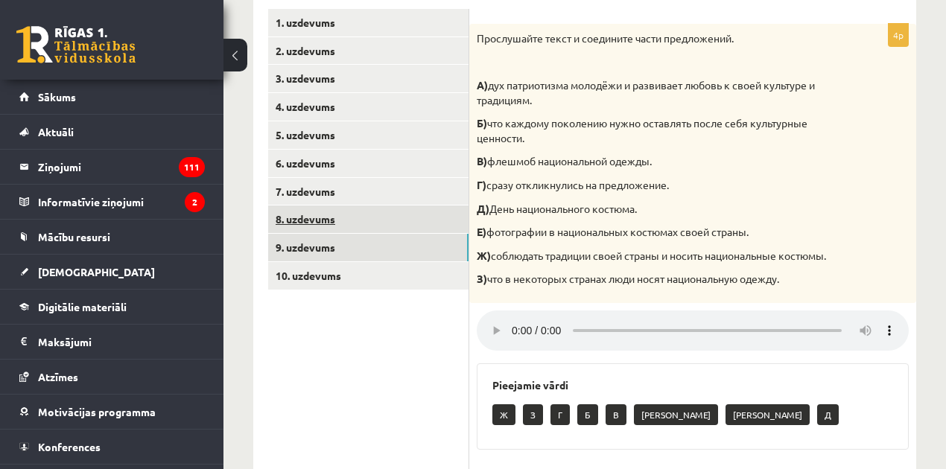
click at [353, 220] on link "8. uzdevums" at bounding box center [368, 220] width 200 height 28
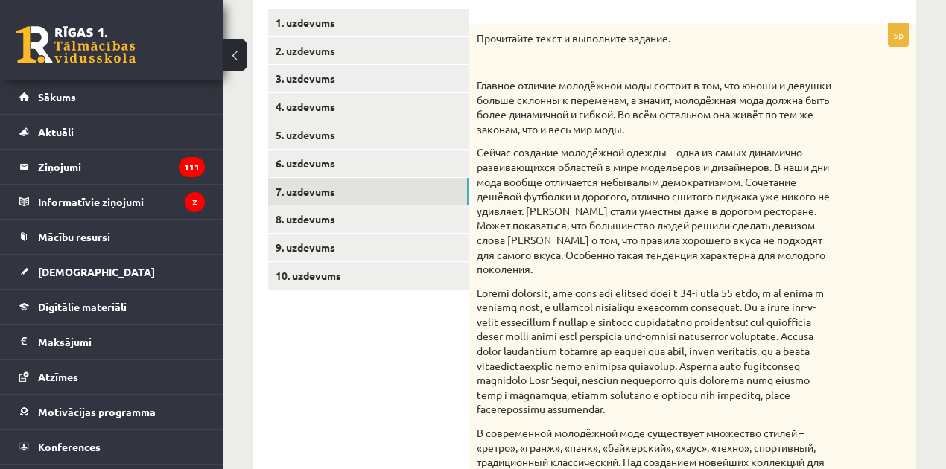
click at [340, 192] on link "7. uzdevums" at bounding box center [368, 192] width 200 height 28
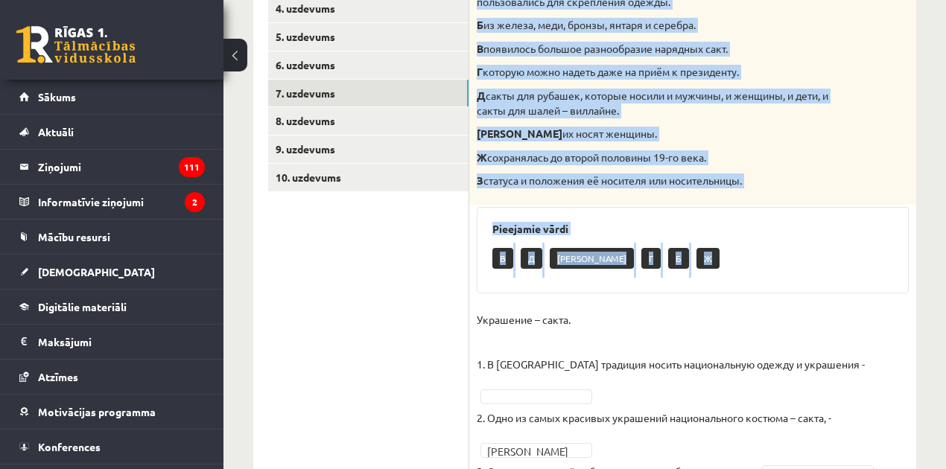
scroll to position [357, 0]
drag, startPoint x: 477, startPoint y: 136, endPoint x: 763, endPoint y: 186, distance: 289.7
click at [763, 186] on div "Соотнесите начало и конец предложений. А изначально носила практический характе…" at bounding box center [692, 64] width 447 height 279
copy div "Соотнесите начало и конец предложений. А изначально носила практический характе…"
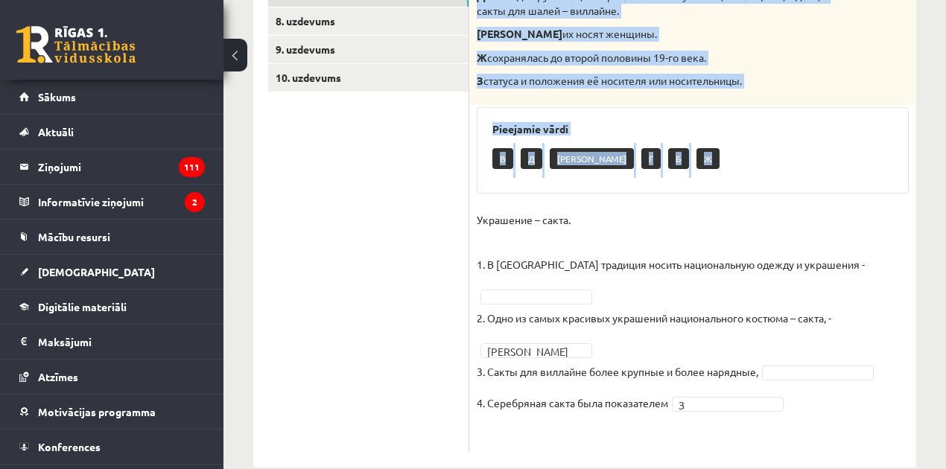
scroll to position [457, 0]
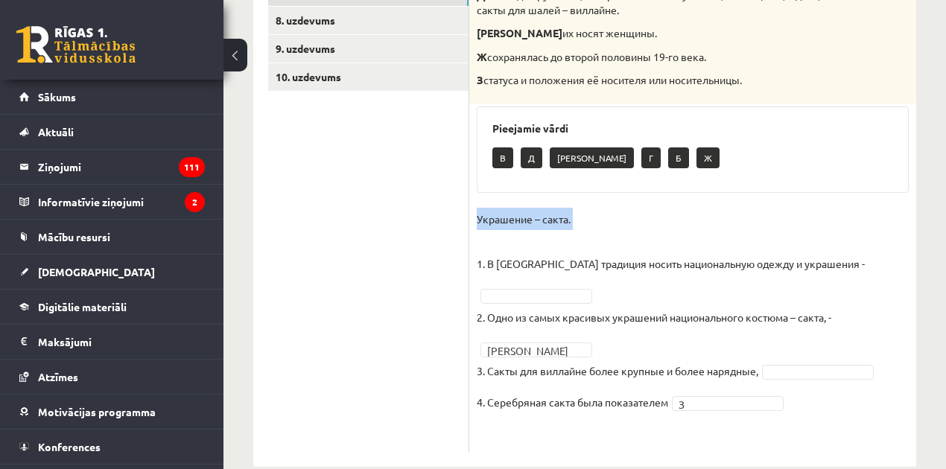
drag, startPoint x: 477, startPoint y: 219, endPoint x: 526, endPoint y: 238, distance: 52.8
click at [536, 240] on p "Украшение – сакта. 1. В Латвии традиция носить национальную одежду и украшения -" at bounding box center [671, 241] width 388 height 67
click at [503, 238] on p "Украшение – сакта. 1. В Латвии традиция носить национальную одежду и украшения -" at bounding box center [671, 241] width 388 height 67
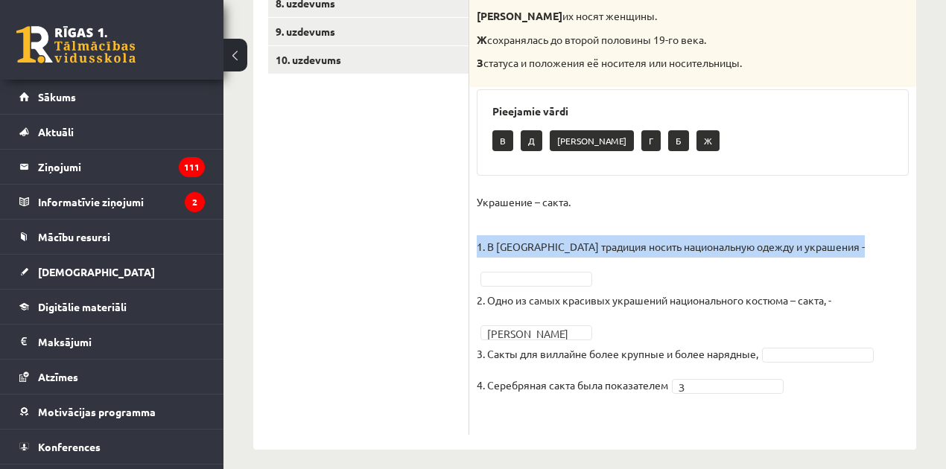
scroll to position [484, 0]
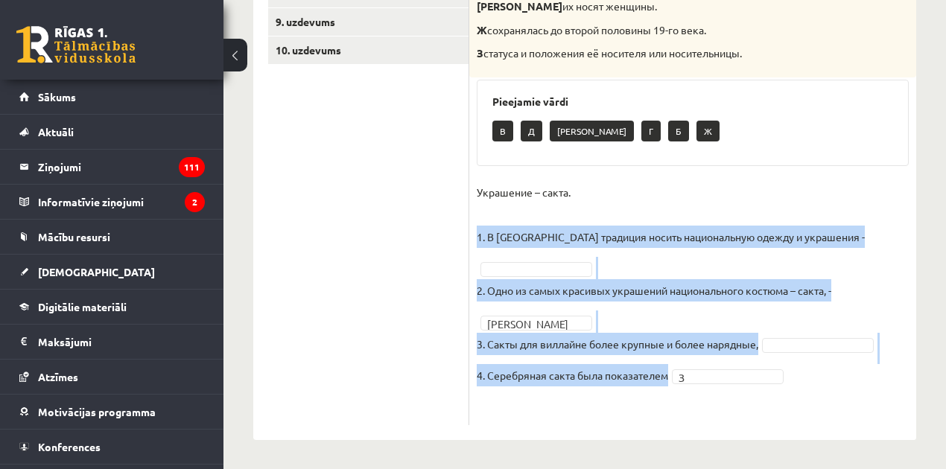
drag, startPoint x: 477, startPoint y: 261, endPoint x: 676, endPoint y: 380, distance: 232.4
click at [676, 380] on fieldset "Украшение – сакта. 1. В Латвии традиция носить национальную одежду и украшения …" at bounding box center [693, 299] width 432 height 237
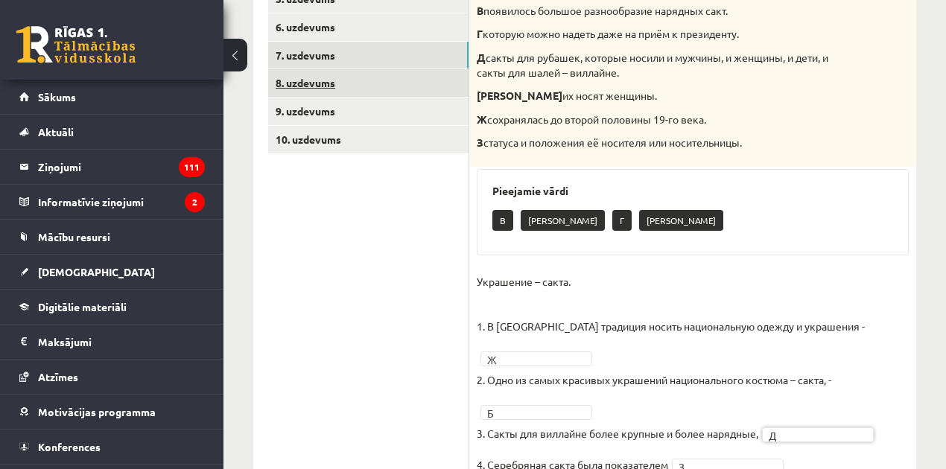
scroll to position [235, 0]
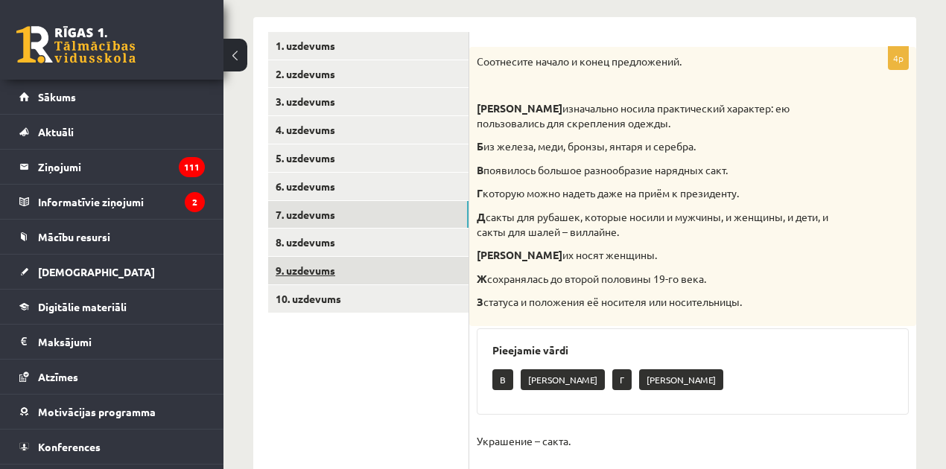
click at [369, 261] on link "9. uzdevums" at bounding box center [368, 271] width 200 height 28
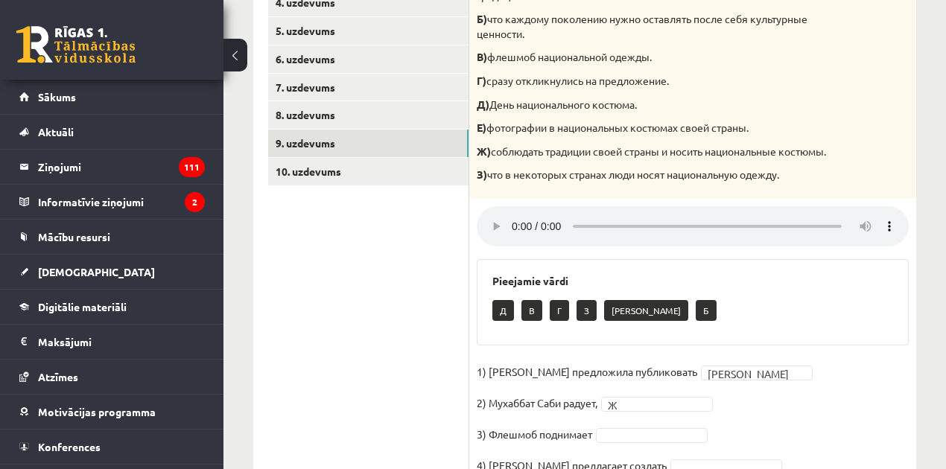
scroll to position [445, 0]
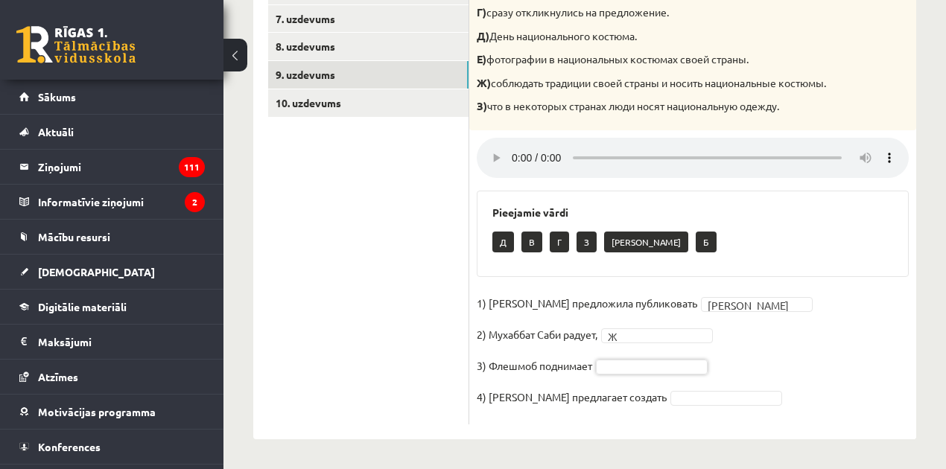
drag, startPoint x: 617, startPoint y: 369, endPoint x: 609, endPoint y: 372, distance: 7.8
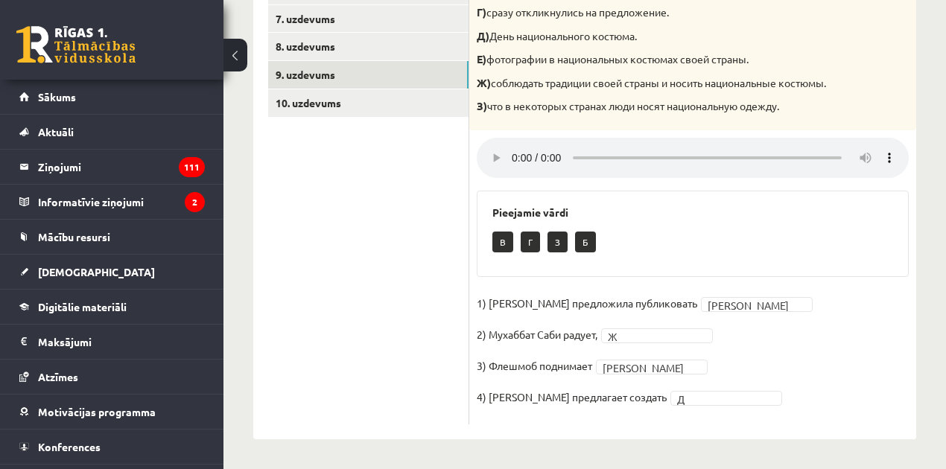
scroll to position [296, 0]
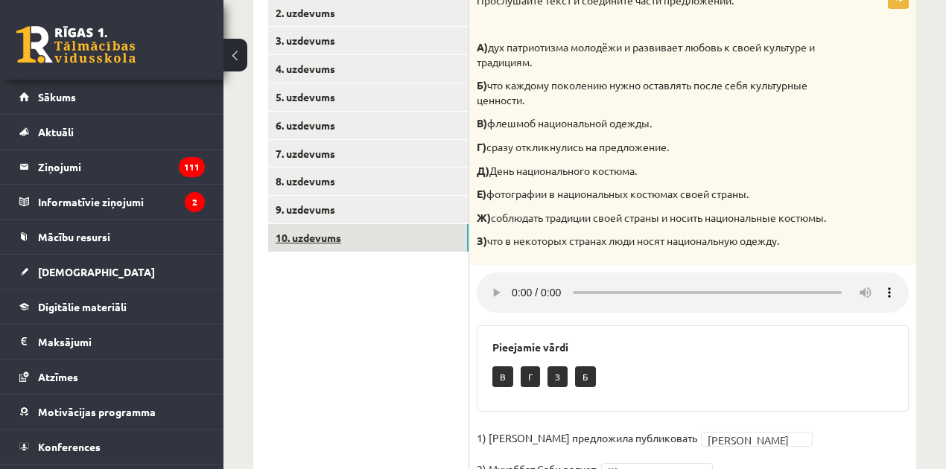
click at [359, 238] on link "10. uzdevums" at bounding box center [368, 238] width 200 height 28
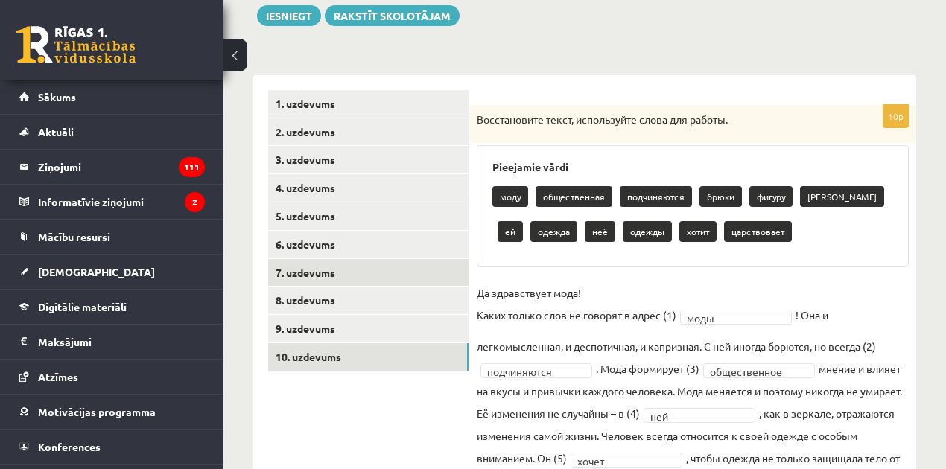
scroll to position [159, 0]
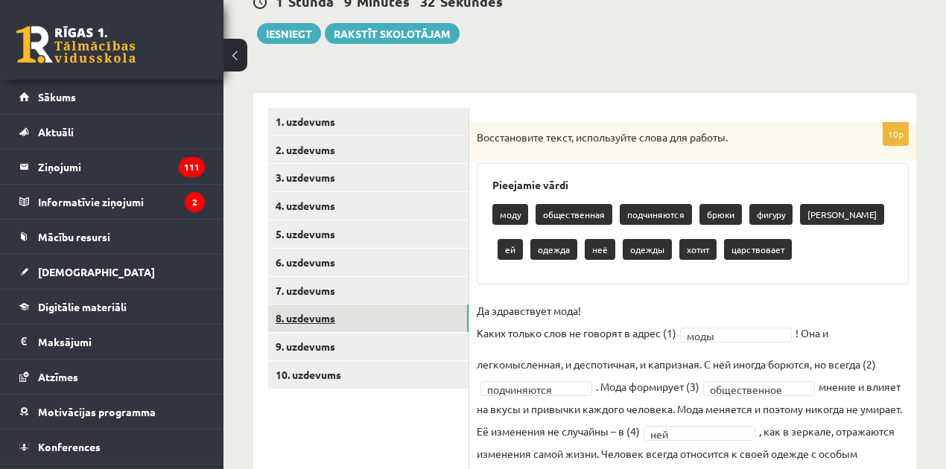
click at [350, 306] on link "8. uzdevums" at bounding box center [368, 319] width 200 height 28
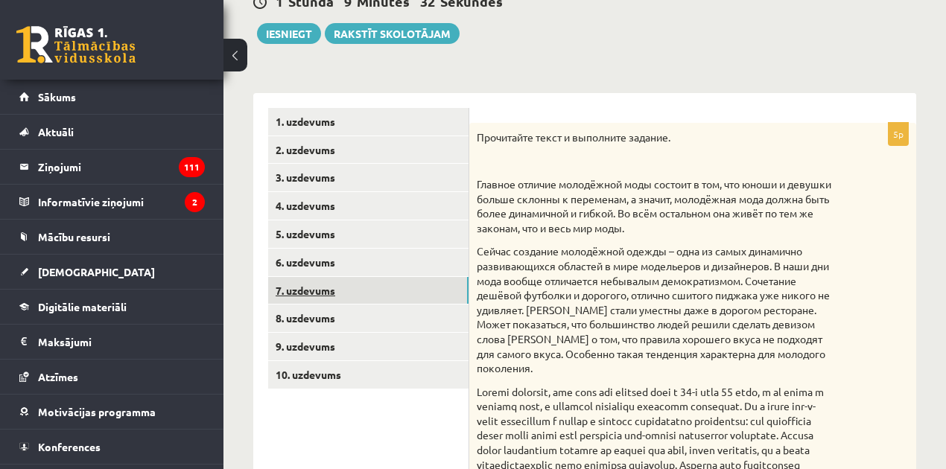
click at [344, 284] on link "7. uzdevums" at bounding box center [368, 291] width 200 height 28
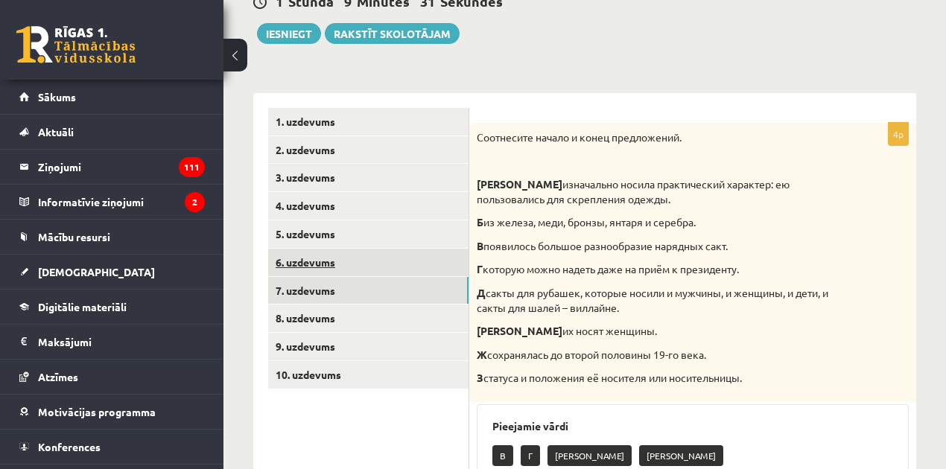
click at [353, 266] on link "6. uzdevums" at bounding box center [368, 263] width 200 height 28
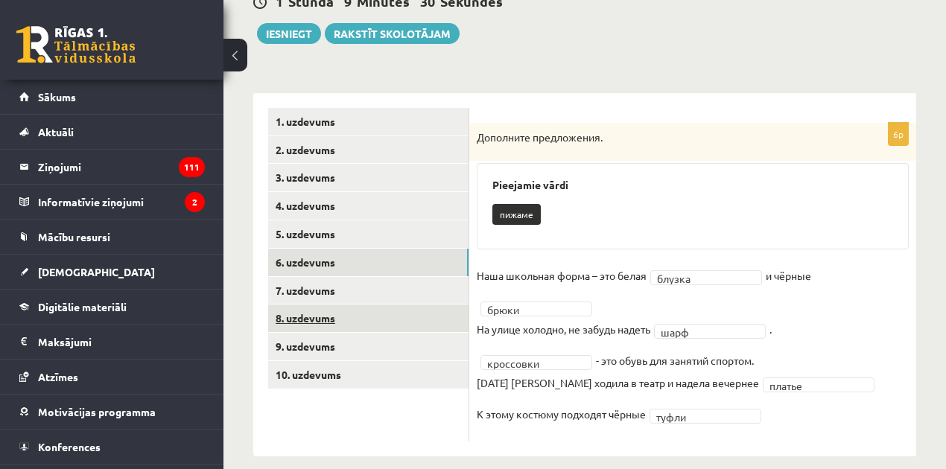
click at [337, 318] on link "8. uzdevums" at bounding box center [368, 319] width 200 height 28
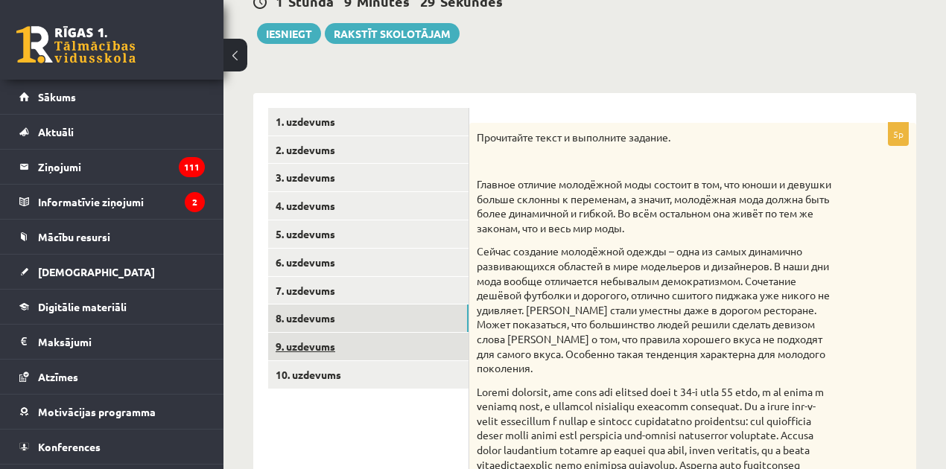
click at [353, 341] on link "9. uzdevums" at bounding box center [368, 347] width 200 height 28
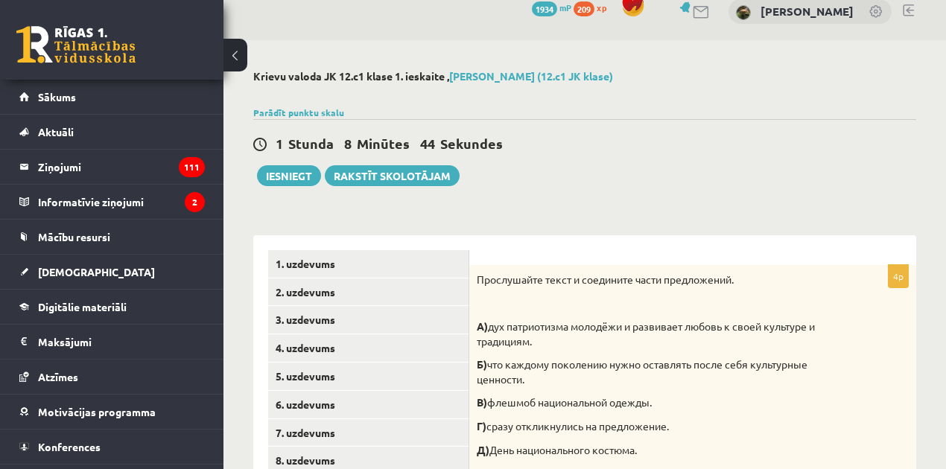
scroll to position [0, 0]
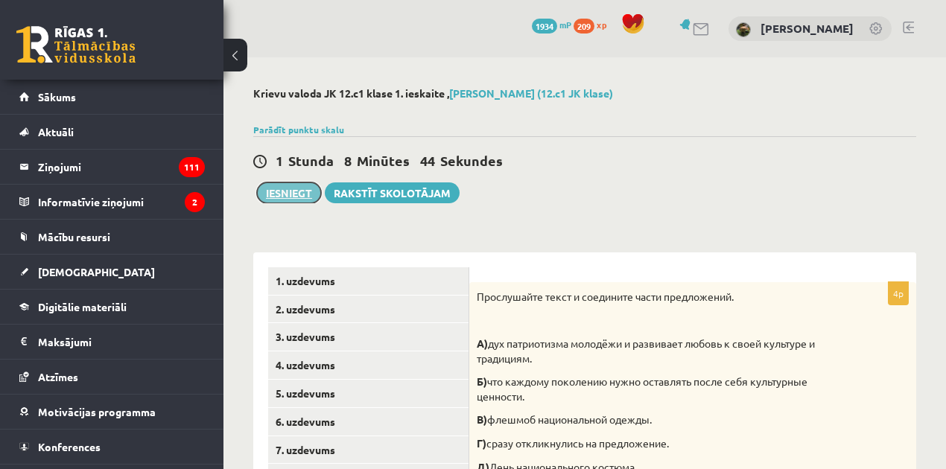
click at [302, 190] on button "Iesniegt" at bounding box center [289, 192] width 64 height 21
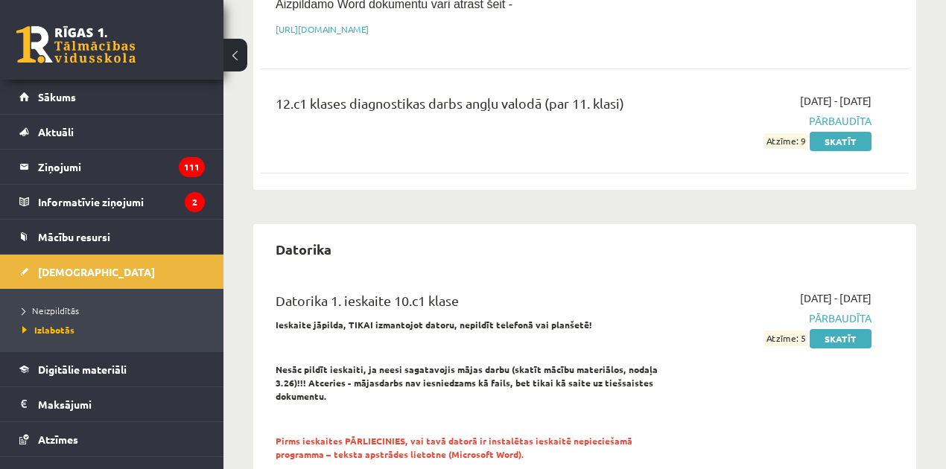
scroll to position [397, 0]
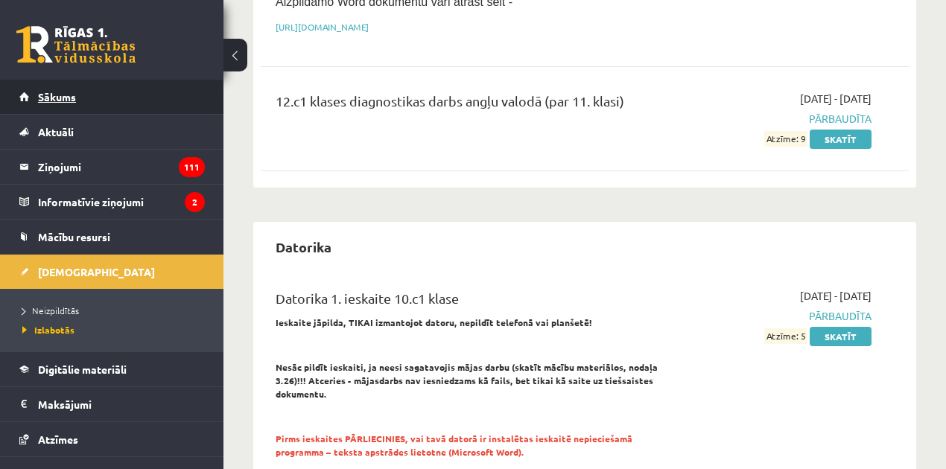
click at [98, 101] on link "Sākums" at bounding box center [111, 97] width 185 height 34
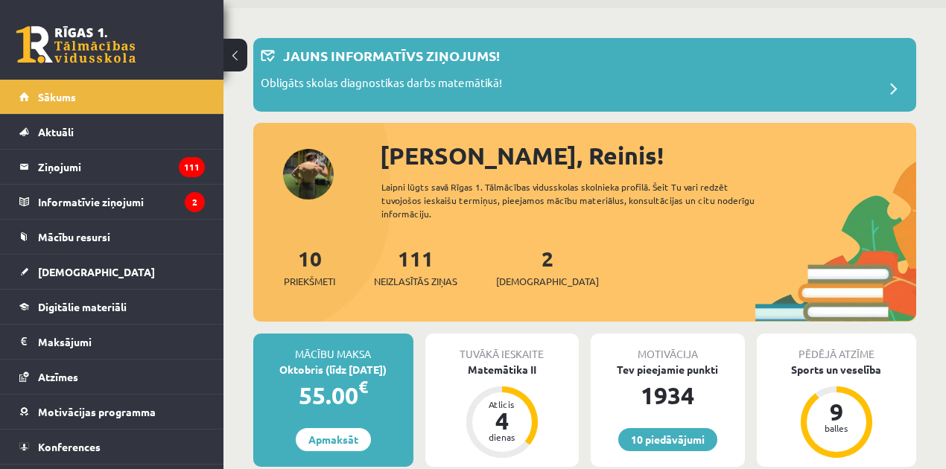
click at [317, 165] on div "[PERSON_NAME], Reinis! Laipni lūgts savā Rīgas 1. Tālmācības vidusskolas skolni…" at bounding box center [584, 230] width 663 height 185
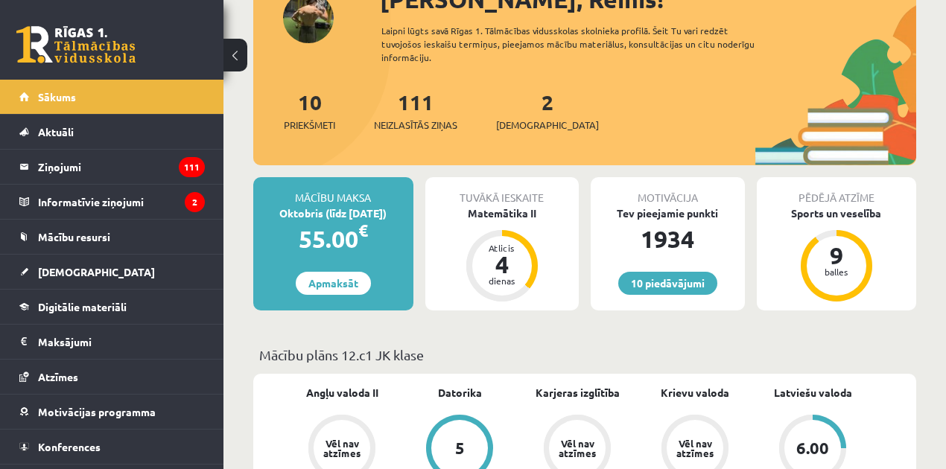
scroll to position [198, 0]
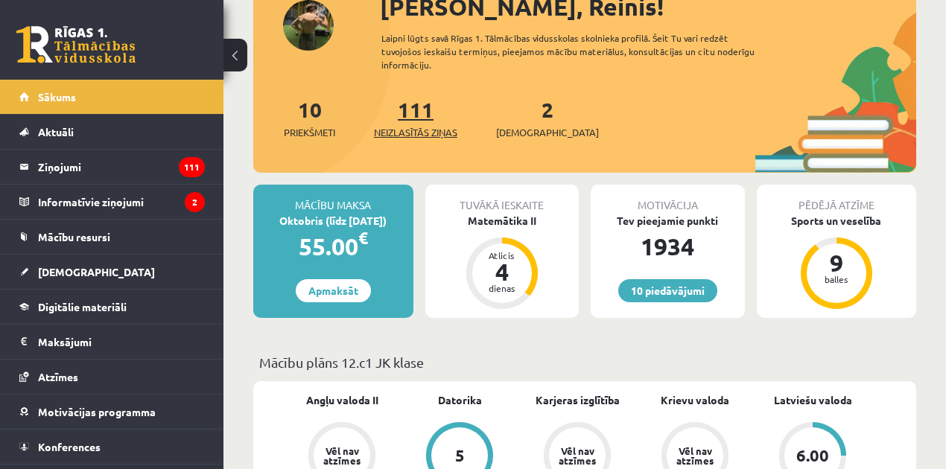
click at [428, 125] on span "Neizlasītās ziņas" at bounding box center [415, 132] width 83 height 15
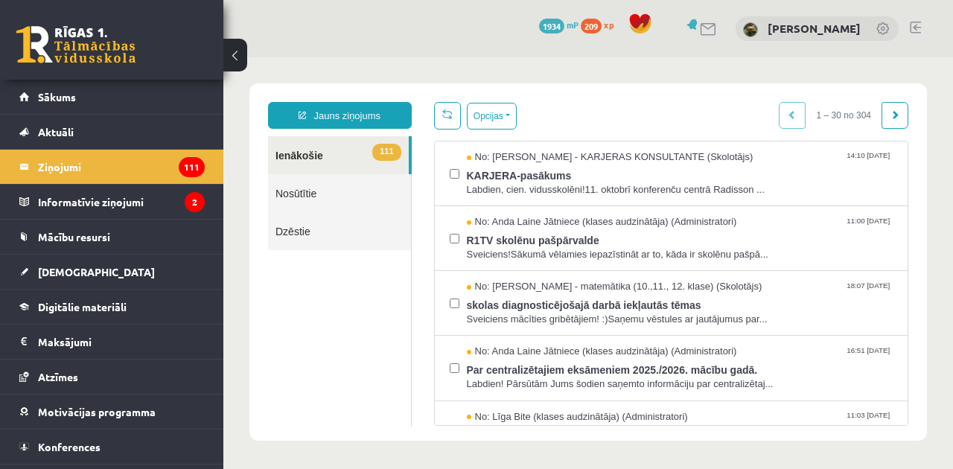
click at [564, 27] on span "1934" at bounding box center [551, 26] width 25 height 15
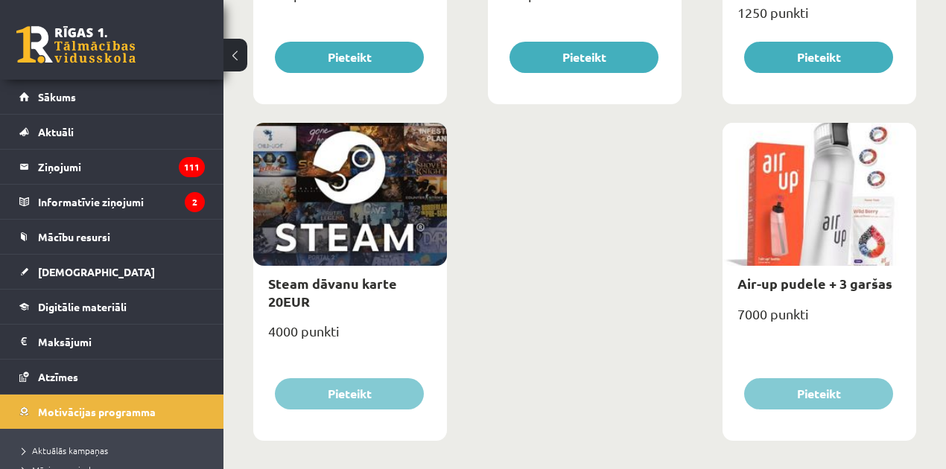
scroll to position [2492, 0]
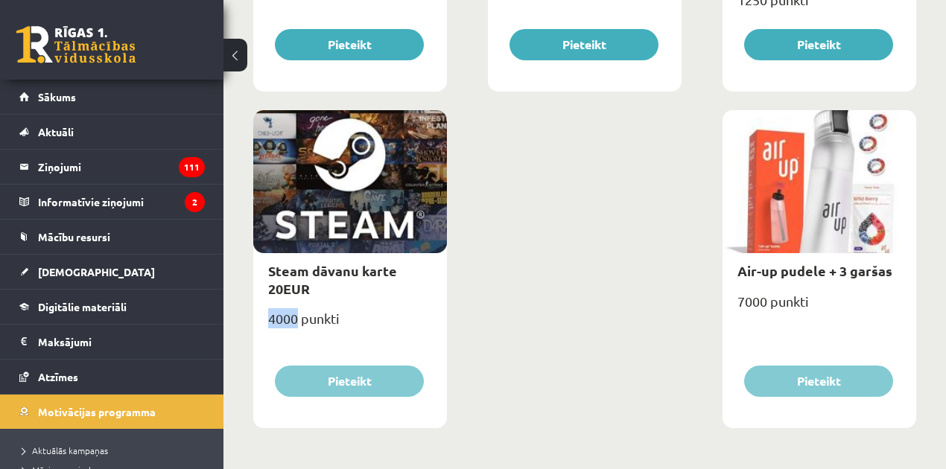
drag, startPoint x: 270, startPoint y: 318, endPoint x: 298, endPoint y: 316, distance: 28.4
click at [298, 316] on div "4000 punkti" at bounding box center [350, 324] width 194 height 37
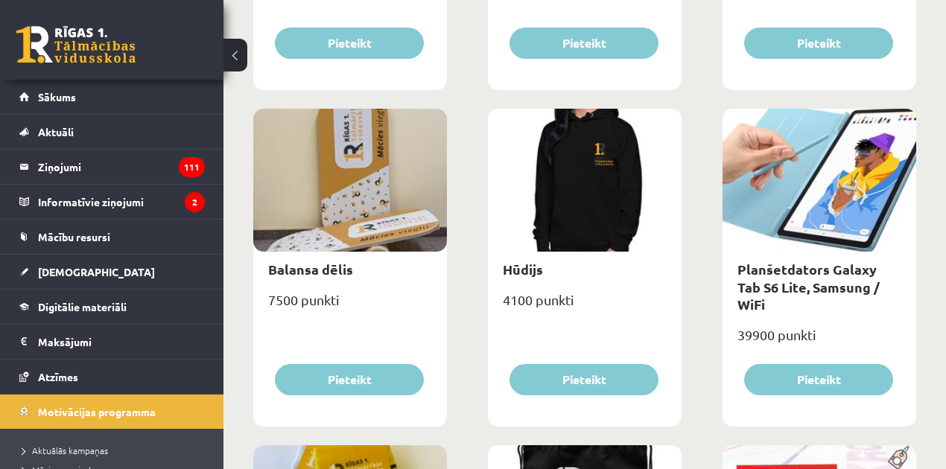
scroll to position [1151, 0]
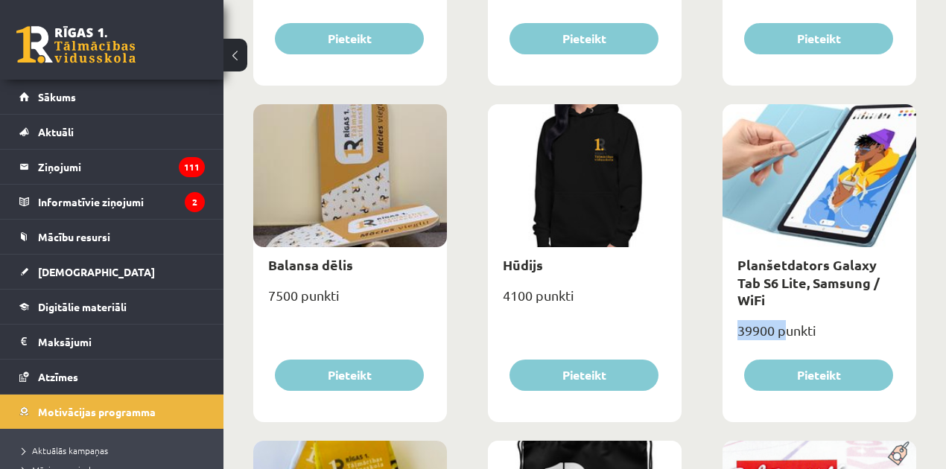
drag, startPoint x: 739, startPoint y: 312, endPoint x: 782, endPoint y: 310, distance: 43.2
click at [782, 318] on div "39900 punkti" at bounding box center [819, 336] width 194 height 37
click at [710, 305] on div "Lietussargs 4000 punkti Pieteikt Cepure ar skolas logo 3100 punkti Pieteikt Krū…" at bounding box center [584, 437] width 670 height 2693
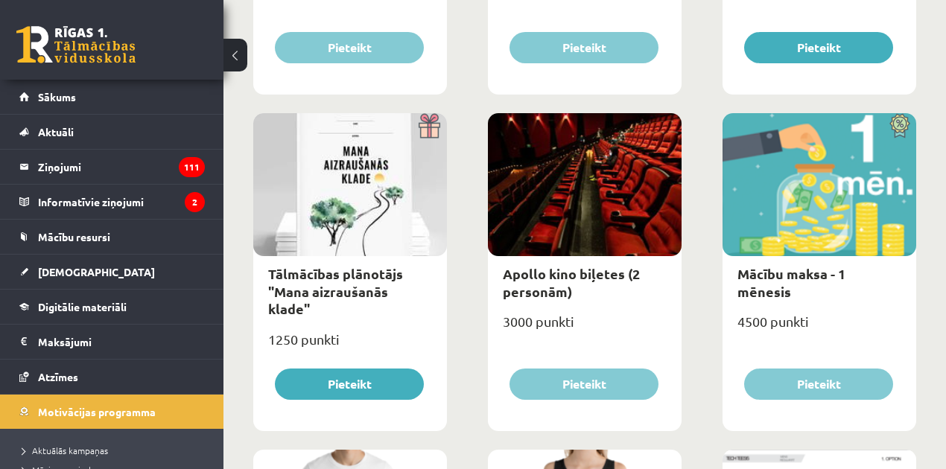
scroll to position [506, 0]
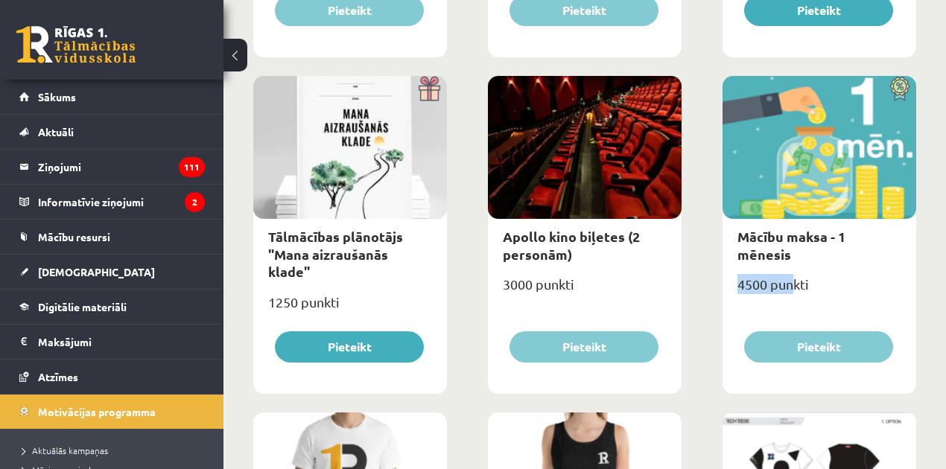
drag, startPoint x: 739, startPoint y: 268, endPoint x: 794, endPoint y: 265, distance: 54.4
click at [794, 272] on div "4500 punkti" at bounding box center [819, 290] width 194 height 37
click at [727, 272] on div "4500 punkti" at bounding box center [819, 290] width 194 height 37
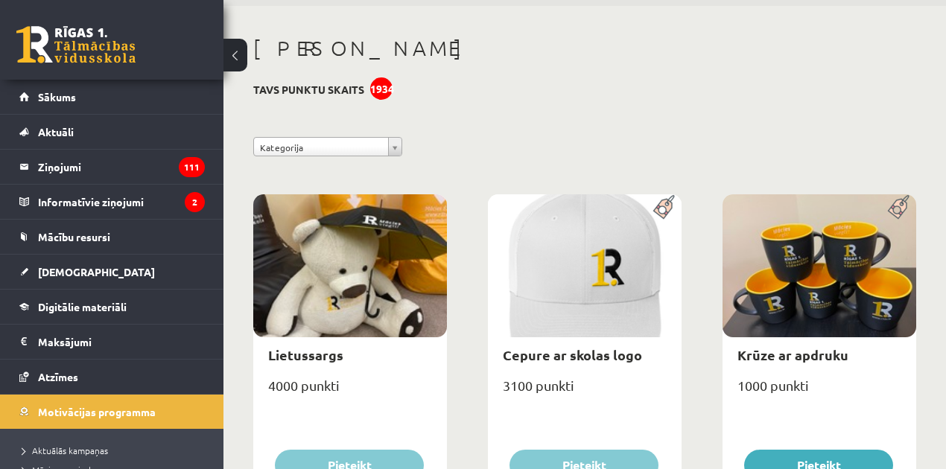
scroll to position [0, 0]
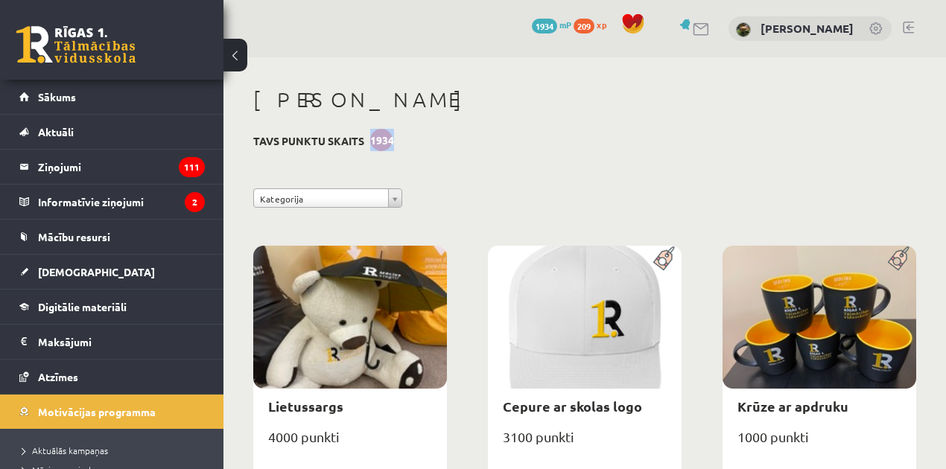
drag, startPoint x: 372, startPoint y: 139, endPoint x: 396, endPoint y: 138, distance: 24.6
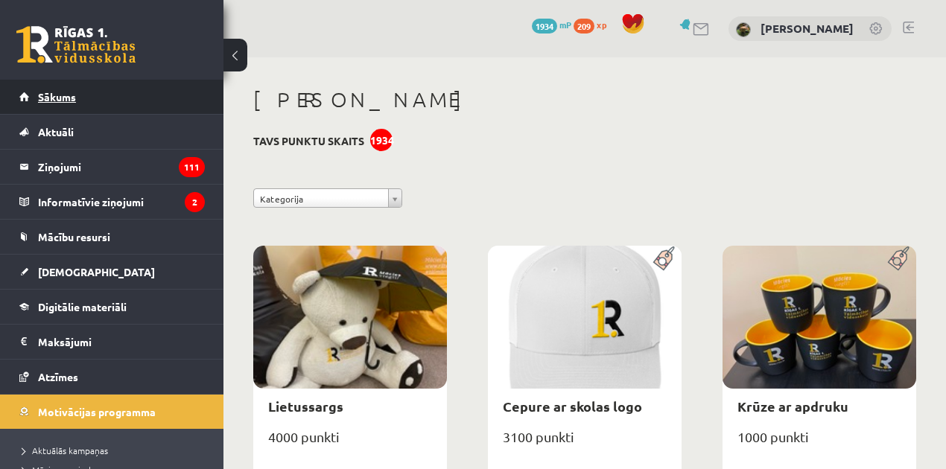
click at [168, 103] on link "Sākums" at bounding box center [111, 97] width 185 height 34
